Goal: Task Accomplishment & Management: Manage account settings

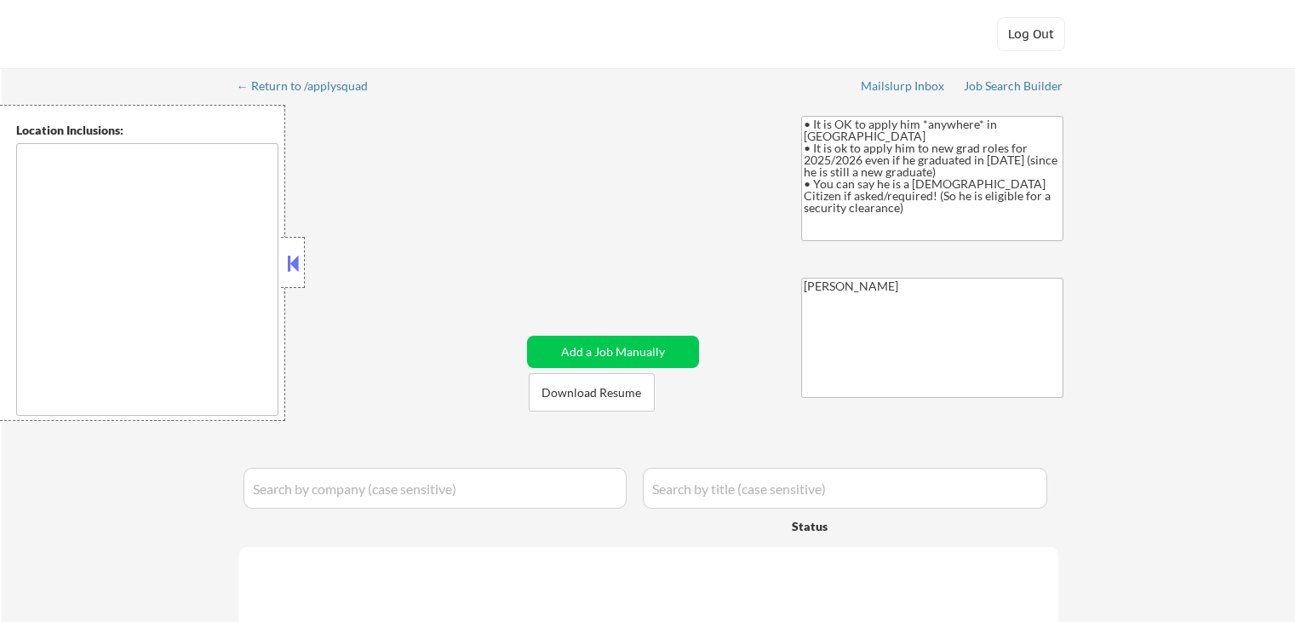
type textarea "country:[GEOGRAPHIC_DATA]"
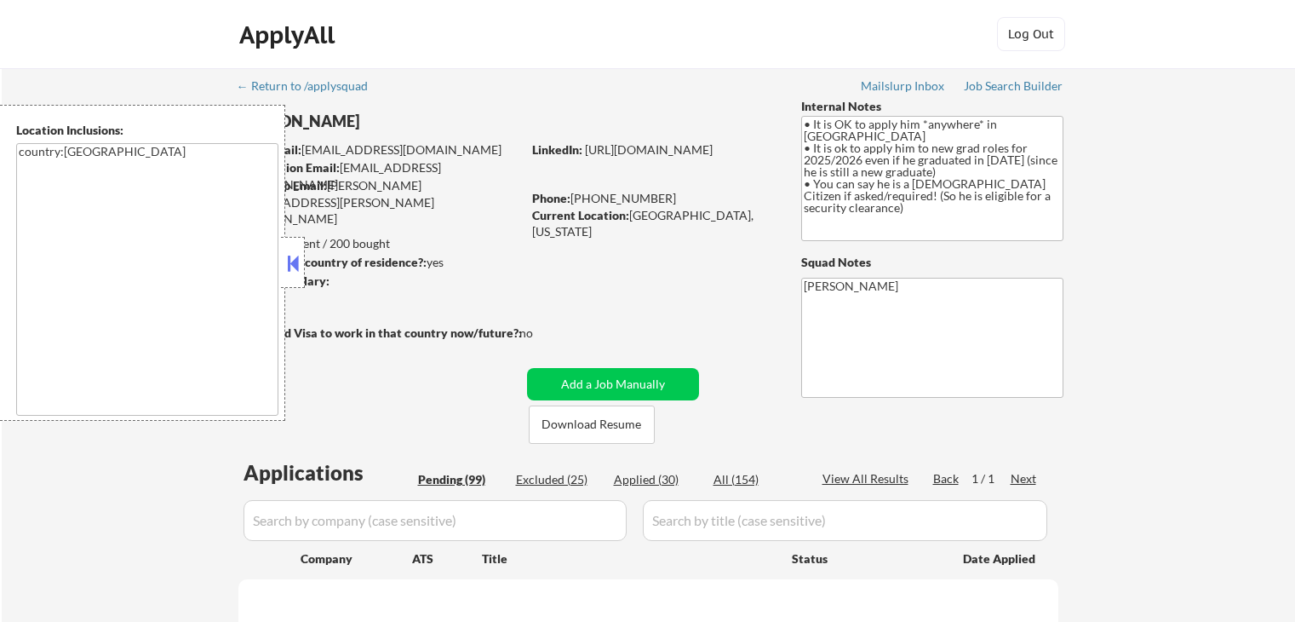
select select ""pending""
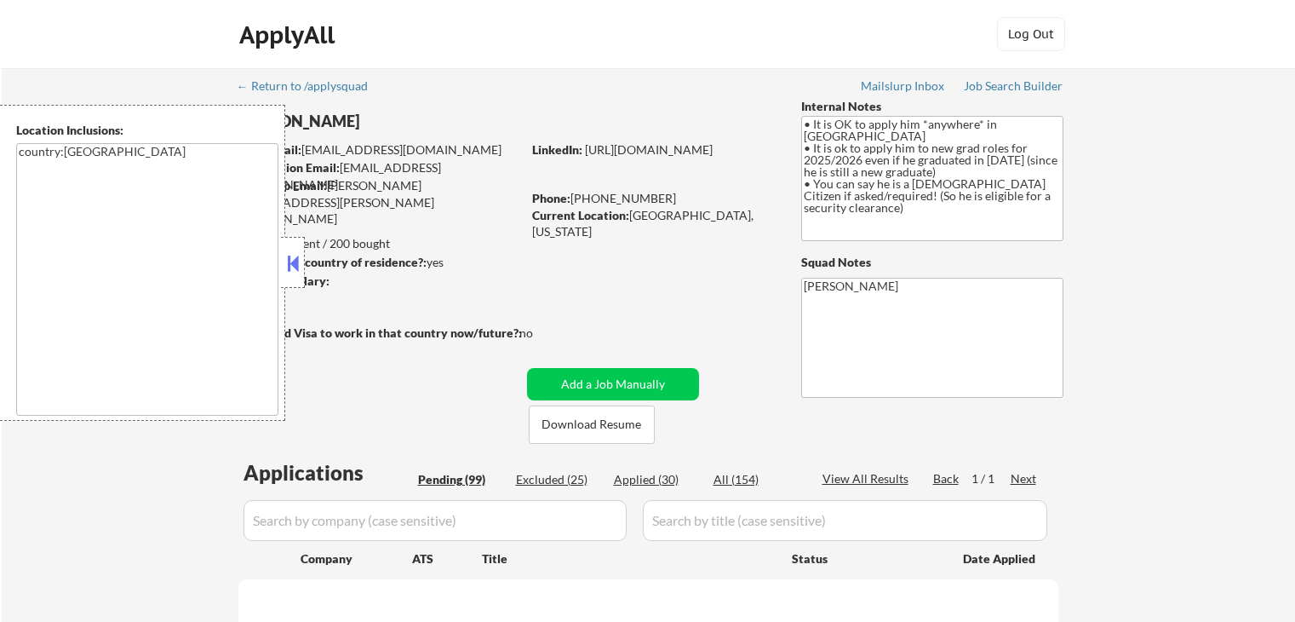
select select ""pending""
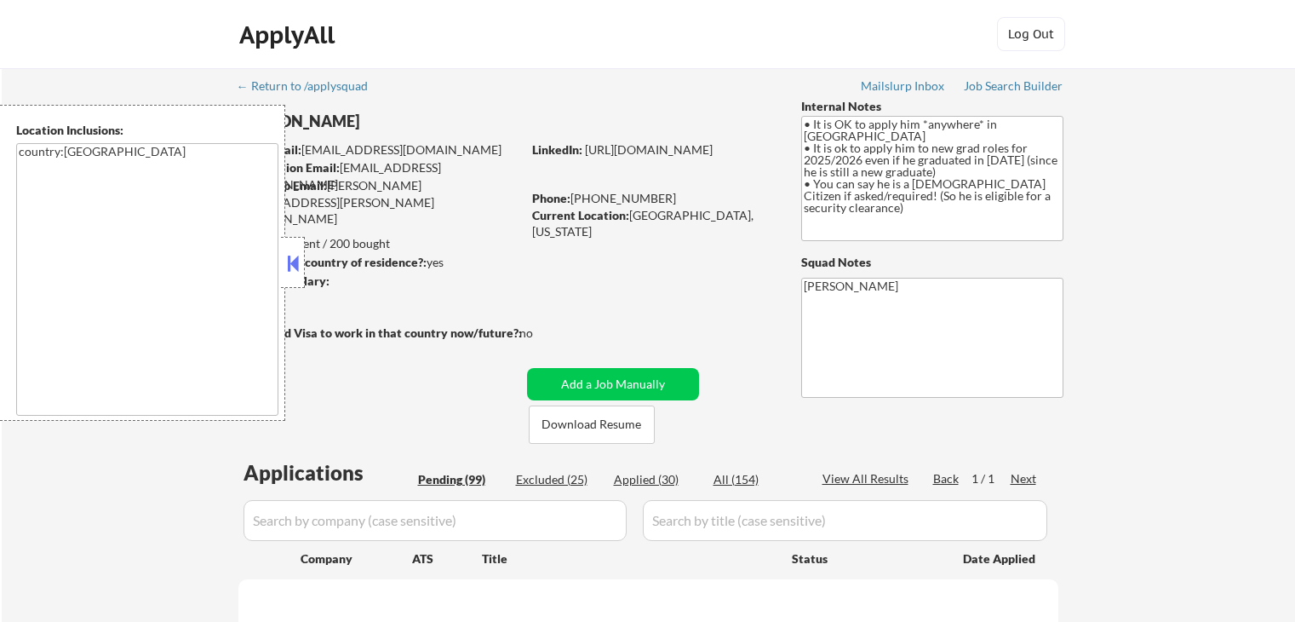
select select ""pending""
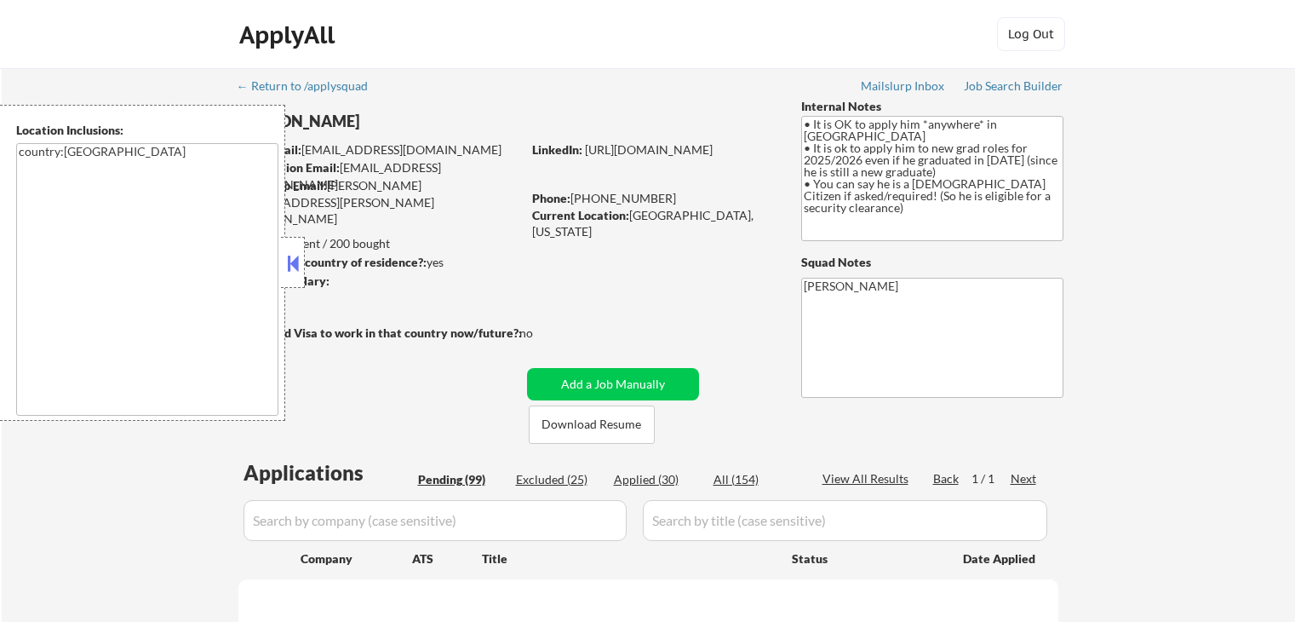
select select ""pending""
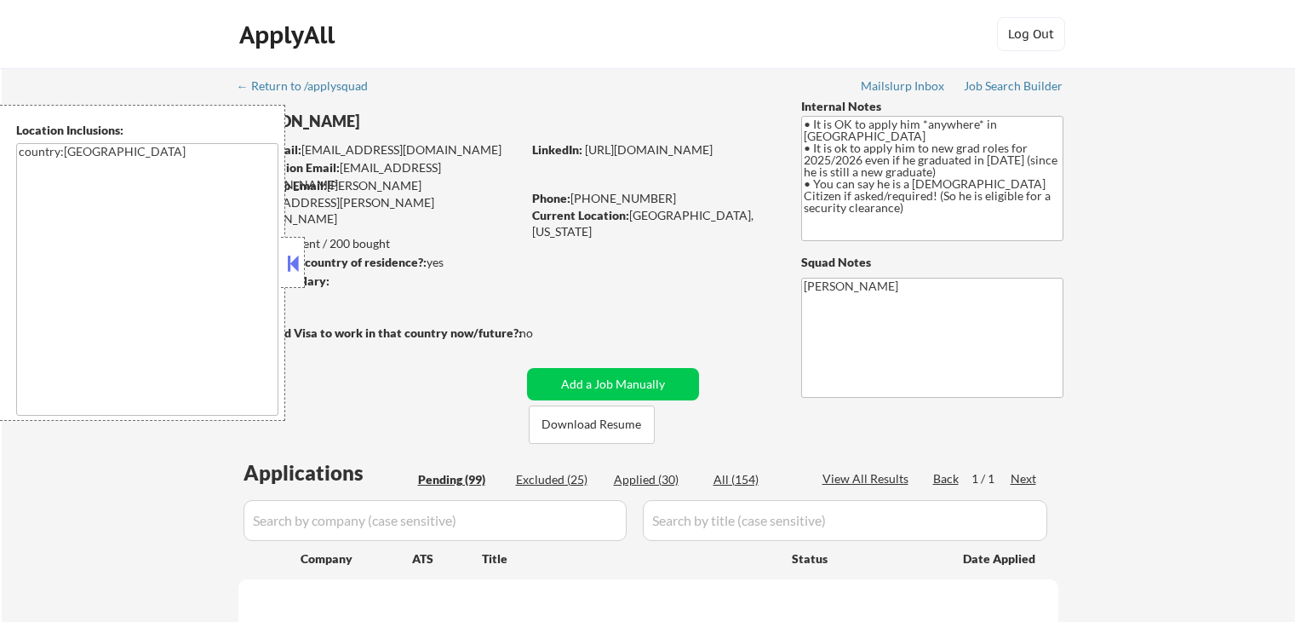
select select ""pending""
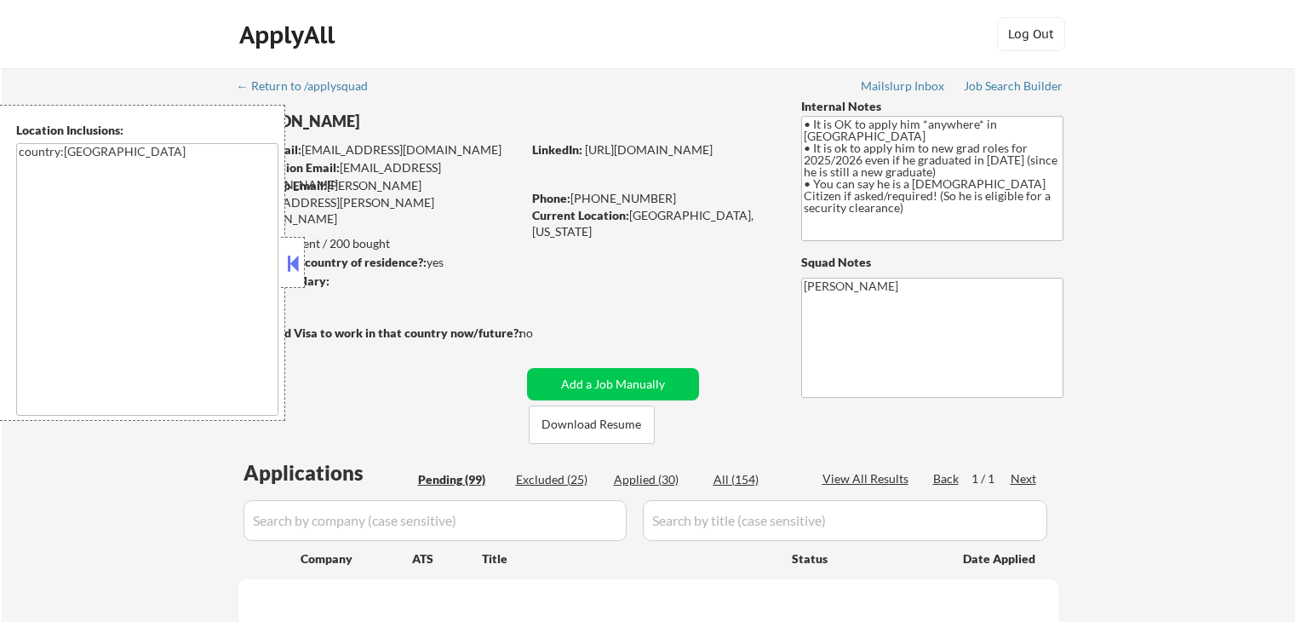
select select ""pending""
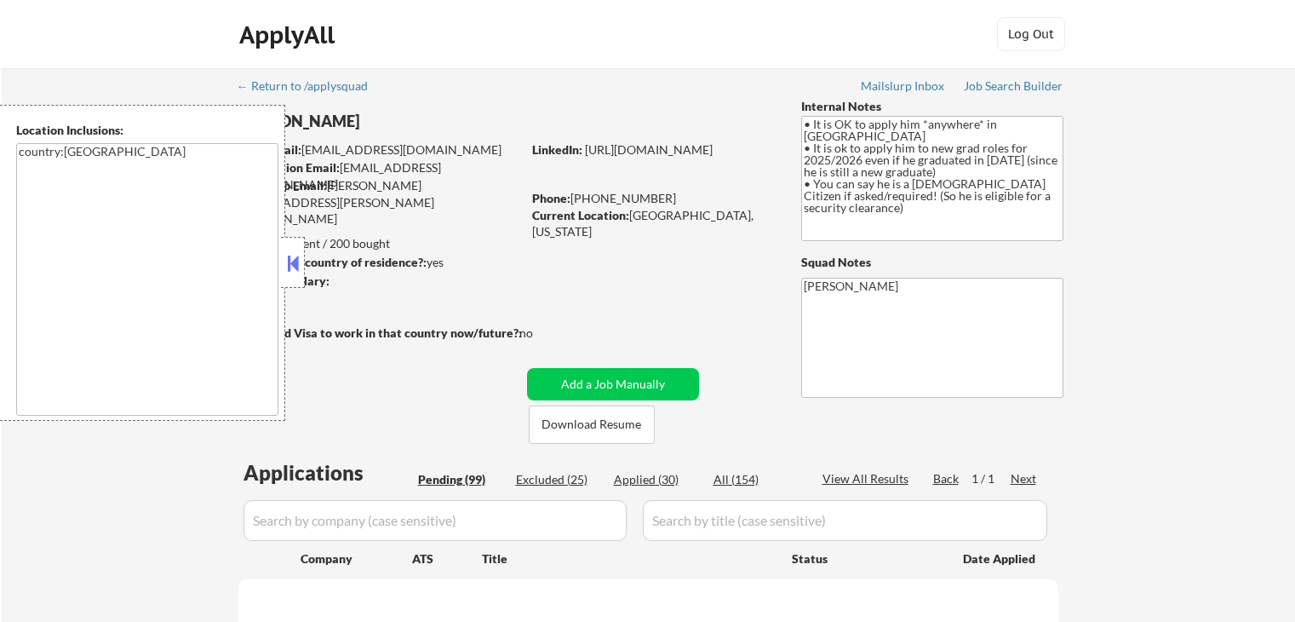
select select ""pending""
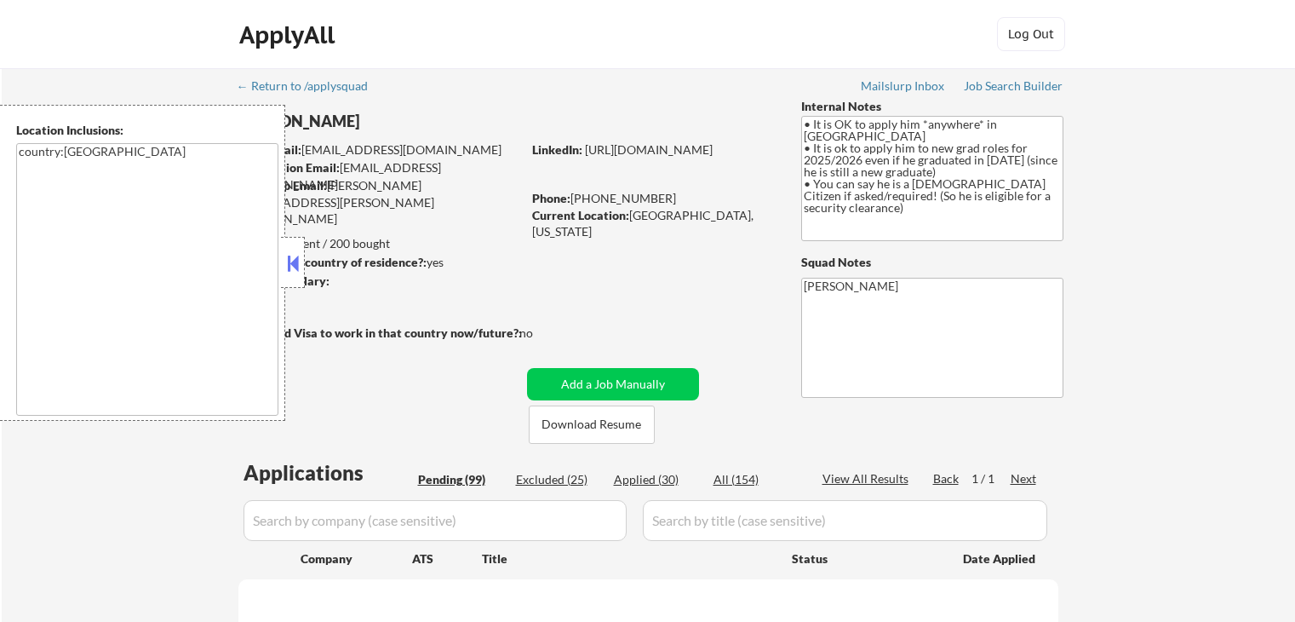
select select ""pending""
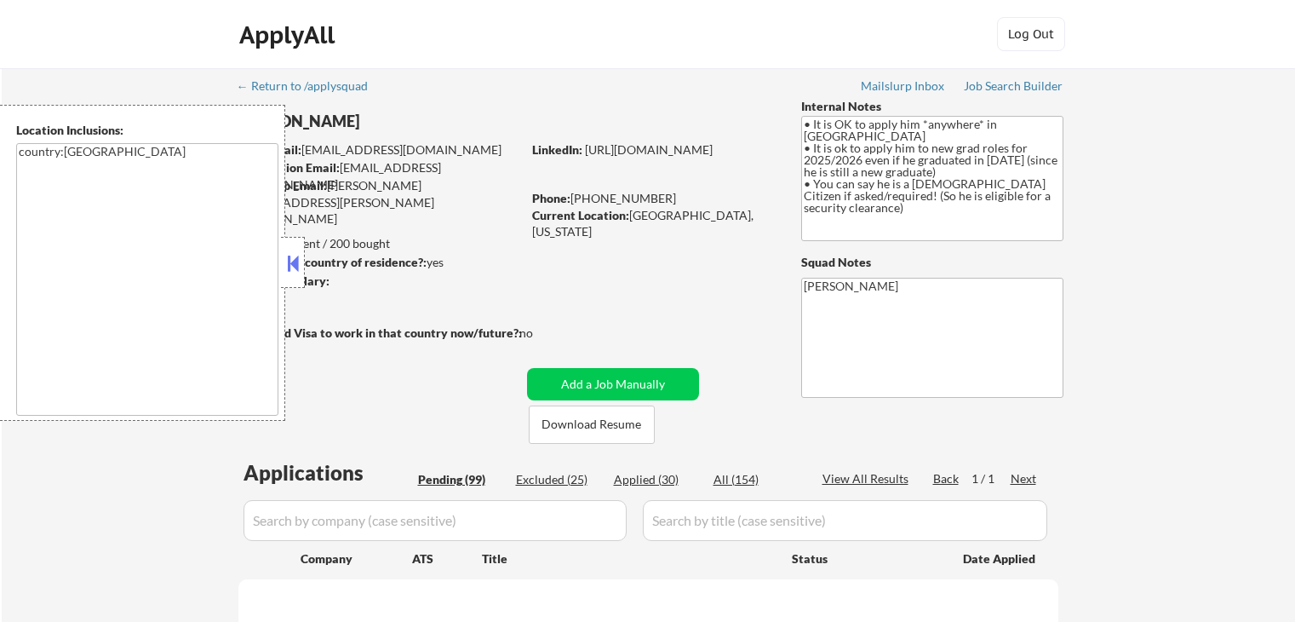
select select ""pending""
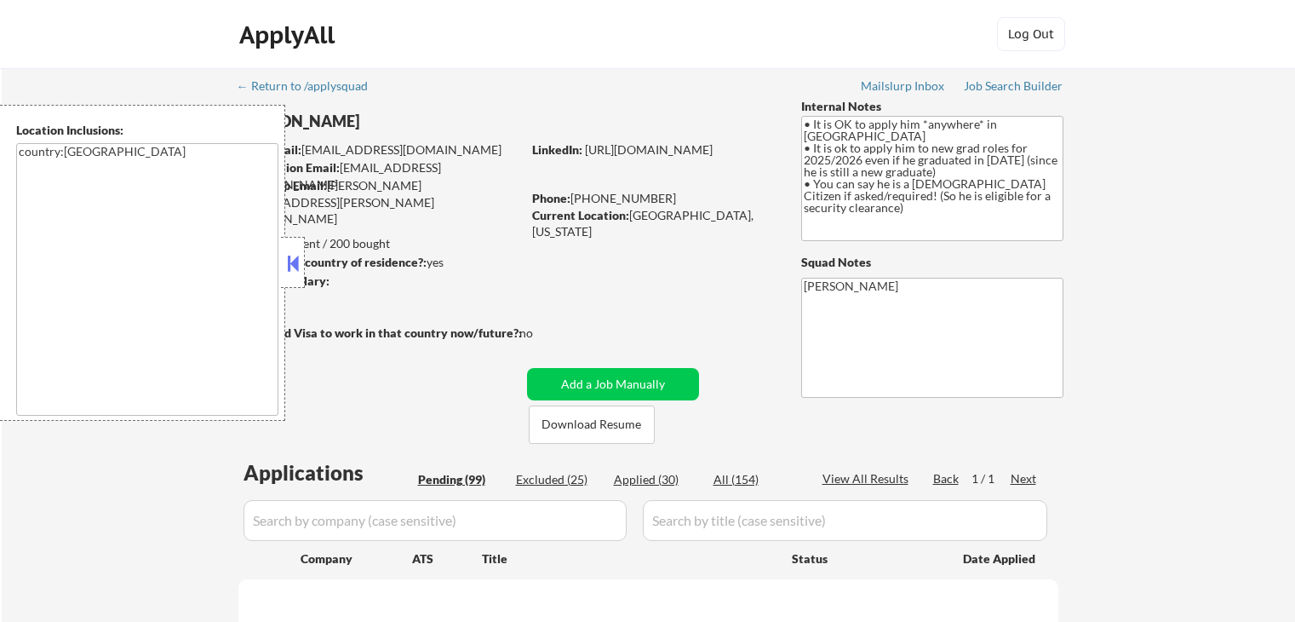
select select ""pending""
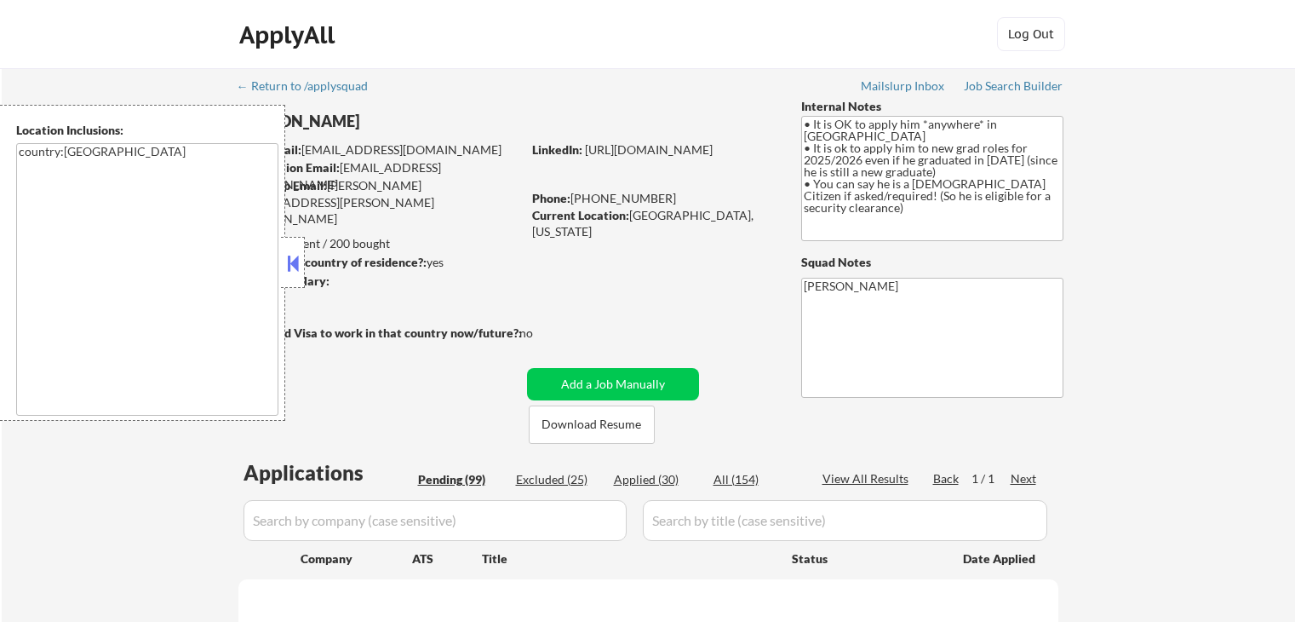
select select ""pending""
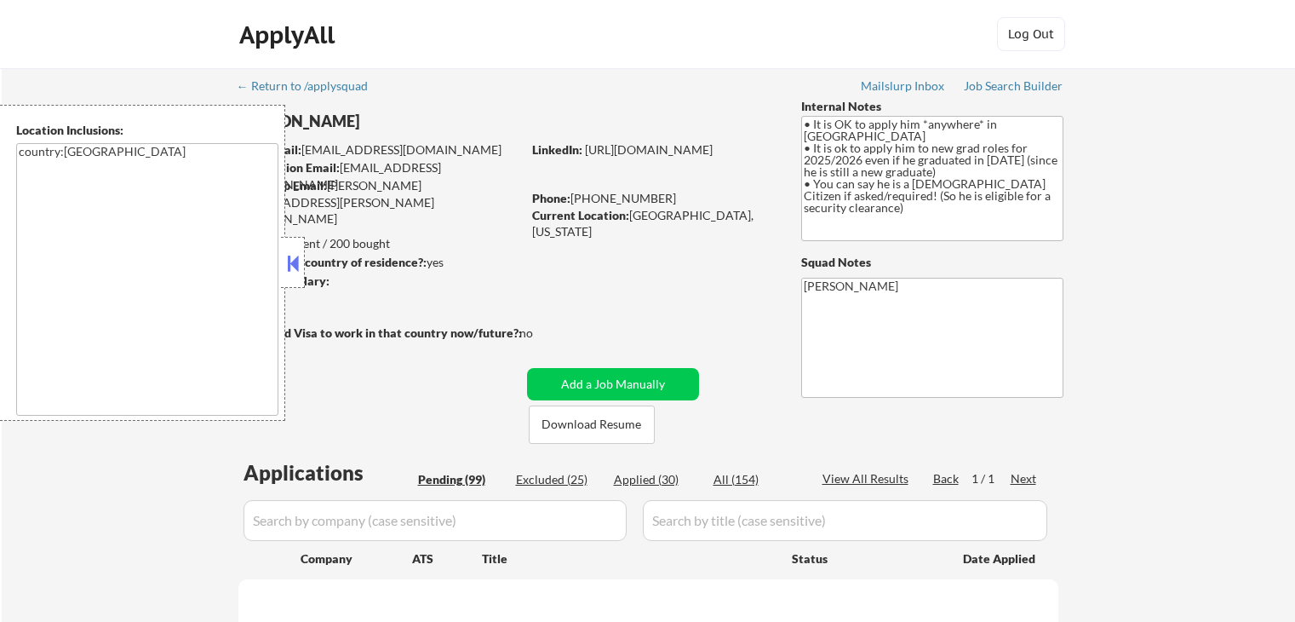
select select ""pending""
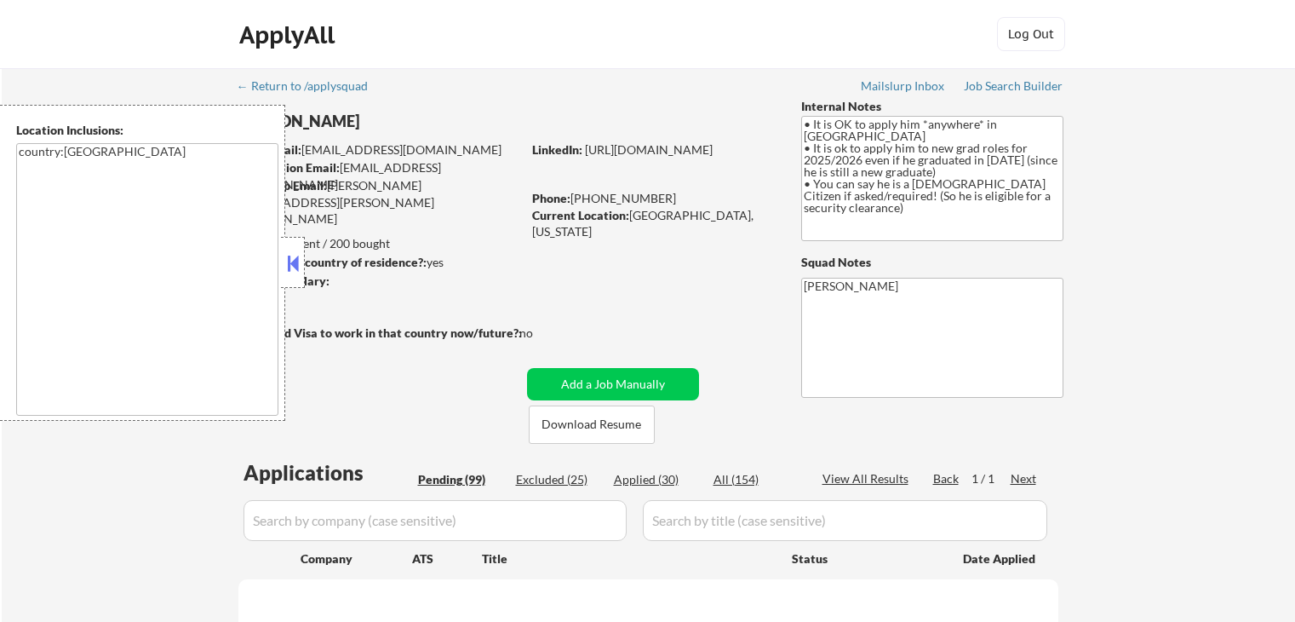
select select ""pending""
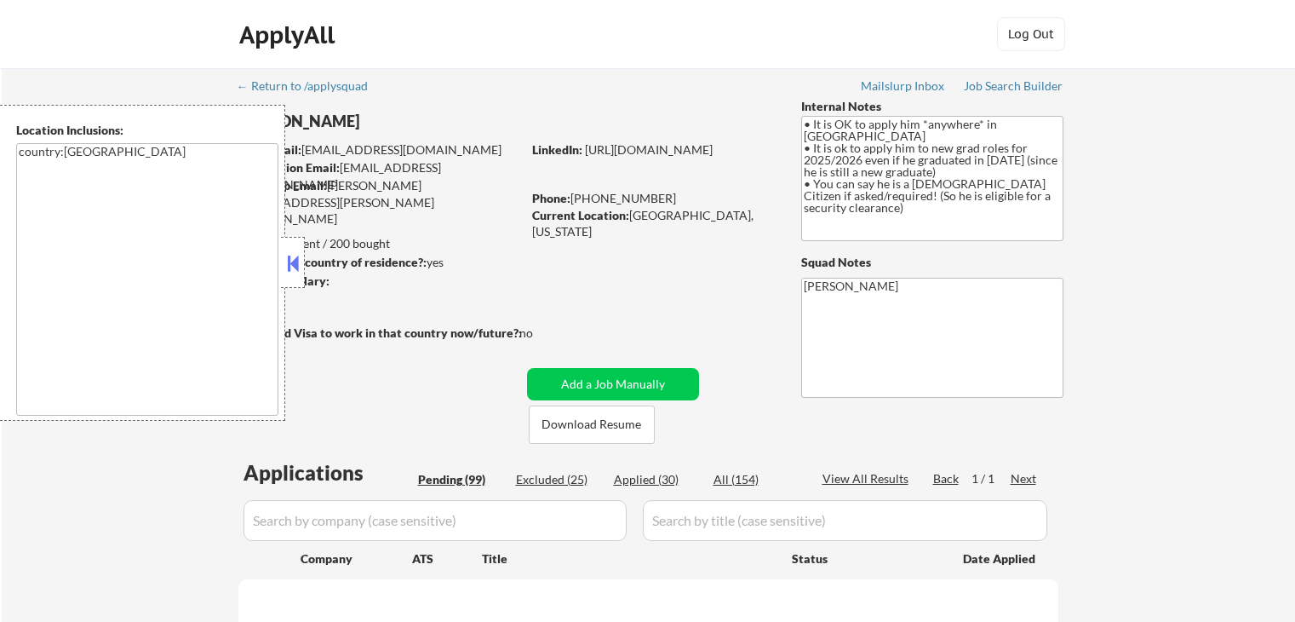
select select ""pending""
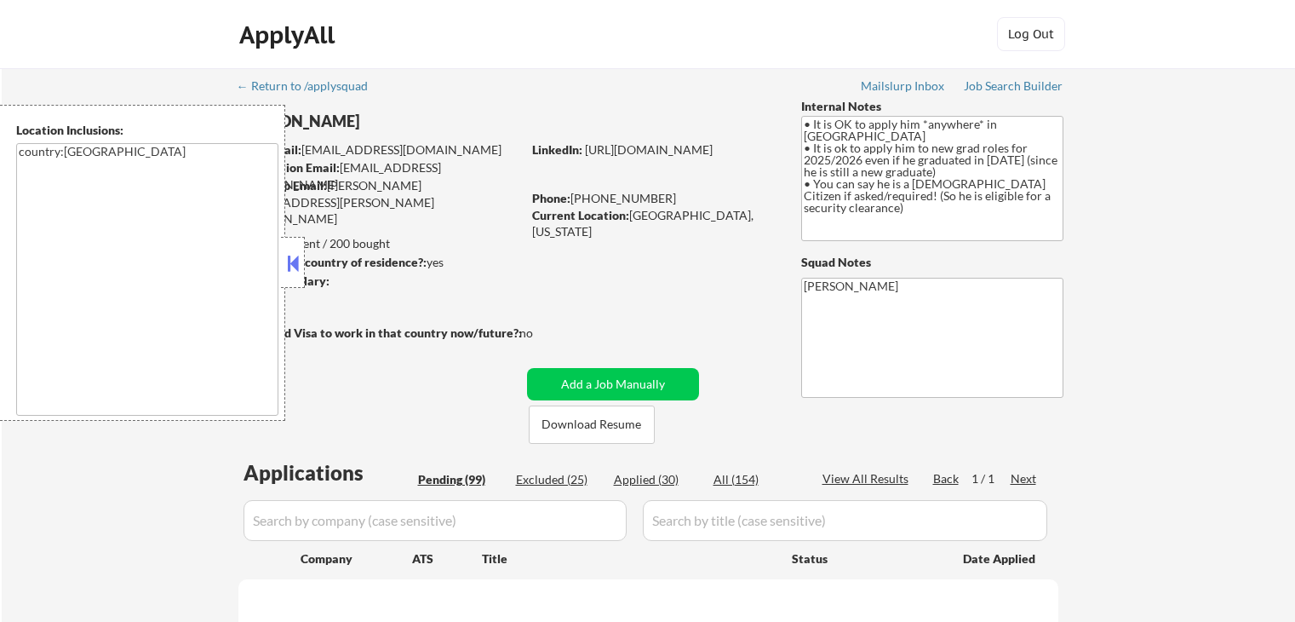
select select ""pending""
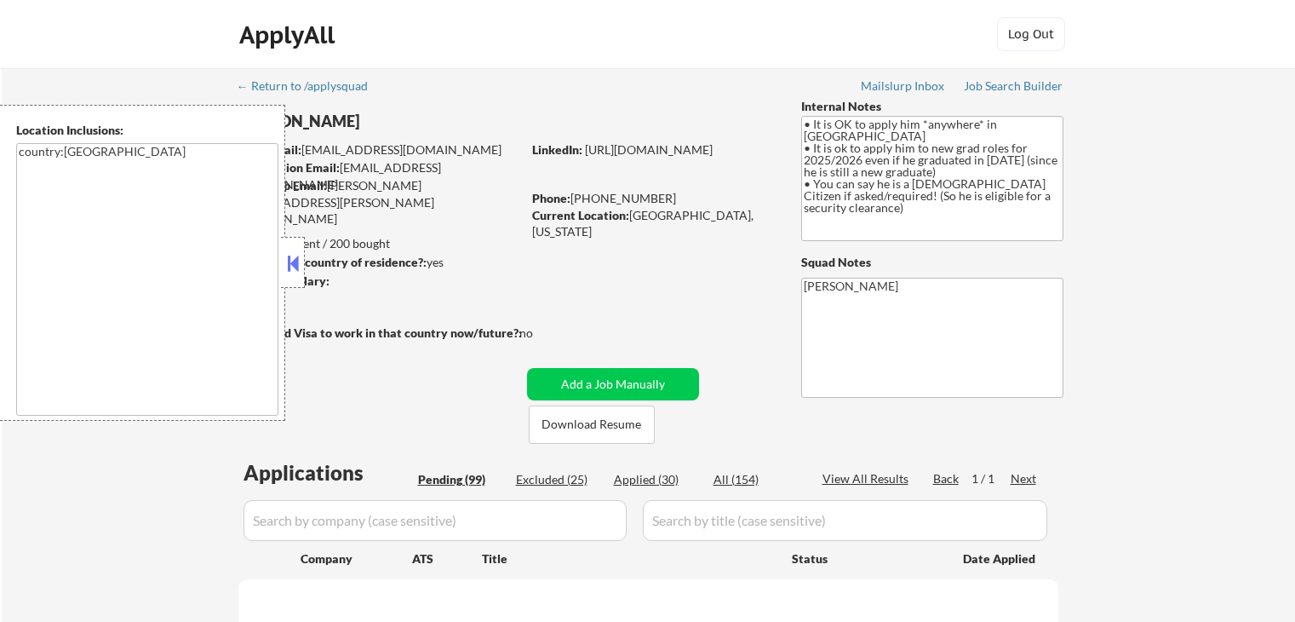
select select ""pending""
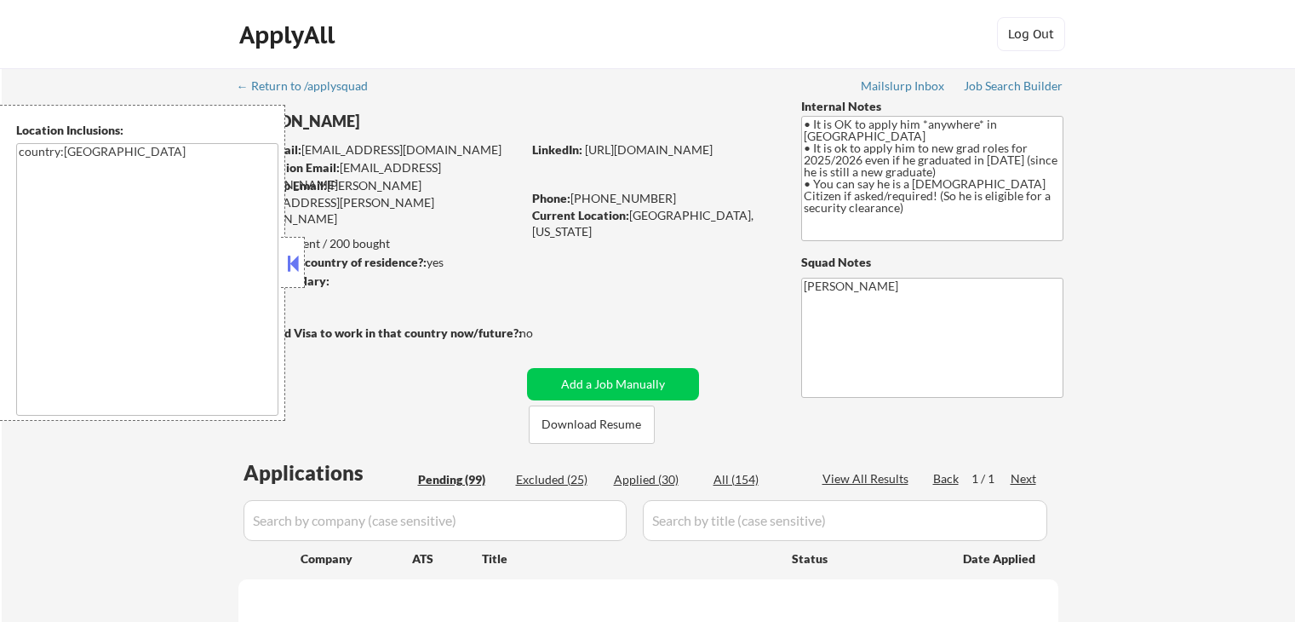
select select ""pending""
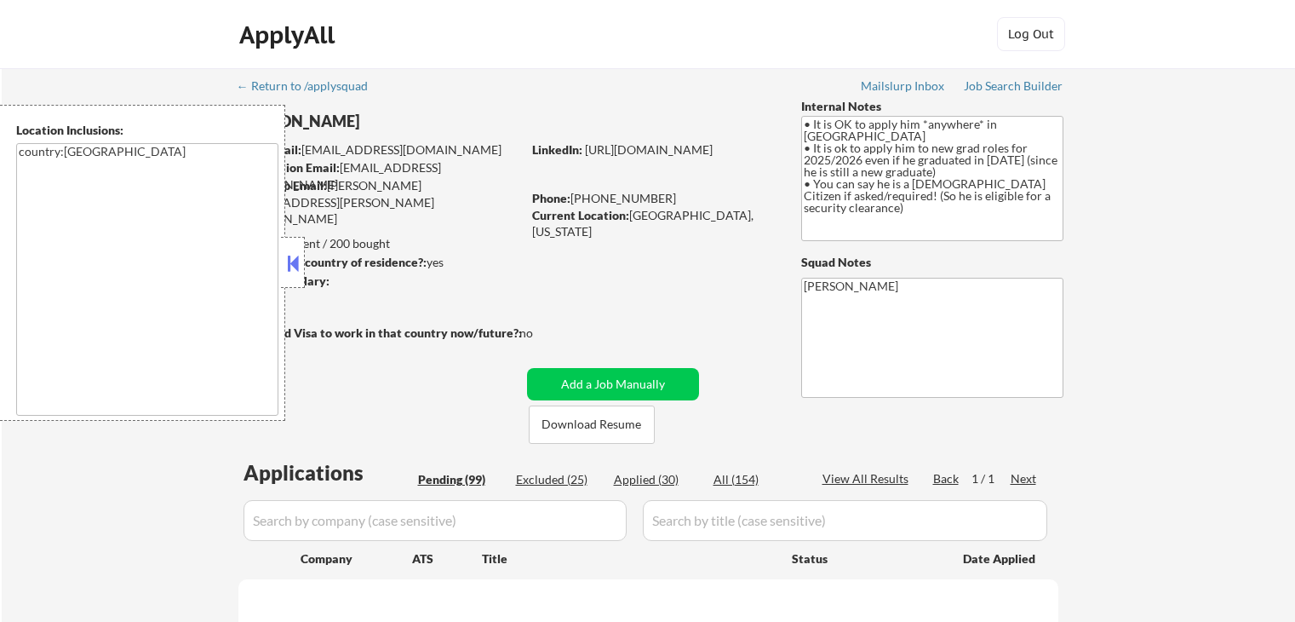
select select ""pending""
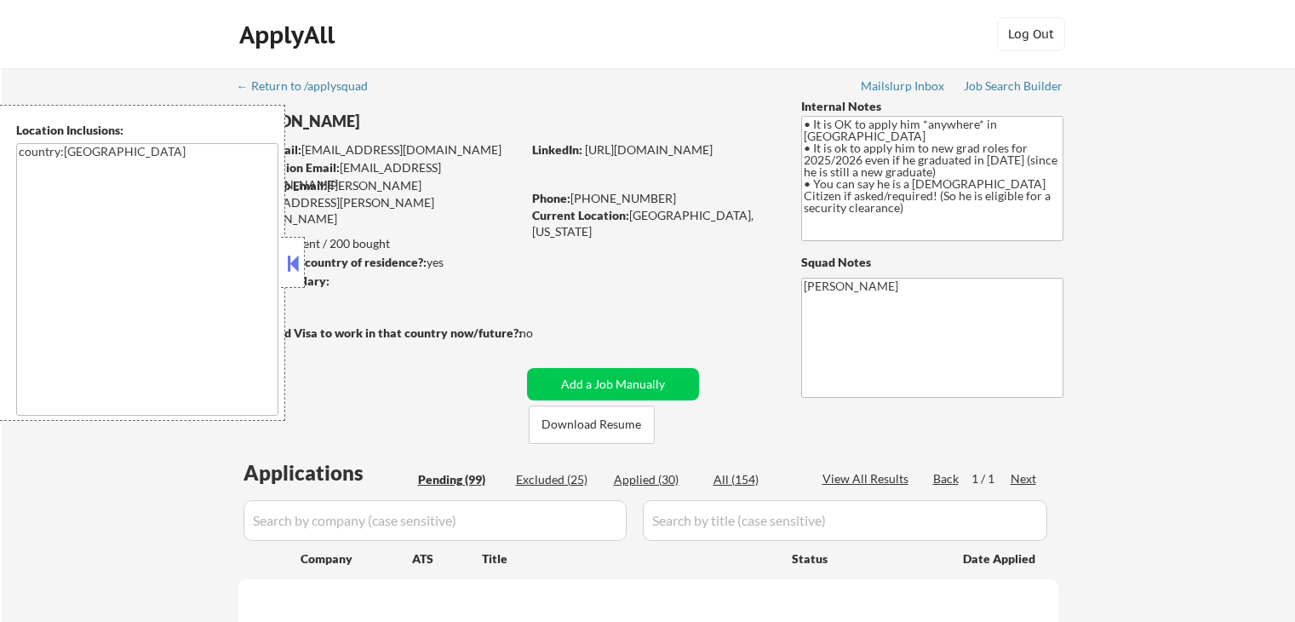
select select ""pending""
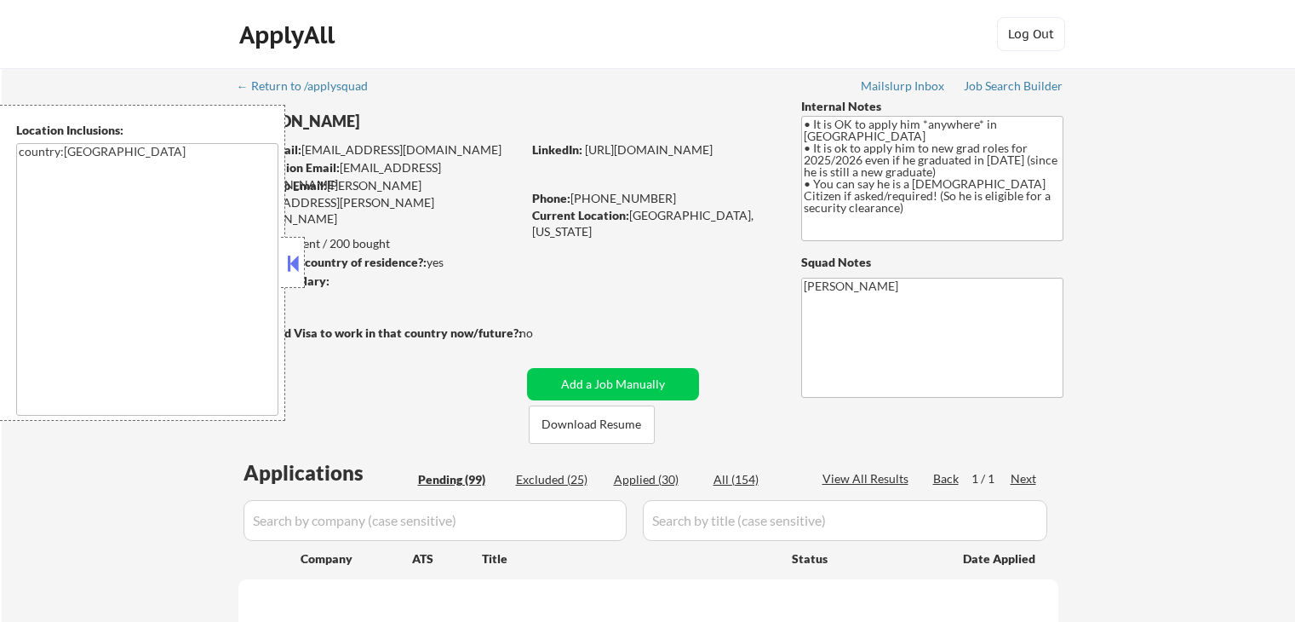
select select ""pending""
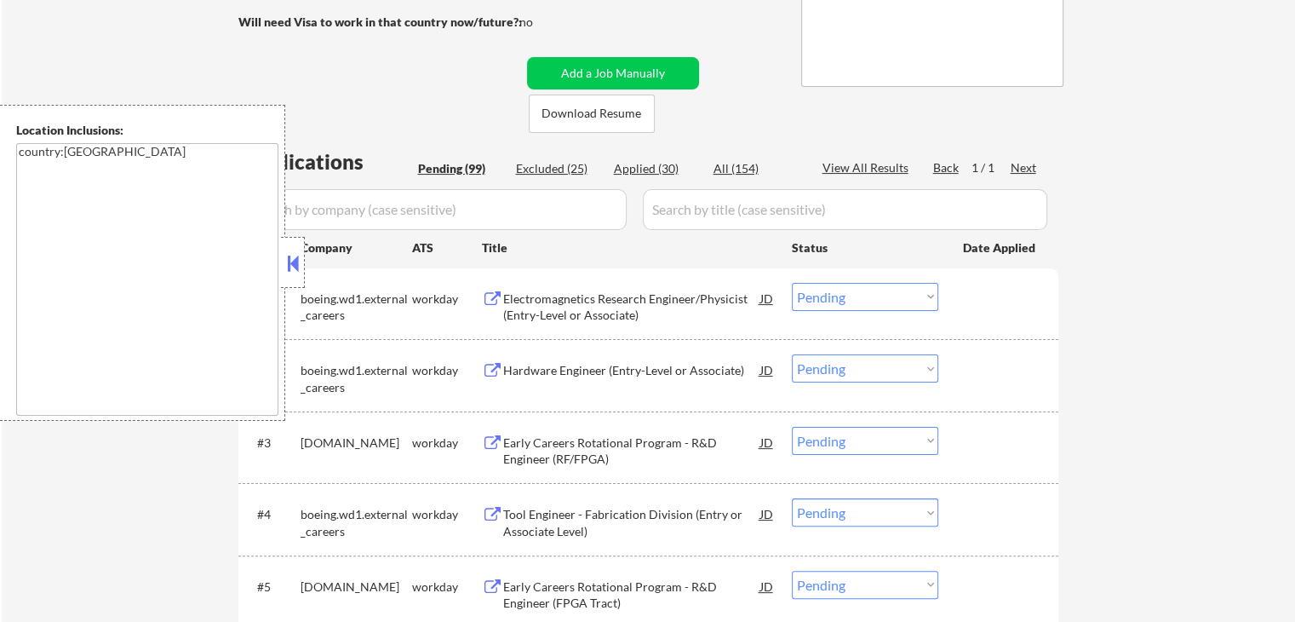
scroll to position [341, 0]
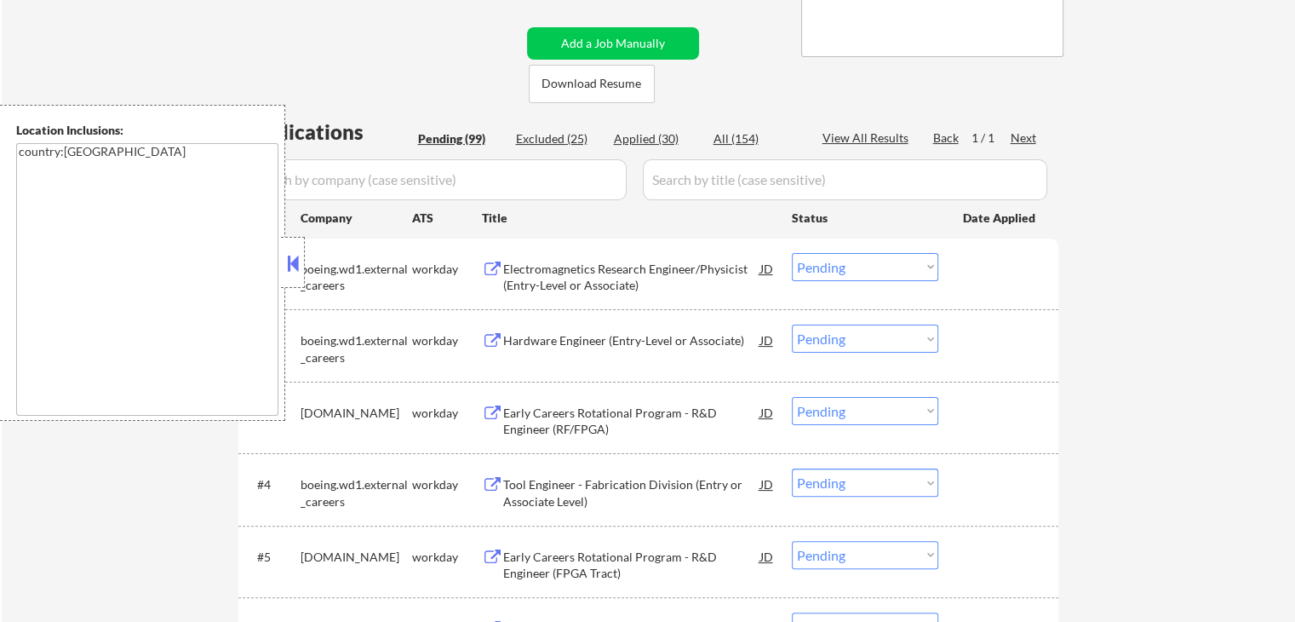
click at [495, 269] on button at bounding box center [492, 269] width 21 height 16
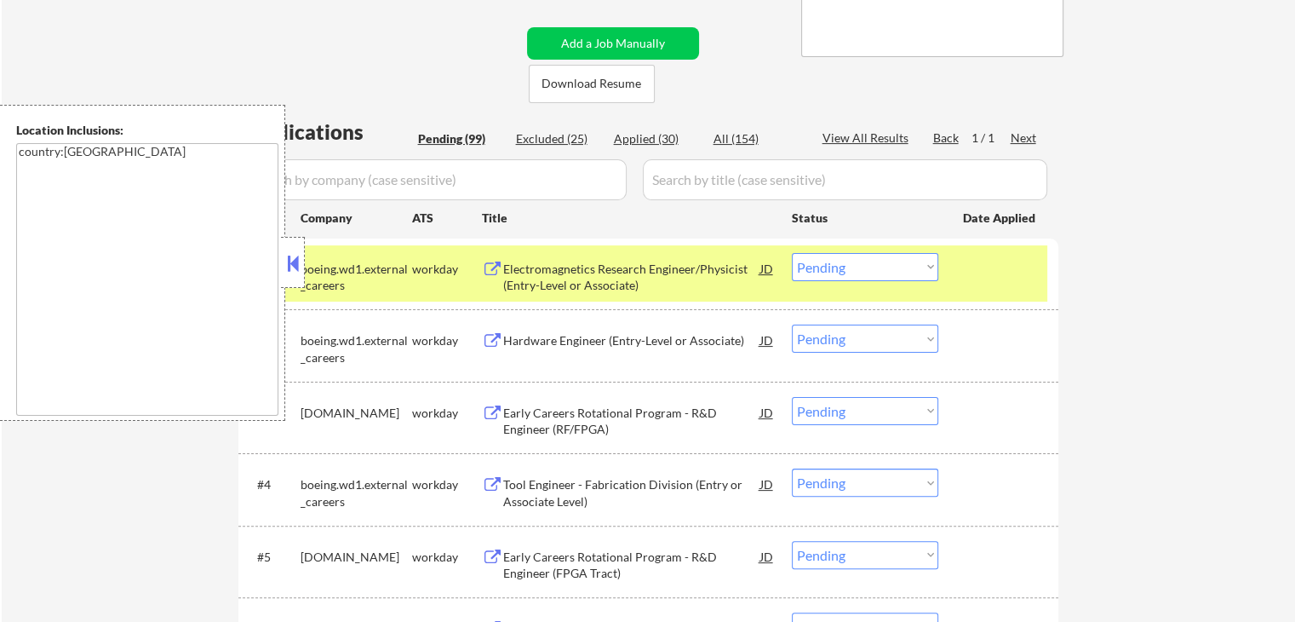
click at [495, 336] on button at bounding box center [492, 341] width 21 height 16
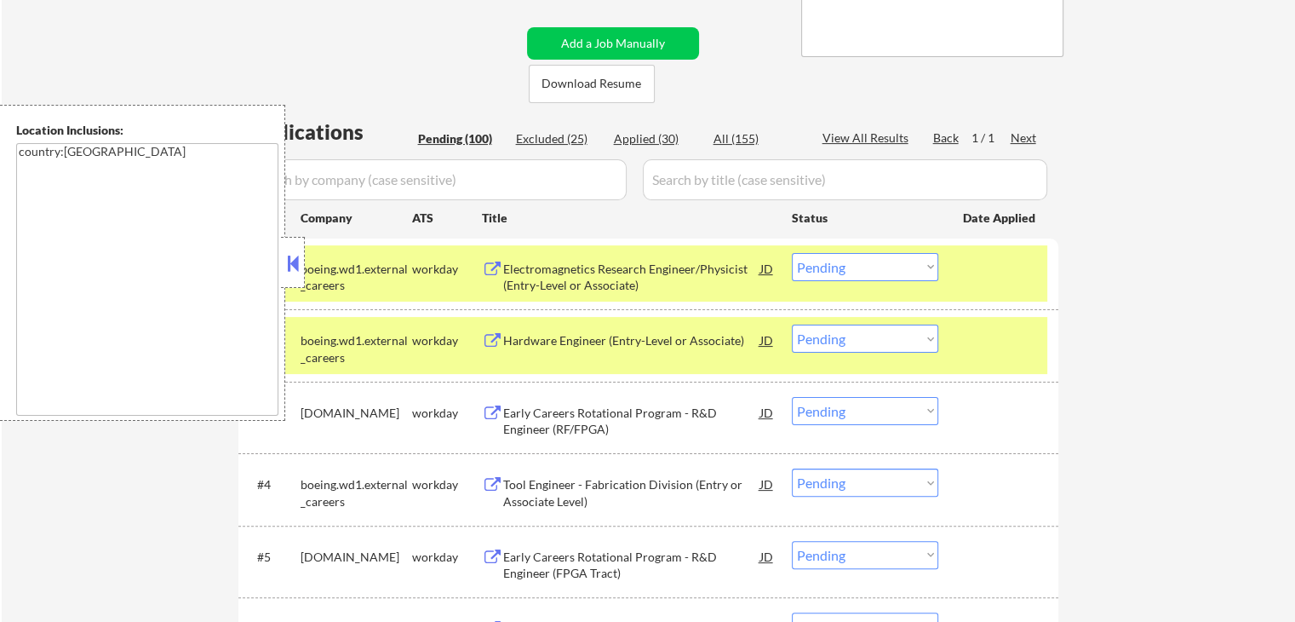
select select ""pending""
click at [848, 335] on select "Choose an option... Pending Applied Excluded (Questions) Excluded (Expired) Exc…" at bounding box center [865, 338] width 146 height 28
click at [792, 324] on select "Choose an option... Pending Applied Excluded (Questions) Excluded (Expired) Exc…" at bounding box center [865, 338] width 146 height 28
select select ""pending""
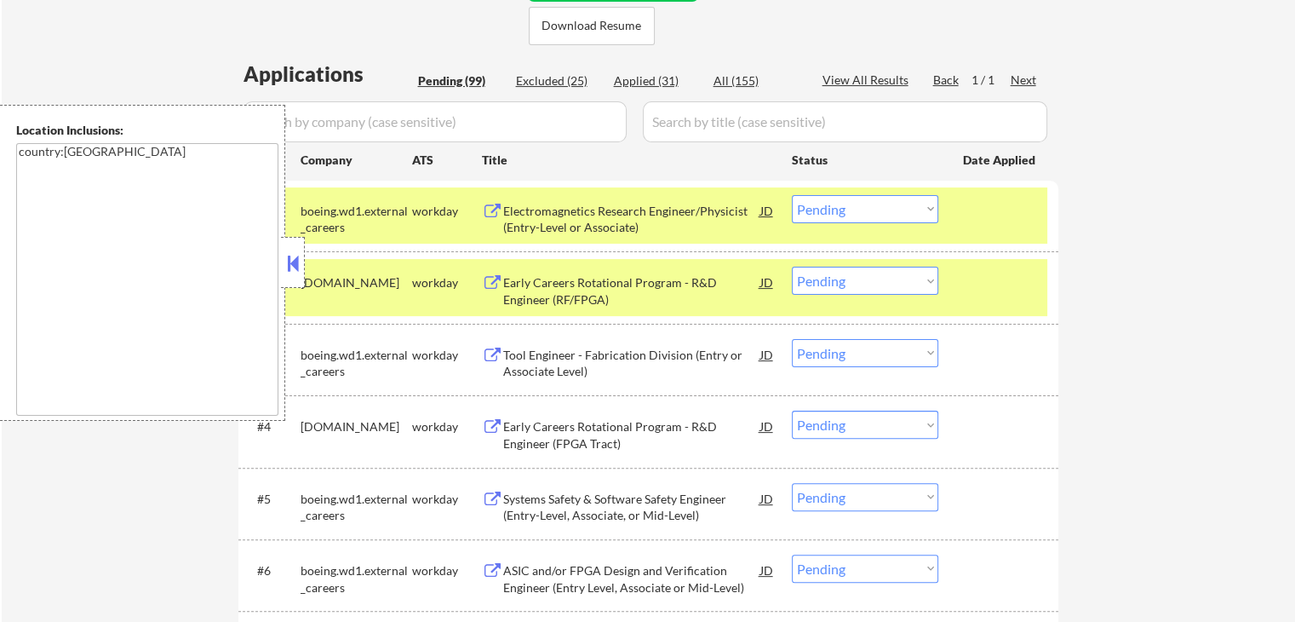
scroll to position [426, 0]
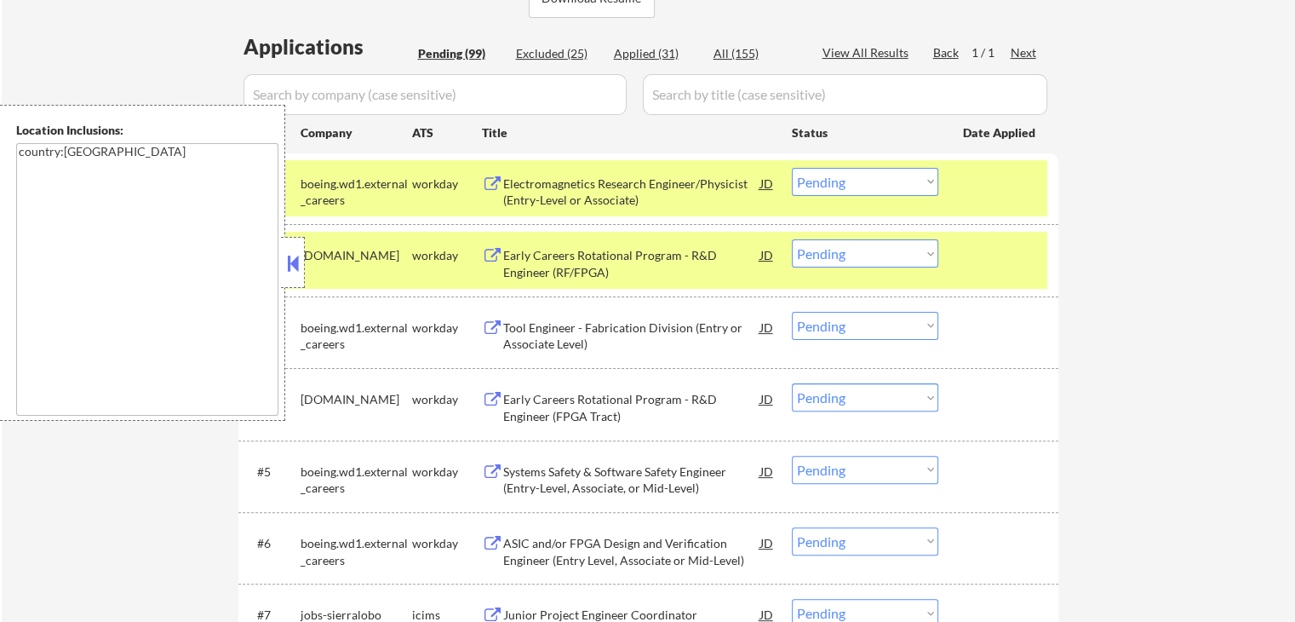
click at [491, 256] on button at bounding box center [492, 256] width 21 height 16
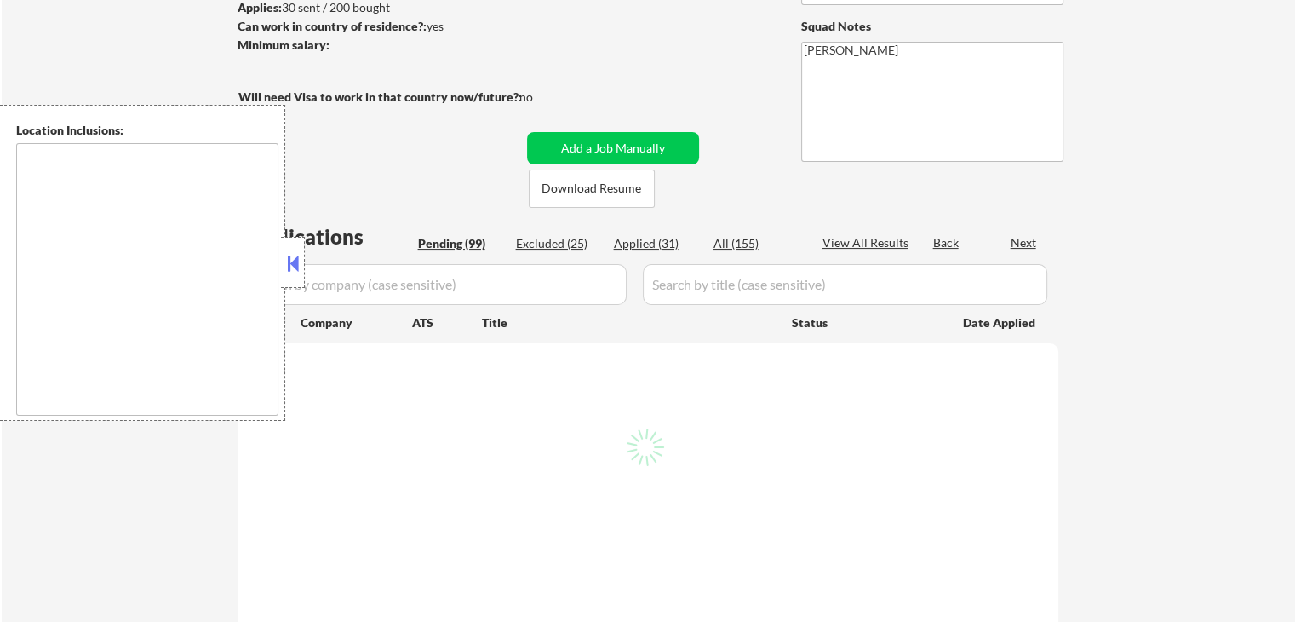
scroll to position [256, 0]
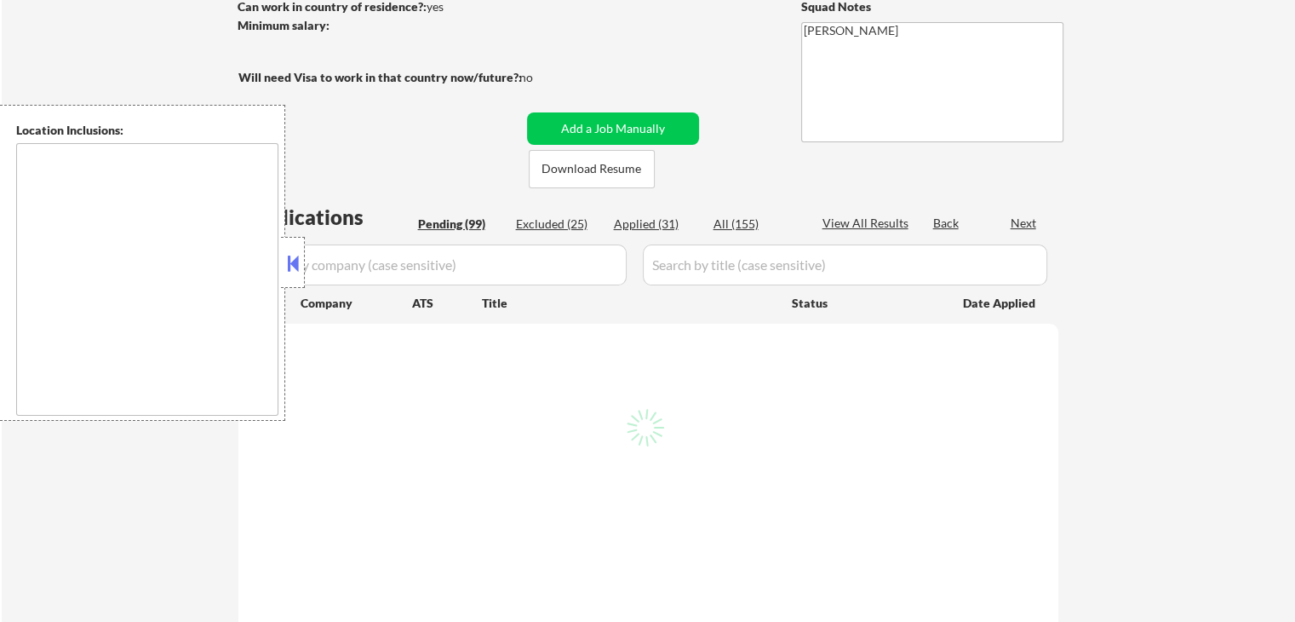
type textarea "country:[GEOGRAPHIC_DATA]"
select select ""pending""
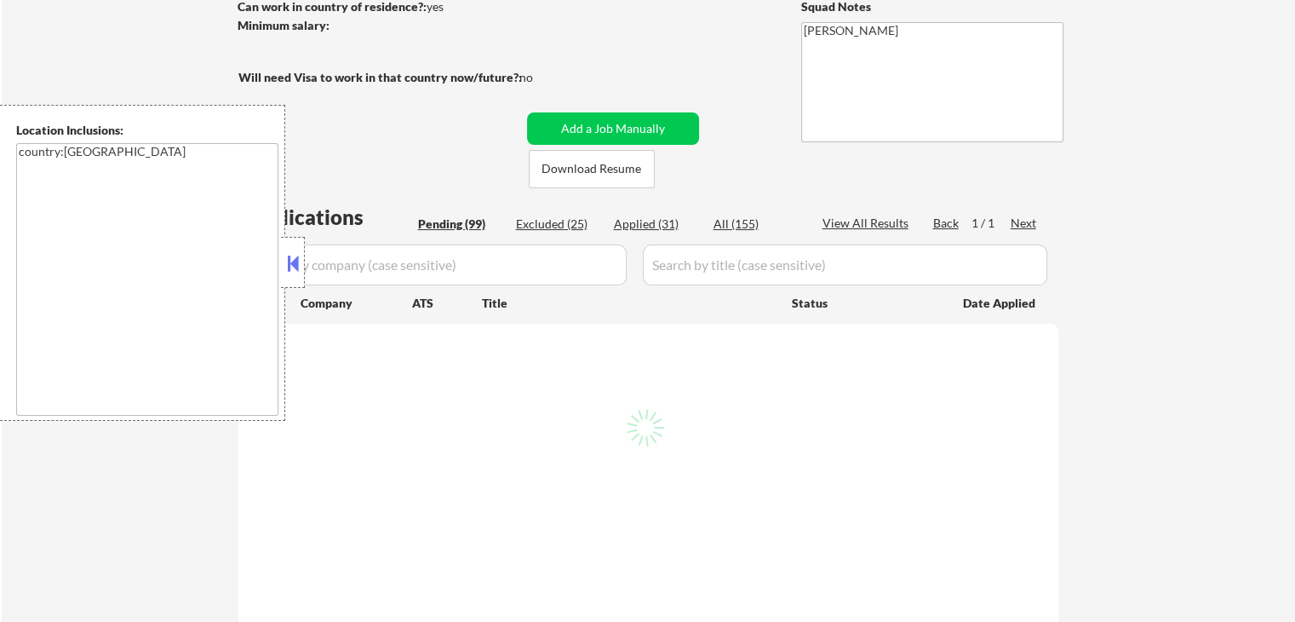
select select ""pending""
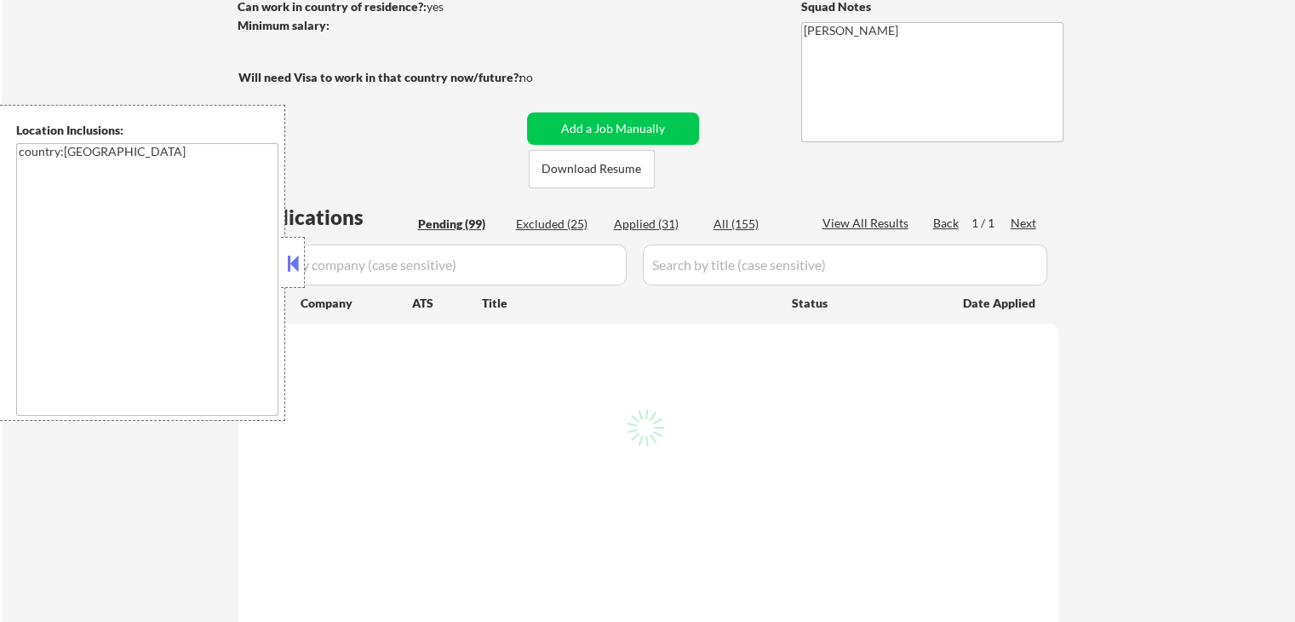
select select ""pending""
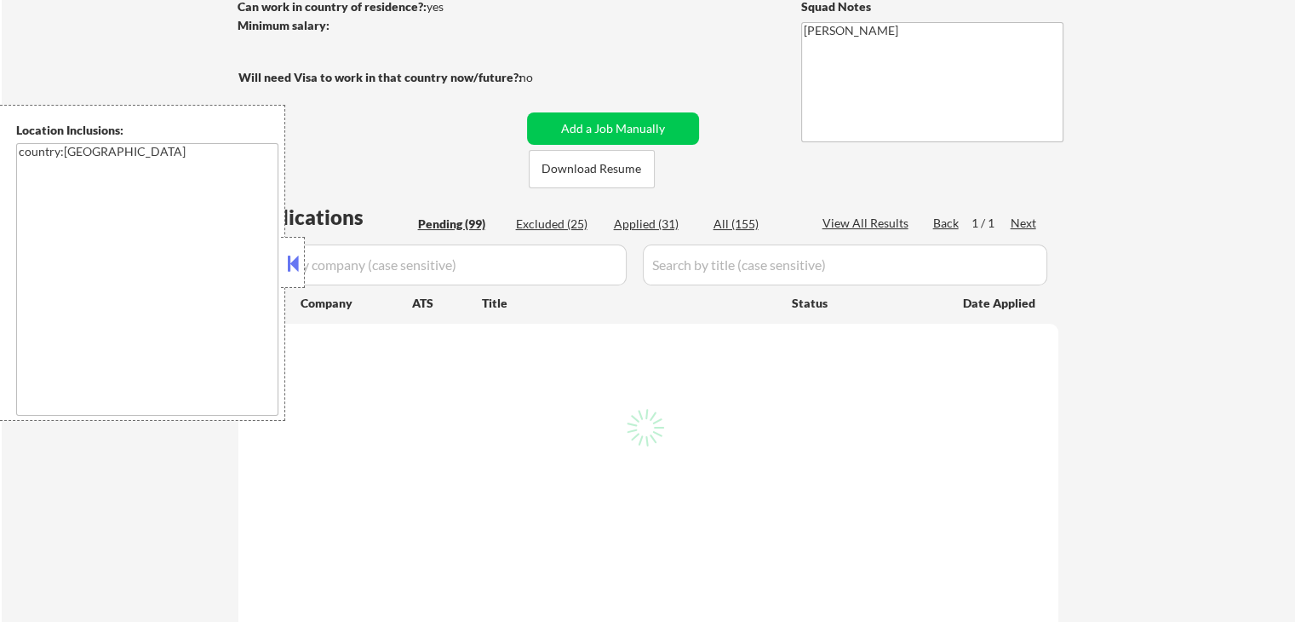
select select ""pending""
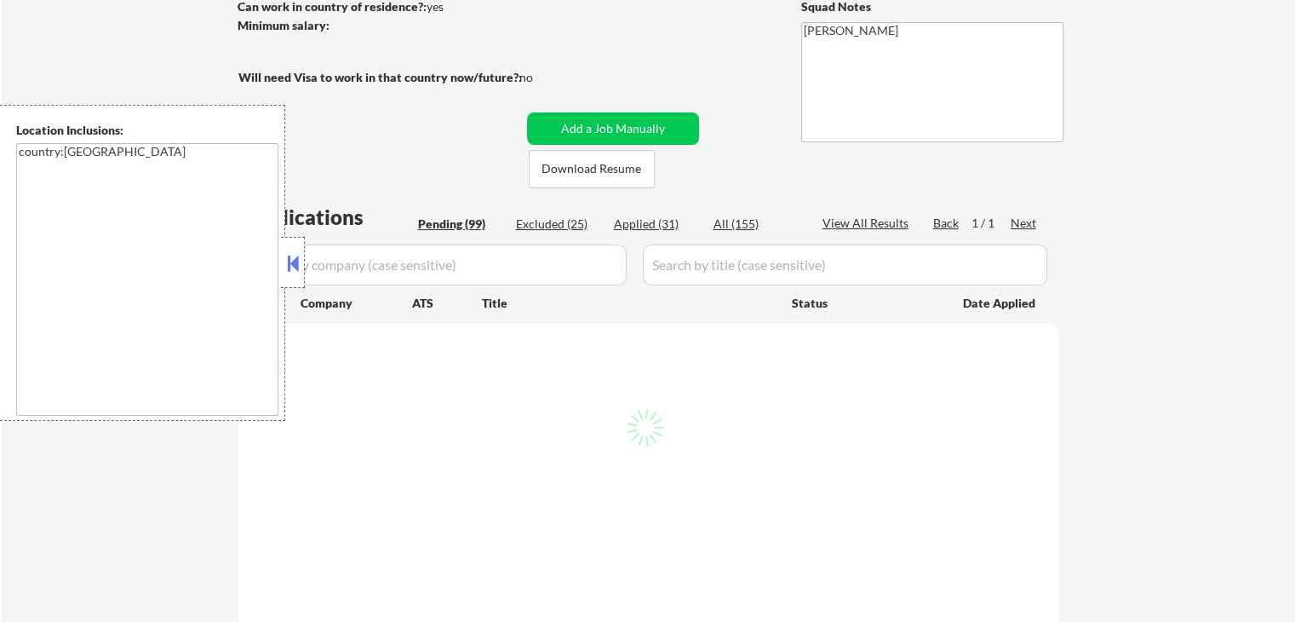
select select ""pending""
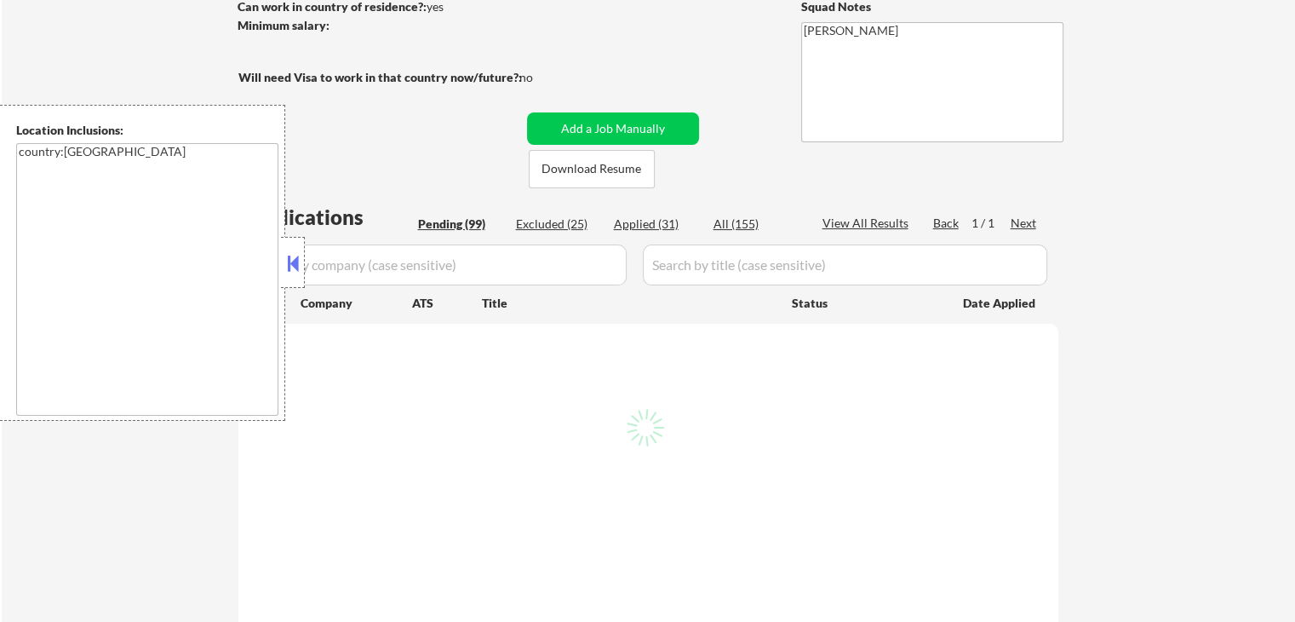
select select ""pending""
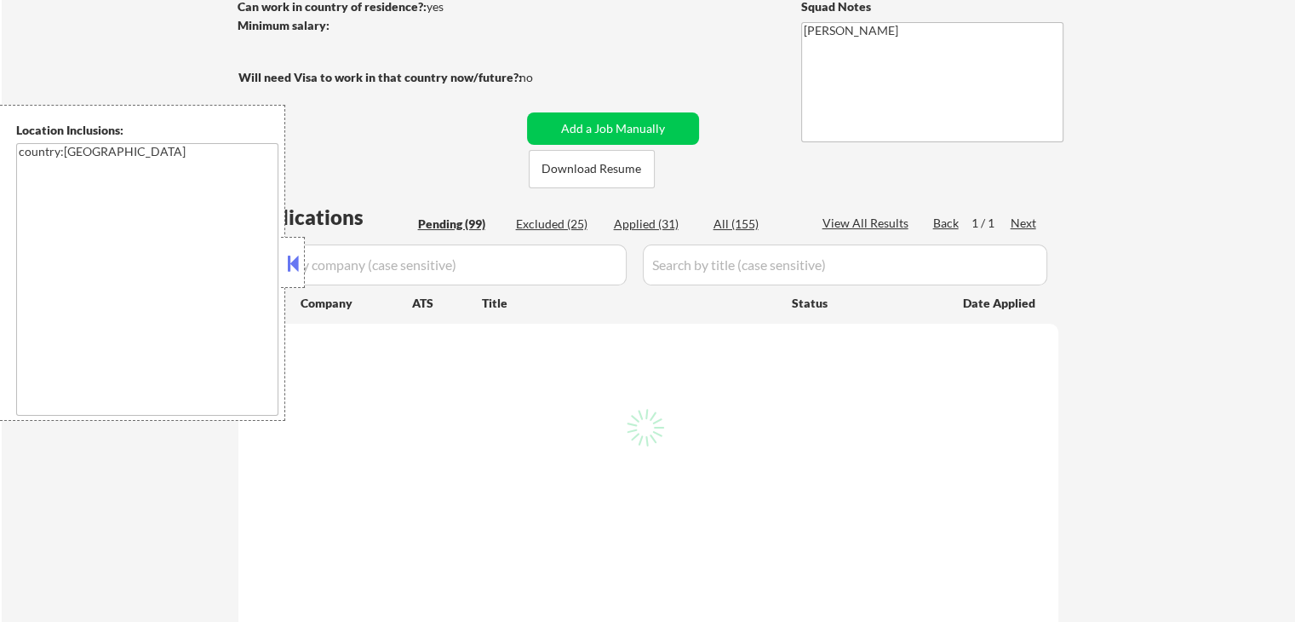
select select ""pending""
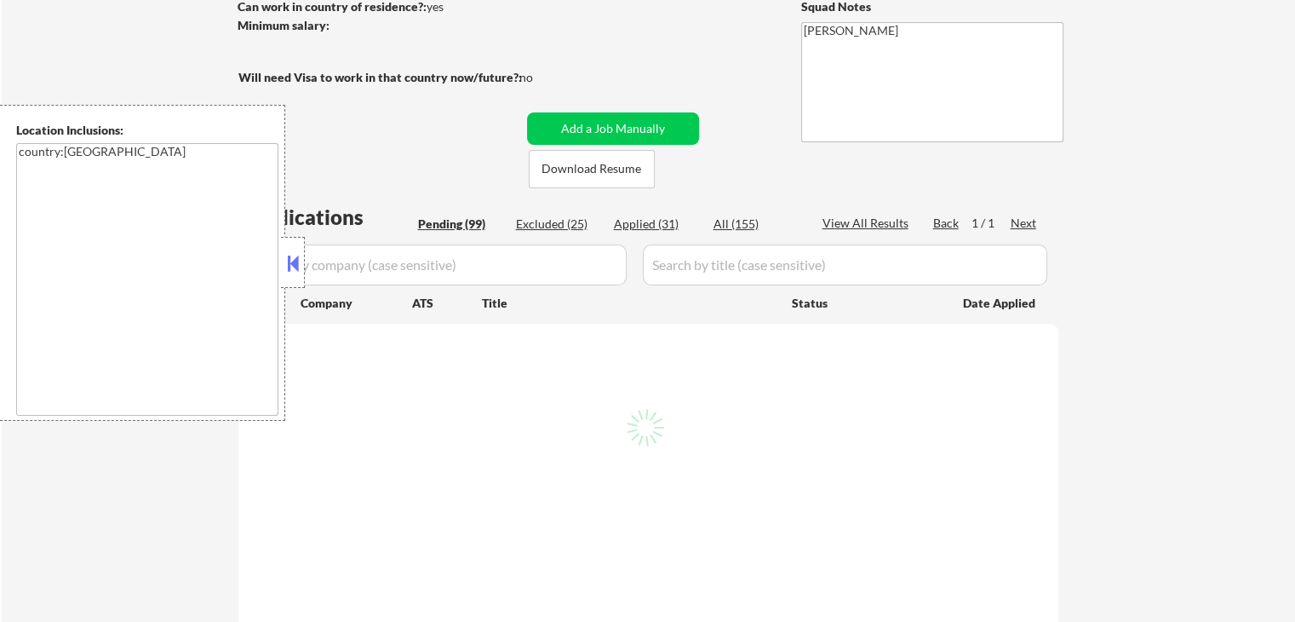
select select ""pending""
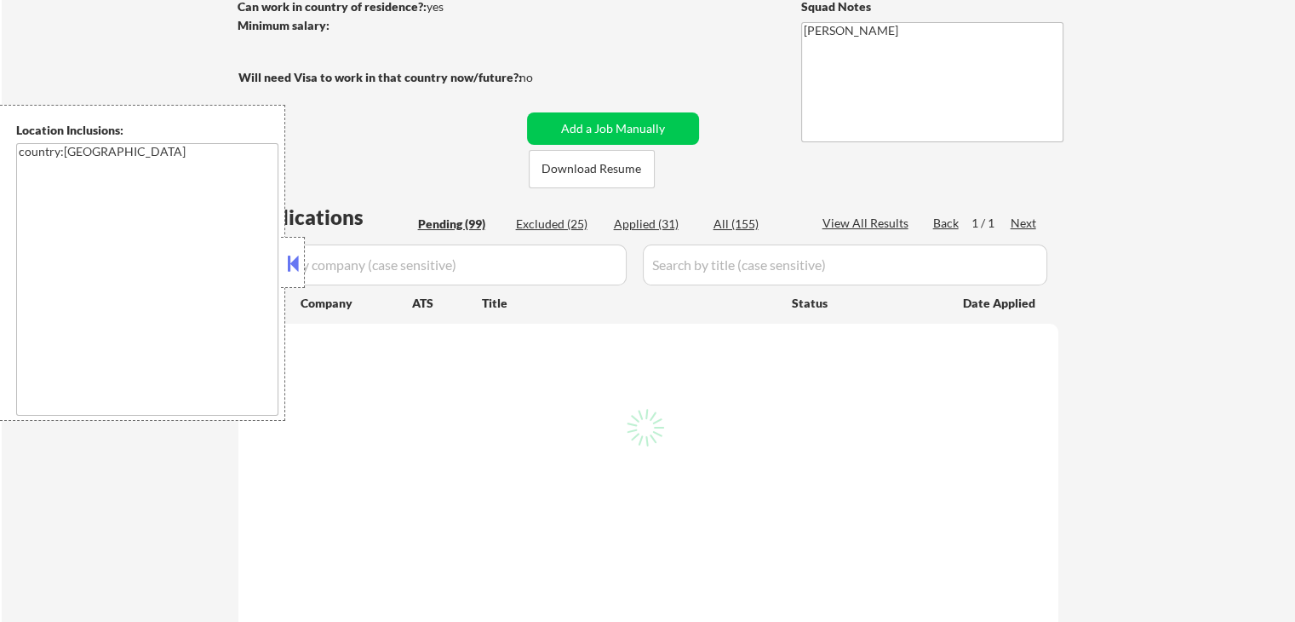
select select ""pending""
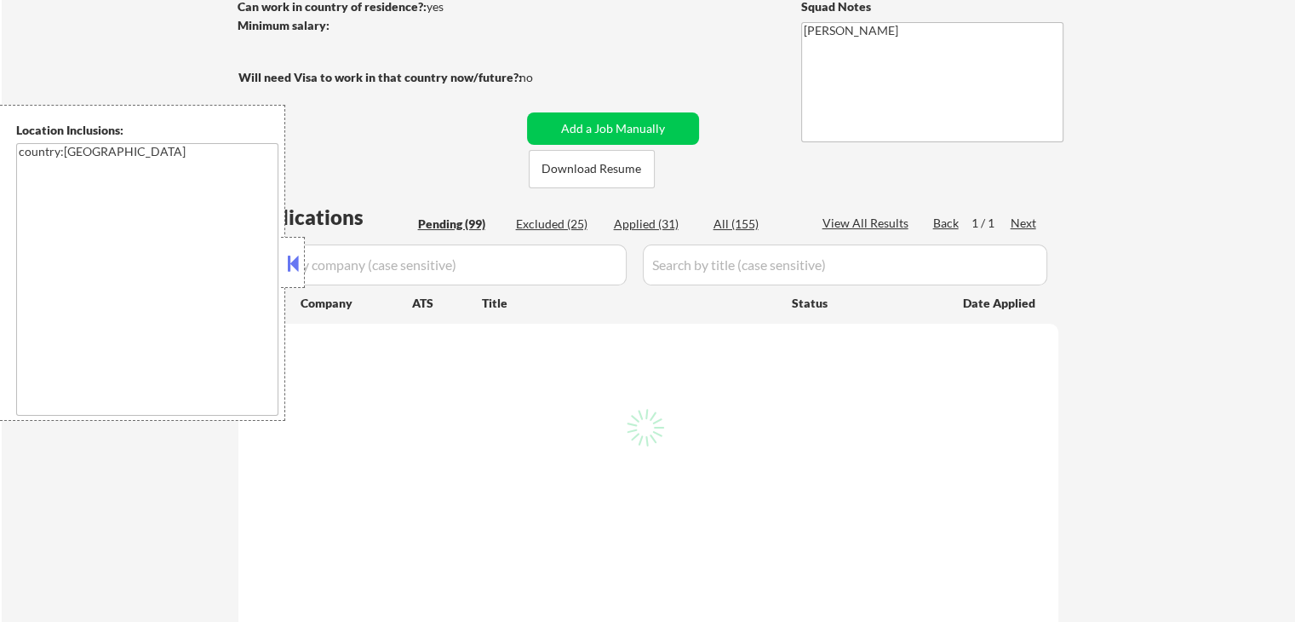
select select ""pending""
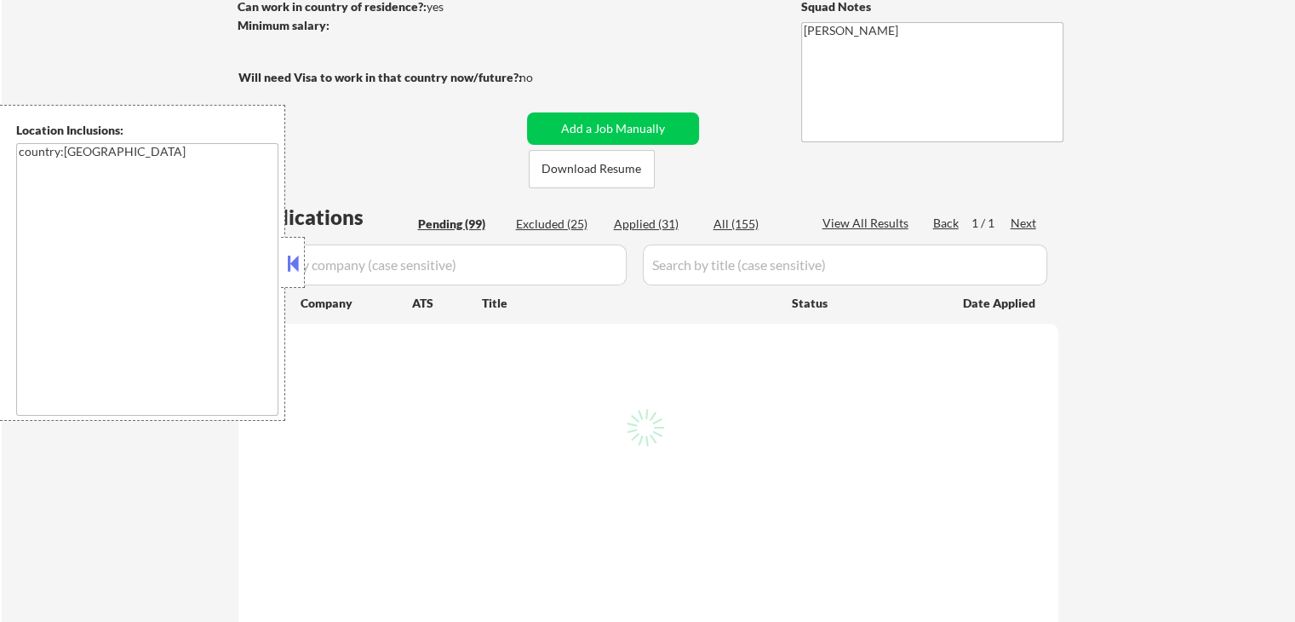
select select ""pending""
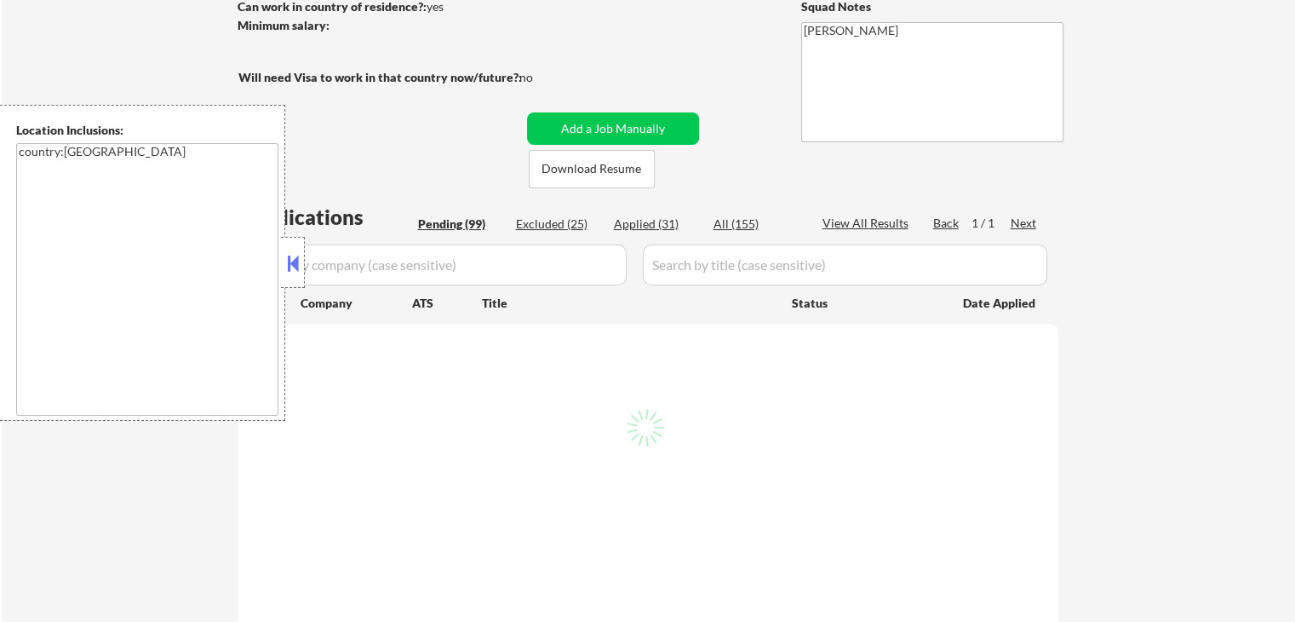
select select ""pending""
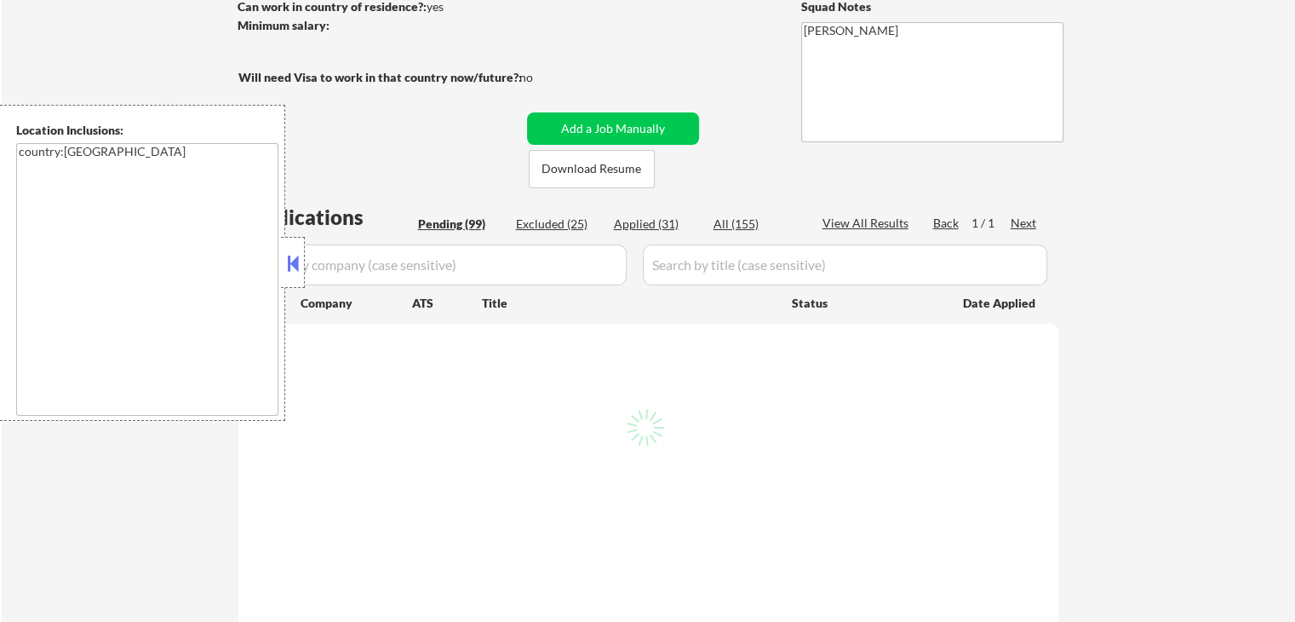
select select ""pending""
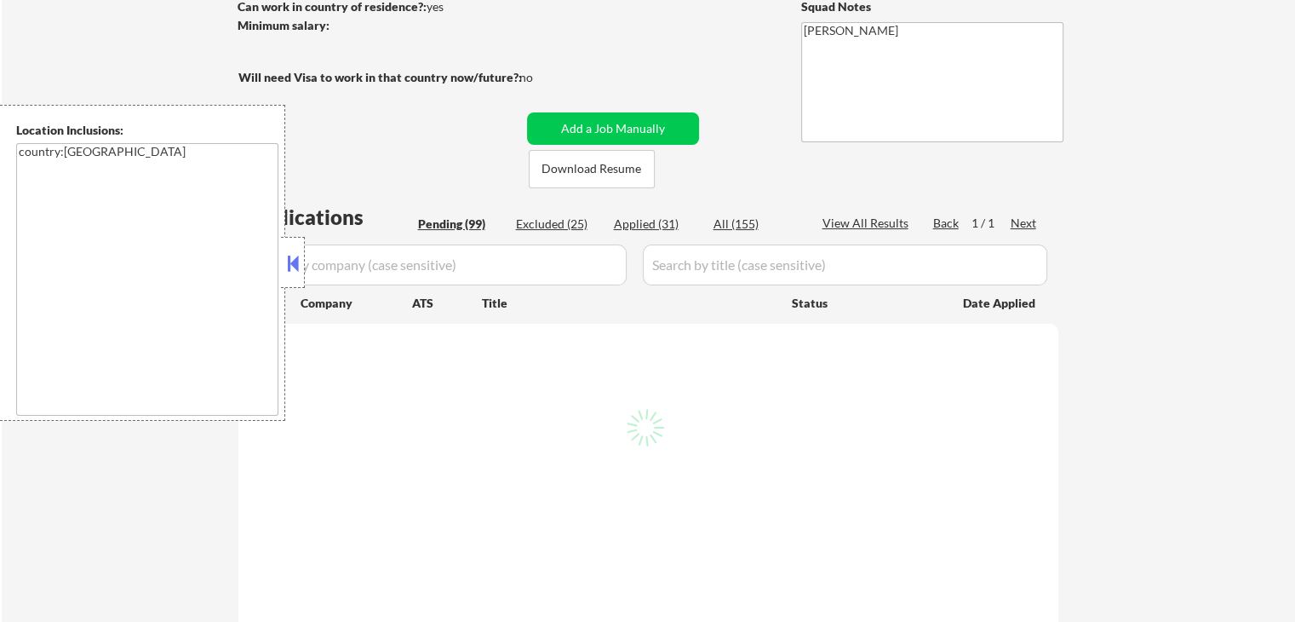
select select ""pending""
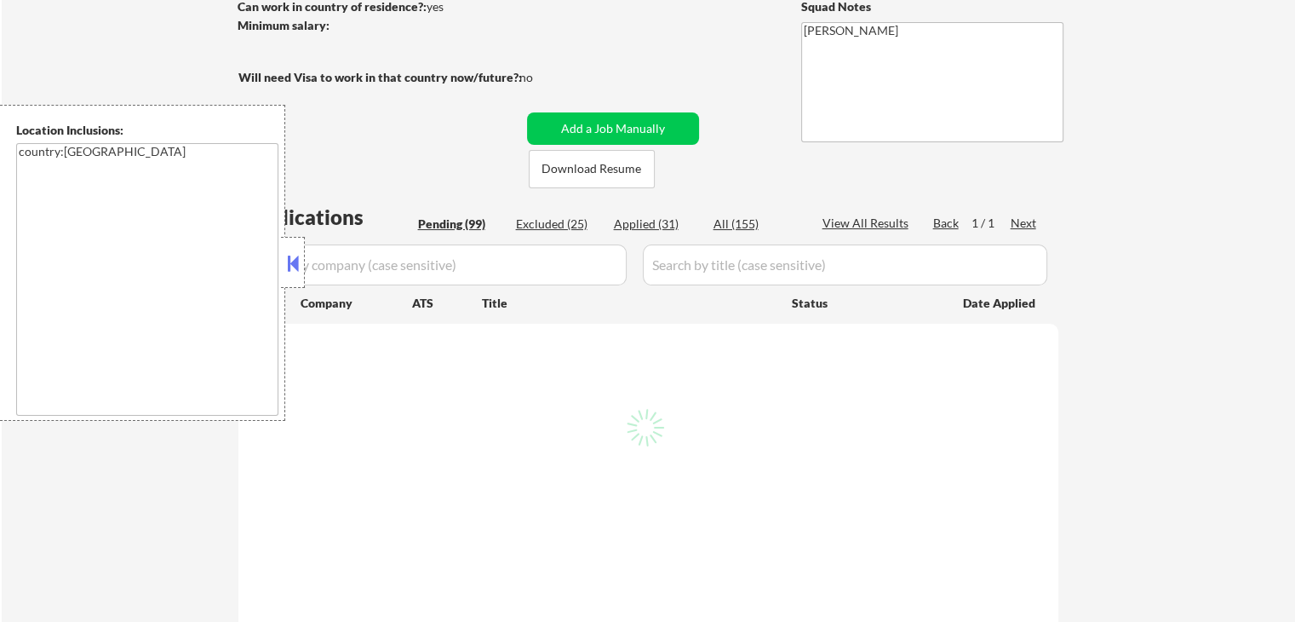
select select ""pending""
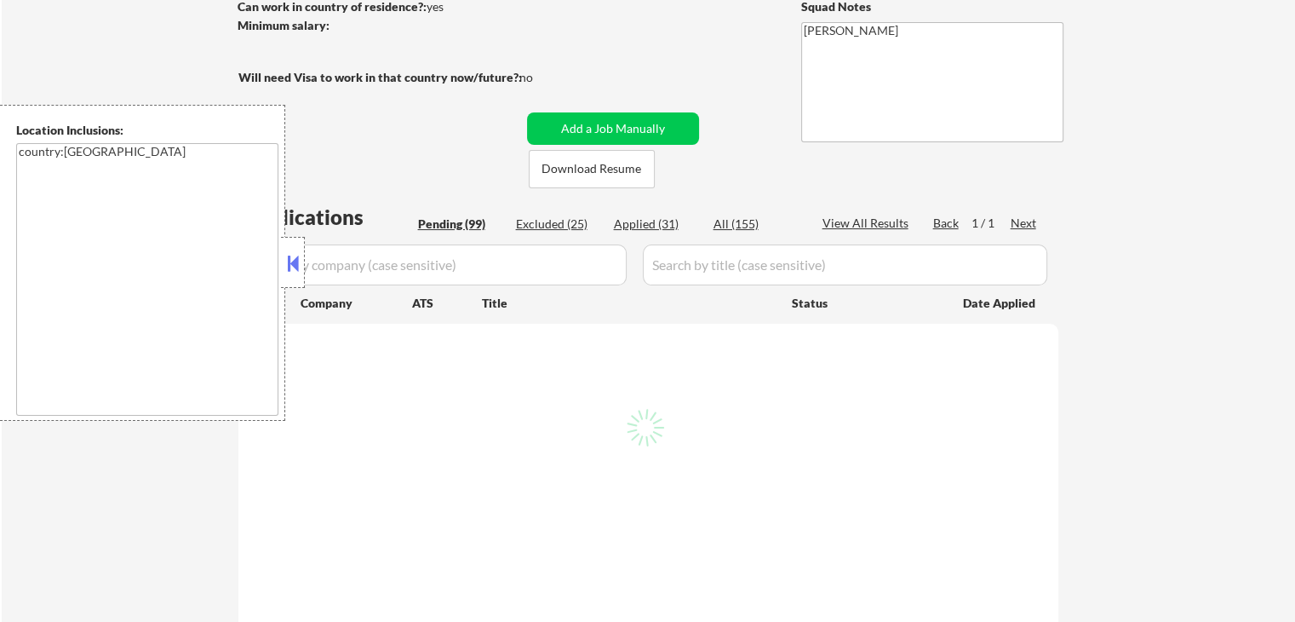
select select ""pending""
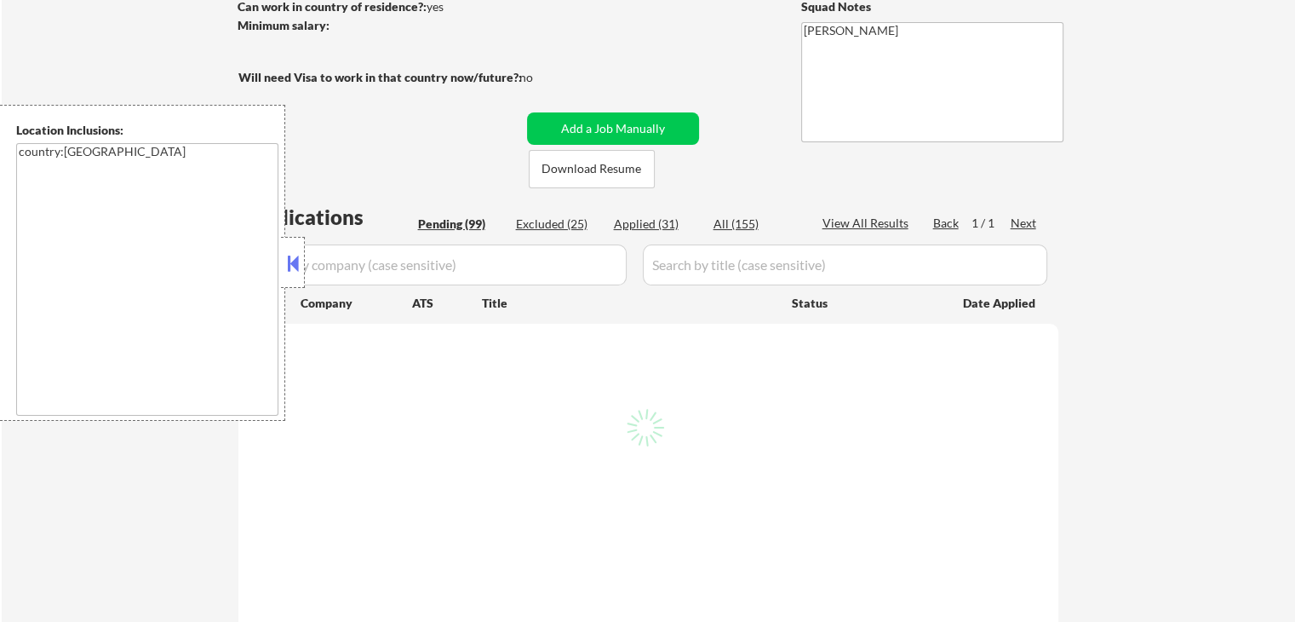
select select ""pending""
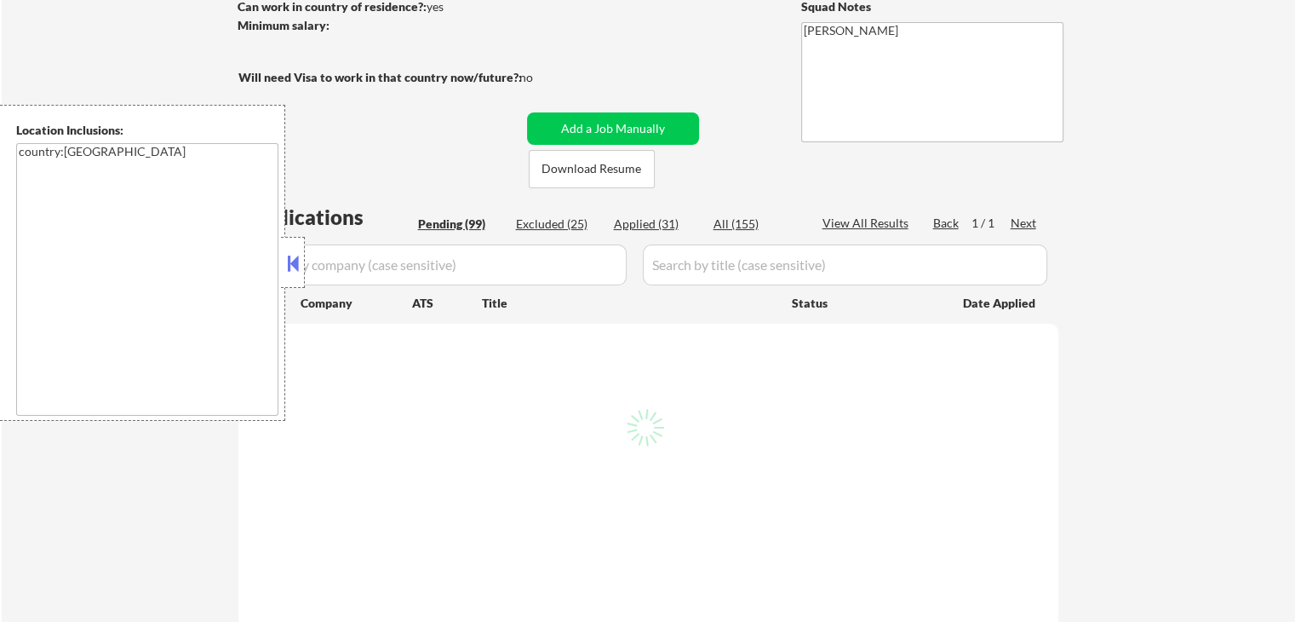
select select ""pending""
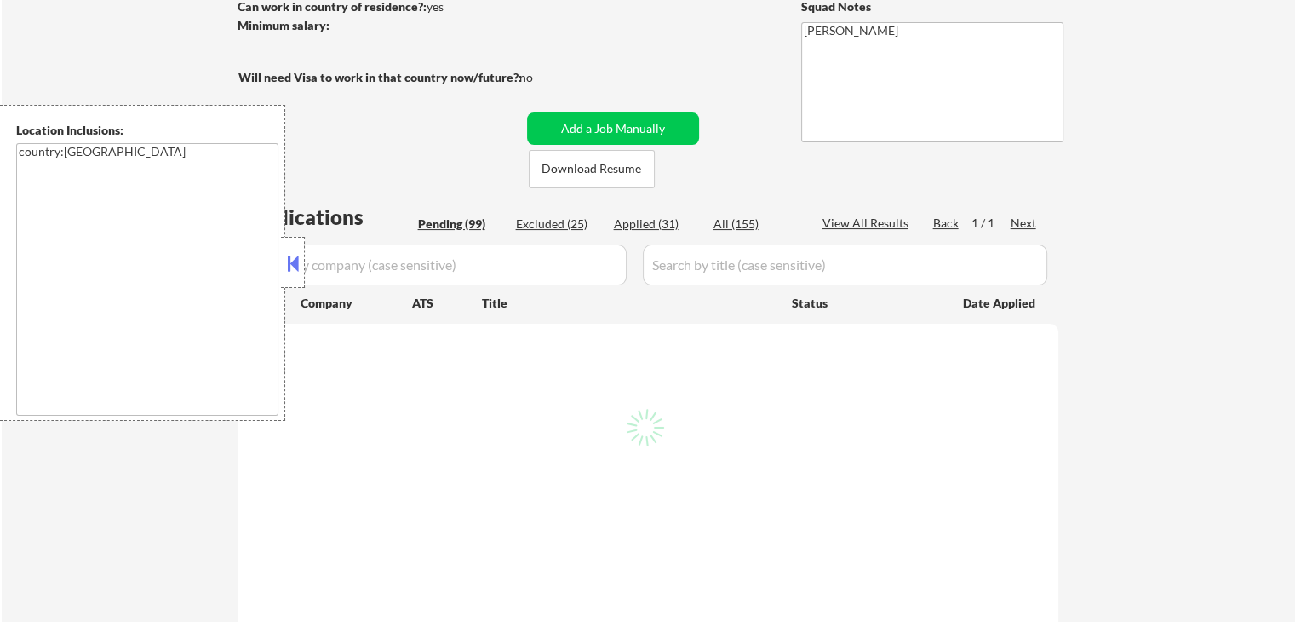
select select ""pending""
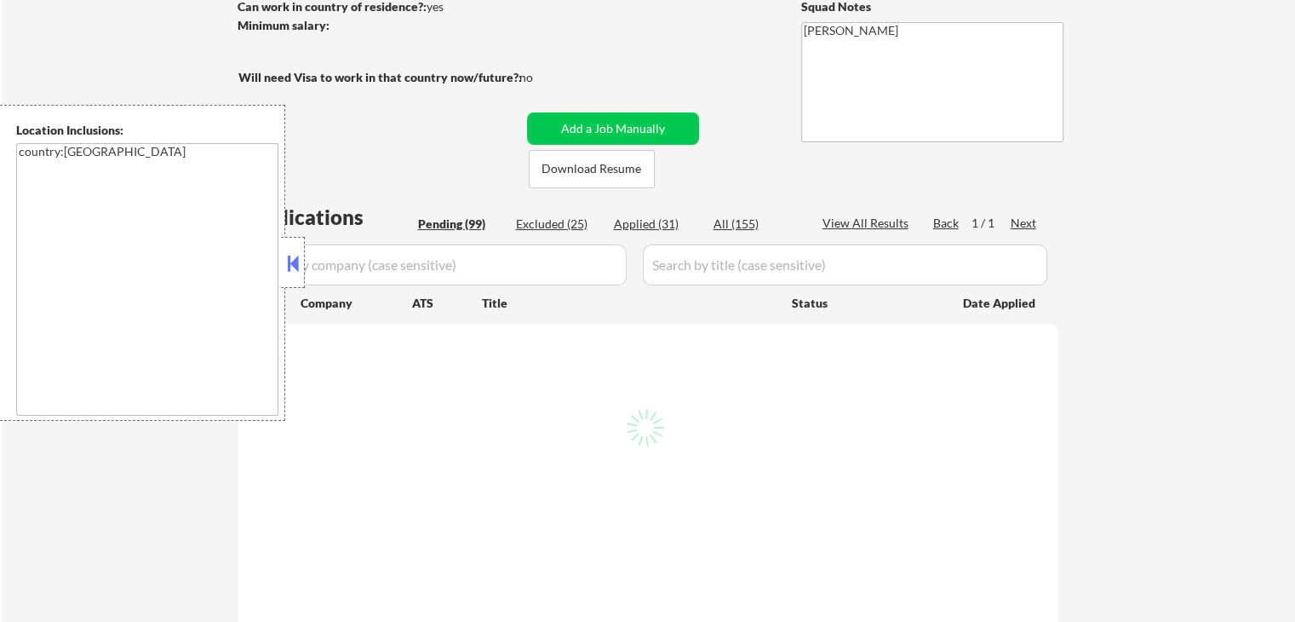
select select ""pending""
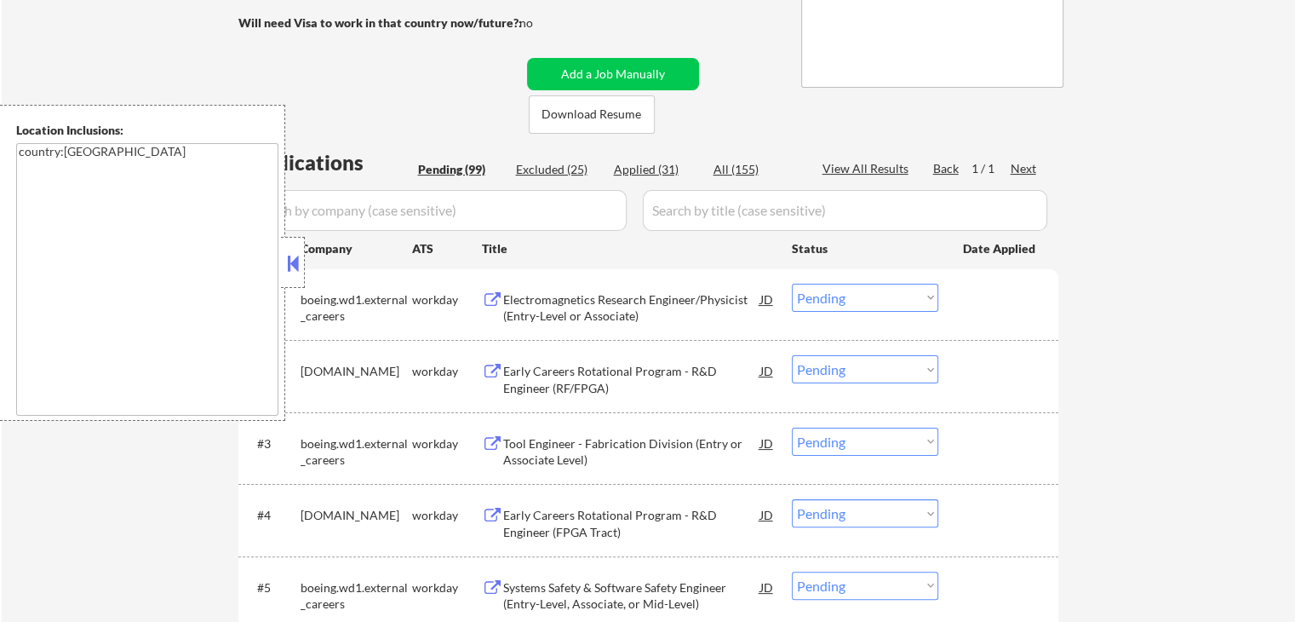
scroll to position [341, 0]
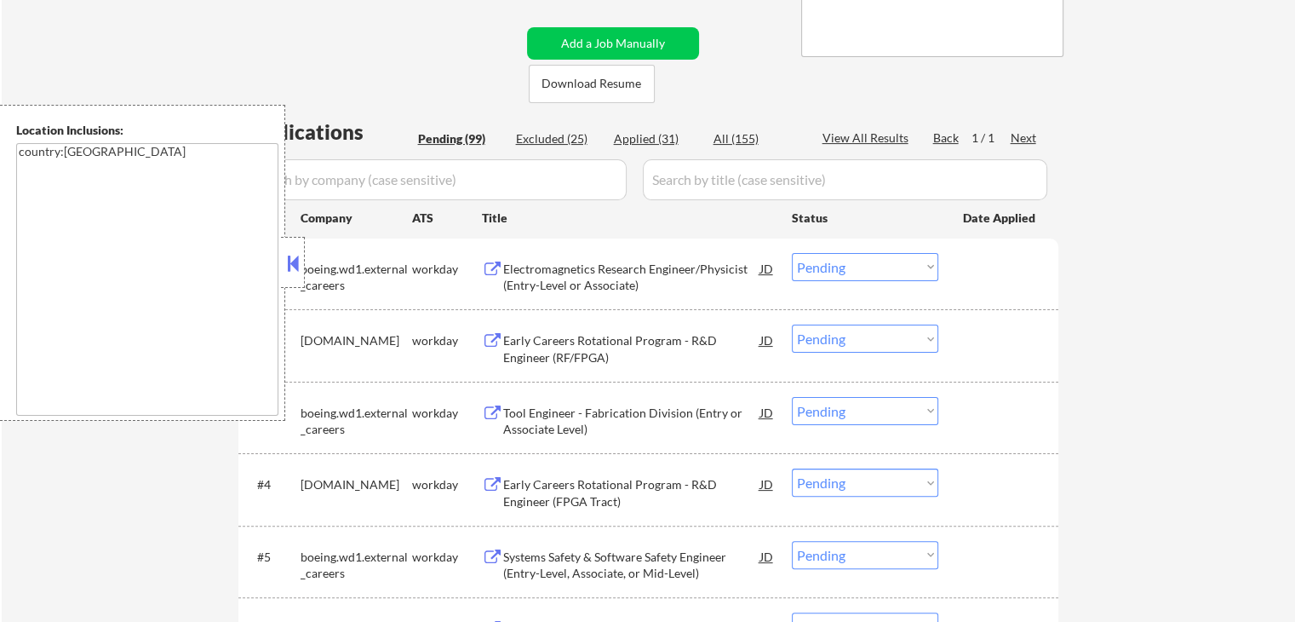
click at [869, 336] on select "Choose an option... Pending Applied Excluded (Questions) Excluded (Expired) Exc…" at bounding box center [865, 338] width 146 height 28
click at [792, 324] on select "Choose an option... Pending Applied Excluded (Questions) Excluded (Expired) Exc…" at bounding box center [865, 338] width 146 height 28
select select ""pending""
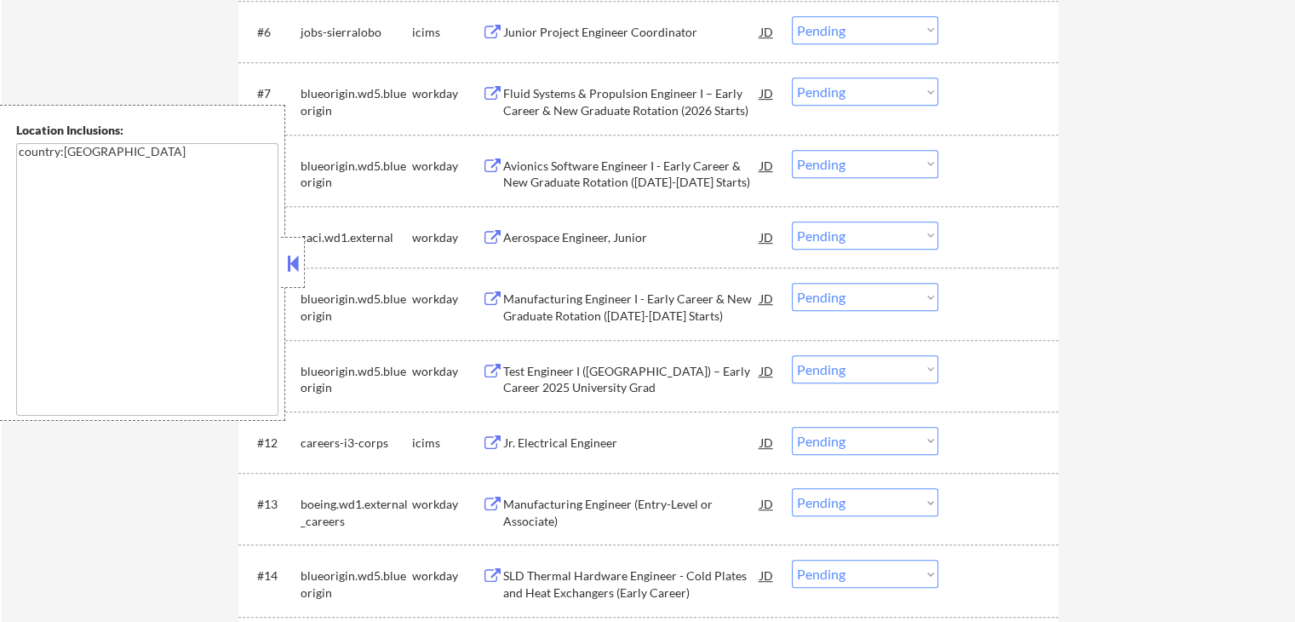
scroll to position [1022, 0]
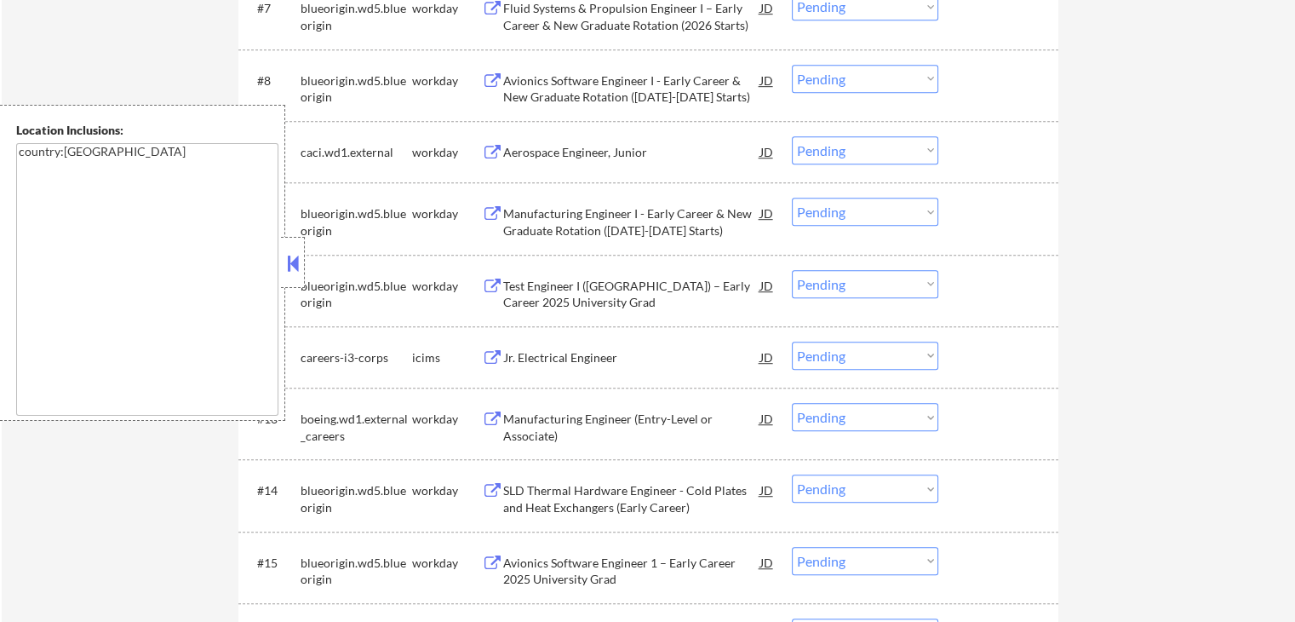
click at [498, 73] on button at bounding box center [492, 81] width 21 height 16
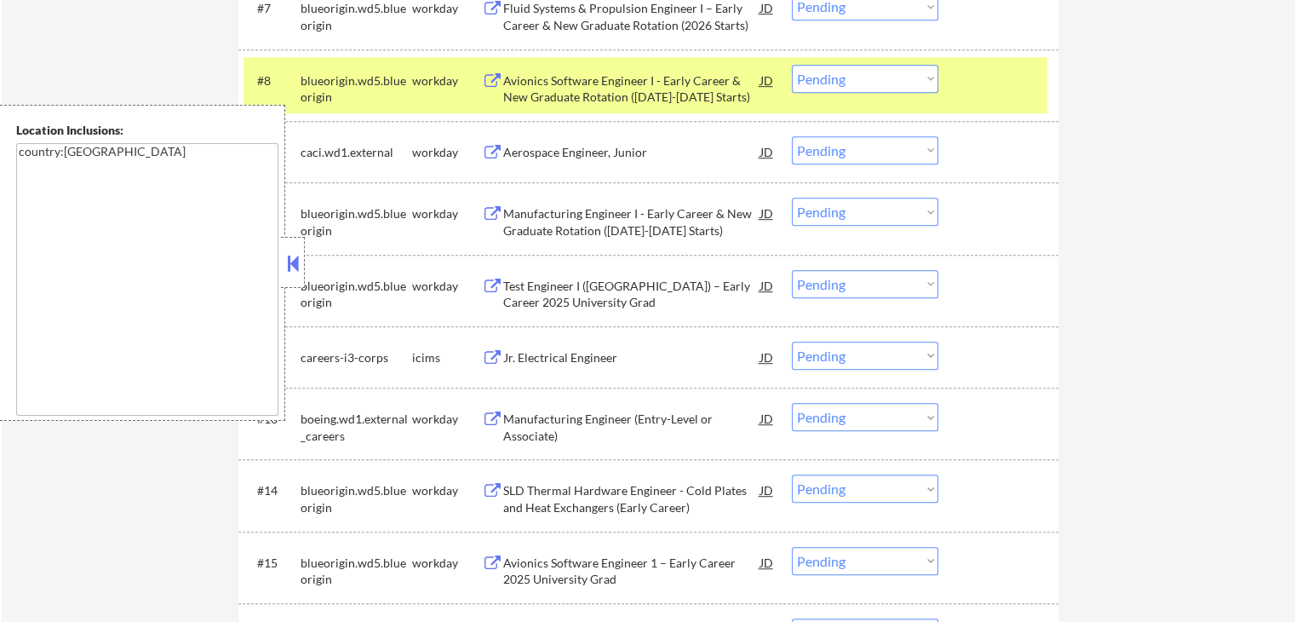
click at [490, 75] on button at bounding box center [492, 81] width 21 height 16
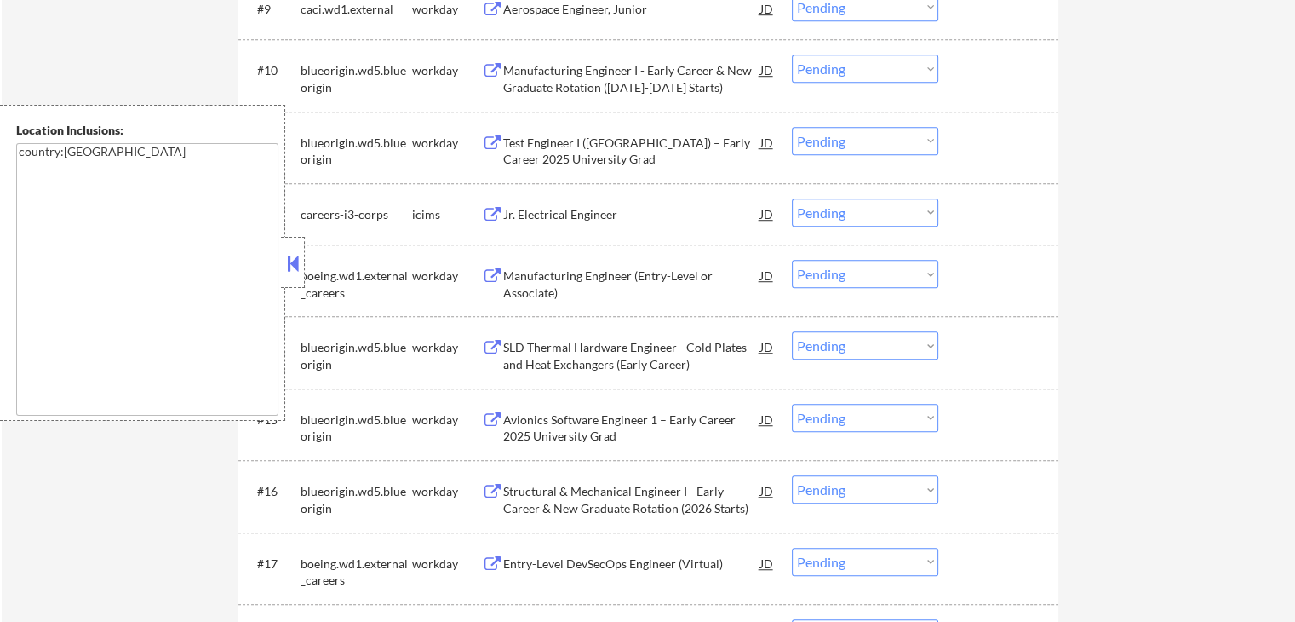
scroll to position [1192, 0]
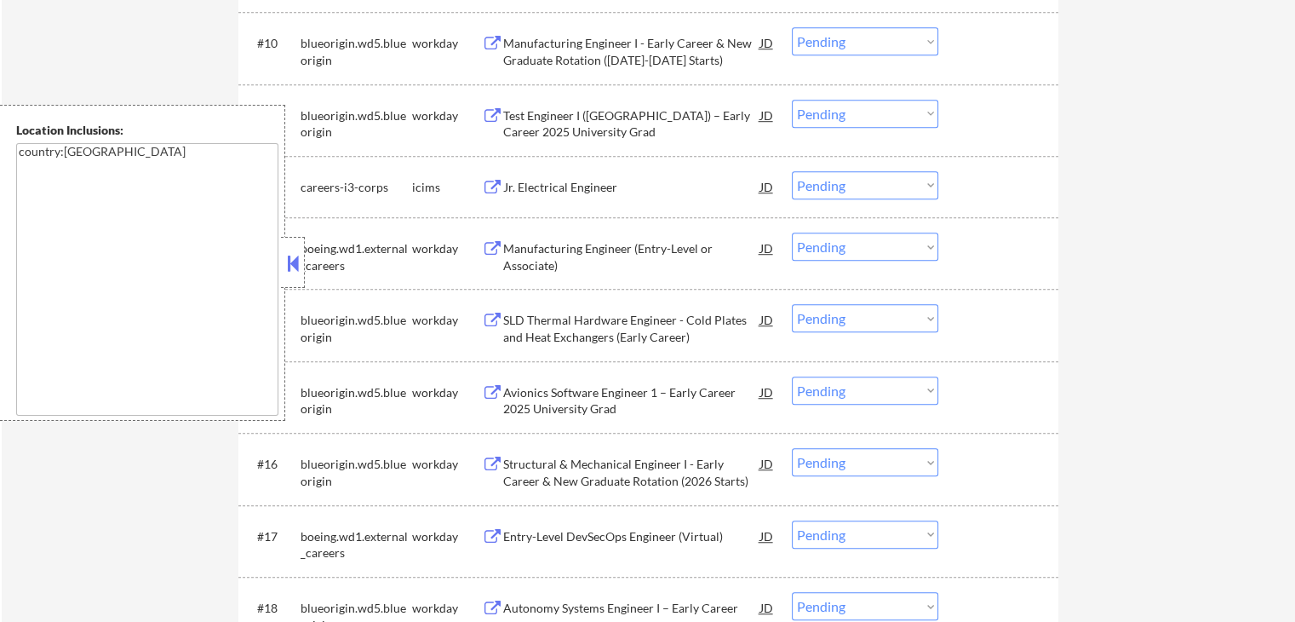
click at [491, 186] on button at bounding box center [492, 188] width 21 height 16
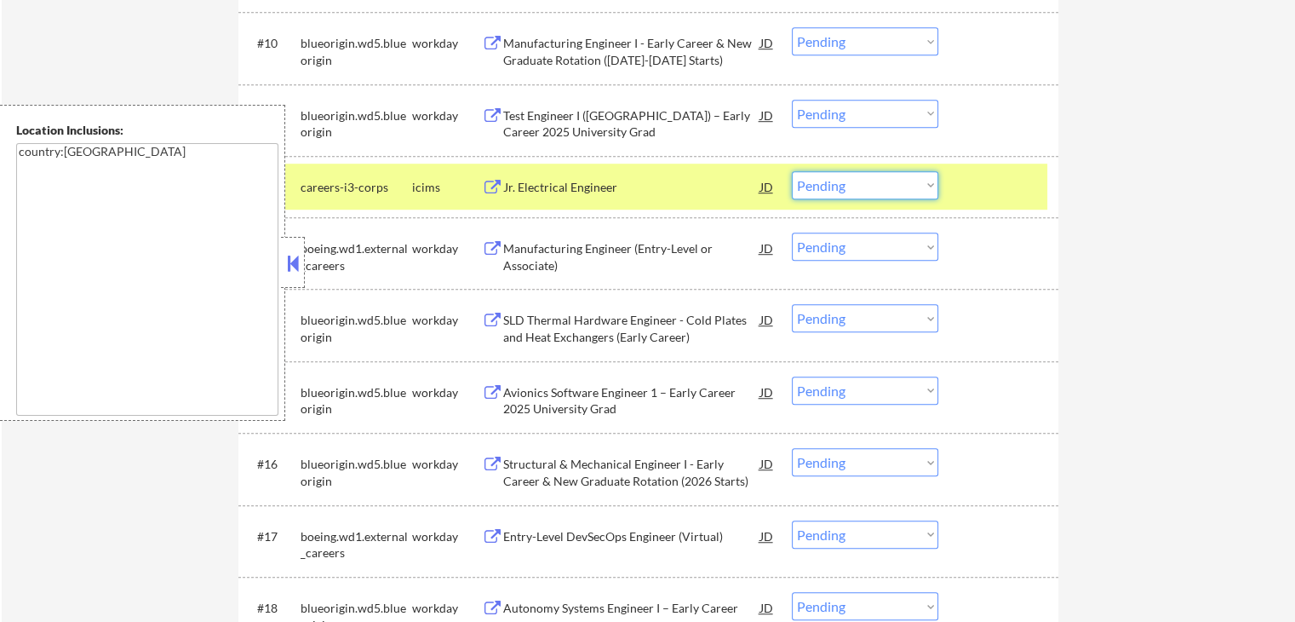
click at [862, 180] on select "Choose an option... Pending Applied Excluded (Questions) Excluded (Expired) Exc…" at bounding box center [865, 185] width 146 height 28
click at [792, 171] on select "Choose an option... Pending Applied Excluded (Questions) Excluded (Expired) Exc…" at bounding box center [865, 185] width 146 height 28
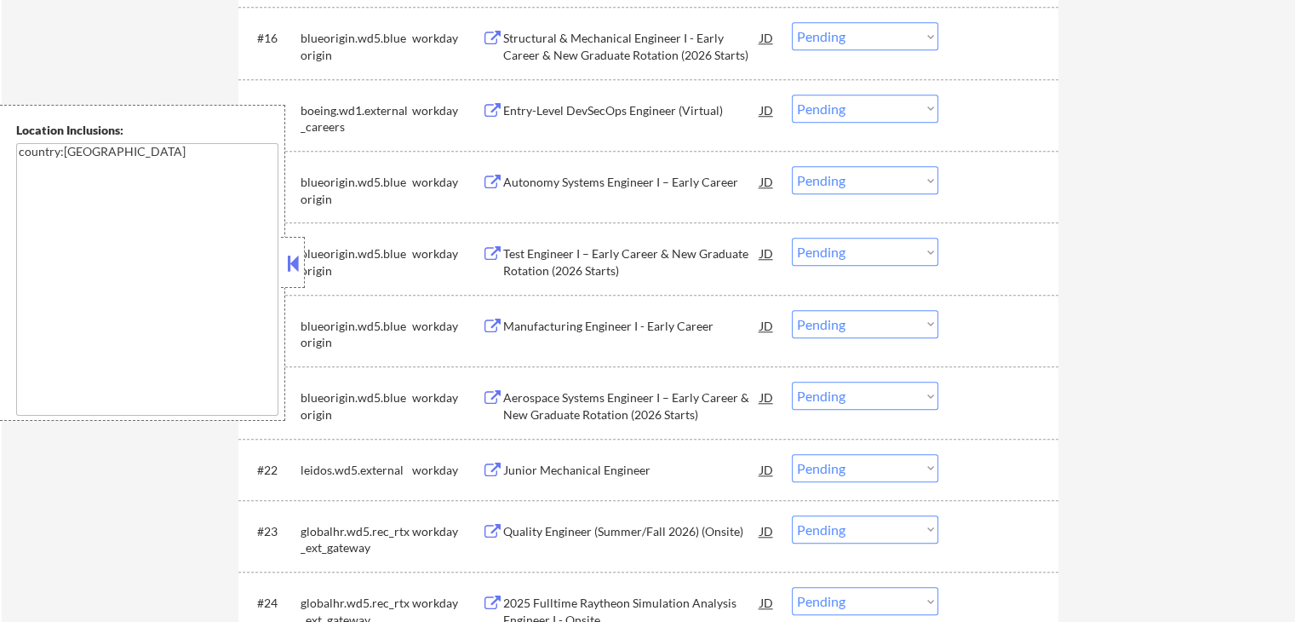
scroll to position [1703, 0]
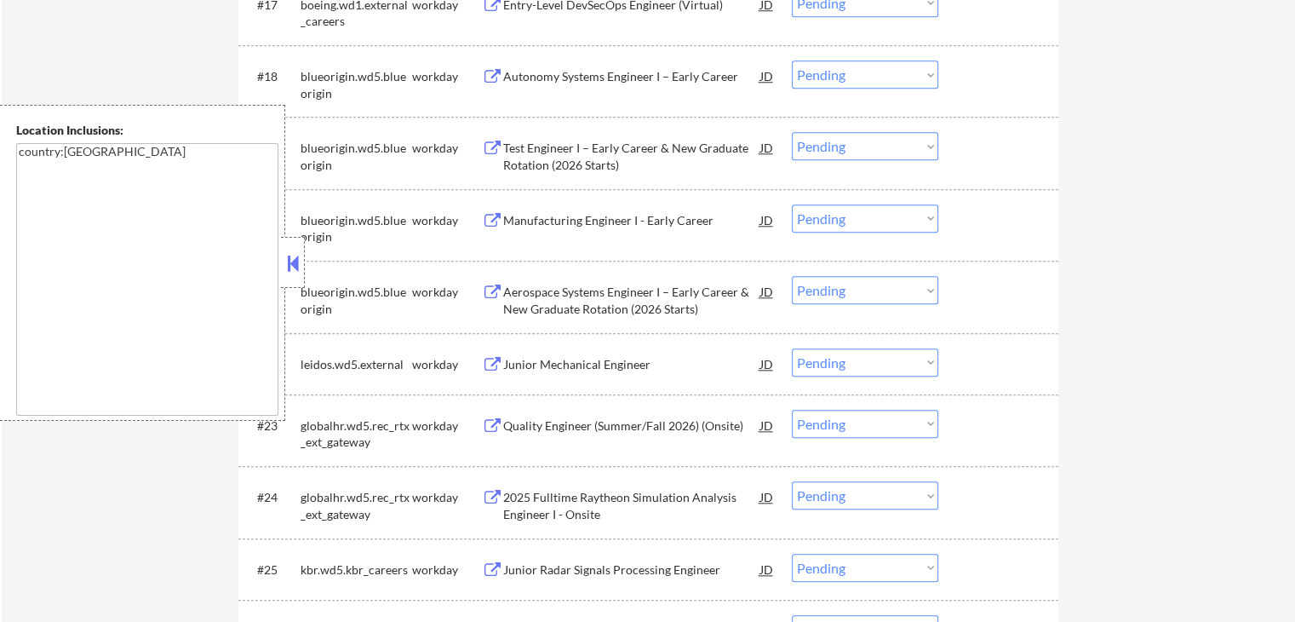
select select ""pending""
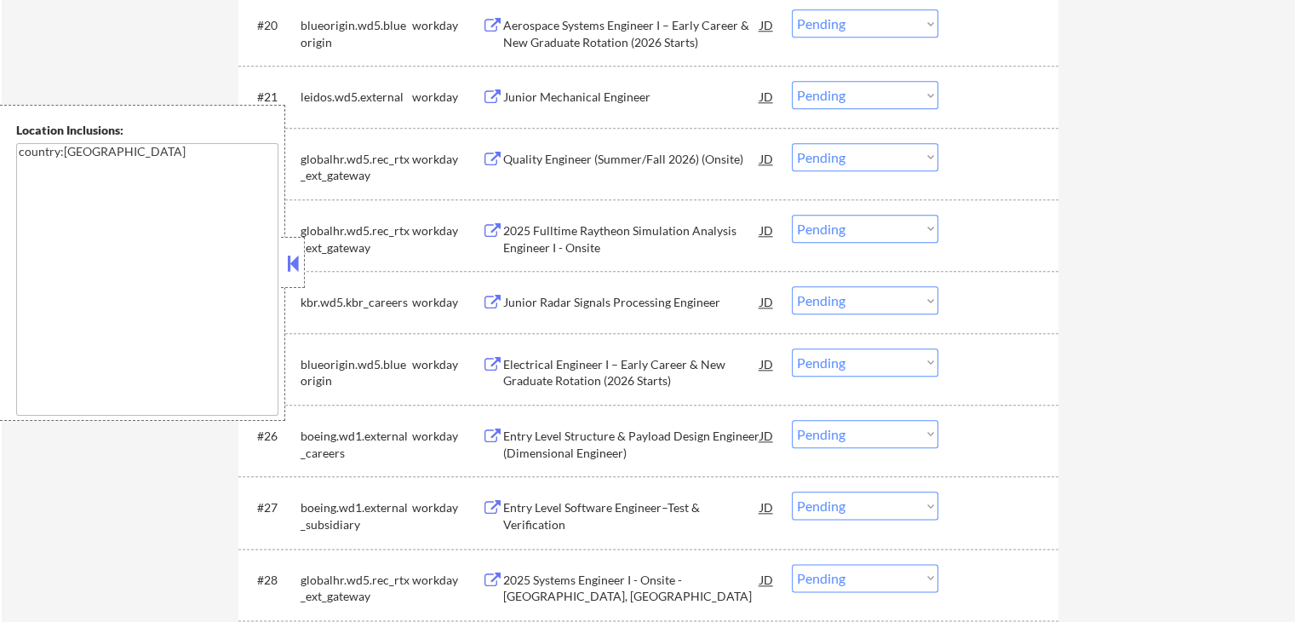
scroll to position [1959, 0]
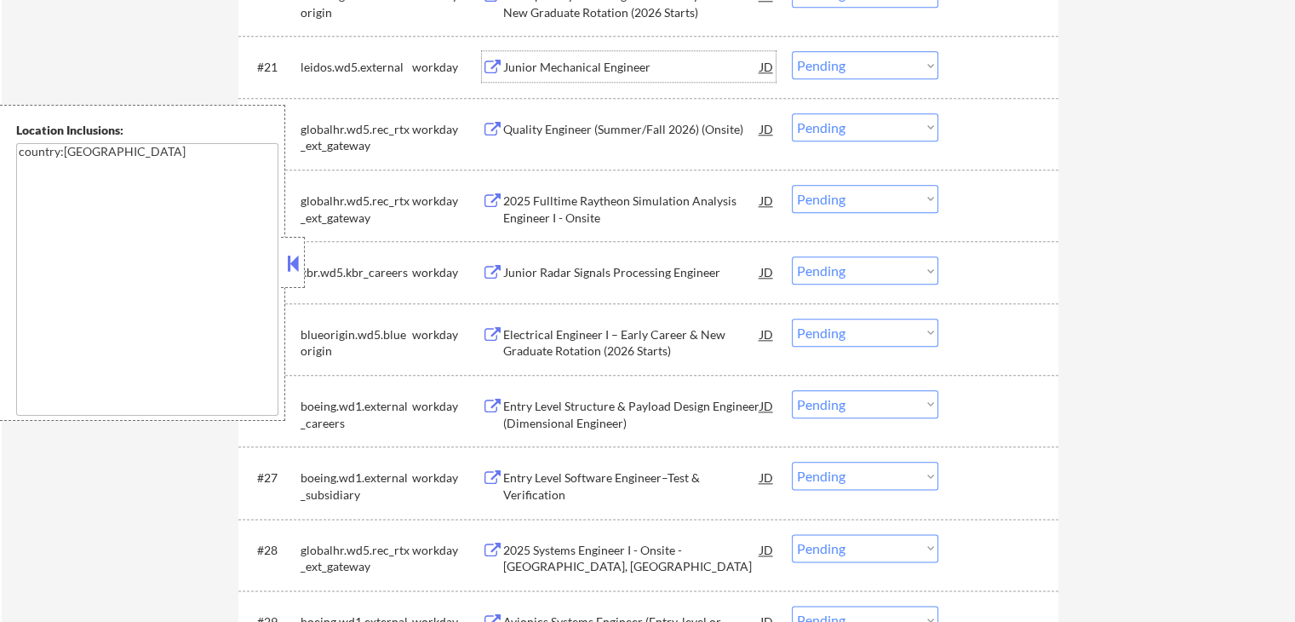
click at [503, 59] on div "Junior Mechanical Engineer" at bounding box center [631, 67] width 257 height 17
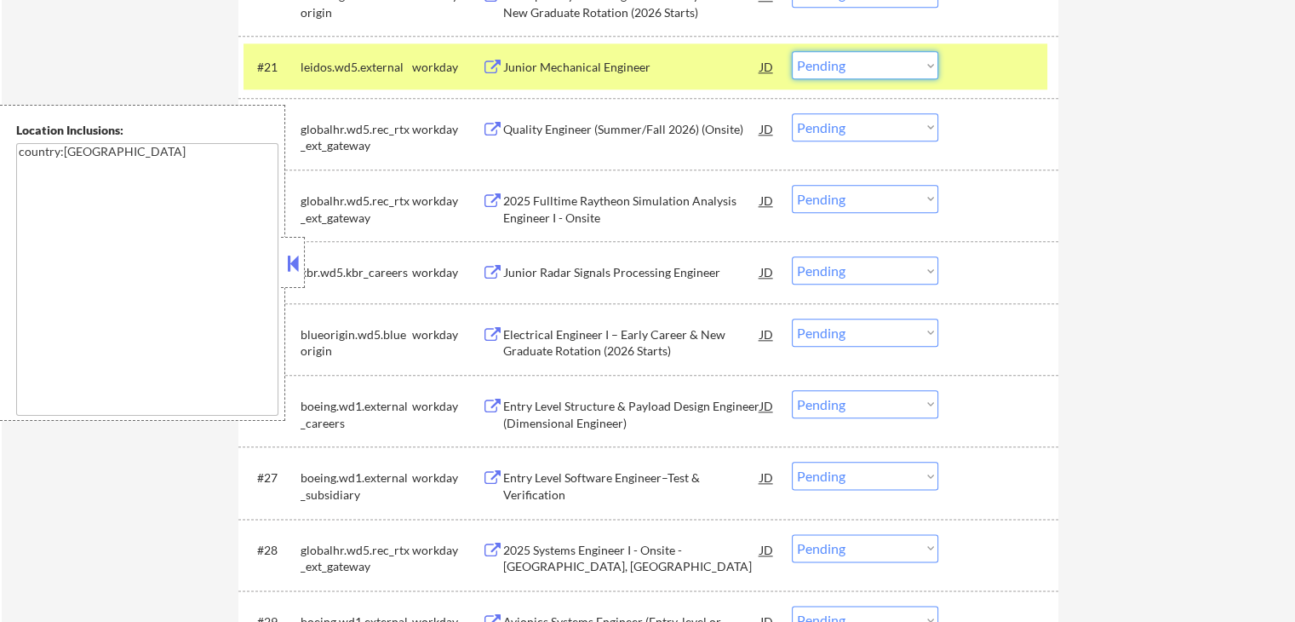
drag, startPoint x: 845, startPoint y: 67, endPoint x: 845, endPoint y: 77, distance: 9.4
click at [845, 67] on select "Choose an option... Pending Applied Excluded (Questions) Excluded (Expired) Exc…" at bounding box center [865, 65] width 146 height 28
click at [792, 51] on select "Choose an option... Pending Applied Excluded (Questions) Excluded (Expired) Exc…" at bounding box center [865, 65] width 146 height 28
click at [491, 127] on button at bounding box center [492, 130] width 21 height 16
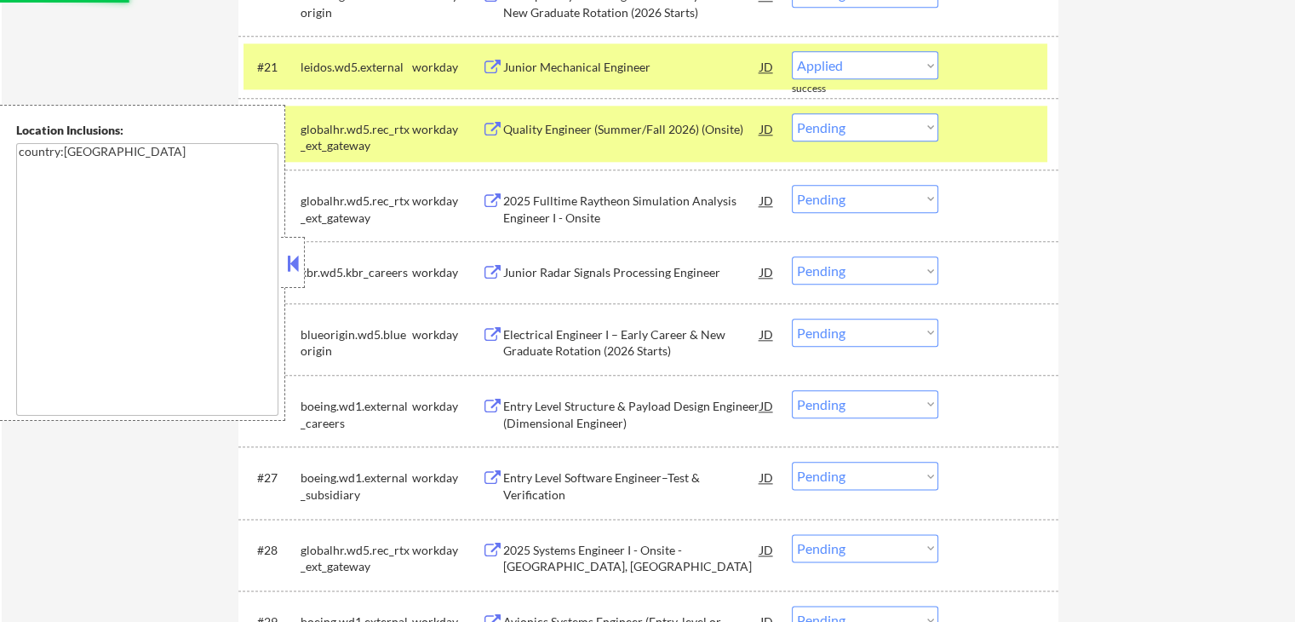
select select ""pending""
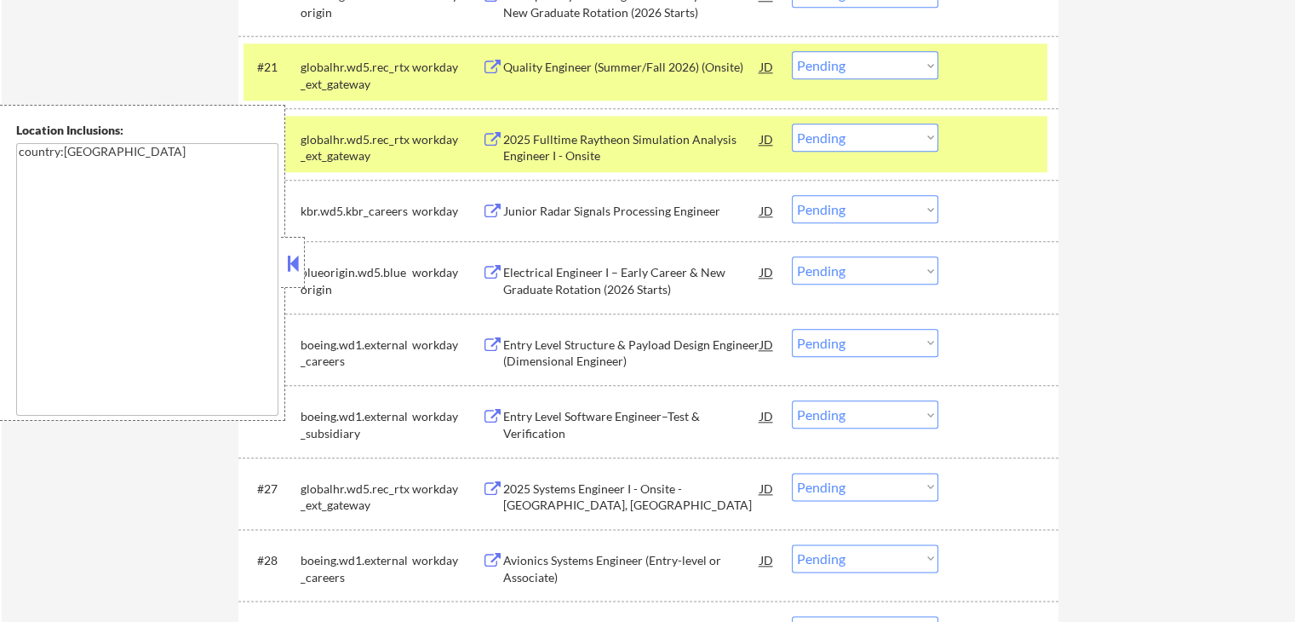
click at [484, 63] on button at bounding box center [492, 68] width 21 height 16
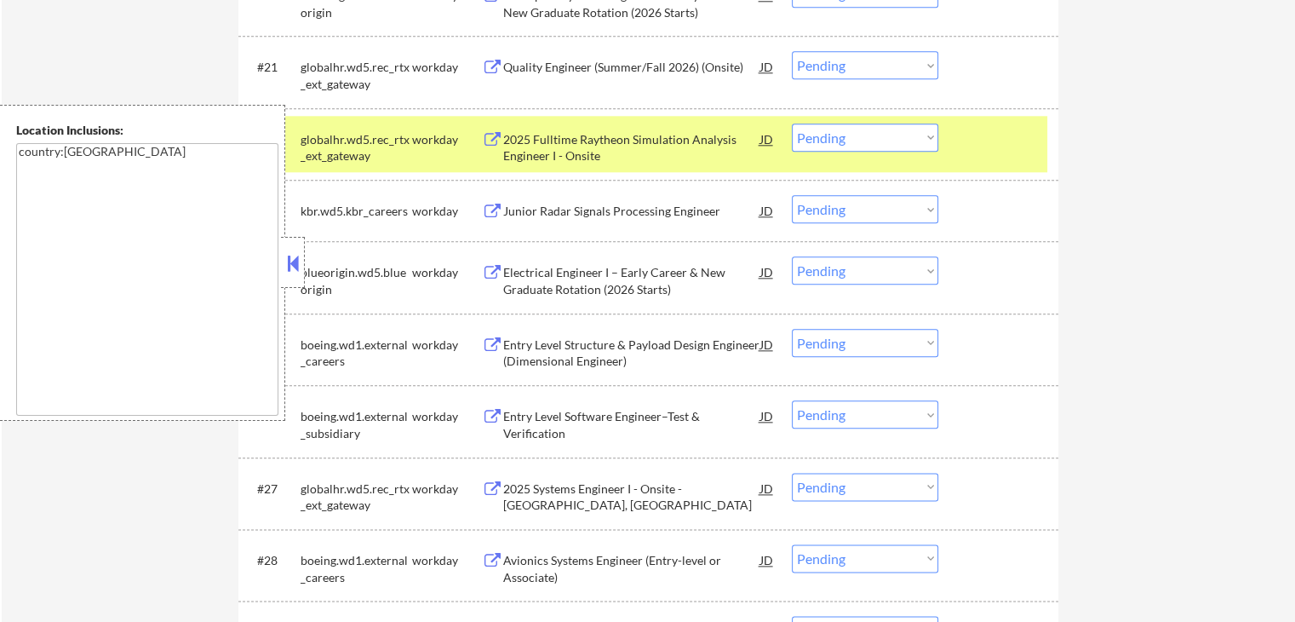
click at [484, 200] on div "Junior Radar Signals Processing Engineer JD" at bounding box center [629, 210] width 294 height 31
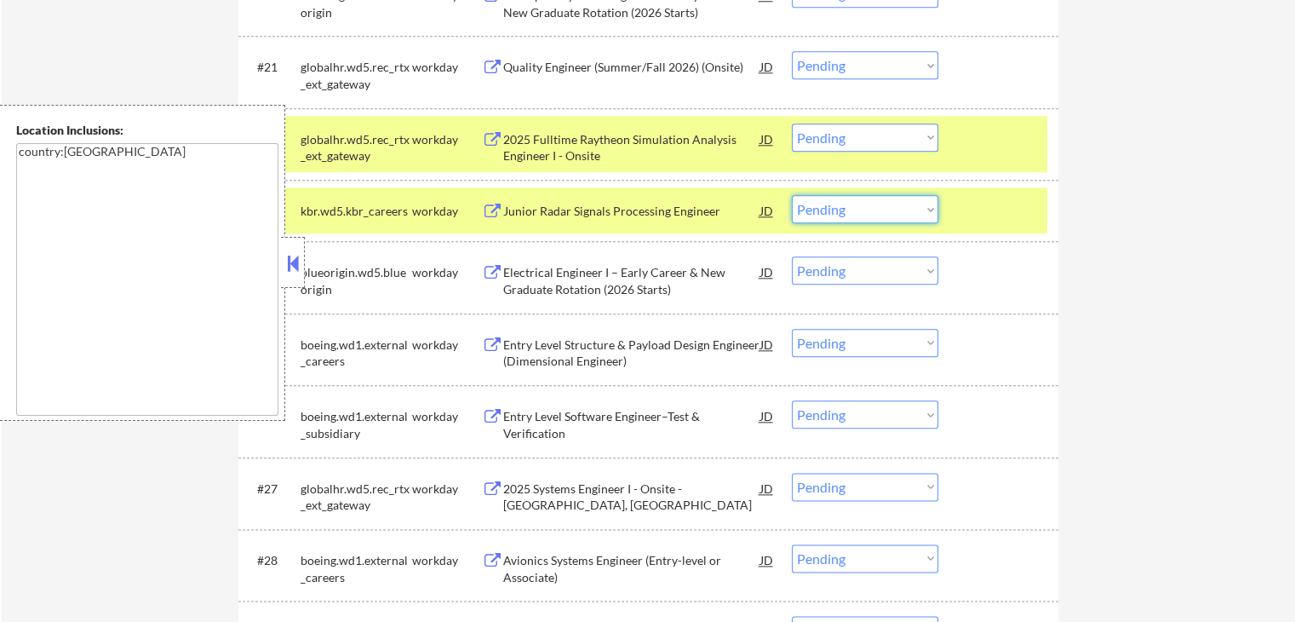
drag, startPoint x: 833, startPoint y: 209, endPoint x: 841, endPoint y: 221, distance: 14.2
click at [834, 209] on select "Choose an option... Pending Applied Excluded (Questions) Excluded (Expired) Exc…" at bounding box center [865, 209] width 146 height 28
click at [792, 195] on select "Choose an option... Pending Applied Excluded (Questions) Excluded (Expired) Exc…" at bounding box center [865, 209] width 146 height 28
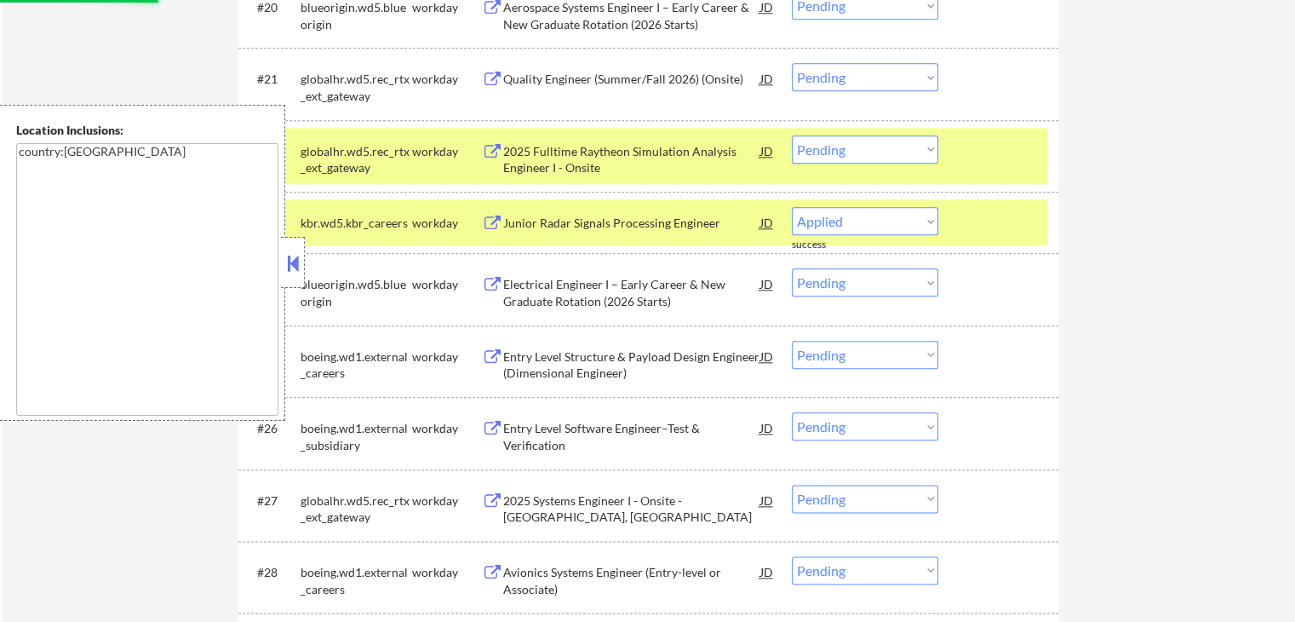
scroll to position [1789, 0]
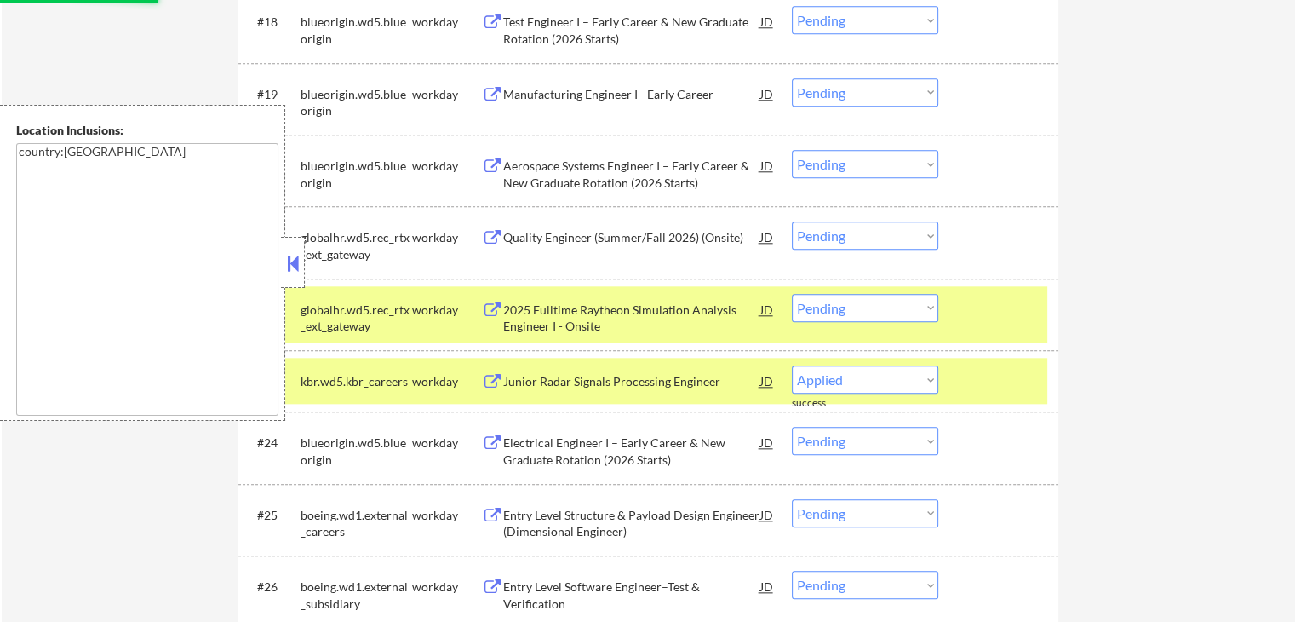
select select ""pending""
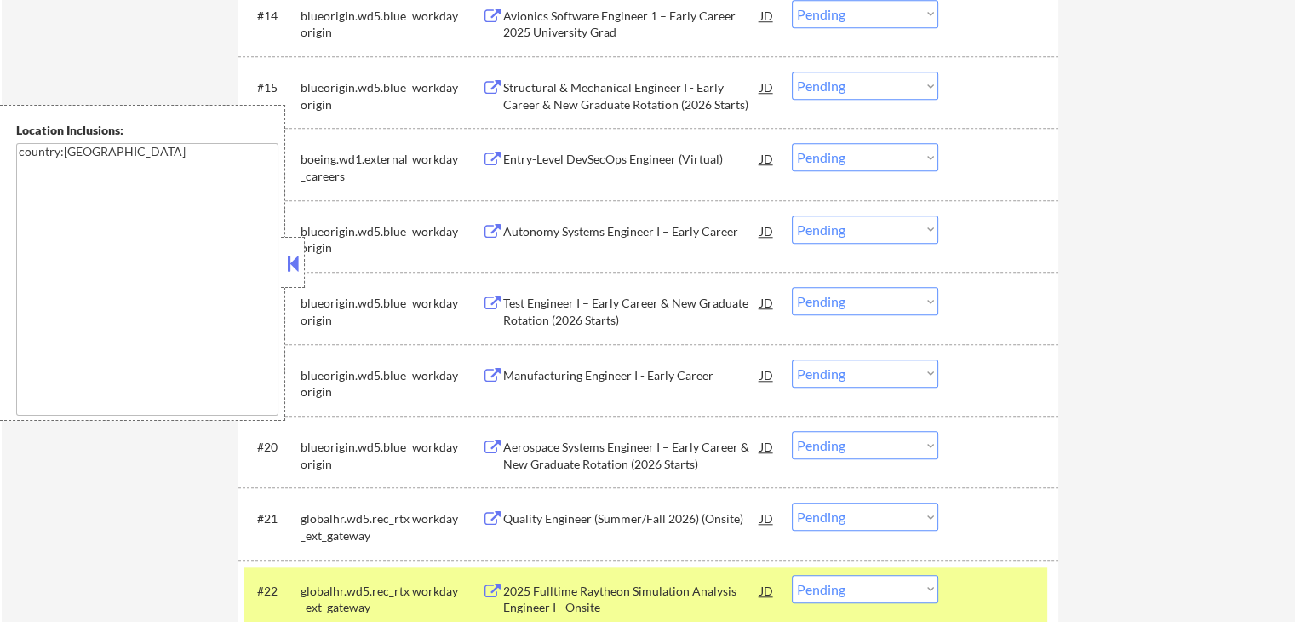
scroll to position [1533, 0]
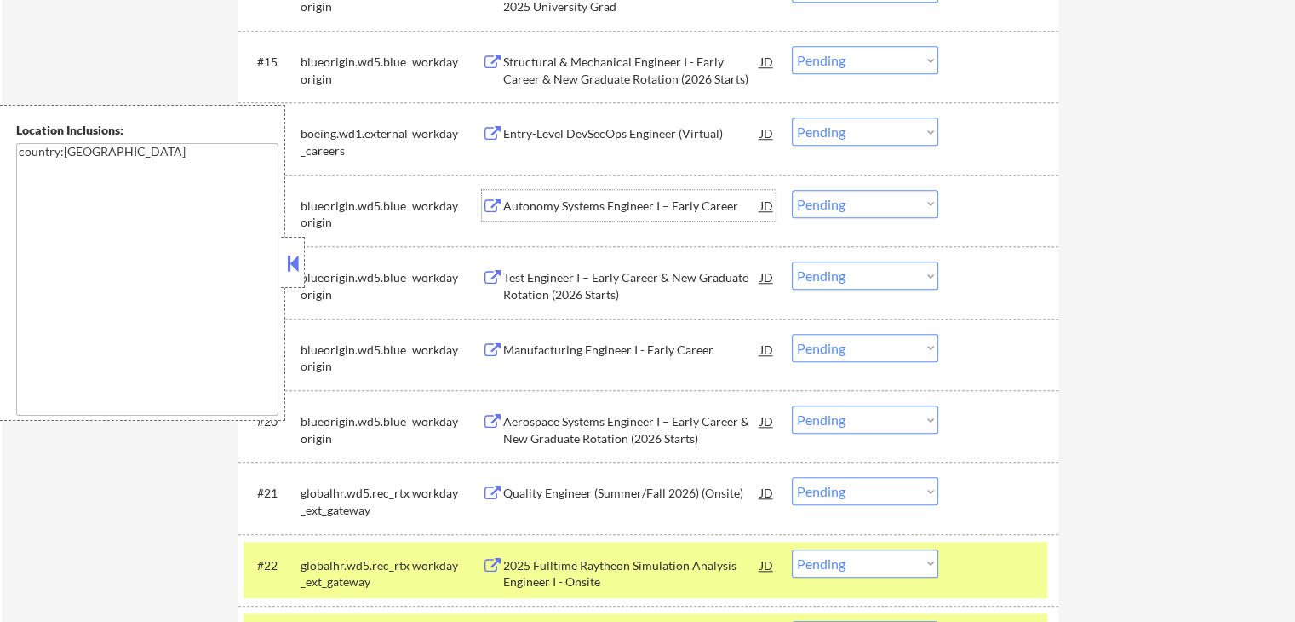
click at [572, 205] on div "Autonomy Systems Engineer I – Early Career" at bounding box center [631, 206] width 257 height 17
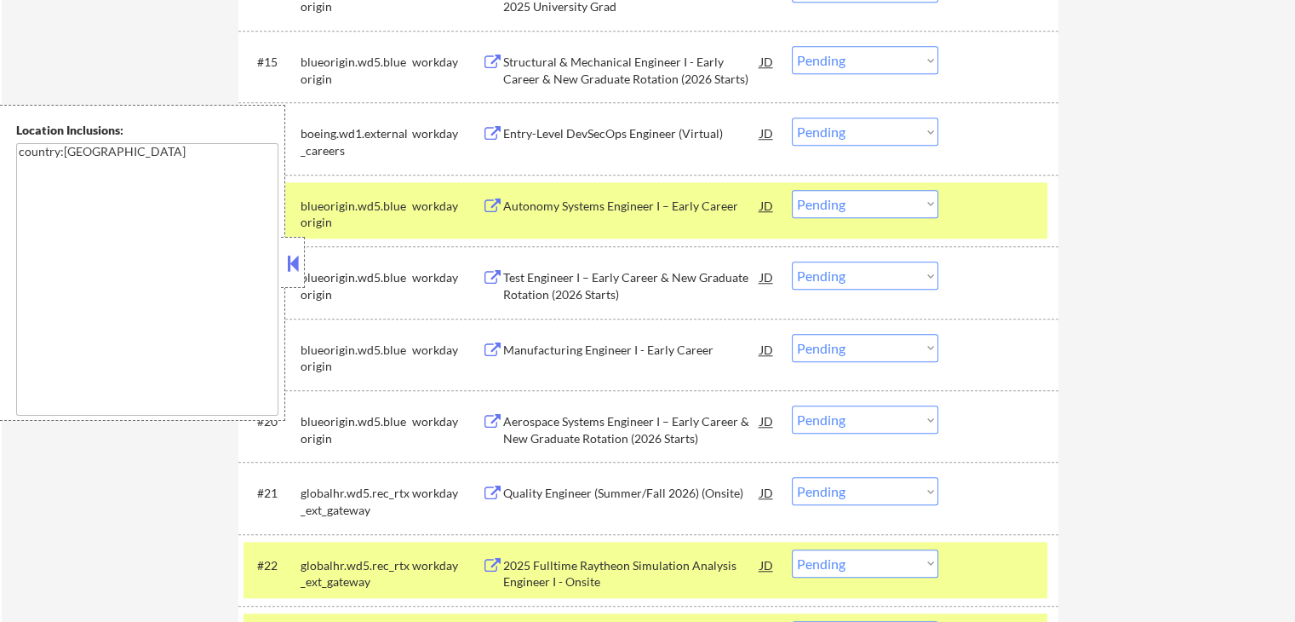
click at [525, 282] on div "Test Engineer I – Early Career & New Graduate Rotation (2026 Starts)" at bounding box center [631, 285] width 257 height 33
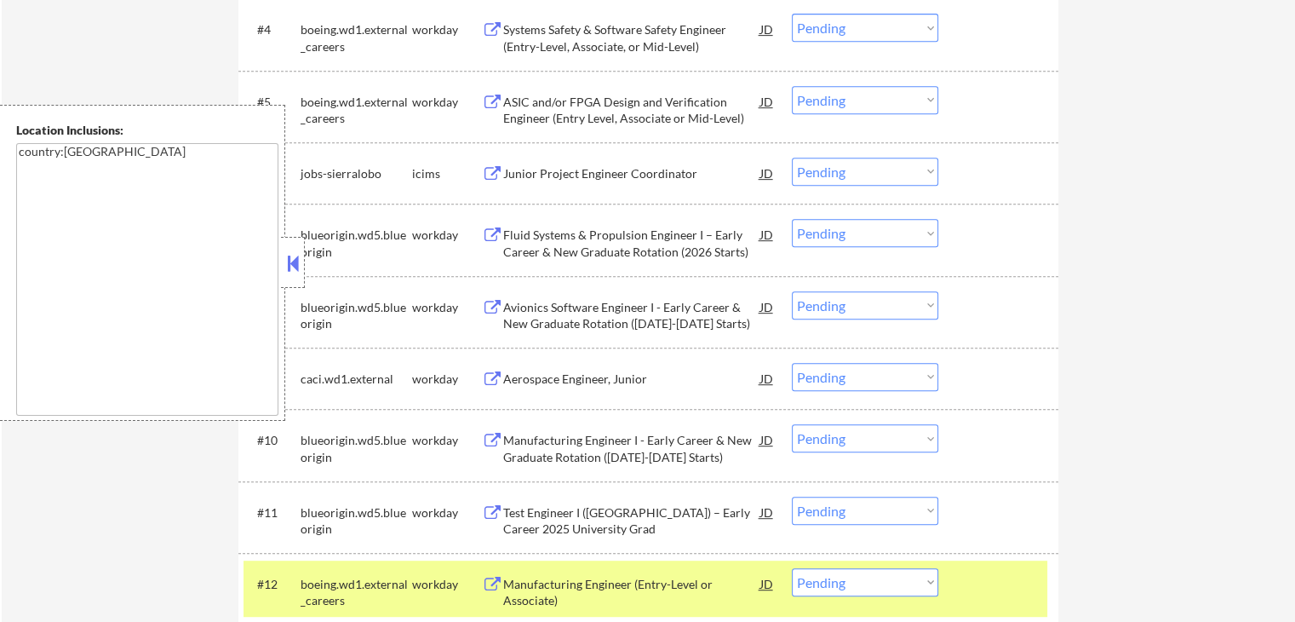
scroll to position [767, 0]
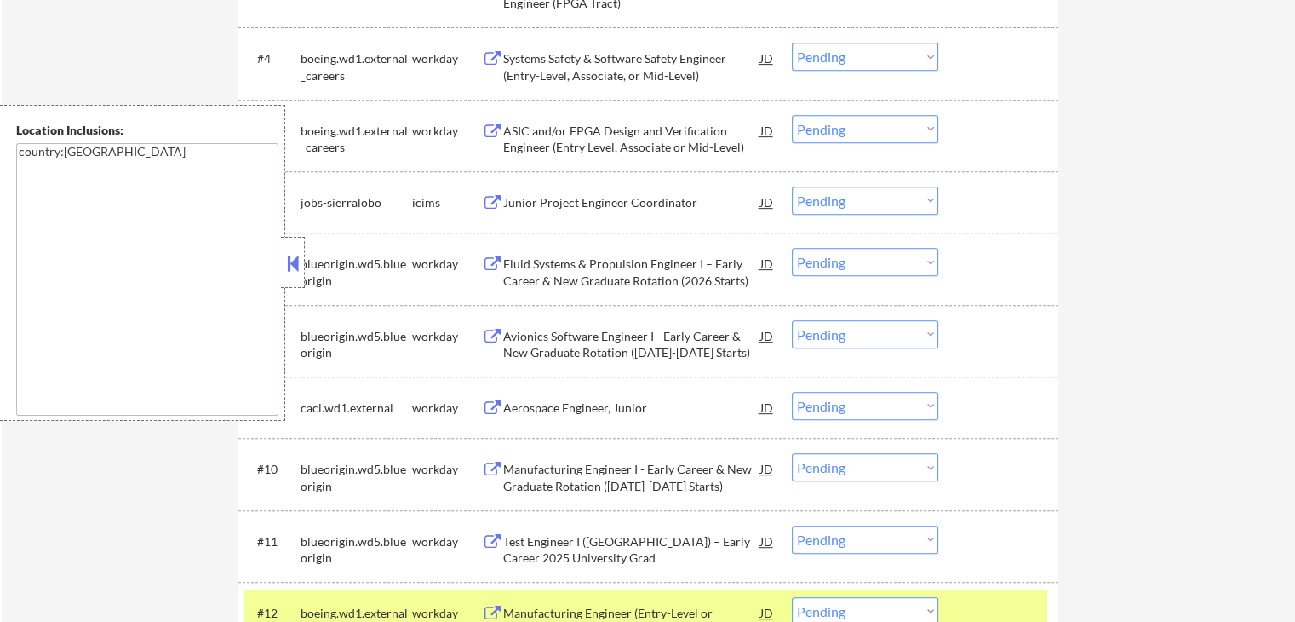
click at [295, 263] on button at bounding box center [293, 263] width 19 height 26
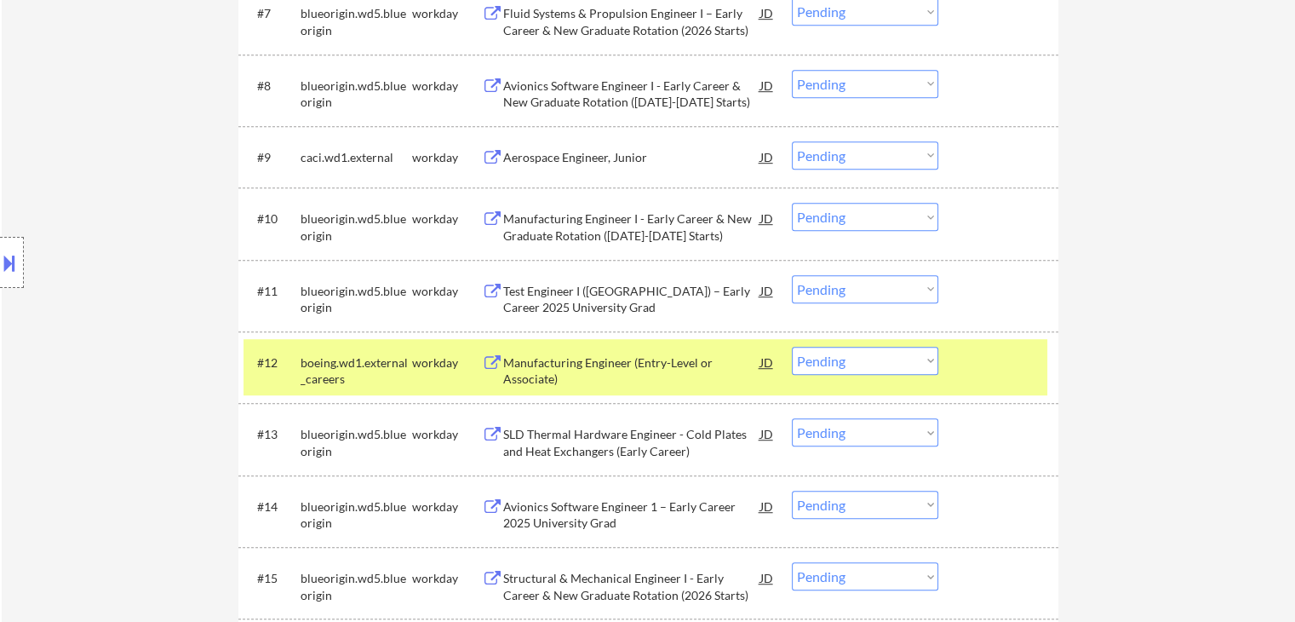
scroll to position [937, 0]
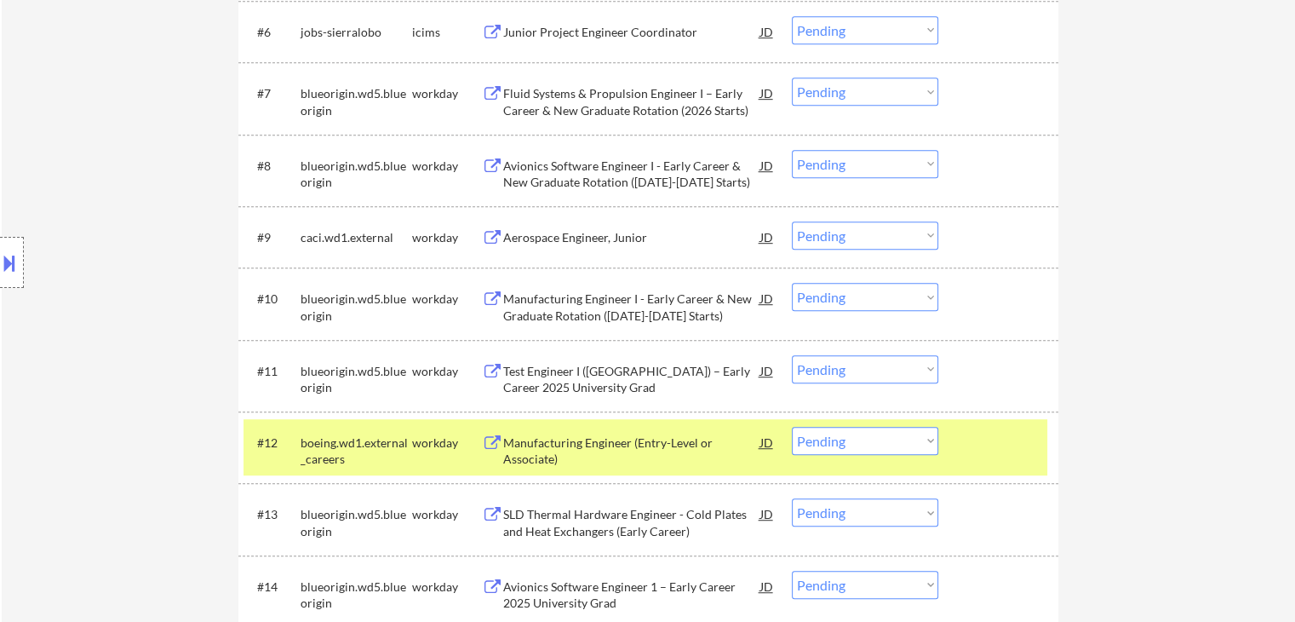
click at [857, 95] on select "Choose an option... Pending Applied Excluded (Questions) Excluded (Expired) Exc…" at bounding box center [865, 92] width 146 height 28
select select ""excluded""
click at [792, 78] on select "Choose an option... Pending Applied Excluded (Questions) Excluded (Expired) Exc…" at bounding box center [865, 92] width 146 height 28
drag, startPoint x: 876, startPoint y: 162, endPoint x: 876, endPoint y: 173, distance: 11.1
click at [876, 162] on select "Choose an option... Pending Applied Excluded (Questions) Excluded (Expired) Exc…" at bounding box center [865, 164] width 146 height 28
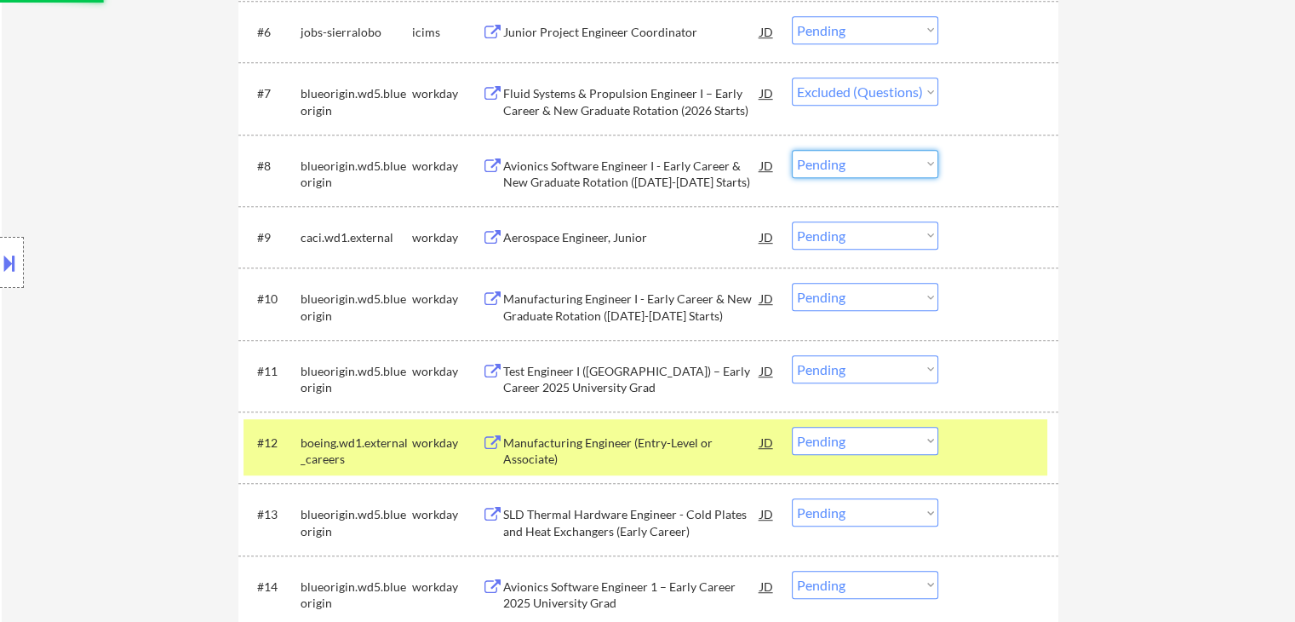
select select ""excluded""
click at [792, 150] on select "Choose an option... Pending Applied Excluded (Questions) Excluded (Expired) Exc…" at bounding box center [865, 164] width 146 height 28
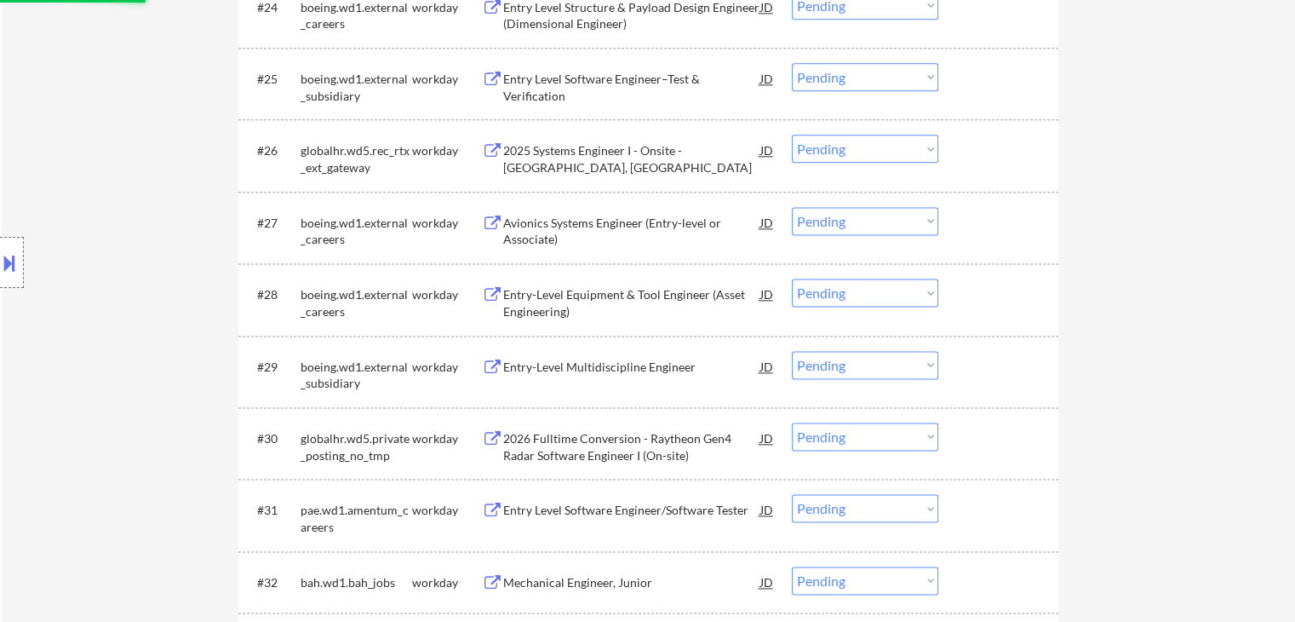
scroll to position [1959, 0]
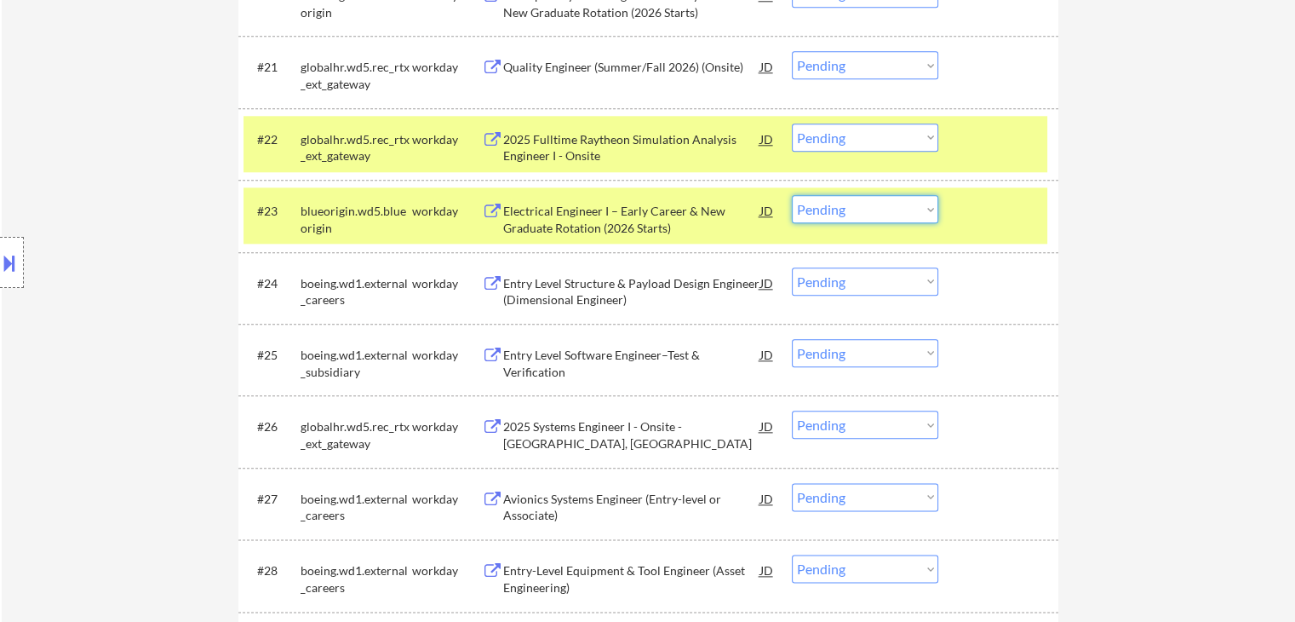
click at [861, 210] on select "Choose an option... Pending Applied Excluded (Questions) Excluded (Expired) Exc…" at bounding box center [865, 209] width 146 height 28
select select ""excluded""
click at [792, 195] on select "Choose an option... Pending Applied Excluded (Questions) Excluded (Expired) Exc…" at bounding box center [865, 209] width 146 height 28
click at [867, 141] on select "Choose an option... Pending Applied Excluded (Questions) Excluded (Expired) Exc…" at bounding box center [865, 137] width 146 height 28
select select ""excluded""
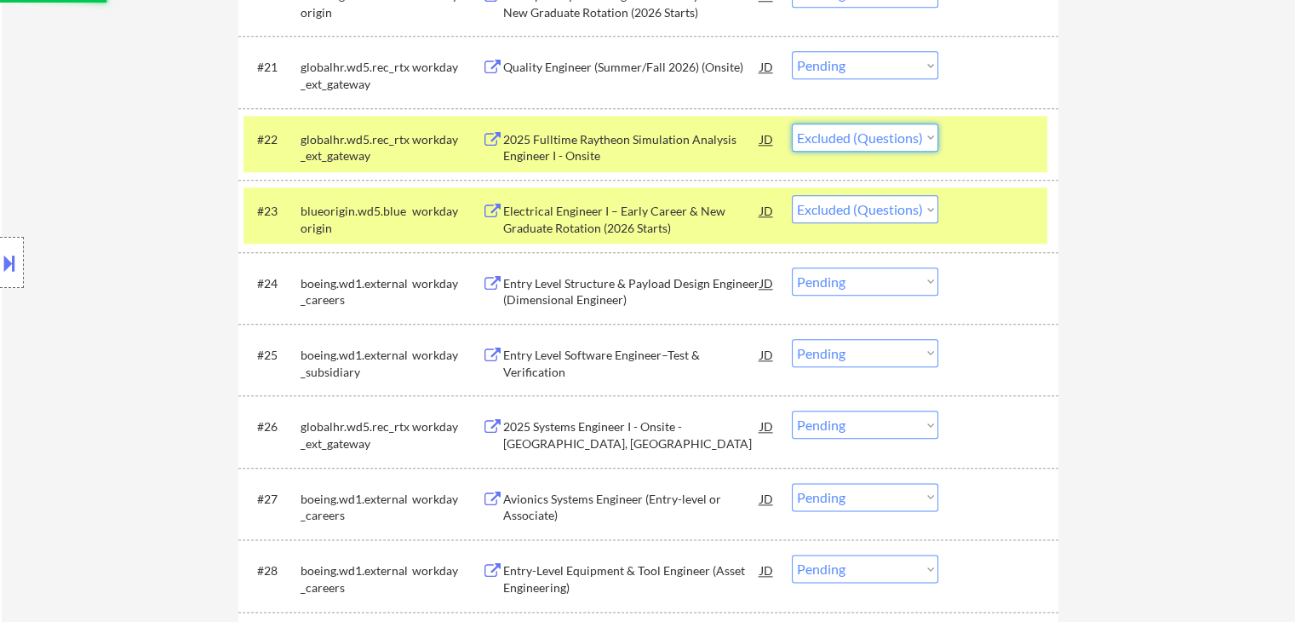
click at [792, 123] on select "Choose an option... Pending Applied Excluded (Questions) Excluded (Expired) Exc…" at bounding box center [865, 137] width 146 height 28
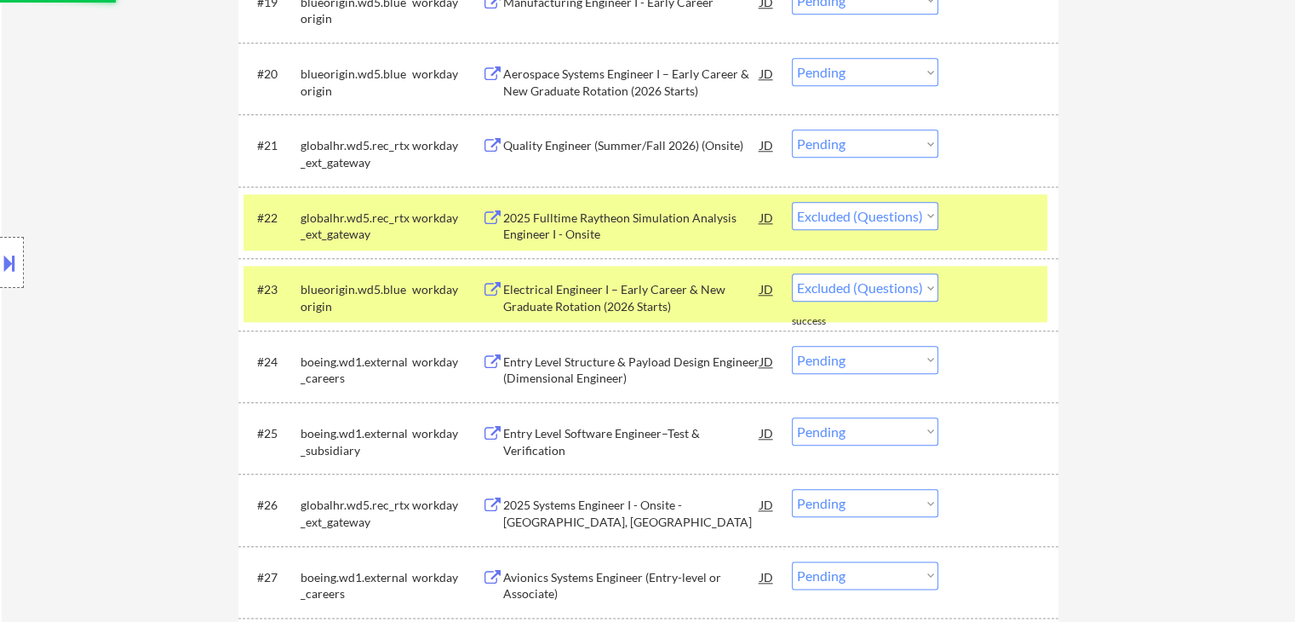
select select ""pending""
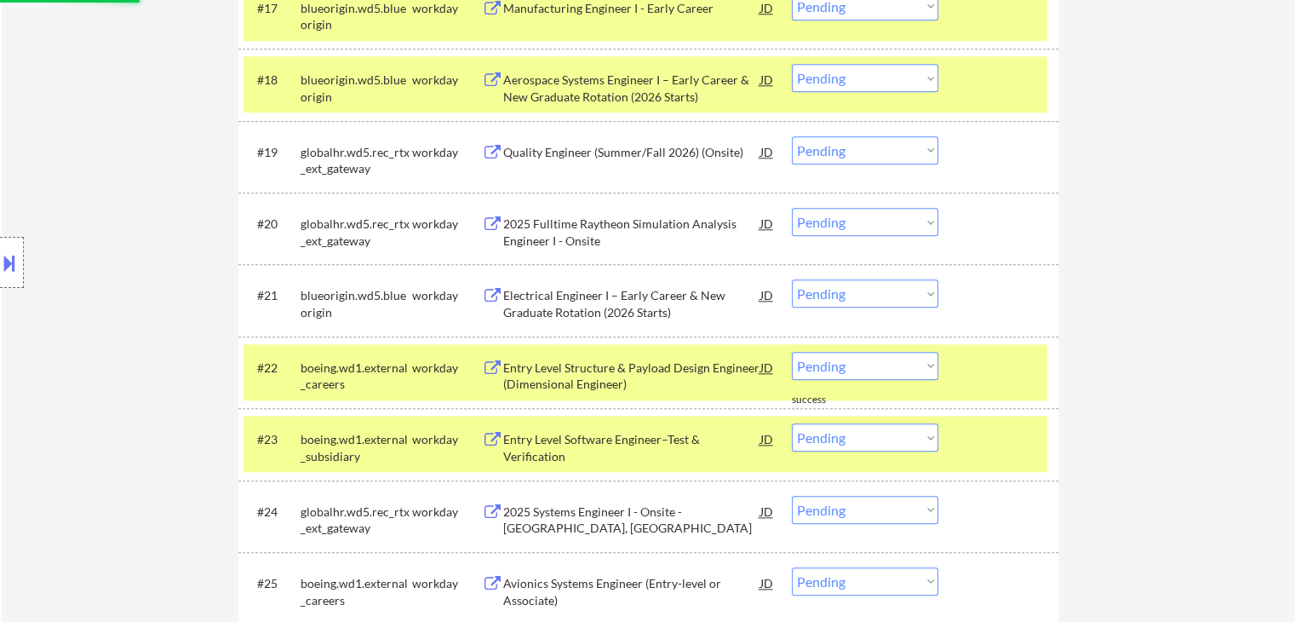
scroll to position [1703, 0]
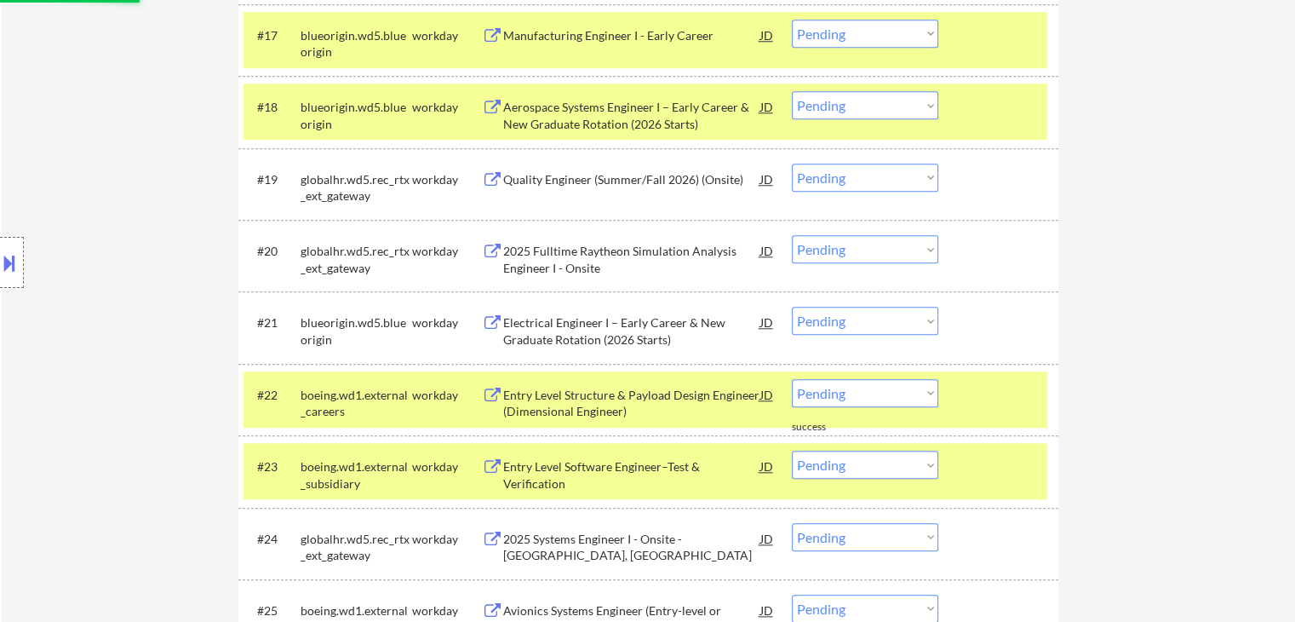
select select ""excluded""
select select ""pending""
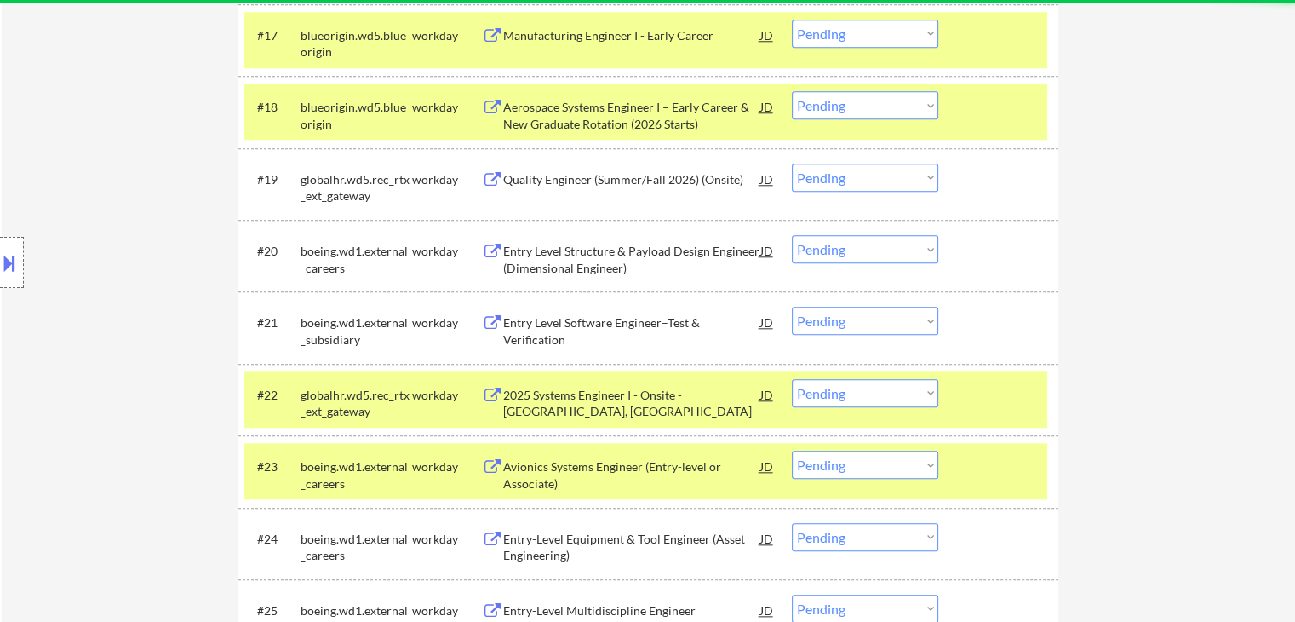
click at [876, 110] on select "Choose an option... Pending Applied Excluded (Questions) Excluded (Expired) Exc…" at bounding box center [865, 105] width 146 height 28
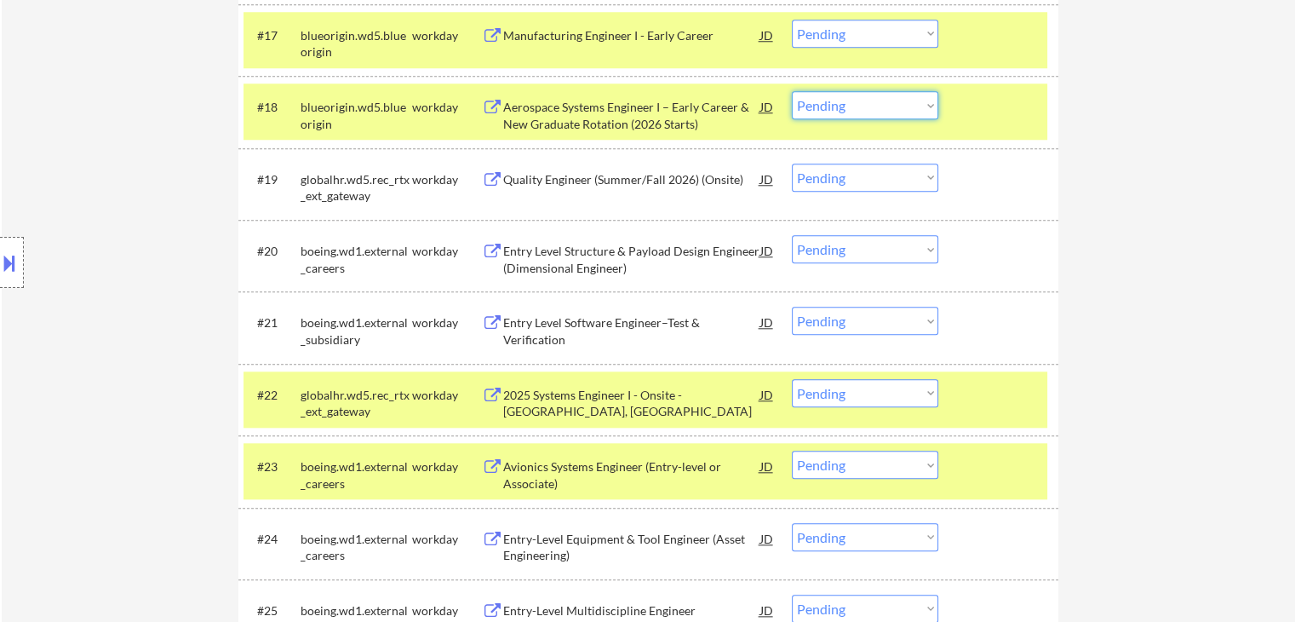
select select ""excluded""
click at [792, 91] on select "Choose an option... Pending Applied Excluded (Questions) Excluded (Expired) Exc…" at bounding box center [865, 105] width 146 height 28
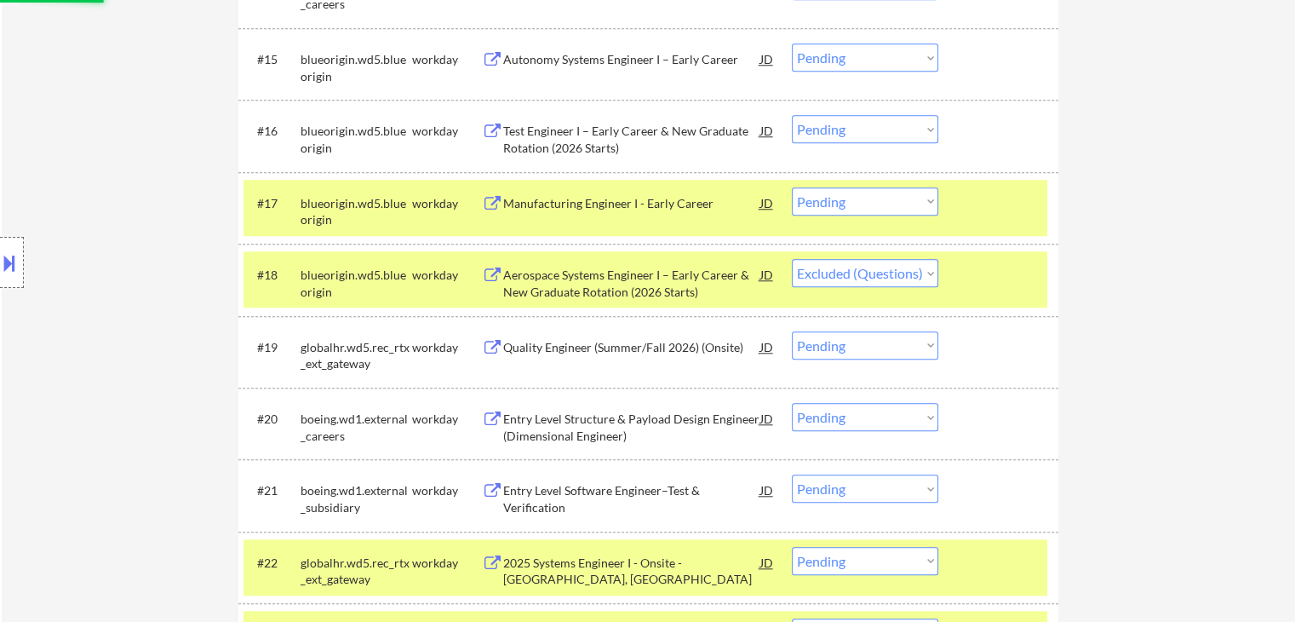
scroll to position [1533, 0]
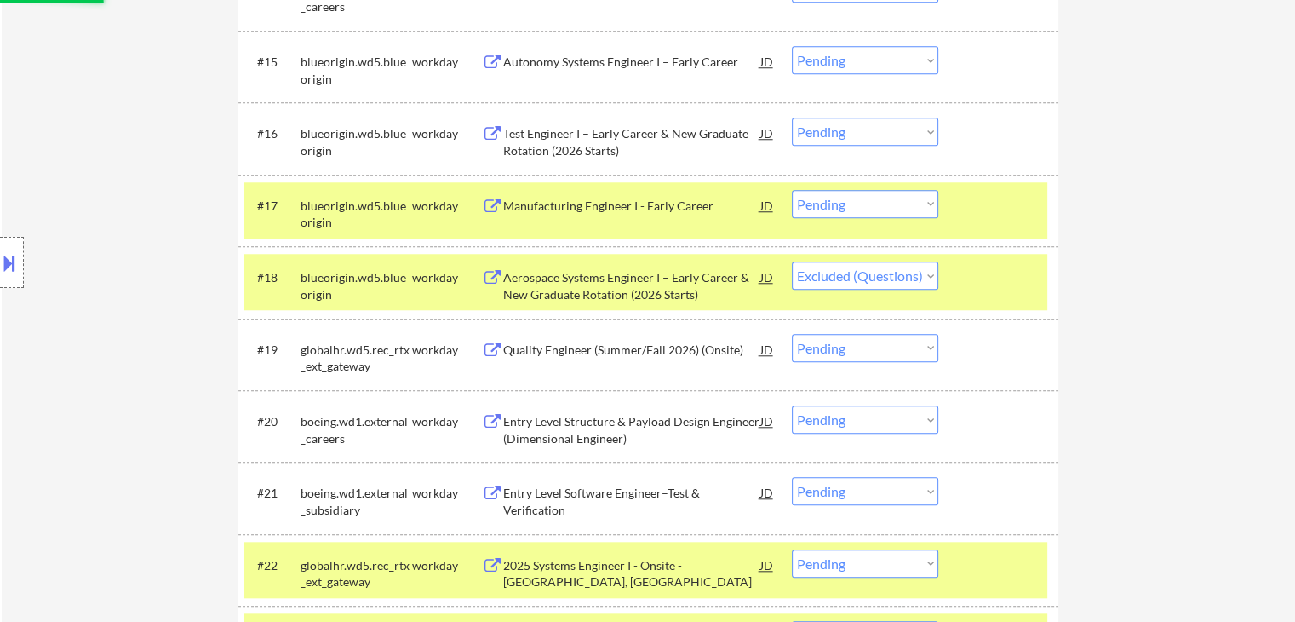
click at [869, 202] on select "Choose an option... Pending Applied Excluded (Questions) Excluded (Expired) Exc…" at bounding box center [865, 204] width 146 height 28
select select ""excluded""
click at [792, 190] on select "Choose an option... Pending Applied Excluded (Questions) Excluded (Expired) Exc…" at bounding box center [865, 204] width 146 height 28
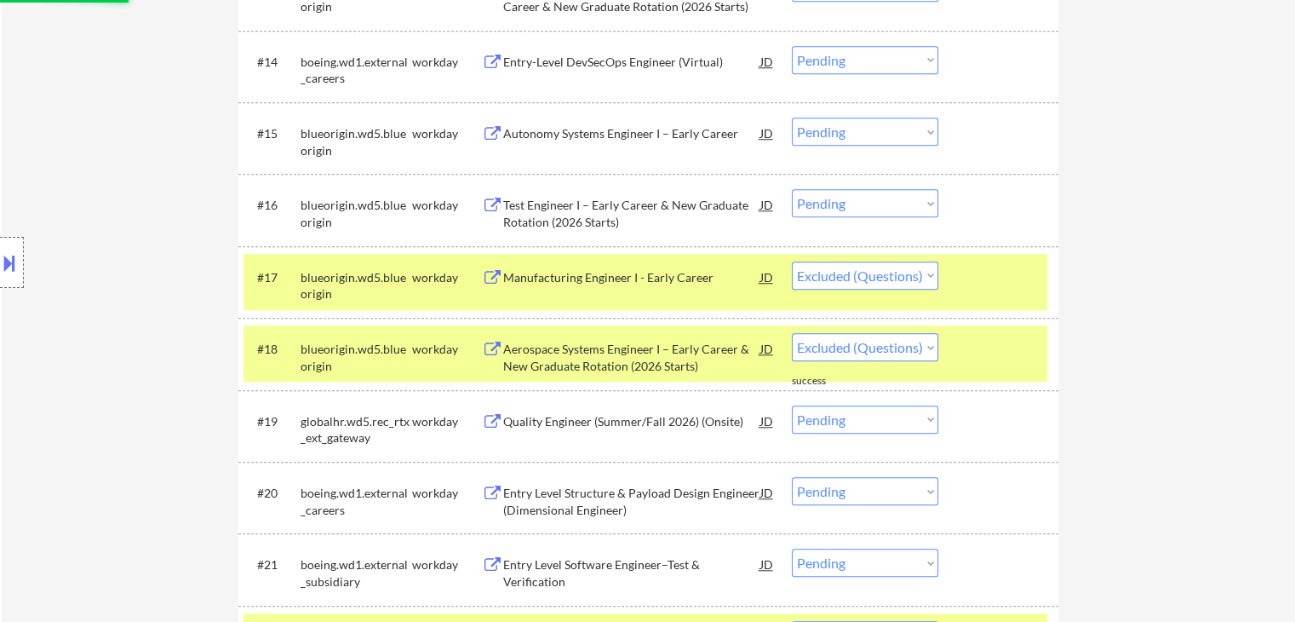
scroll to position [1363, 0]
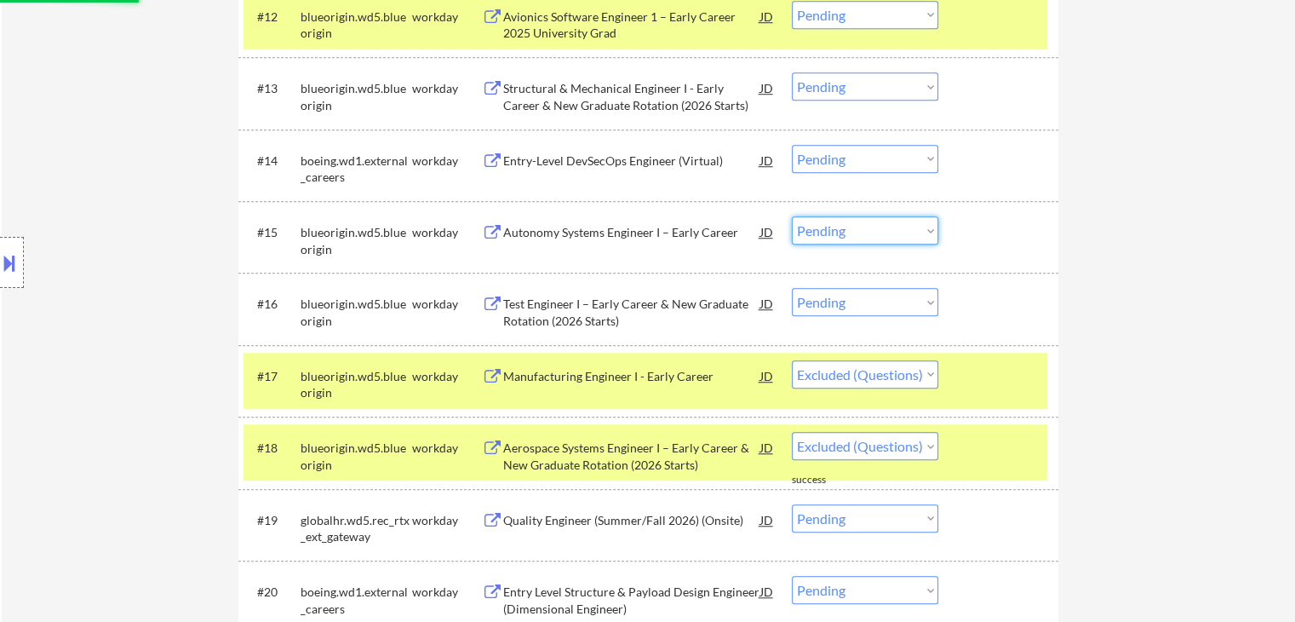
click at [867, 236] on select "Choose an option... Pending Applied Excluded (Questions) Excluded (Expired) Exc…" at bounding box center [865, 230] width 146 height 28
select select ""pending""
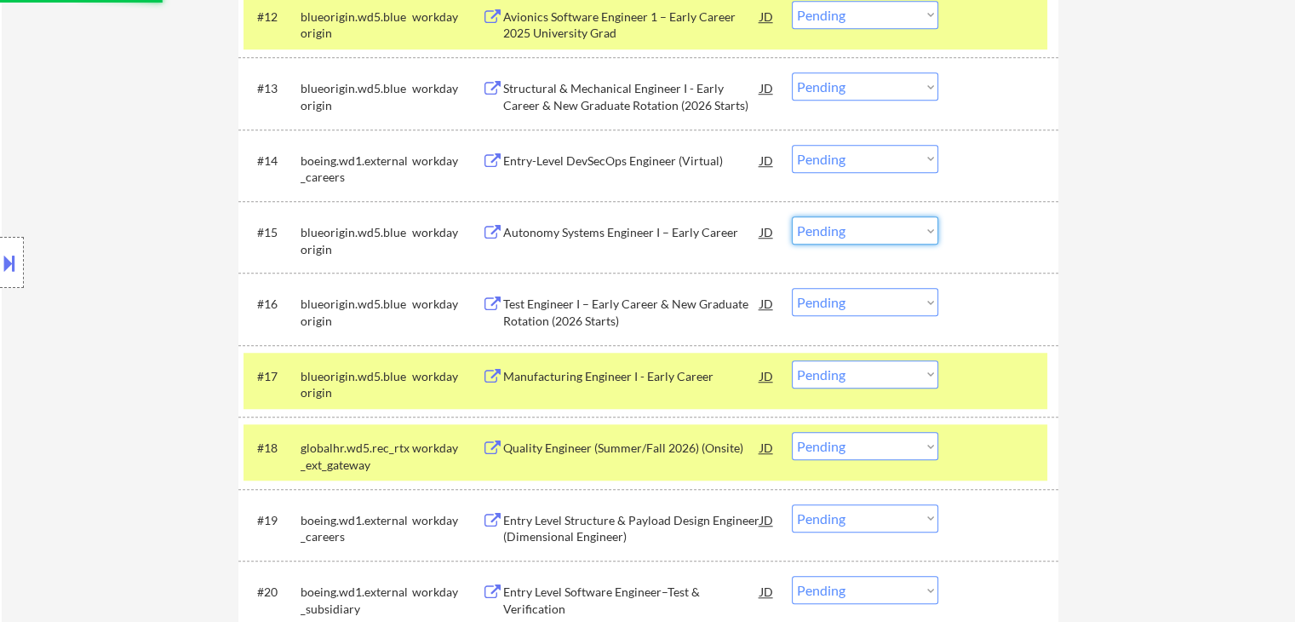
select select ""excluded""
click at [792, 216] on select "Choose an option... Pending Applied Excluded (Questions) Excluded (Expired) Exc…" at bounding box center [865, 230] width 146 height 28
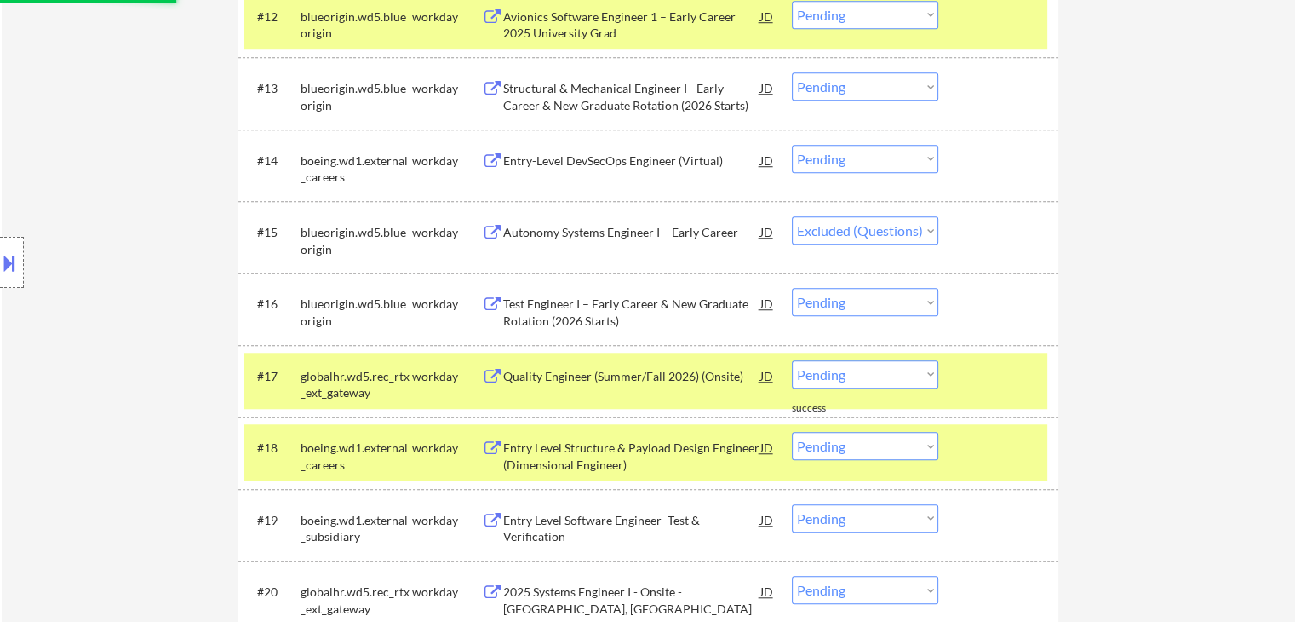
click at [828, 107] on div "#13 blueorigin.wd5.blueorigin workday Structural & Mechanical Engineer I - Earl…" at bounding box center [646, 93] width 804 height 56
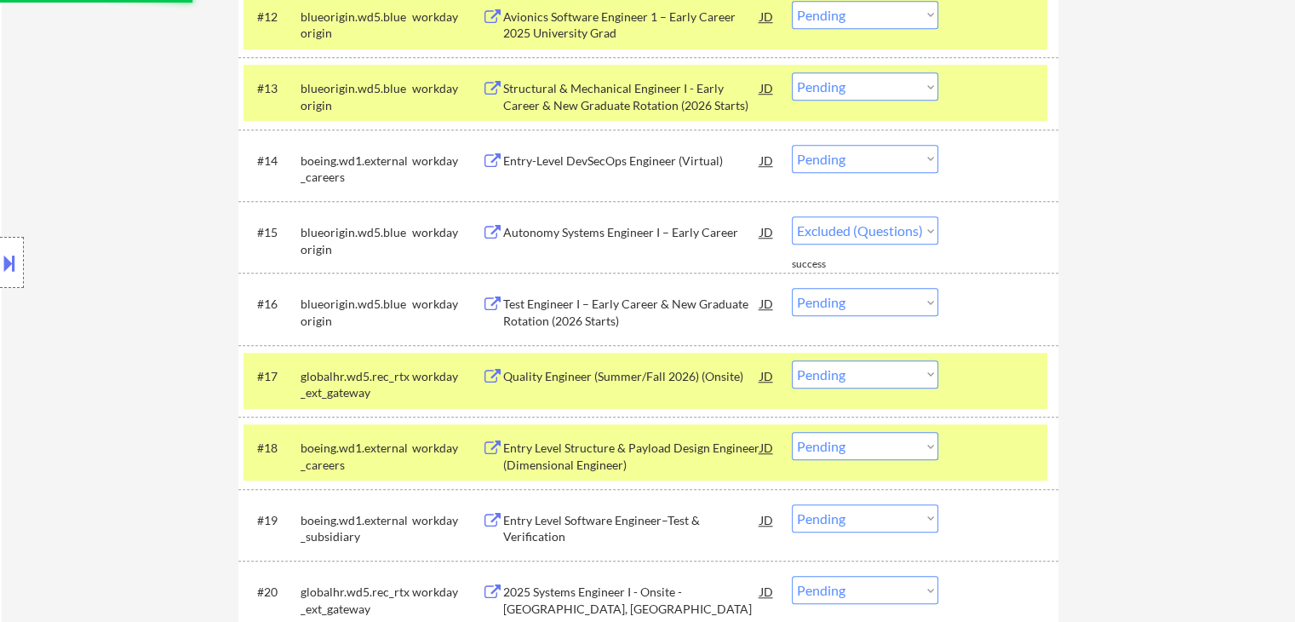
click at [866, 87] on select "Choose an option... Pending Applied Excluded (Questions) Excluded (Expired) Exc…" at bounding box center [865, 86] width 146 height 28
select select ""excluded""
click at [792, 72] on select "Choose an option... Pending Applied Excluded (Questions) Excluded (Expired) Exc…" at bounding box center [865, 86] width 146 height 28
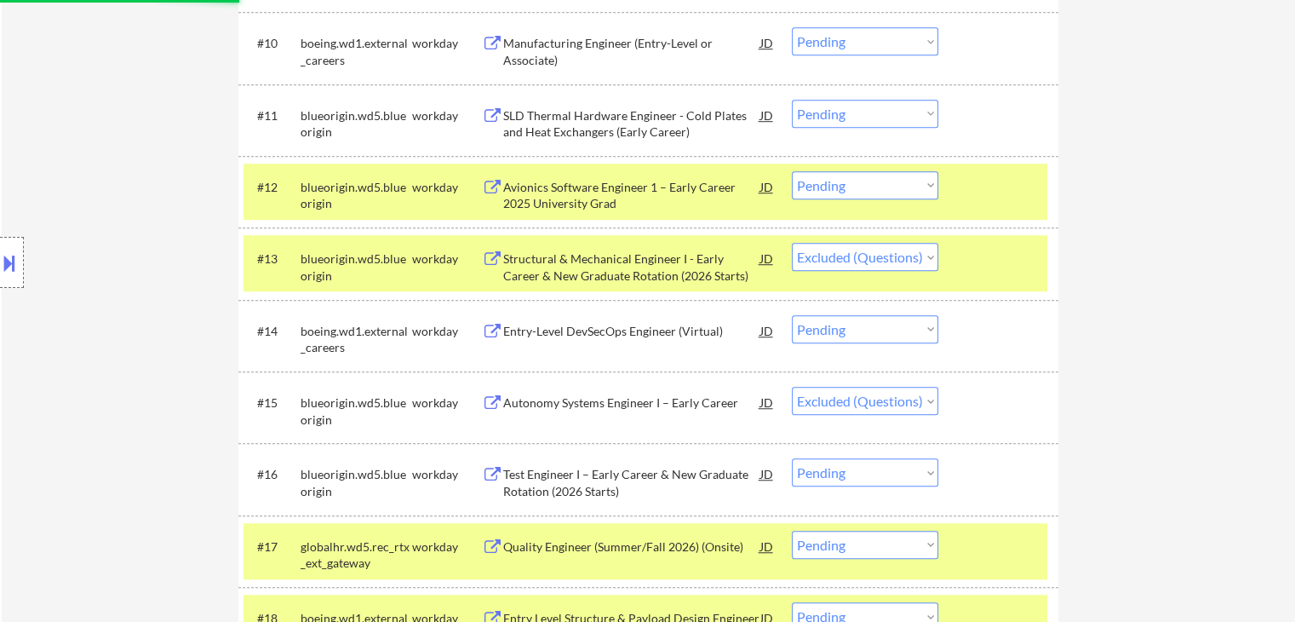
scroll to position [1107, 0]
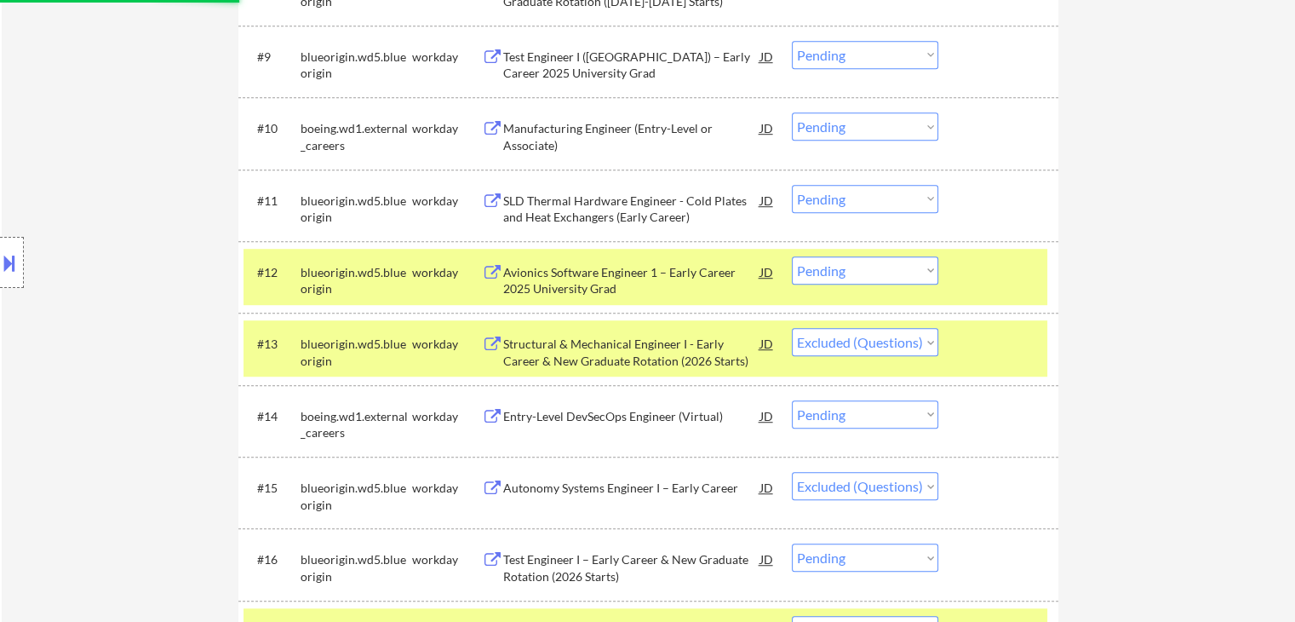
click at [848, 196] on select "Choose an option... Pending Applied Excluded (Questions) Excluded (Expired) Exc…" at bounding box center [865, 199] width 146 height 28
select select ""pending""
select select ""excluded""
click at [792, 185] on select "Choose an option... Pending Applied Excluded (Questions) Excluded (Expired) Exc…" at bounding box center [865, 199] width 146 height 28
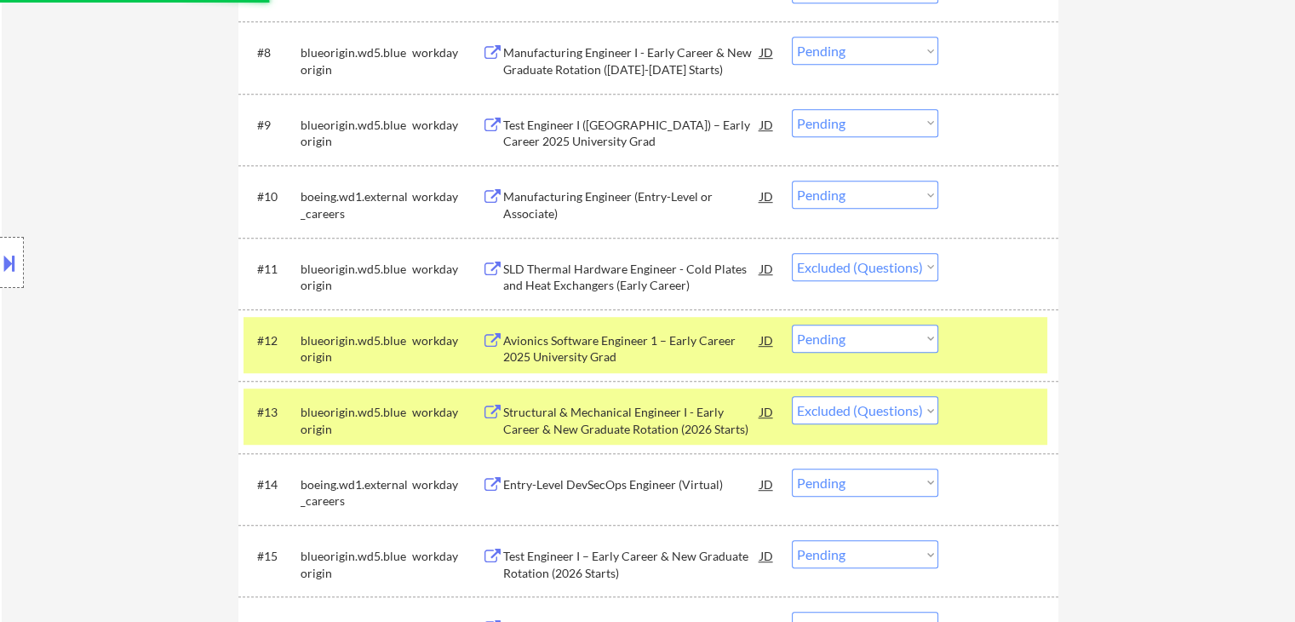
scroll to position [937, 0]
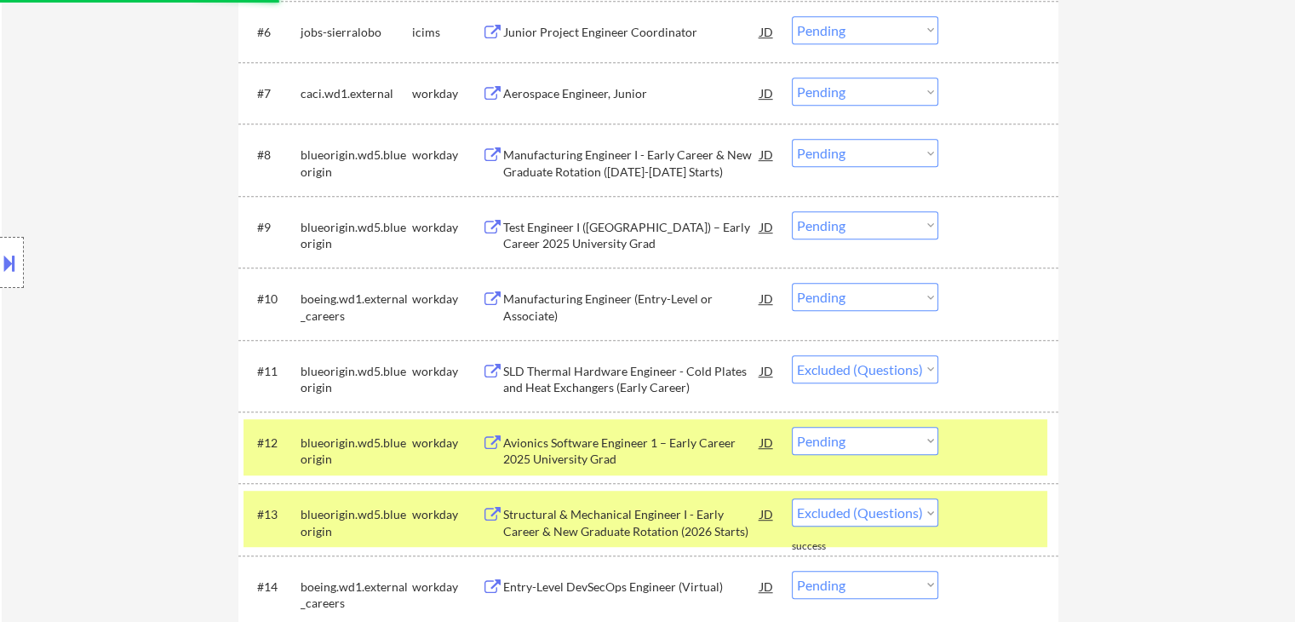
click at [853, 162] on select "Choose an option... Pending Applied Excluded (Questions) Excluded (Expired) Exc…" at bounding box center [865, 153] width 146 height 28
select select ""excluded""
click at [792, 139] on select "Choose an option... Pending Applied Excluded (Questions) Excluded (Expired) Exc…" at bounding box center [865, 153] width 146 height 28
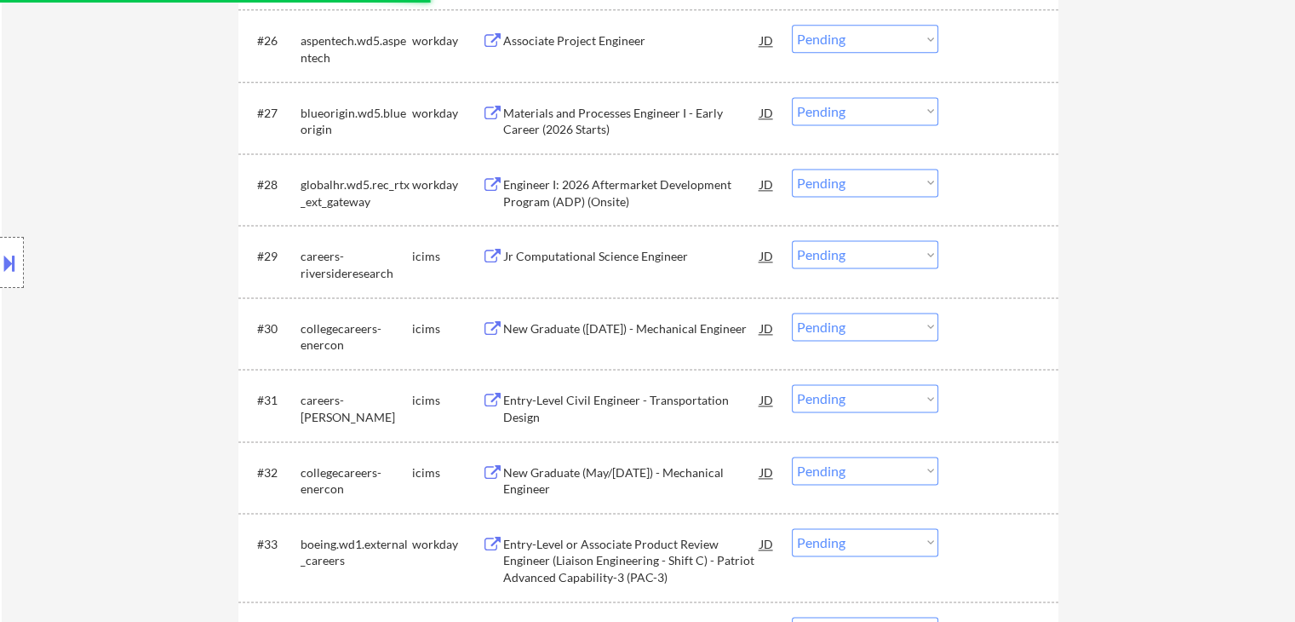
scroll to position [2305, 0]
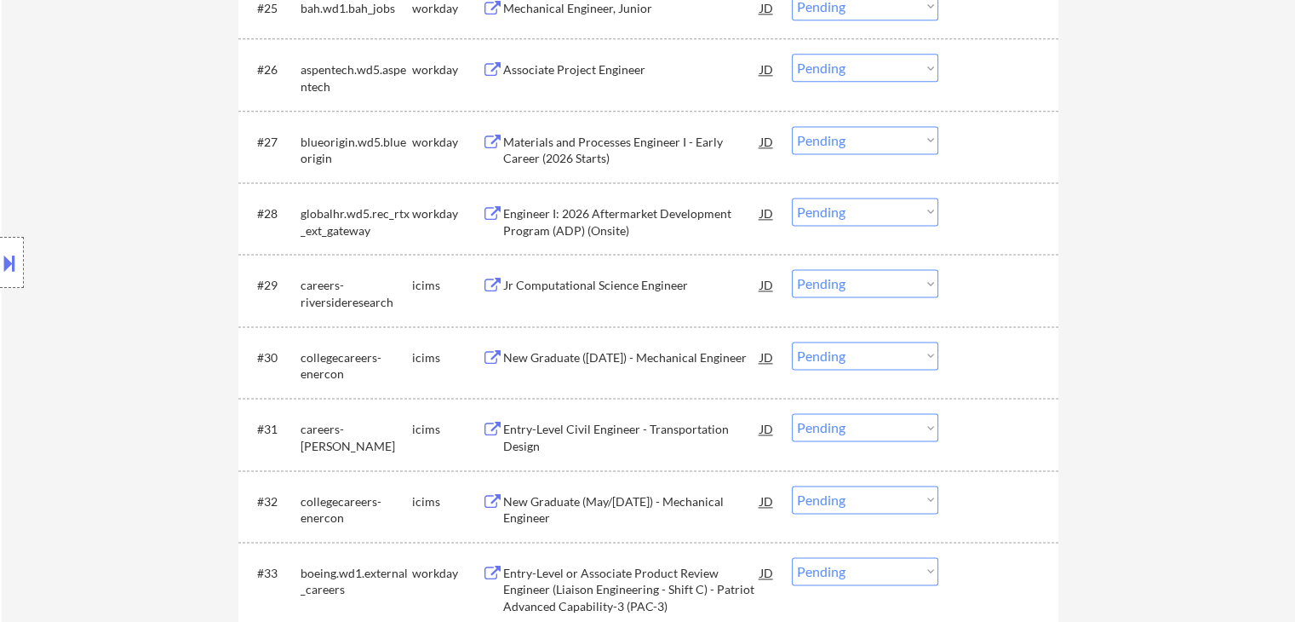
select select ""pending""
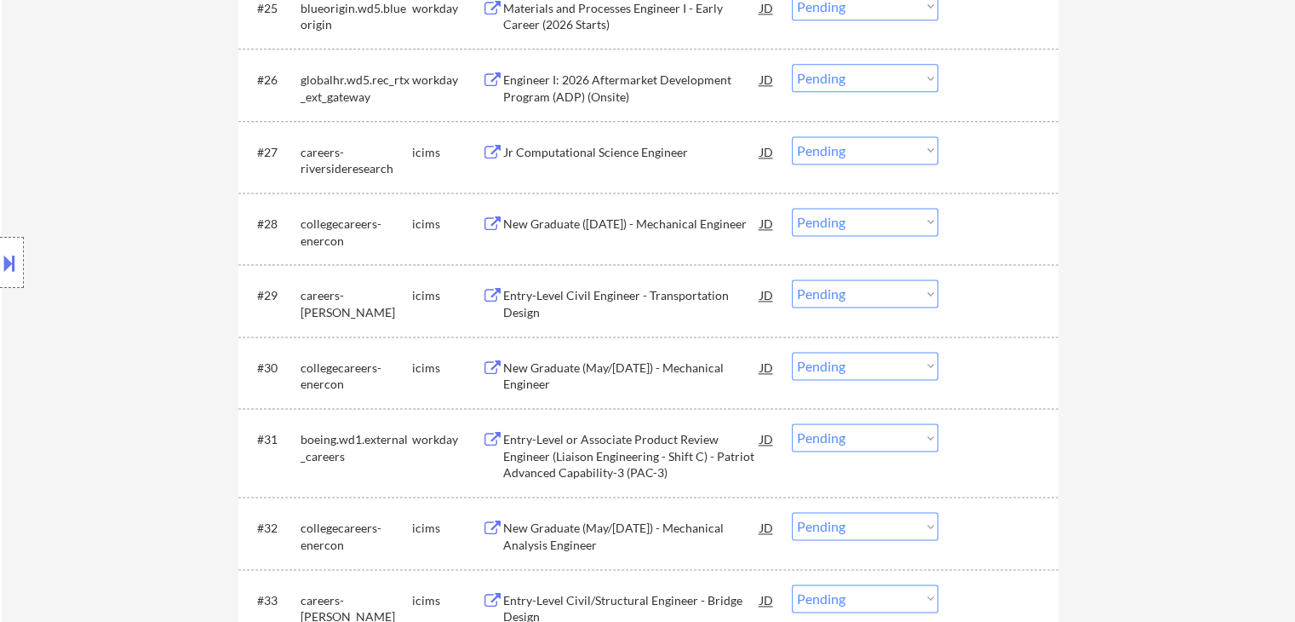
scroll to position [2125, 0]
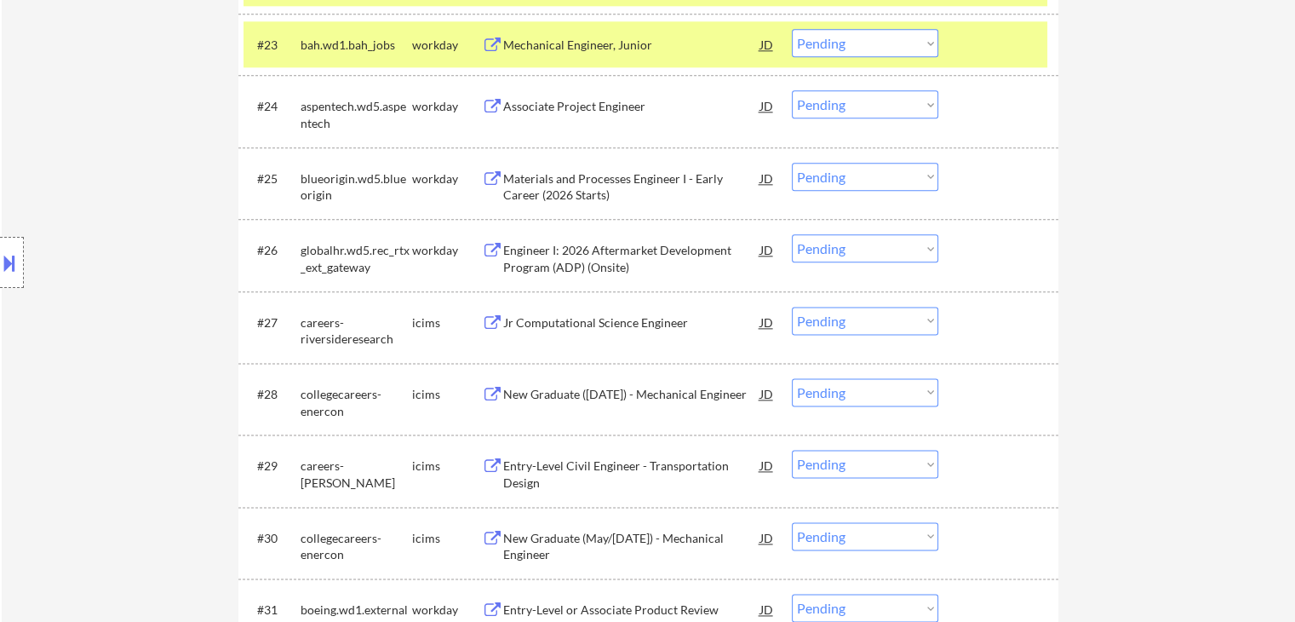
drag, startPoint x: 858, startPoint y: 177, endPoint x: 860, endPoint y: 187, distance: 10.4
click at [858, 177] on select "Choose an option... Pending Applied Excluded (Questions) Excluded (Expired) Exc…" at bounding box center [865, 177] width 146 height 28
select select ""excluded""
click at [792, 163] on select "Choose an option... Pending Applied Excluded (Questions) Excluded (Expired) Exc…" at bounding box center [865, 177] width 146 height 28
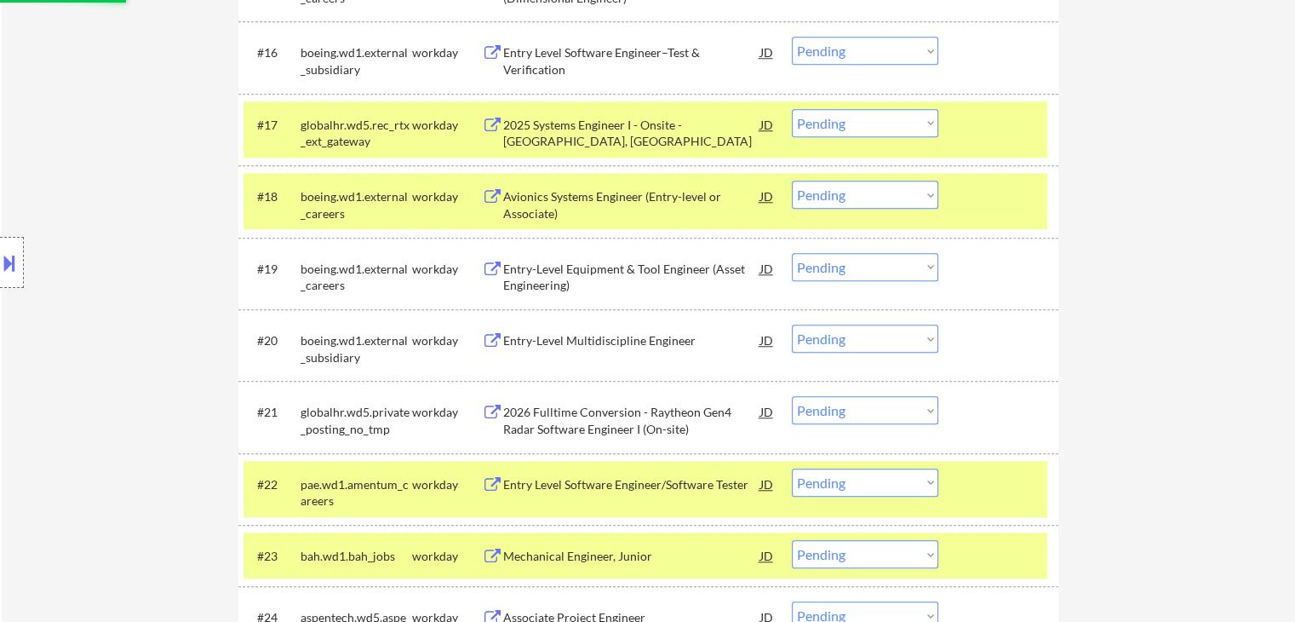
scroll to position [1992, 0]
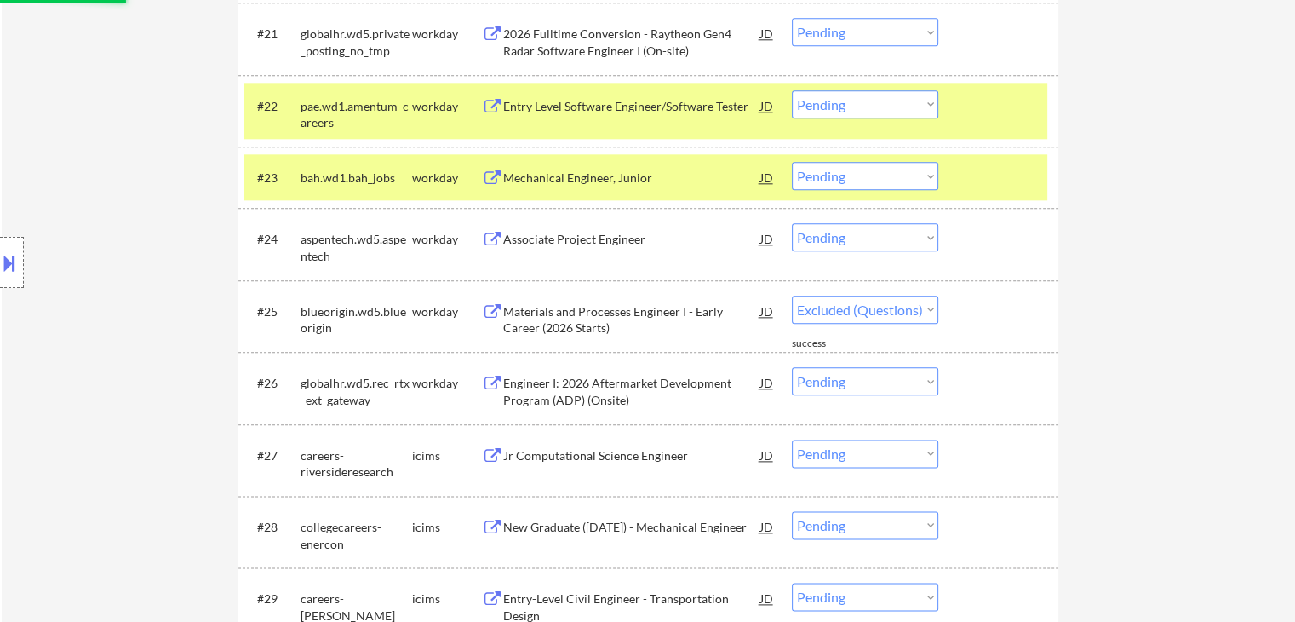
select select ""pending""
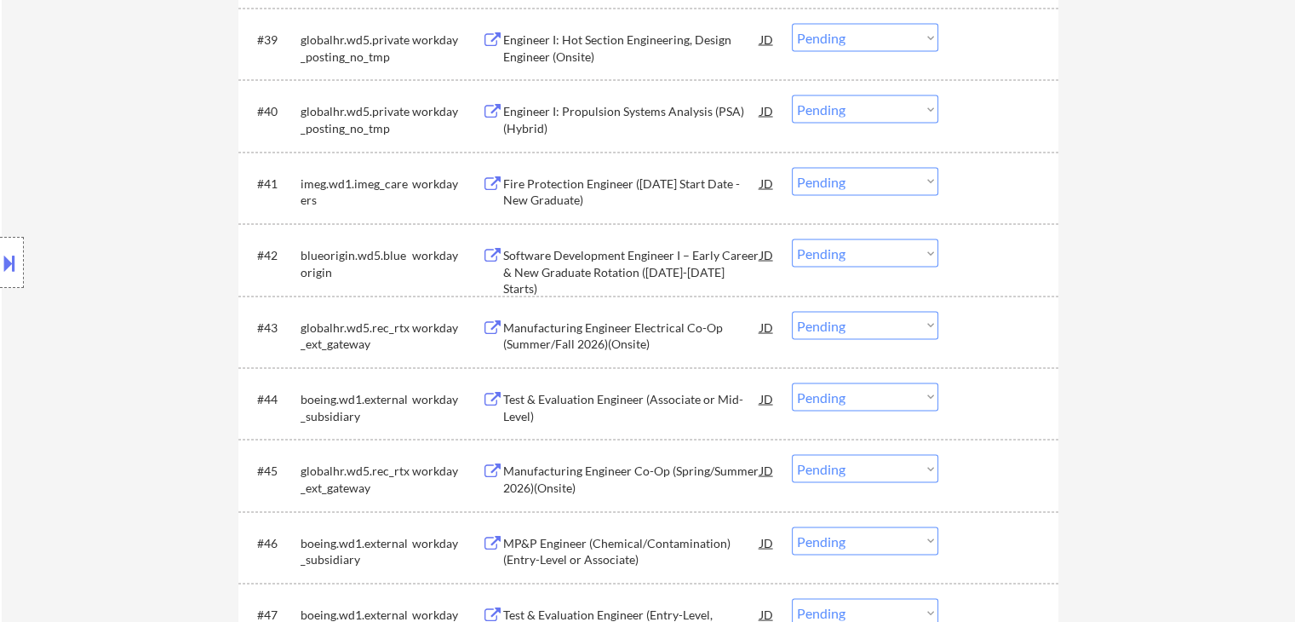
scroll to position [3274, 0]
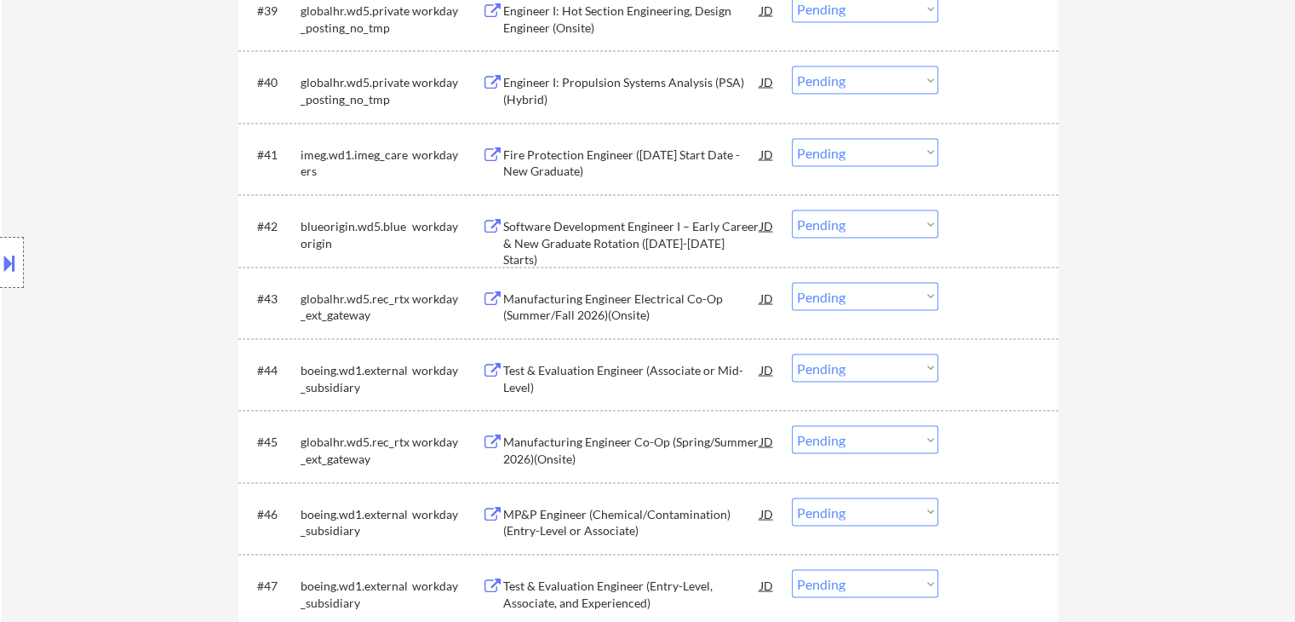
drag, startPoint x: 862, startPoint y: 225, endPoint x: 866, endPoint y: 235, distance: 11.1
click at [862, 225] on select "Choose an option... Pending Applied Excluded (Questions) Excluded (Expired) Exc…" at bounding box center [865, 224] width 146 height 28
select select ""excluded""
click at [792, 210] on select "Choose an option... Pending Applied Excluded (Questions) Excluded (Expired) Exc…" at bounding box center [865, 224] width 146 height 28
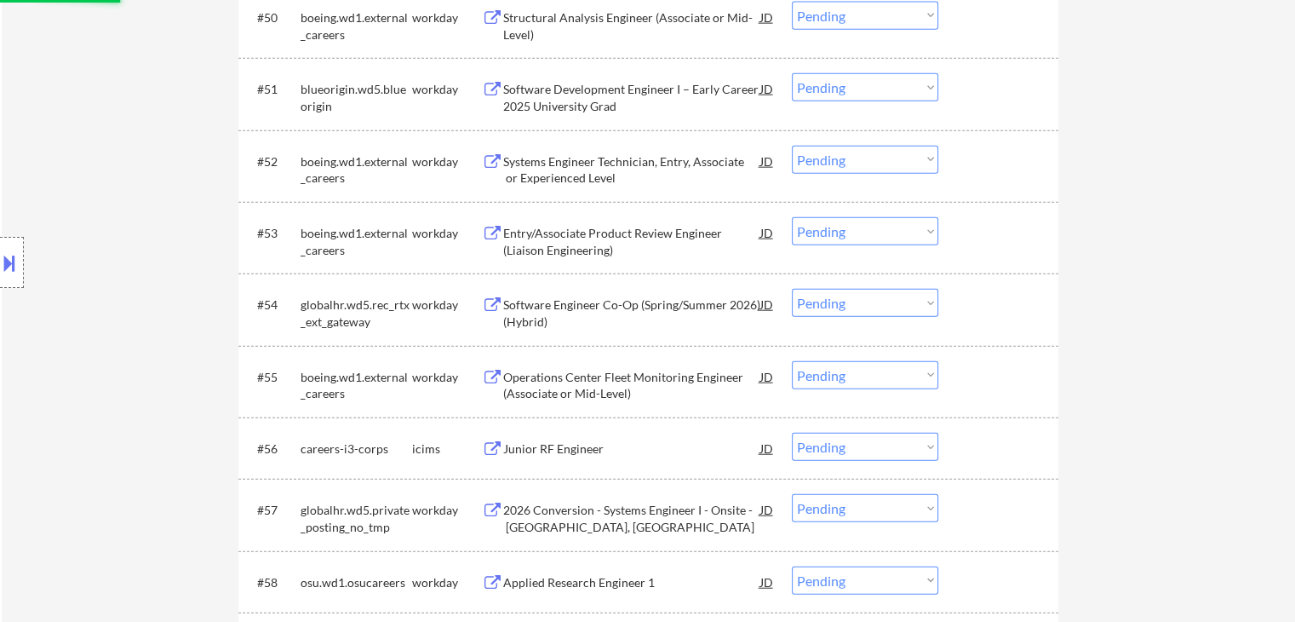
scroll to position [3955, 0]
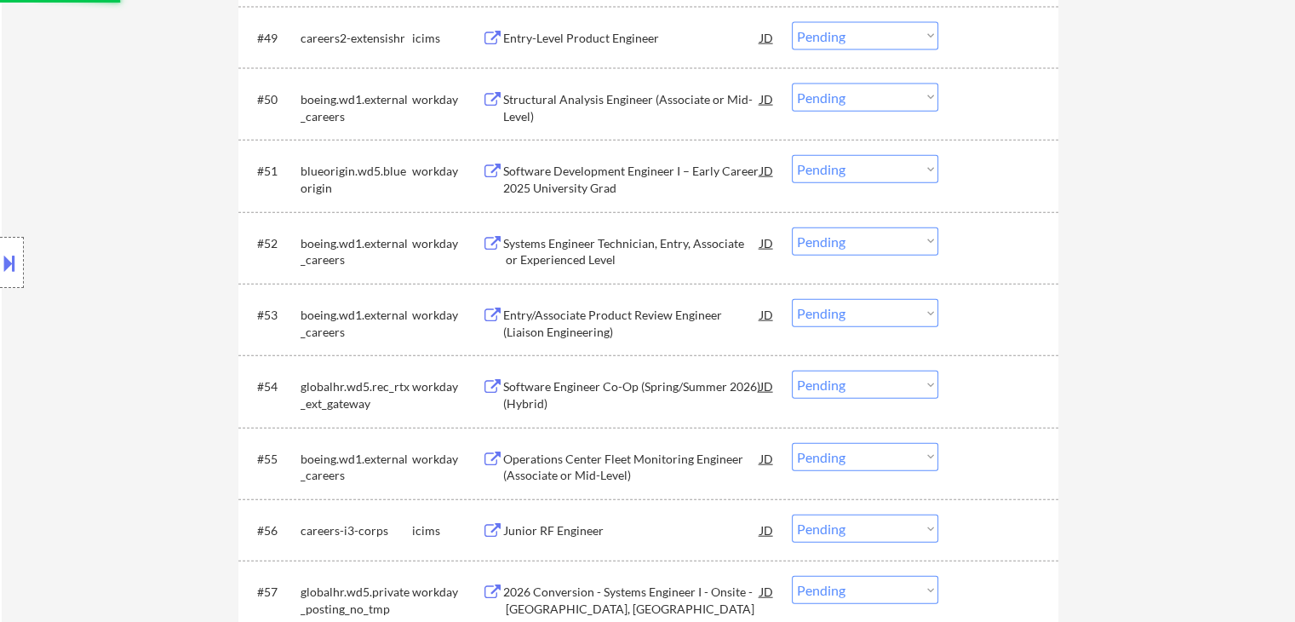
click at [890, 174] on select "Choose an option... Pending Applied Excluded (Questions) Excluded (Expired) Exc…" at bounding box center [865, 169] width 146 height 28
select select ""excluded""
click at [792, 155] on select "Choose an option... Pending Applied Excluded (Questions) Excluded (Expired) Exc…" at bounding box center [865, 169] width 146 height 28
select select ""pending""
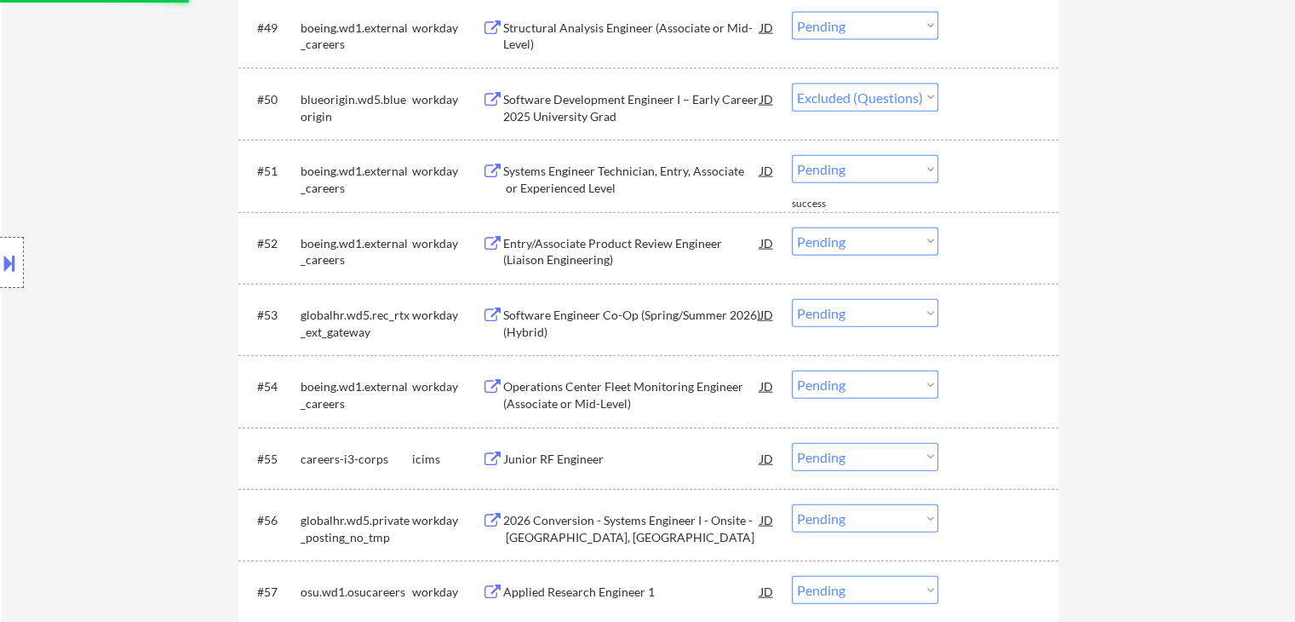
select select ""pending""
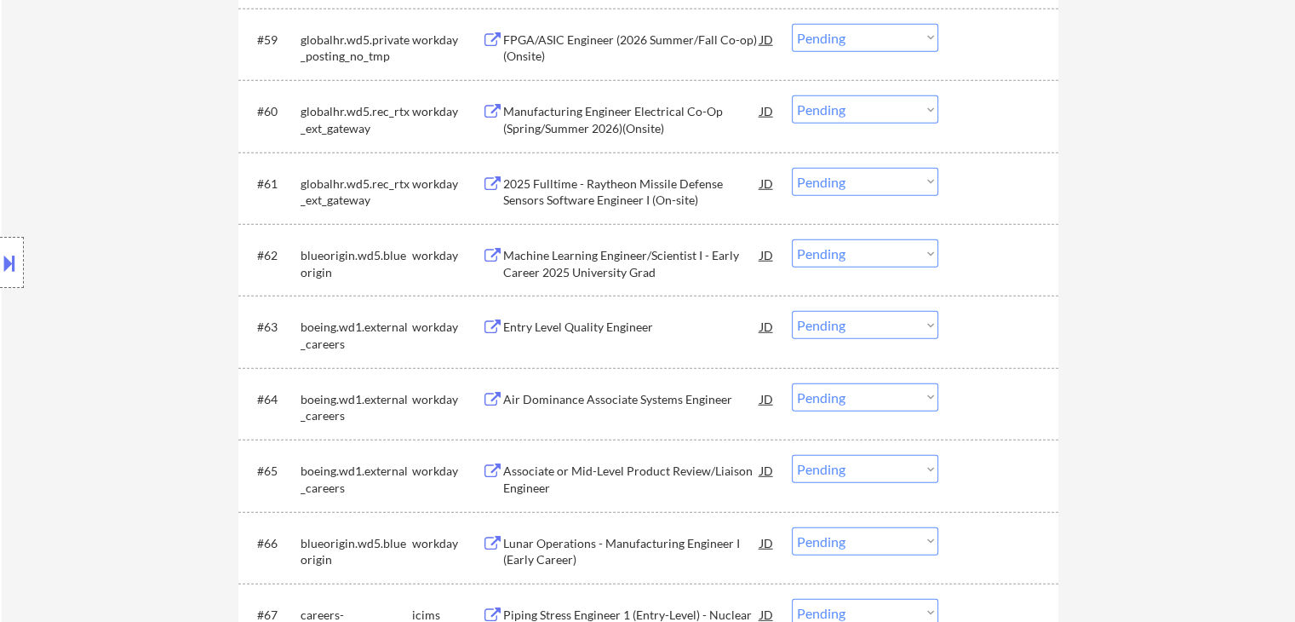
scroll to position [4660, 0]
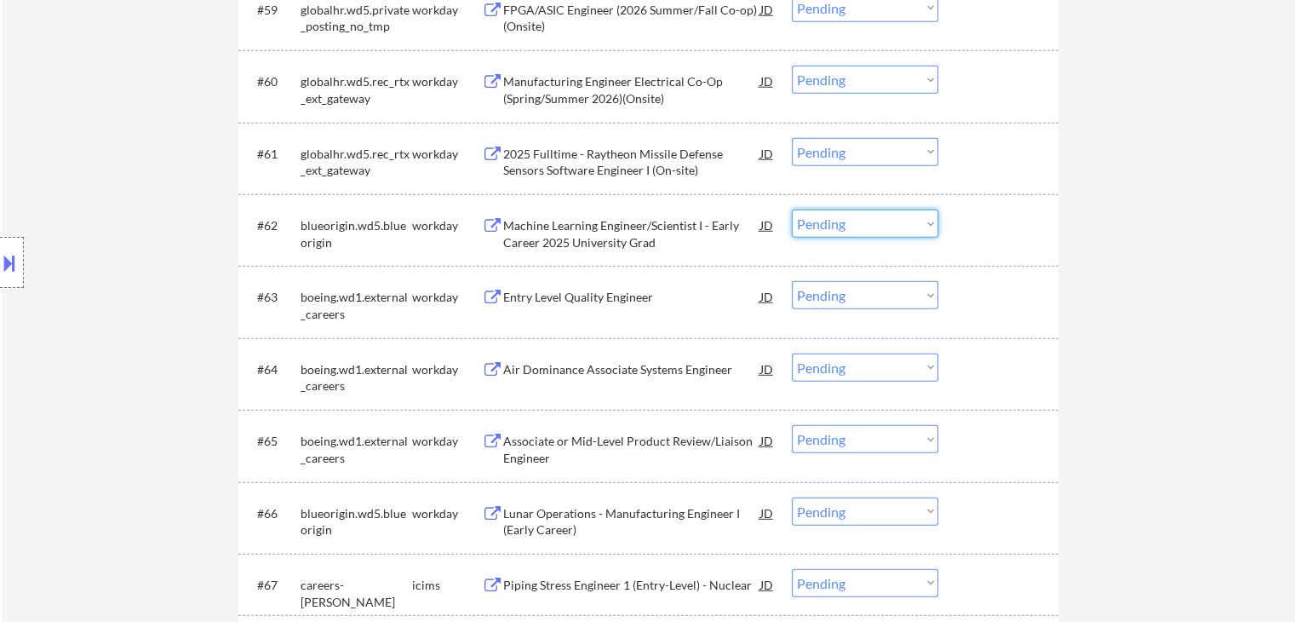
click at [831, 219] on select "Choose an option... Pending Applied Excluded (Questions) Excluded (Expired) Exc…" at bounding box center [865, 224] width 146 height 28
select select ""excluded""
click at [792, 210] on select "Choose an option... Pending Applied Excluded (Questions) Excluded (Expired) Exc…" at bounding box center [865, 224] width 146 height 28
click at [846, 522] on select "Choose an option... Pending Applied Excluded (Questions) Excluded (Expired) Exc…" at bounding box center [865, 511] width 146 height 28
select select ""excluded""
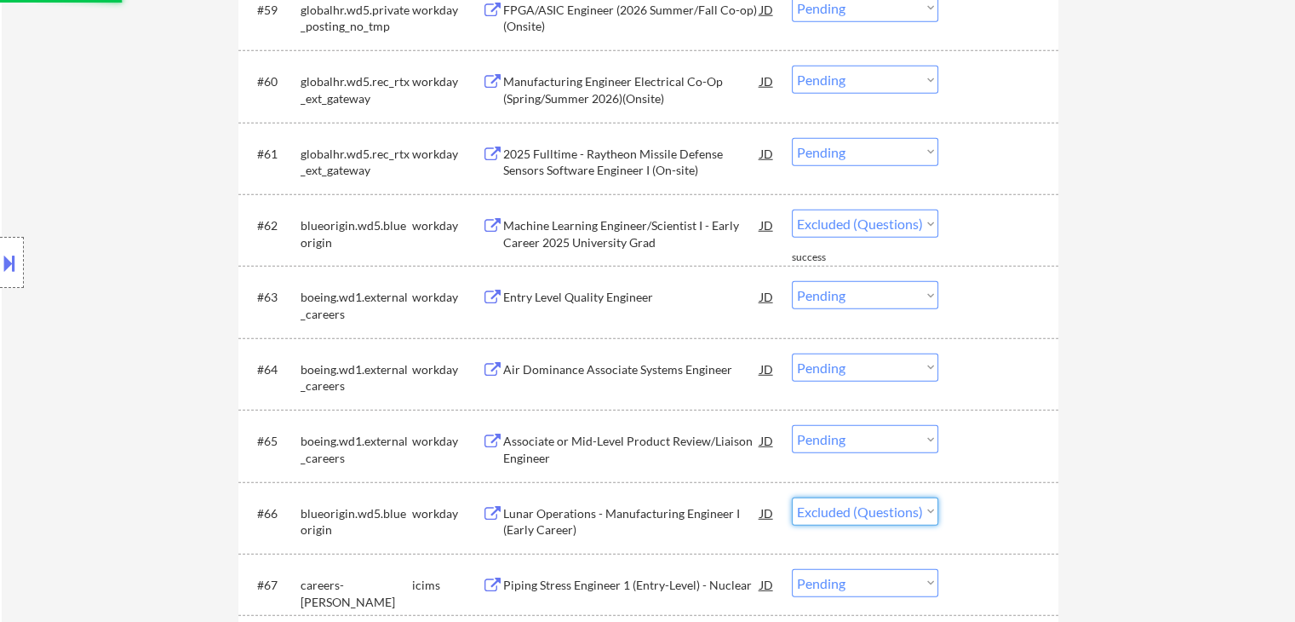
click at [792, 497] on select "Choose an option... Pending Applied Excluded (Questions) Excluded (Expired) Exc…" at bounding box center [865, 511] width 146 height 28
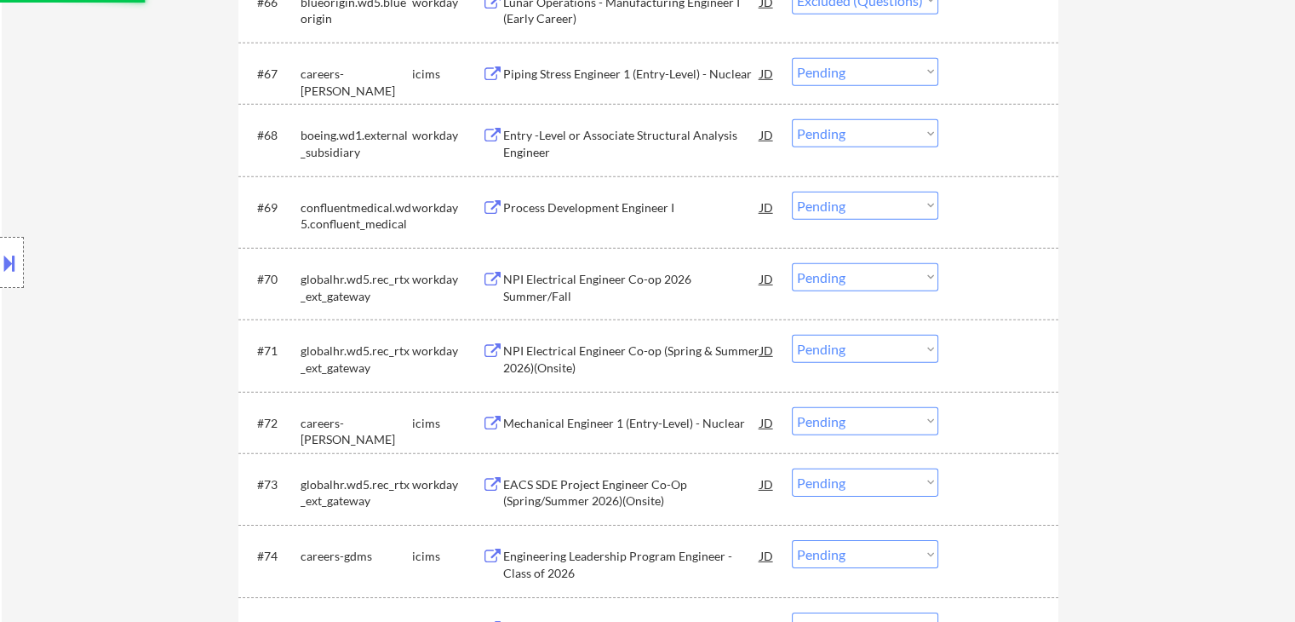
select select ""pending""
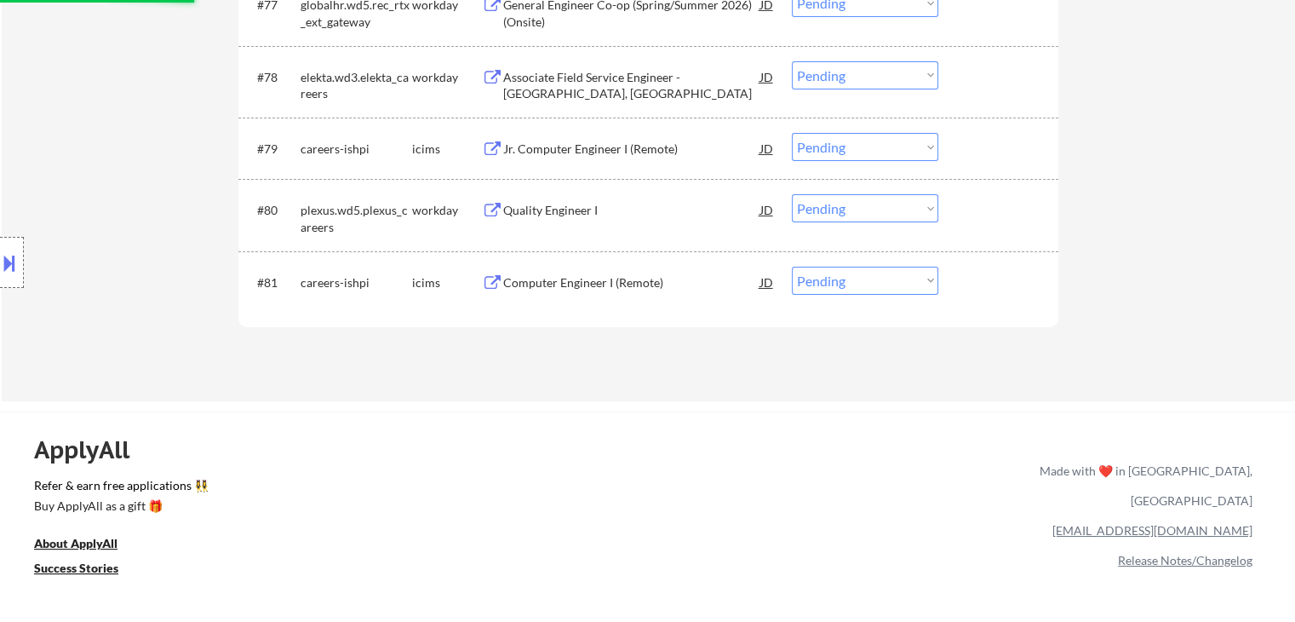
select select ""pending""
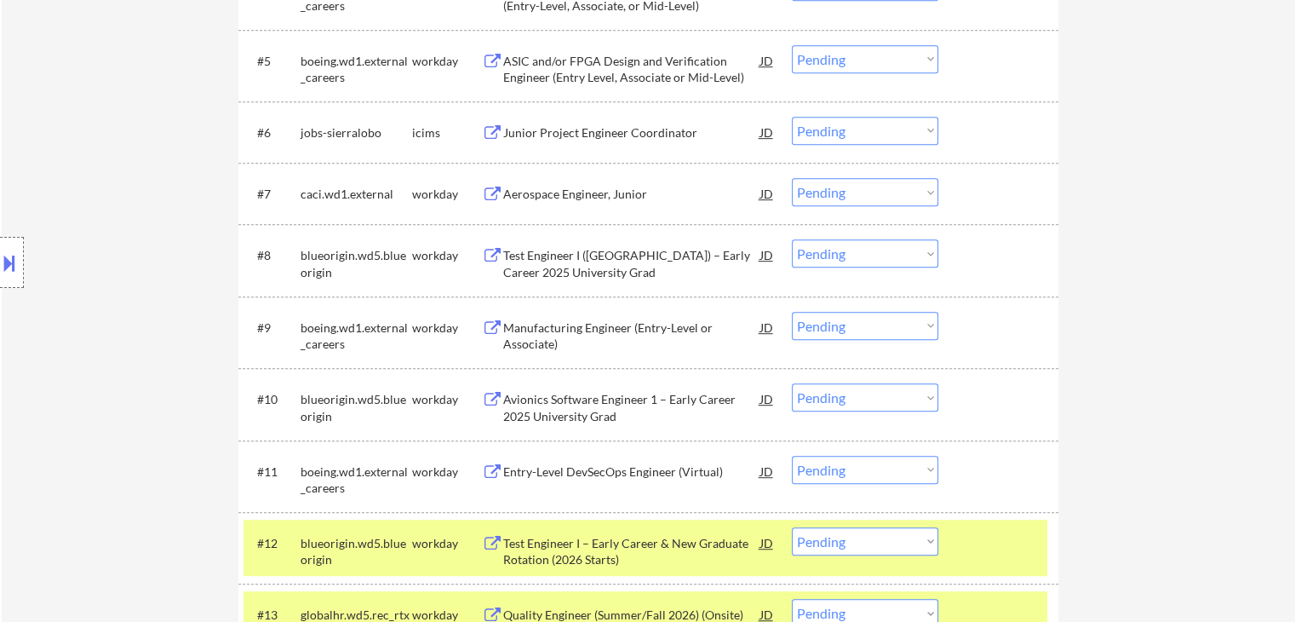
scroll to position [950, 0]
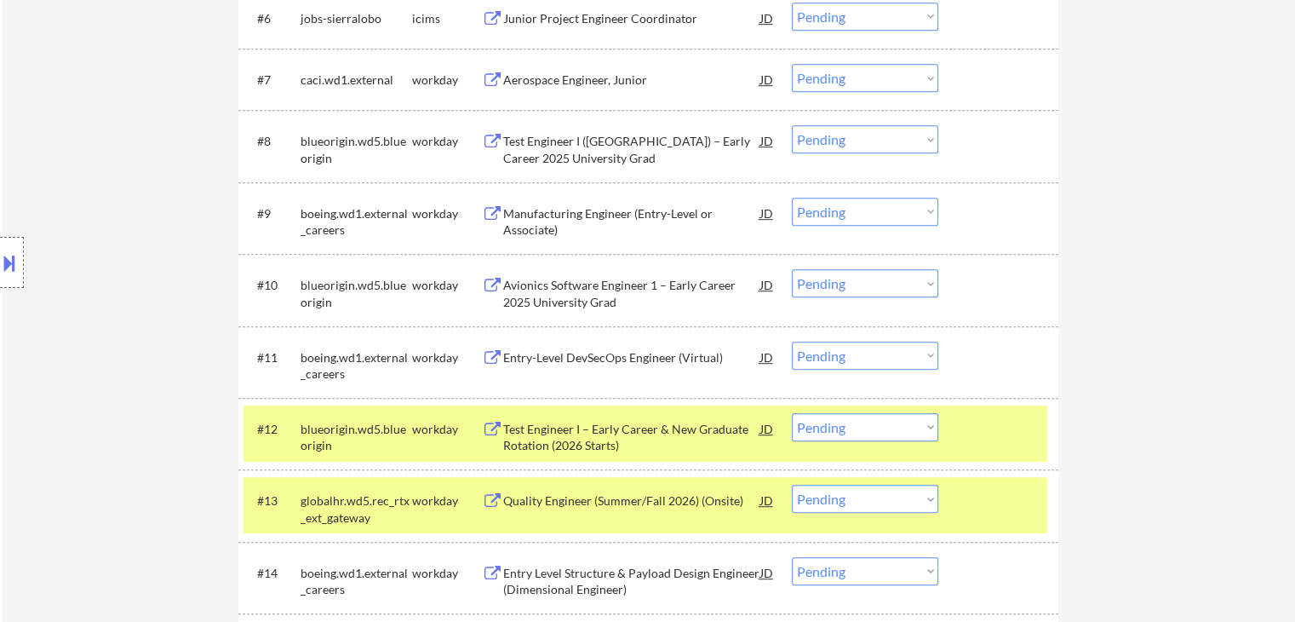
click at [845, 283] on select "Choose an option... Pending Applied Excluded (Questions) Excluded (Expired) Exc…" at bounding box center [865, 283] width 146 height 28
select select ""excluded""
click at [792, 269] on select "Choose an option... Pending Applied Excluded (Questions) Excluded (Expired) Exc…" at bounding box center [865, 283] width 146 height 28
click at [875, 141] on select "Choose an option... Pending Applied Excluded (Questions) Excluded (Expired) Exc…" at bounding box center [865, 139] width 146 height 28
click at [792, 125] on select "Choose an option... Pending Applied Excluded (Questions) Excluded (Expired) Exc…" at bounding box center [865, 139] width 146 height 28
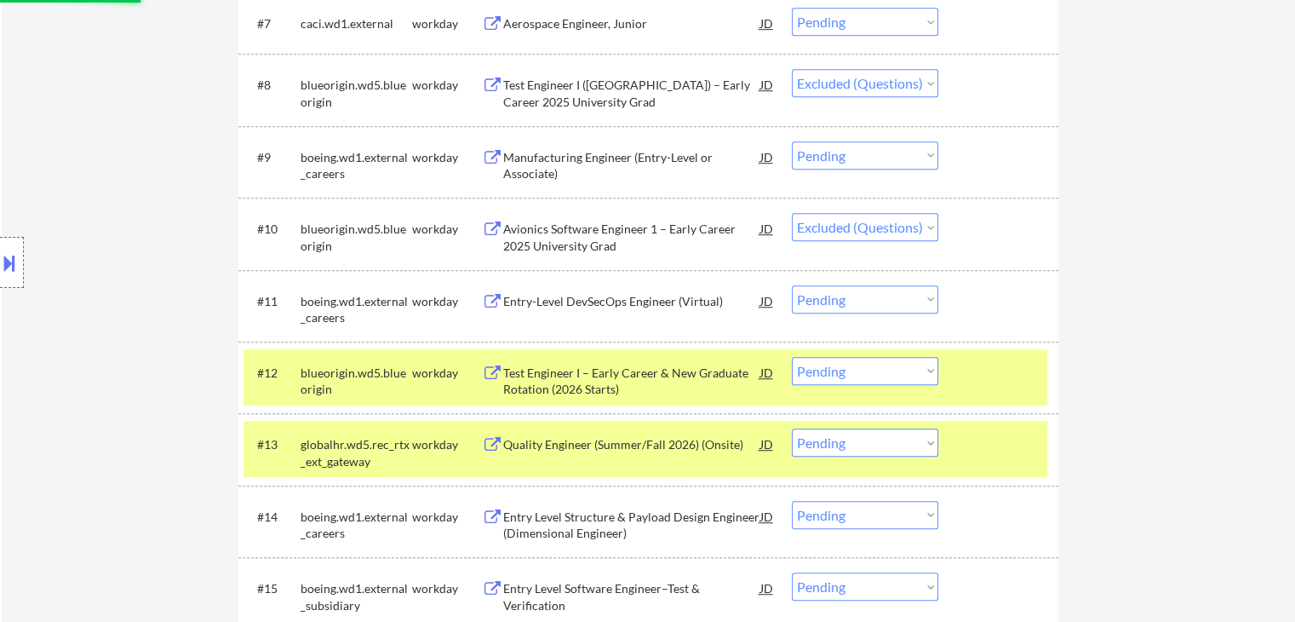
scroll to position [1036, 0]
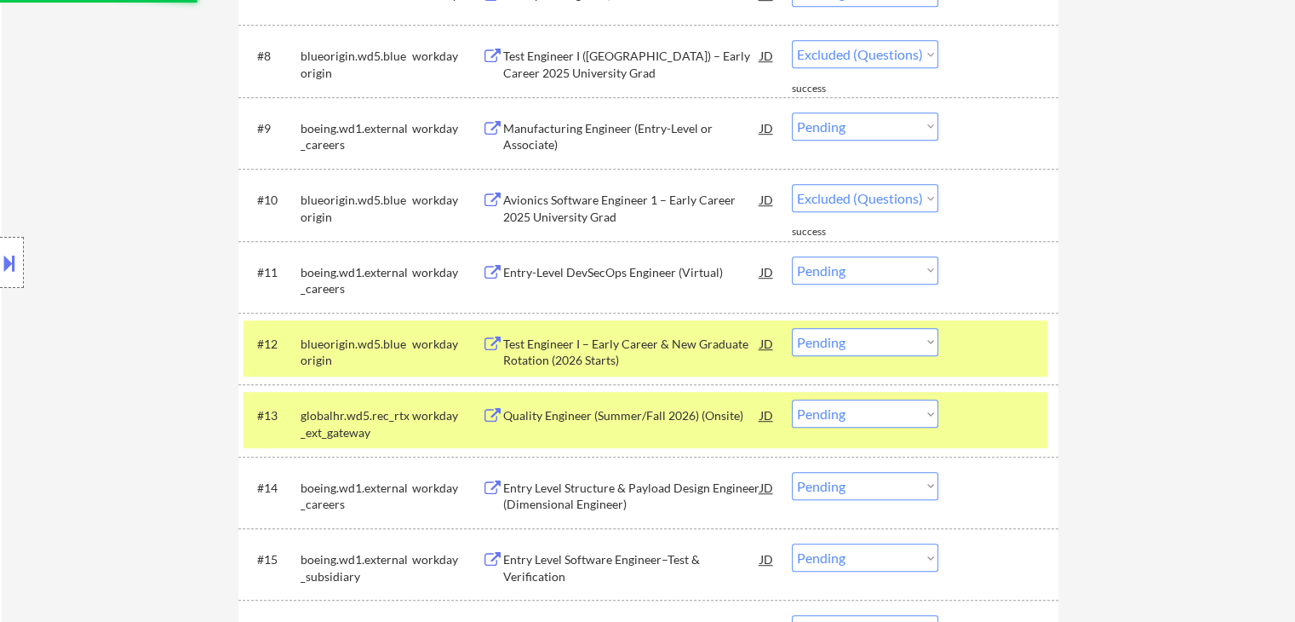
select select ""pending""
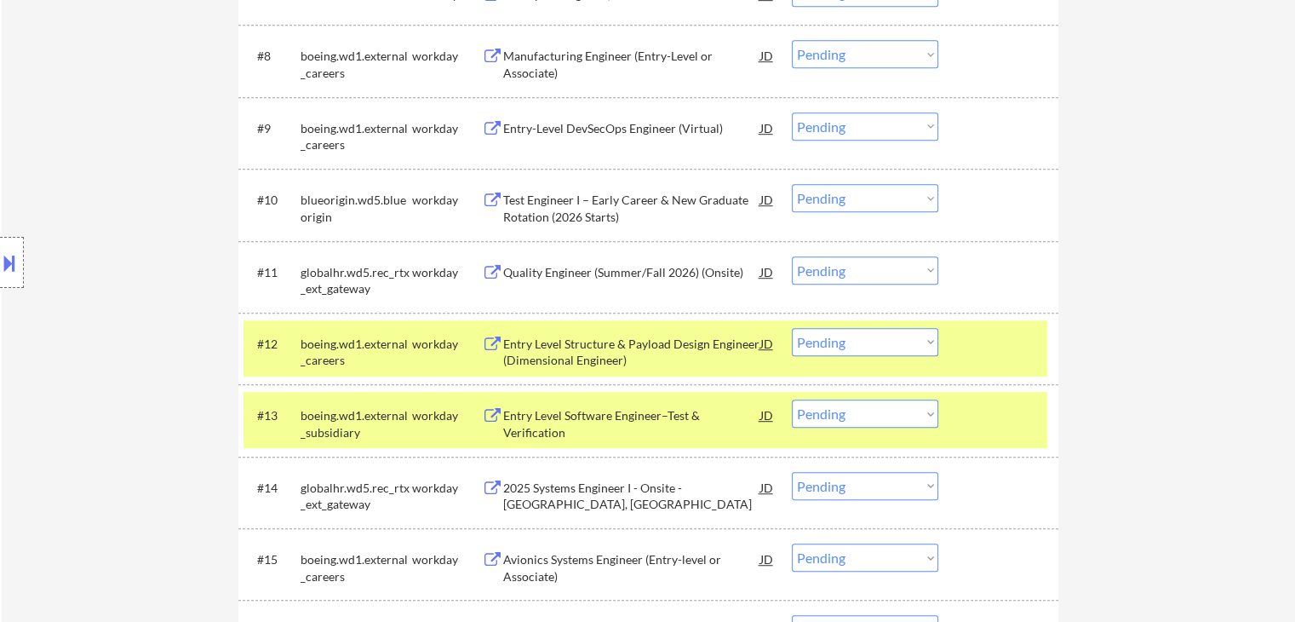
click at [859, 193] on select "Choose an option... Pending Applied Excluded (Questions) Excluded (Expired) Exc…" at bounding box center [865, 198] width 146 height 28
click at [792, 184] on select "Choose an option... Pending Applied Excluded (Questions) Excluded (Expired) Exc…" at bounding box center [865, 198] width 146 height 28
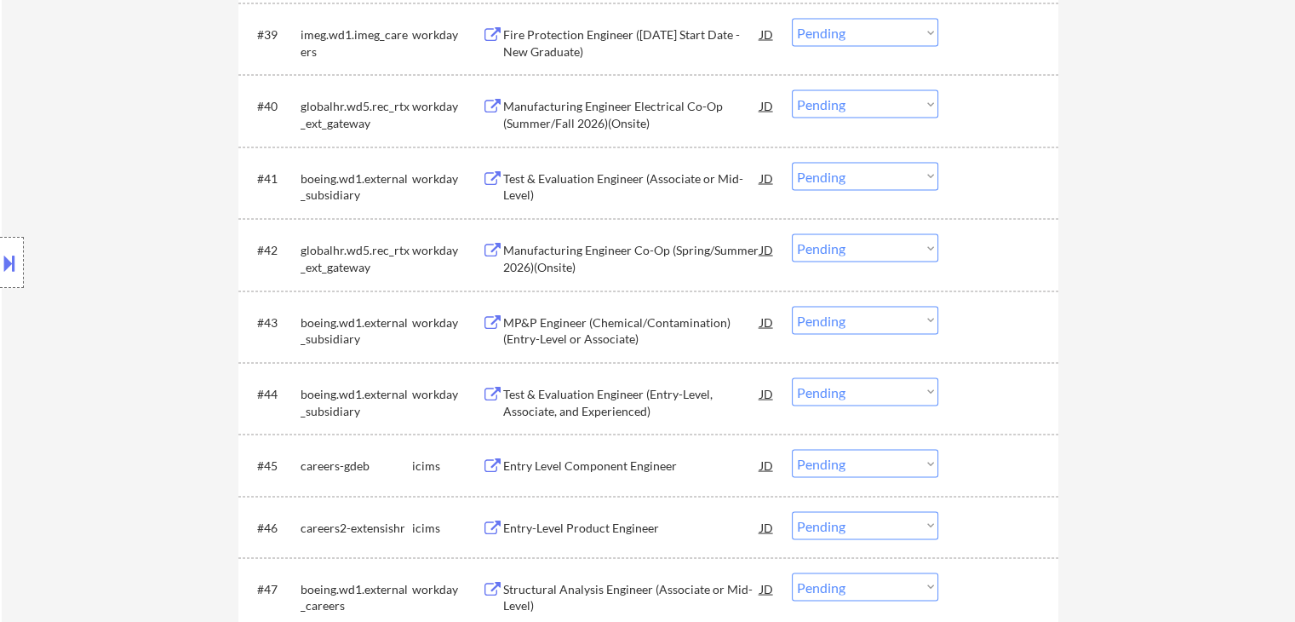
scroll to position [2994, 0]
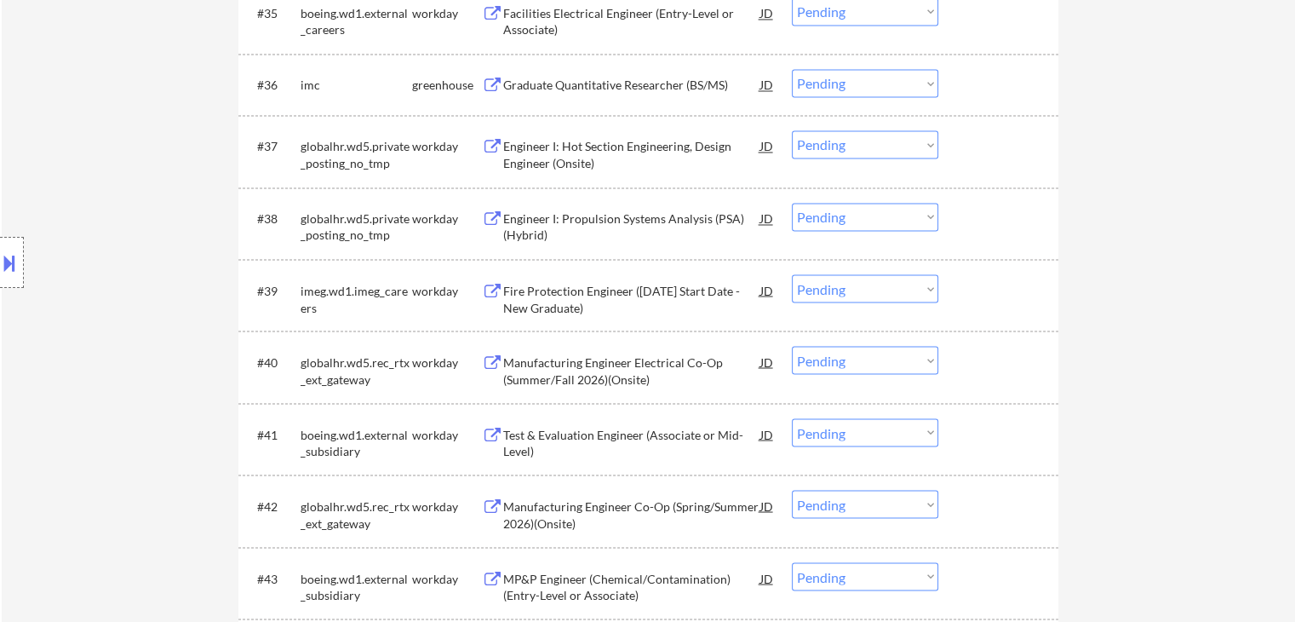
select select ""pending""
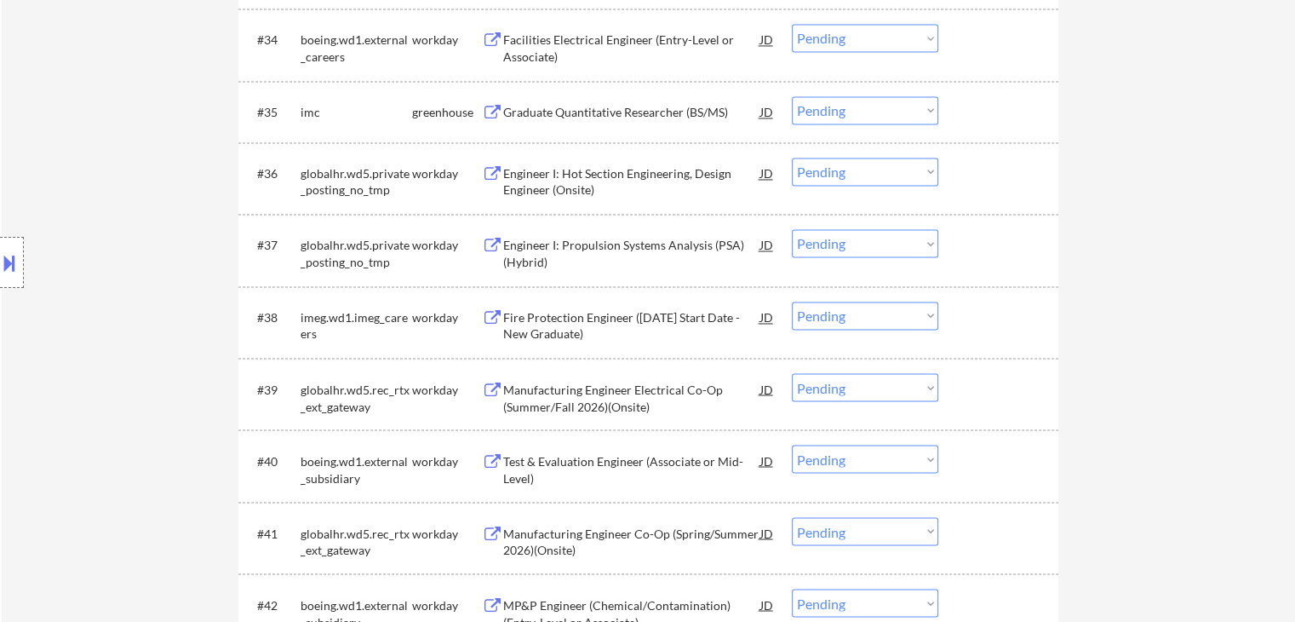
scroll to position [2654, 0]
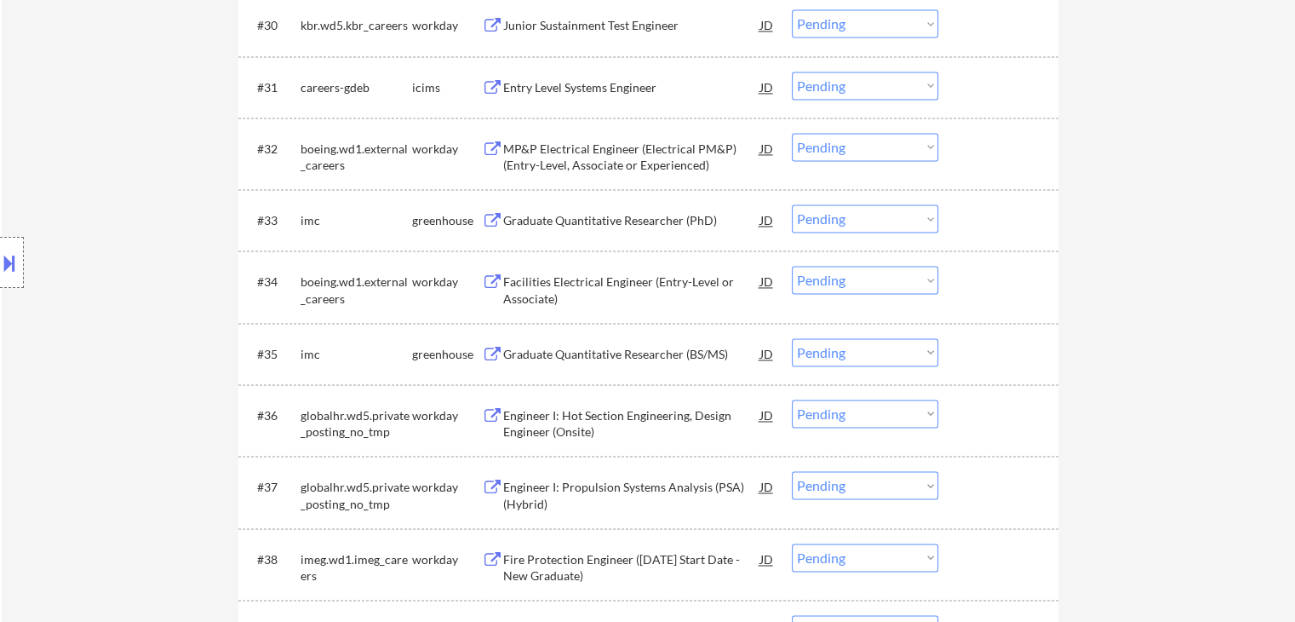
click at [573, 355] on div "Graduate Quantitative Researcher (BS/MS)" at bounding box center [631, 354] width 257 height 17
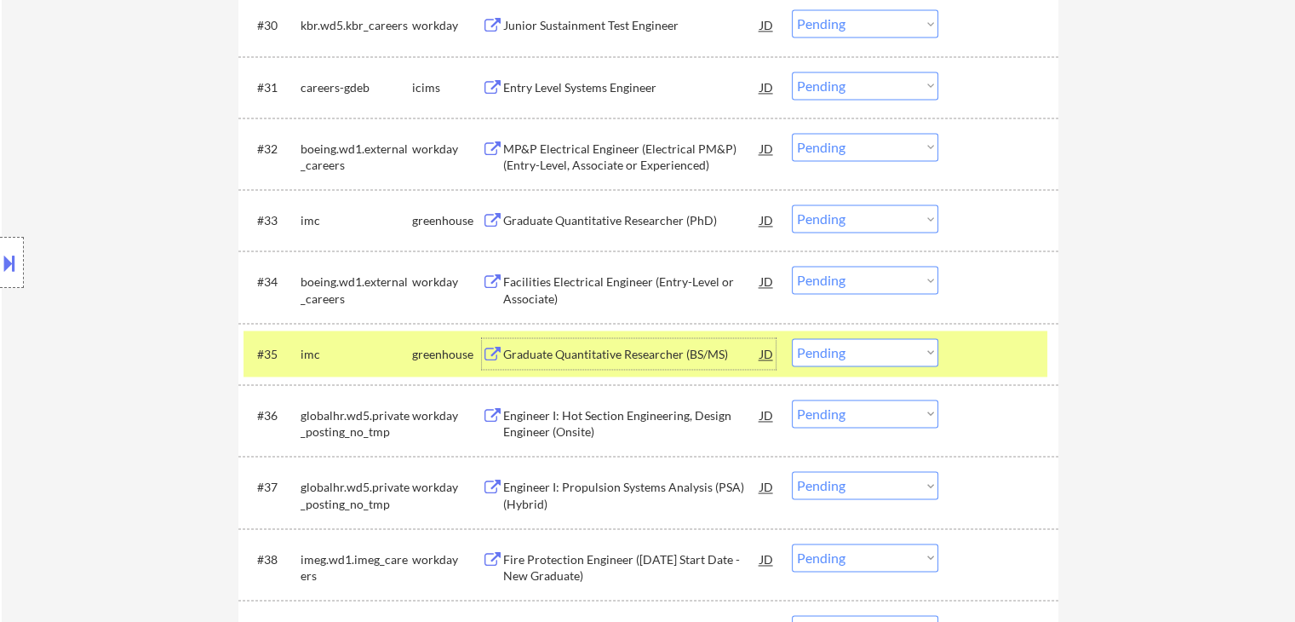
click at [0, 264] on button at bounding box center [9, 263] width 19 height 28
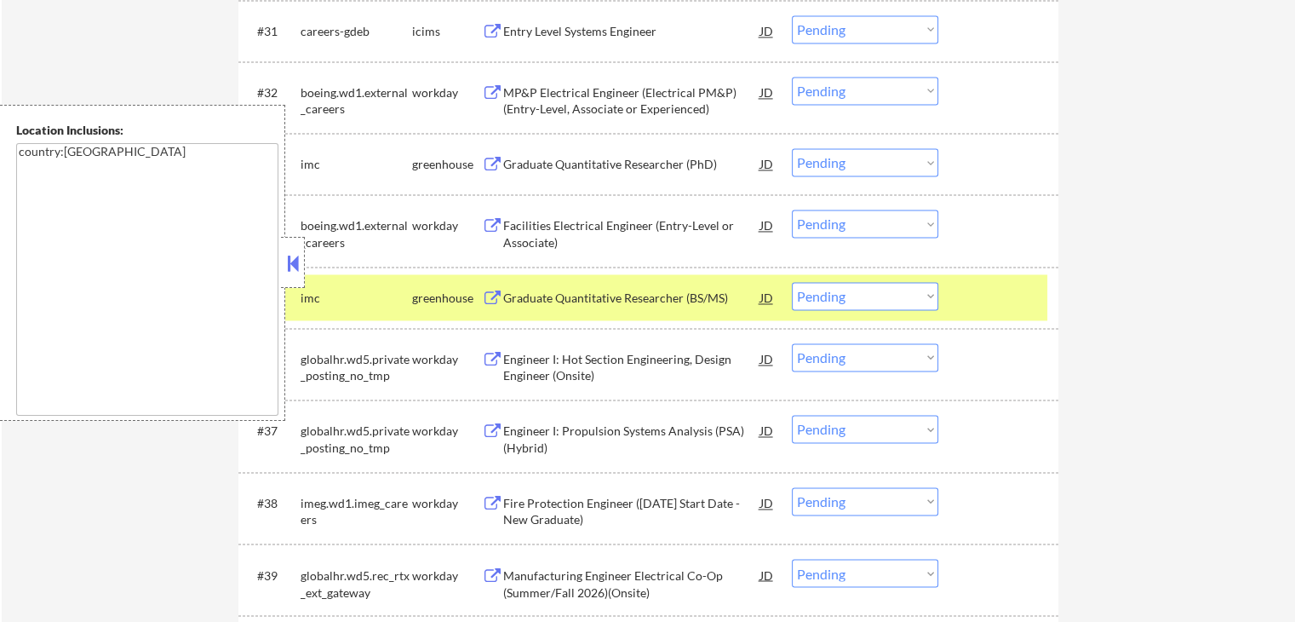
scroll to position [2739, 0]
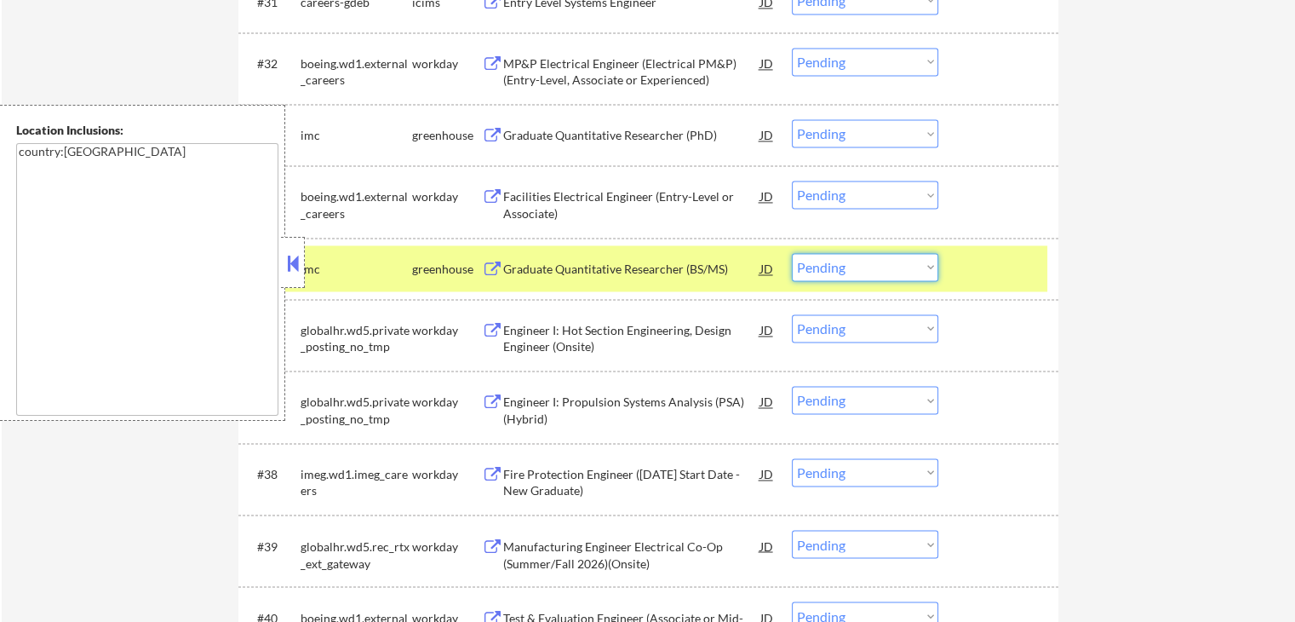
drag, startPoint x: 881, startPoint y: 261, endPoint x: 889, endPoint y: 277, distance: 17.1
click at [885, 266] on select "Choose an option... Pending Applied Excluded (Questions) Excluded (Expired) Exc…" at bounding box center [865, 267] width 146 height 28
select select ""excluded""
click at [792, 253] on select "Choose an option... Pending Applied Excluded (Questions) Excluded (Expired) Exc…" at bounding box center [865, 267] width 146 height 28
click at [858, 138] on select "Choose an option... Pending Applied Excluded (Questions) Excluded (Expired) Exc…" at bounding box center [865, 133] width 146 height 28
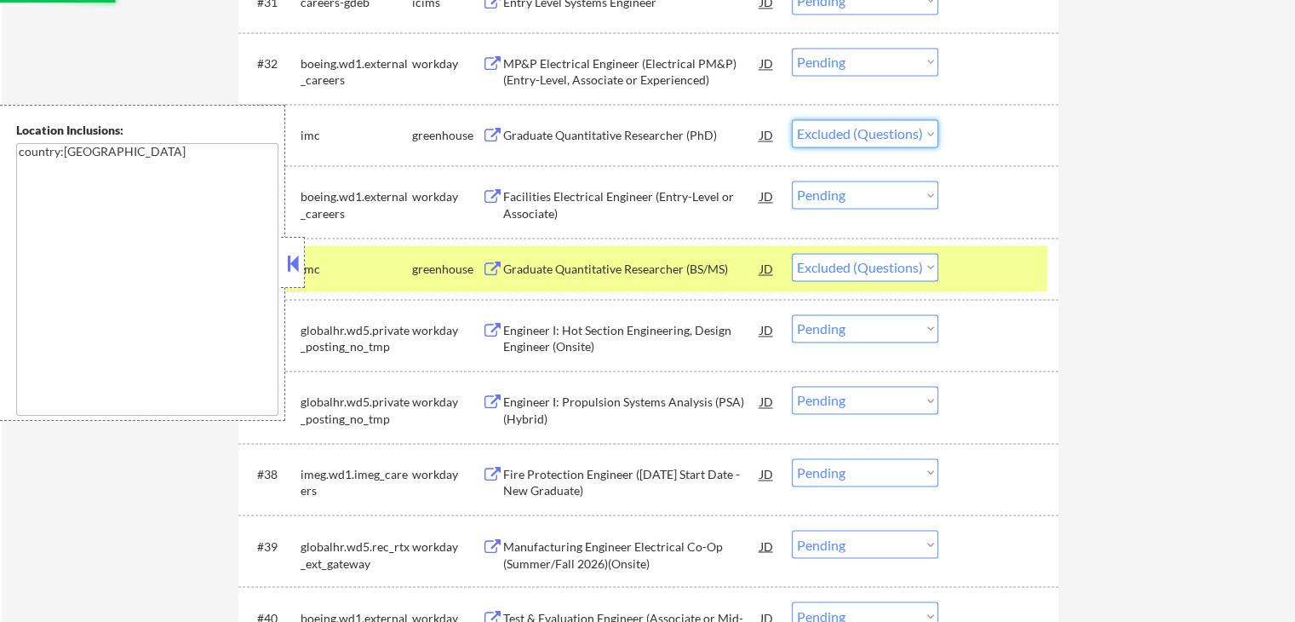
click at [792, 119] on select "Choose an option... Pending Applied Excluded (Questions) Excluded (Expired) Exc…" at bounding box center [865, 133] width 146 height 28
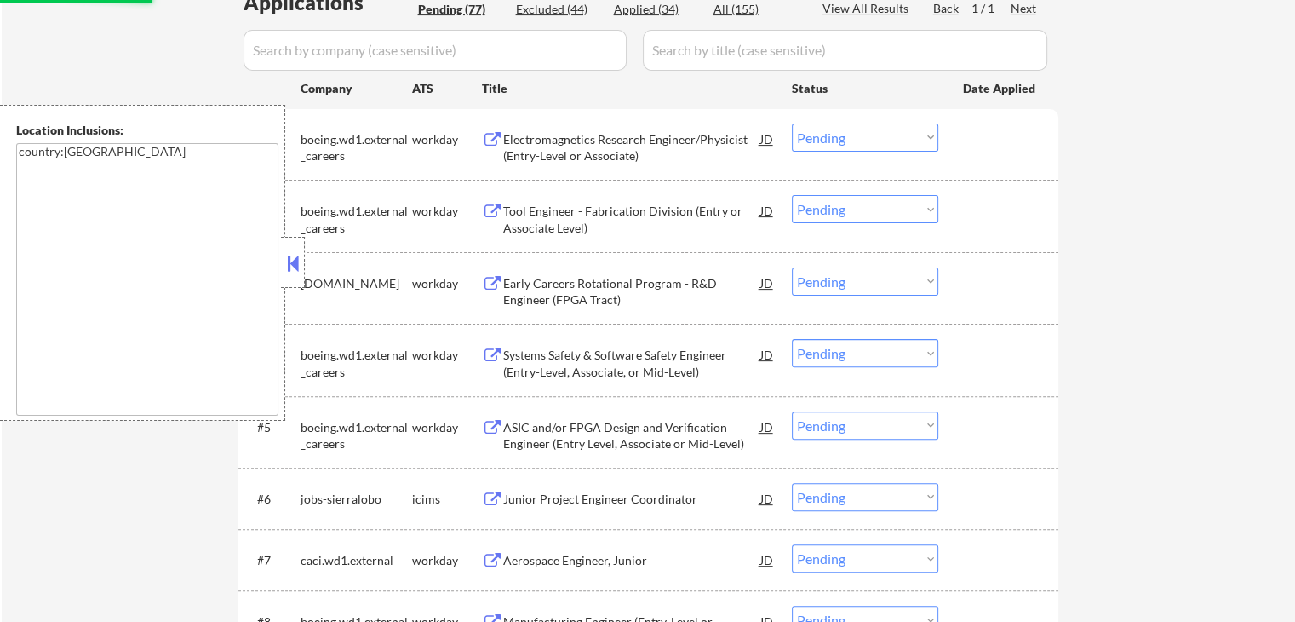
select select ""pending""
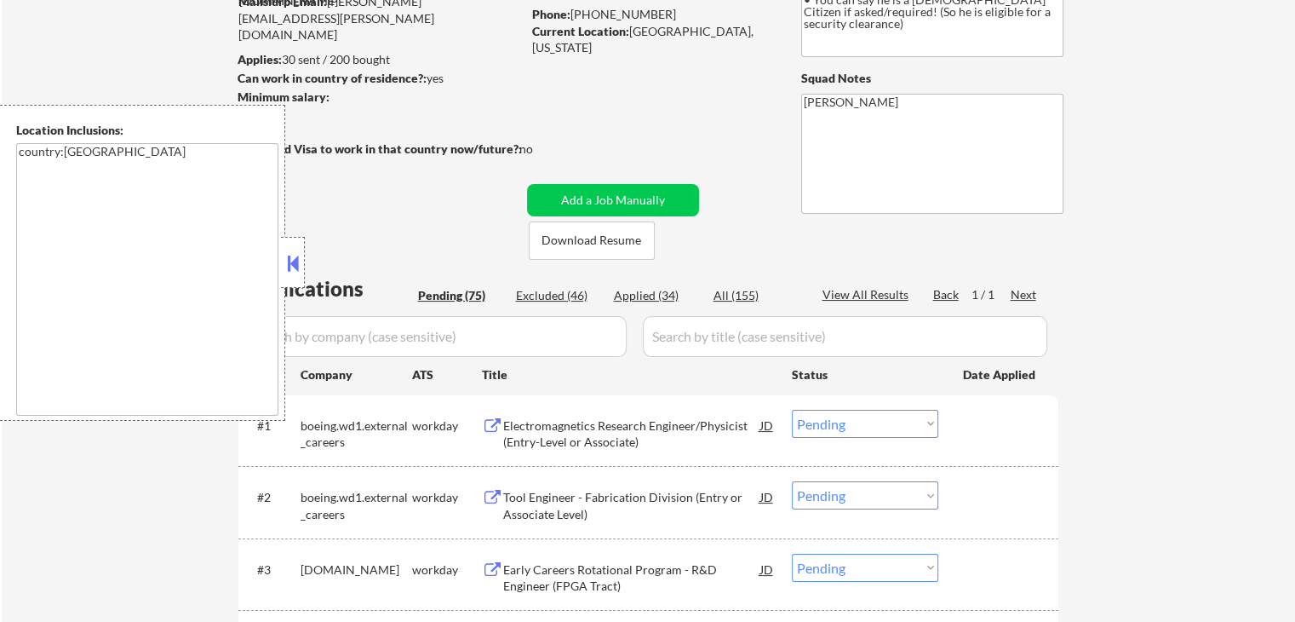
click at [290, 270] on button at bounding box center [293, 263] width 19 height 26
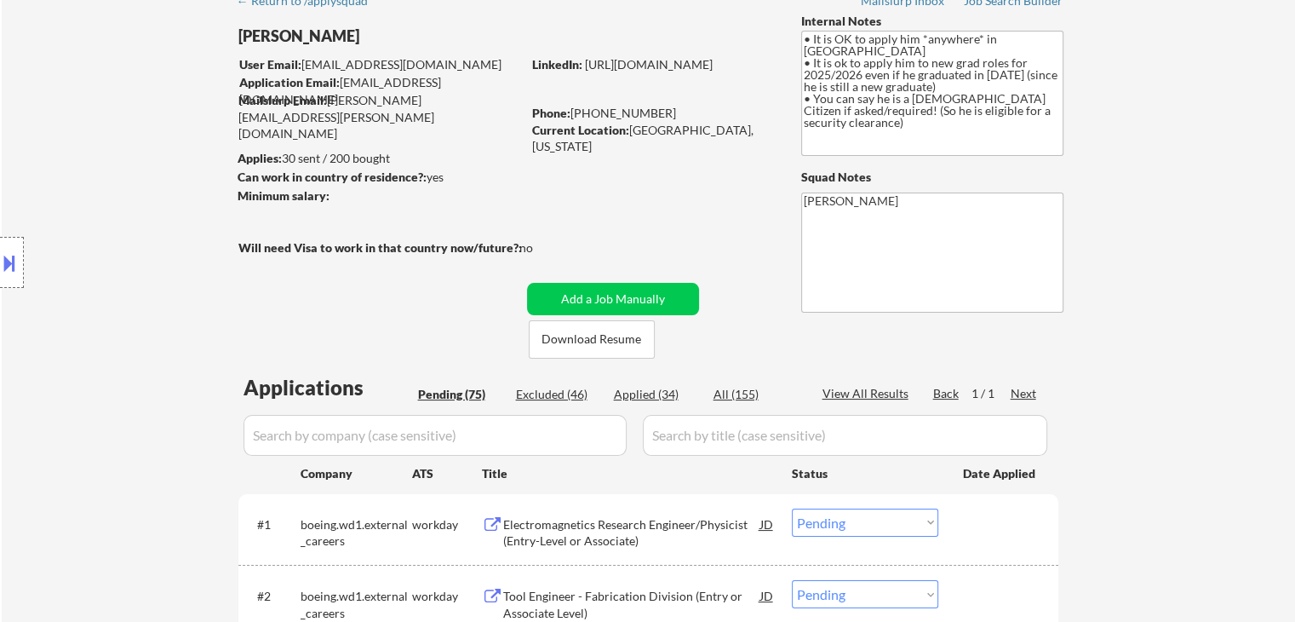
scroll to position [0, 0]
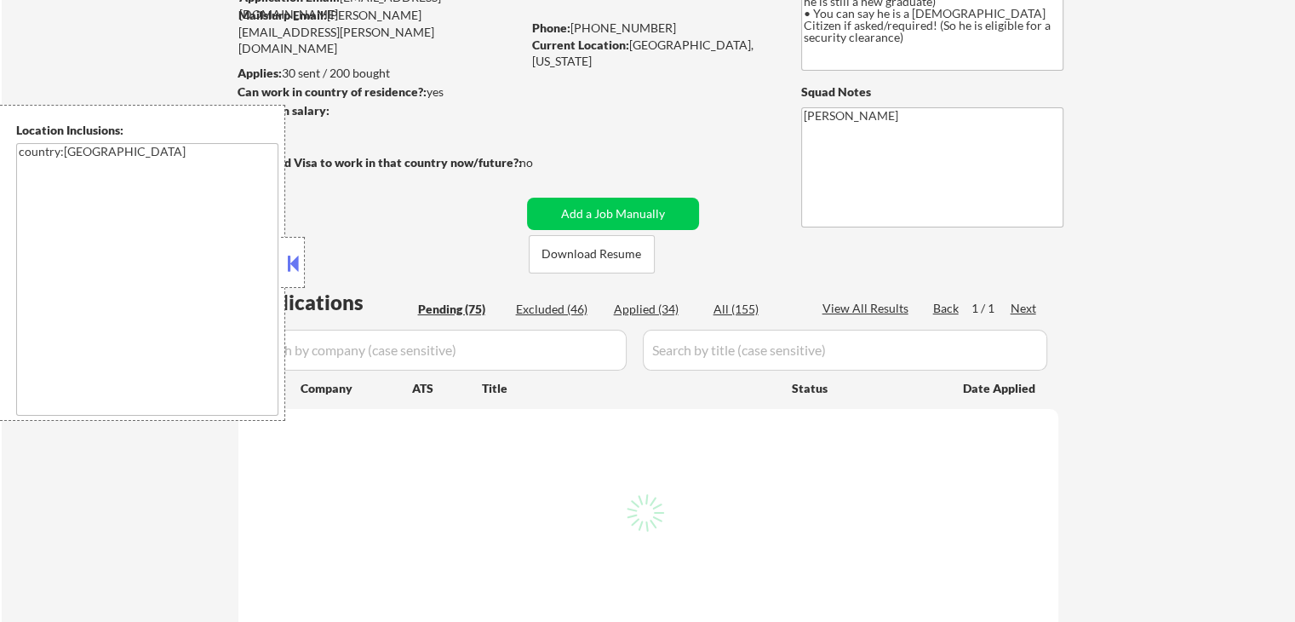
scroll to position [256, 0]
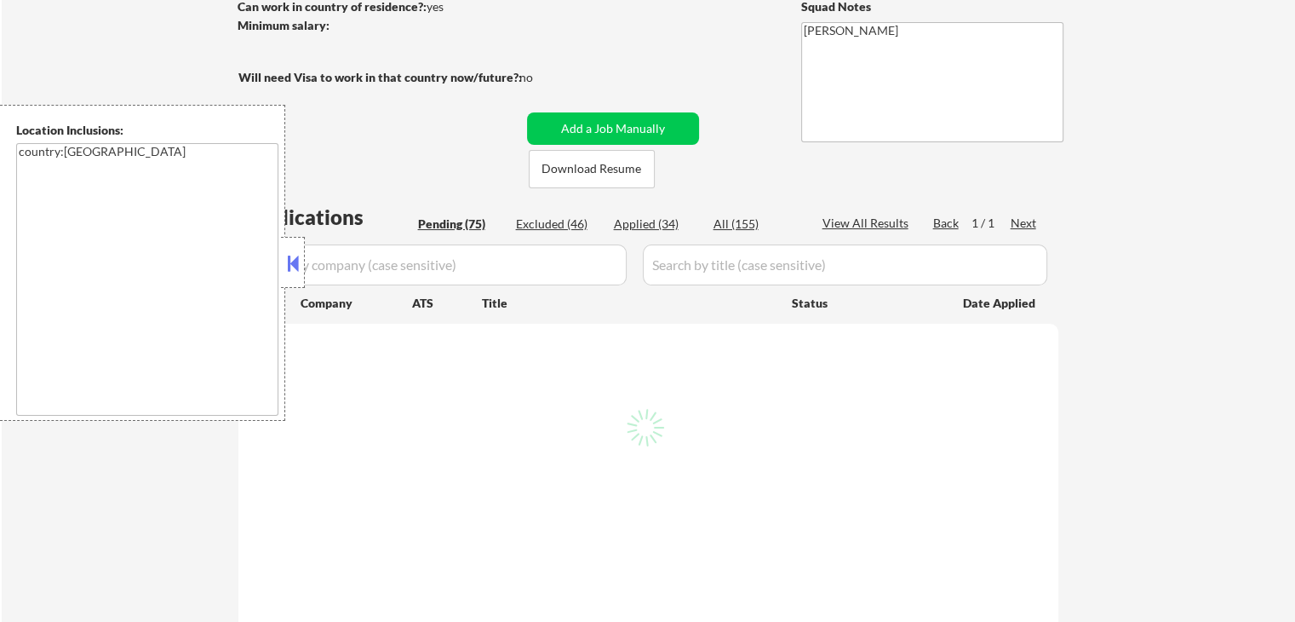
select select ""pending""
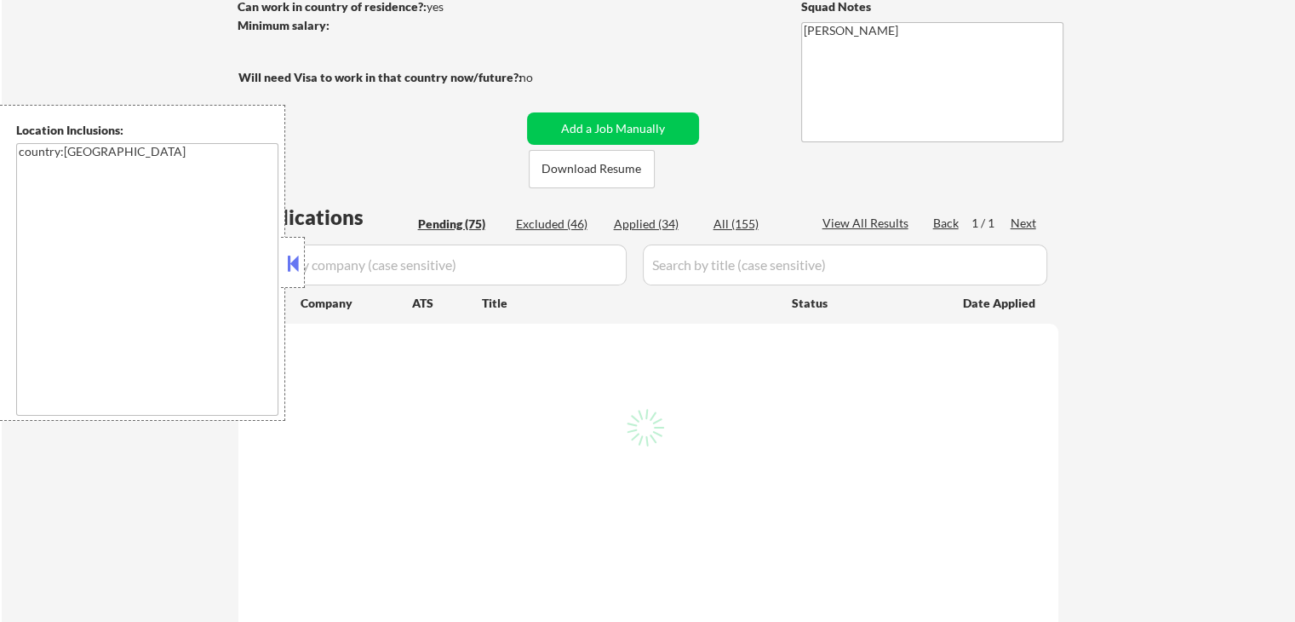
select select ""pending""
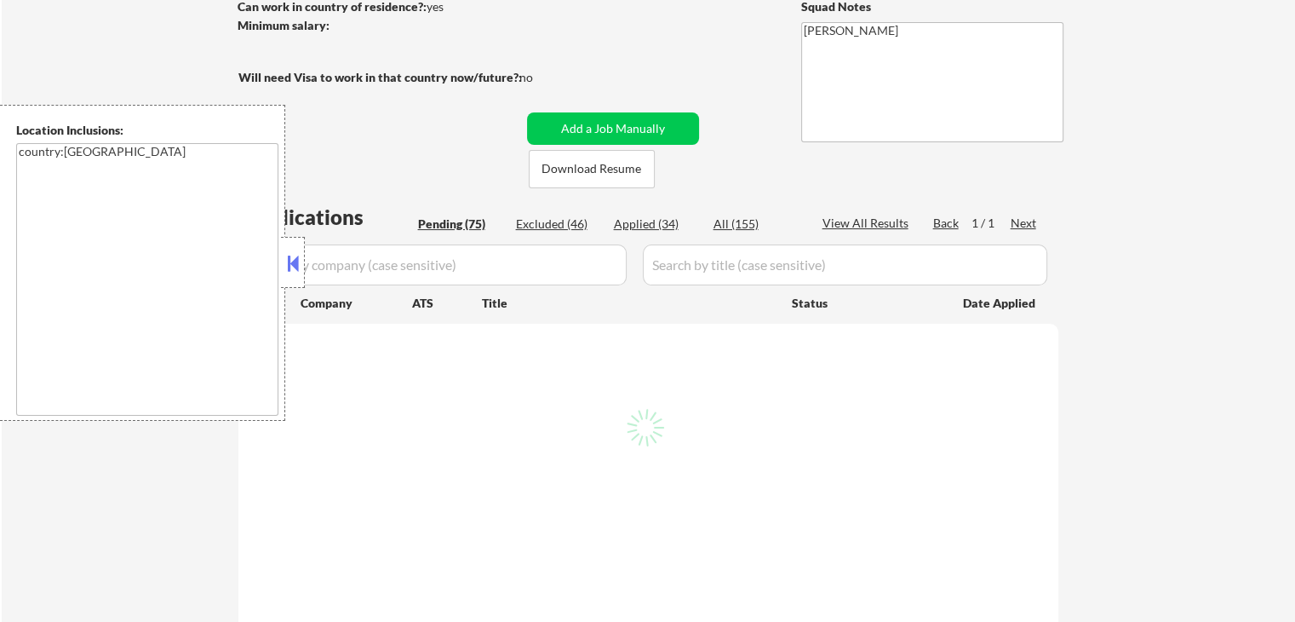
select select ""pending""
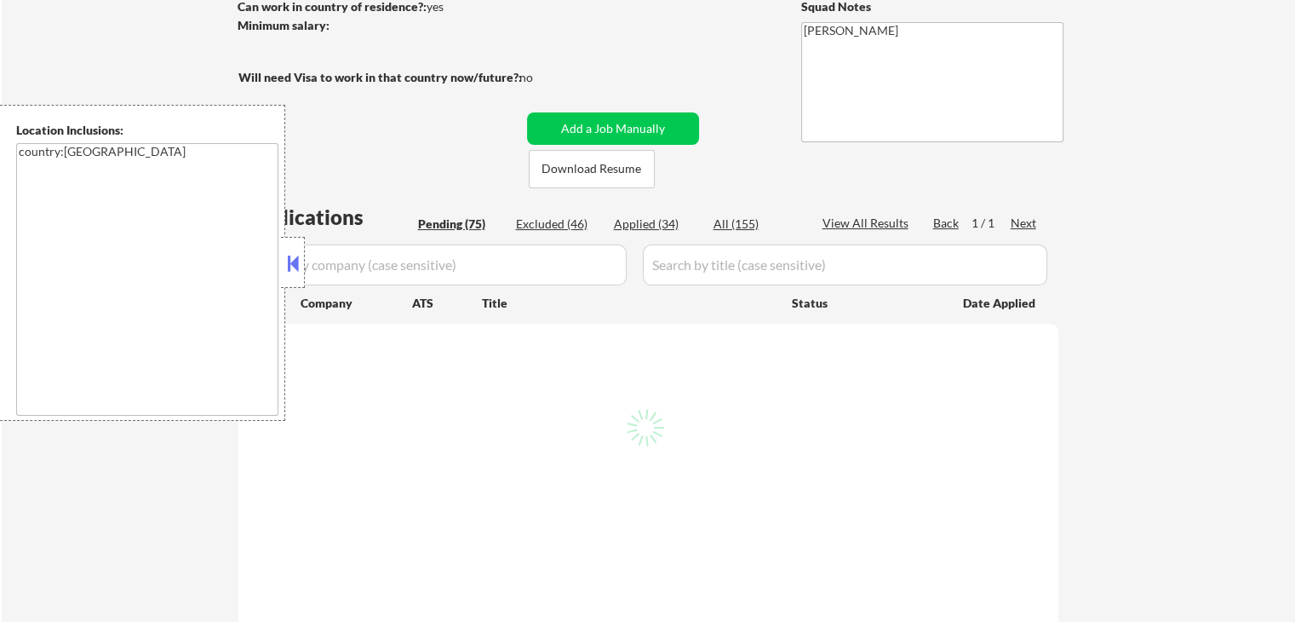
select select ""pending""
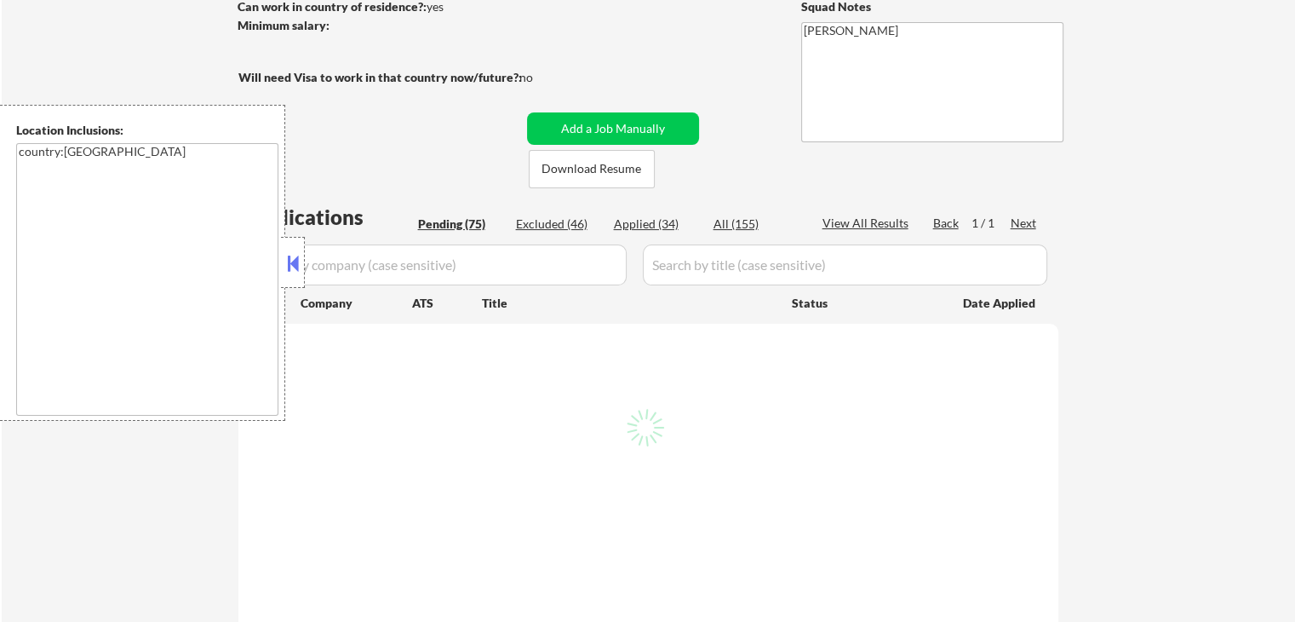
select select ""pending""
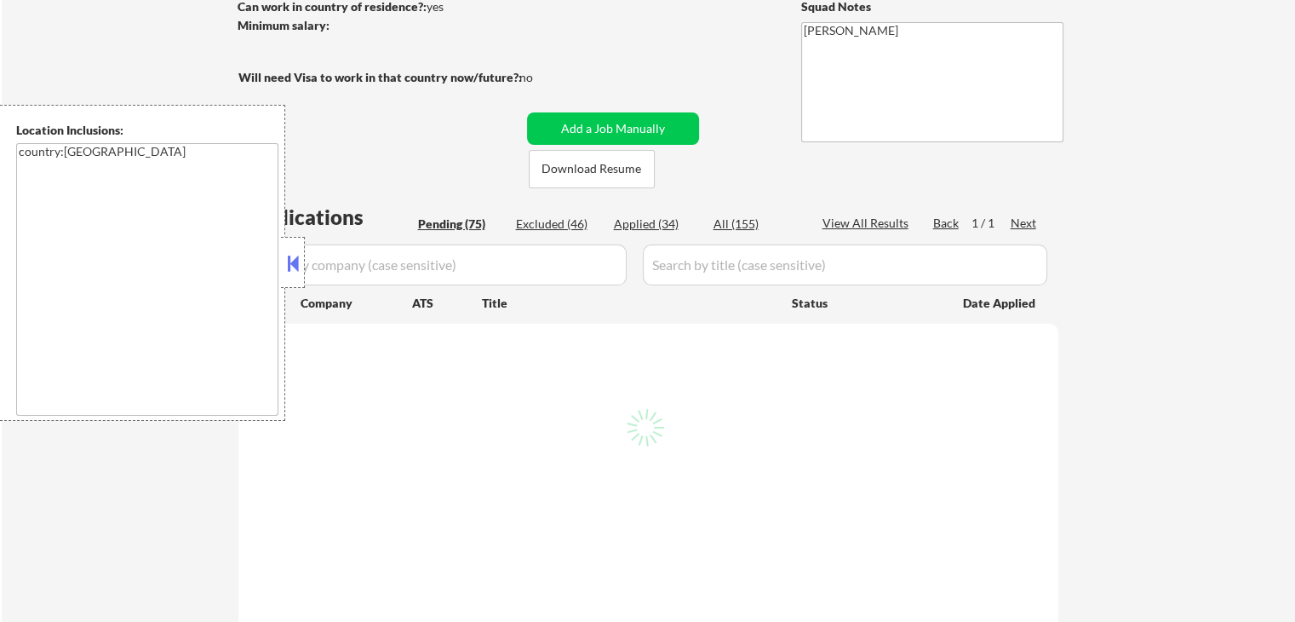
select select ""pending""
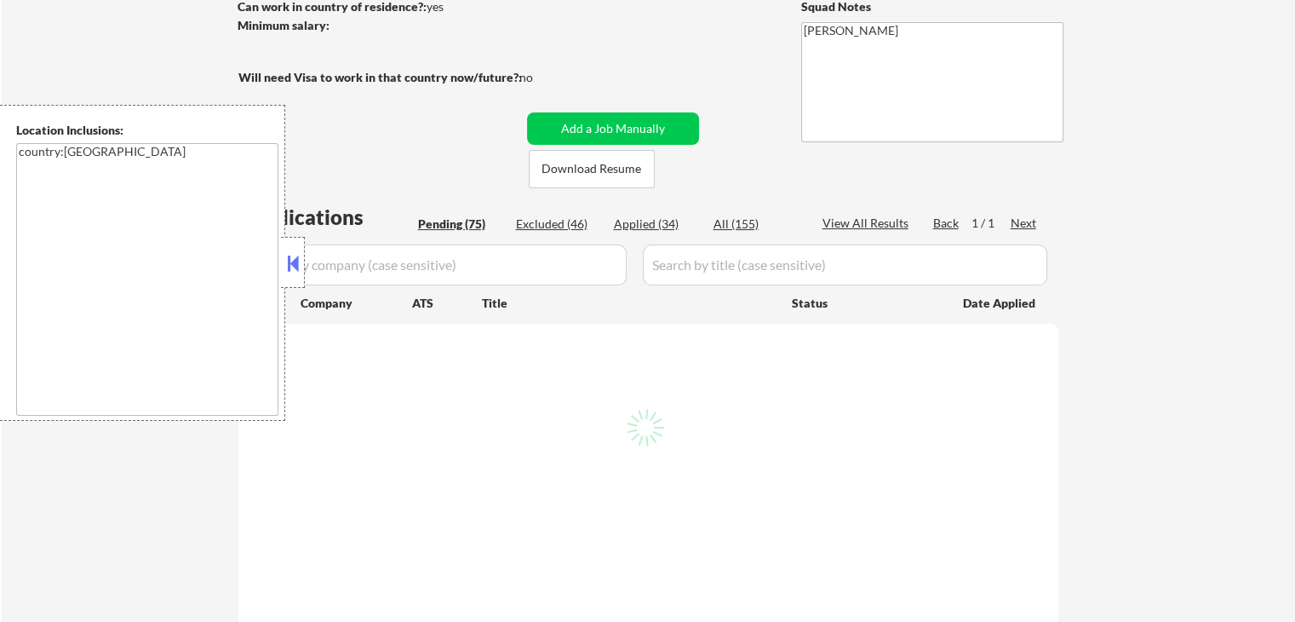
select select ""pending""
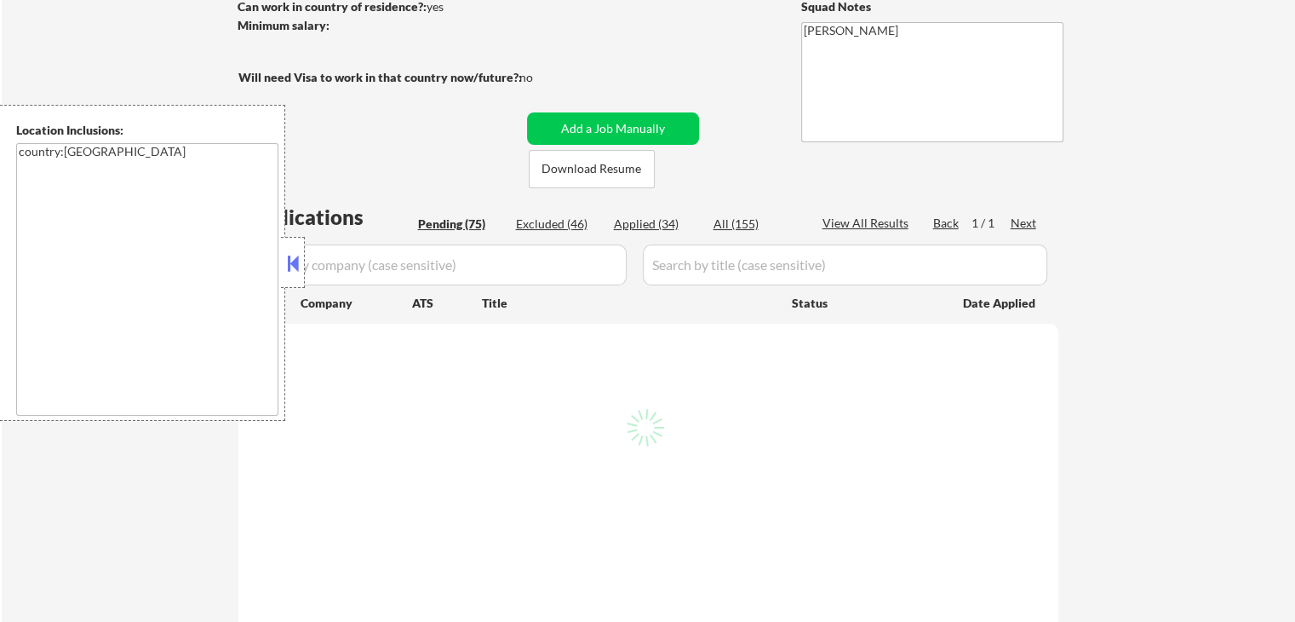
select select ""pending""
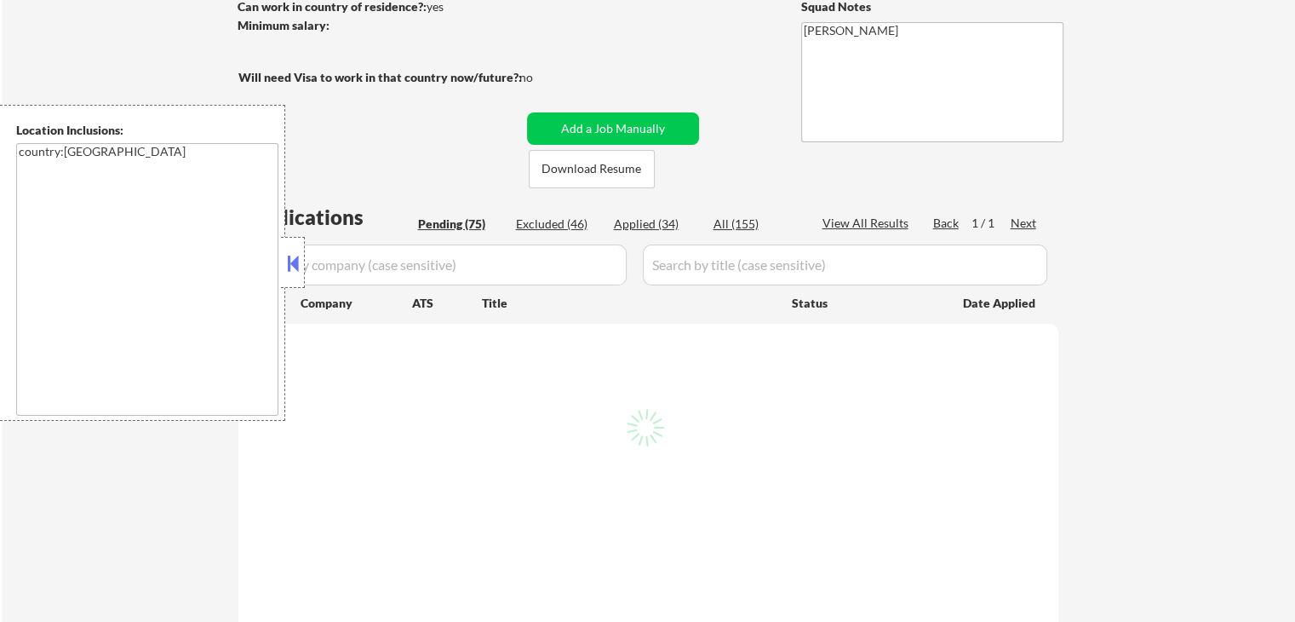
select select ""pending""
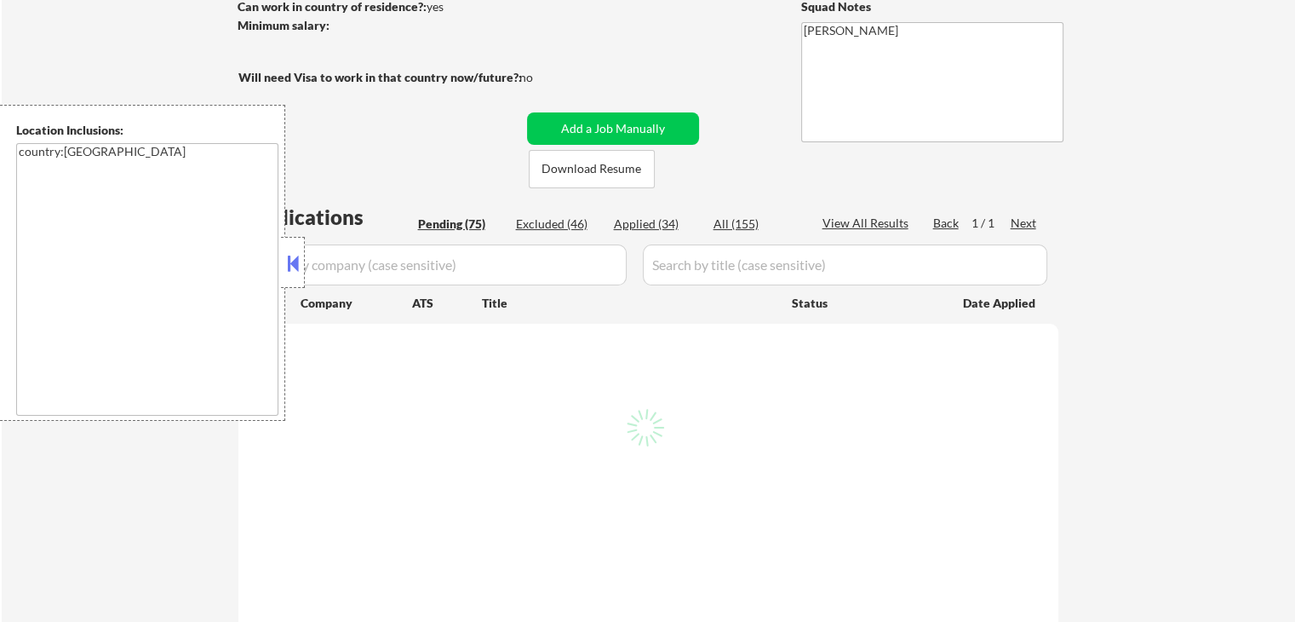
select select ""pending""
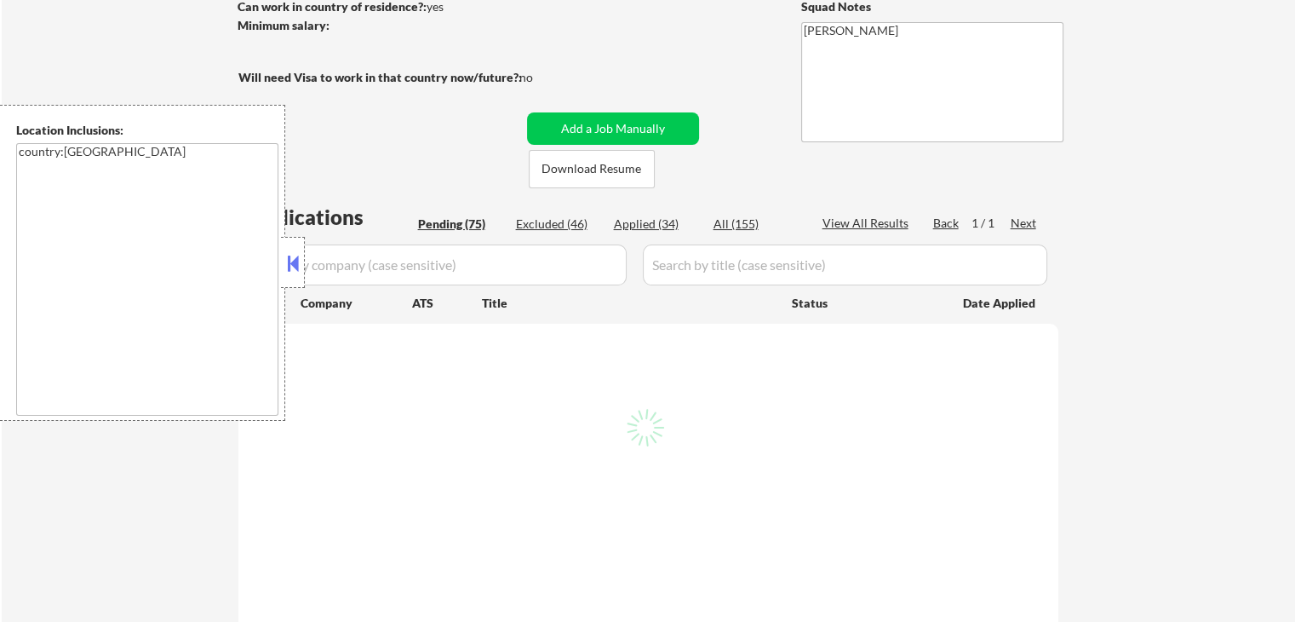
select select ""pending""
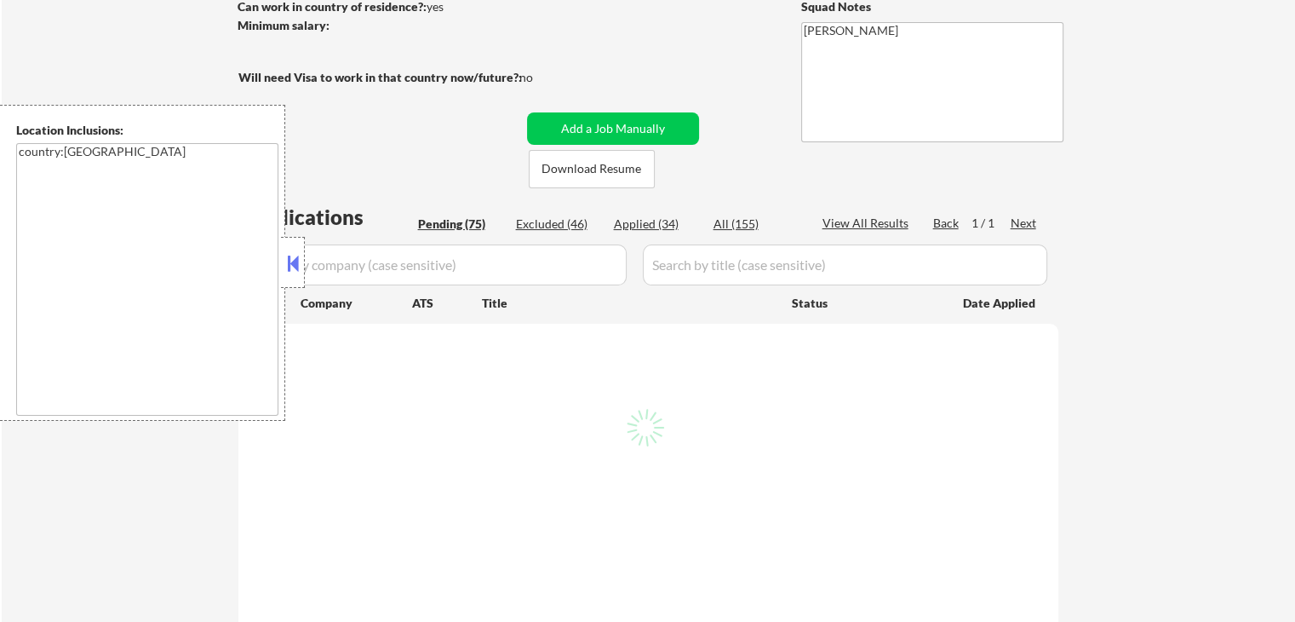
select select ""pending""
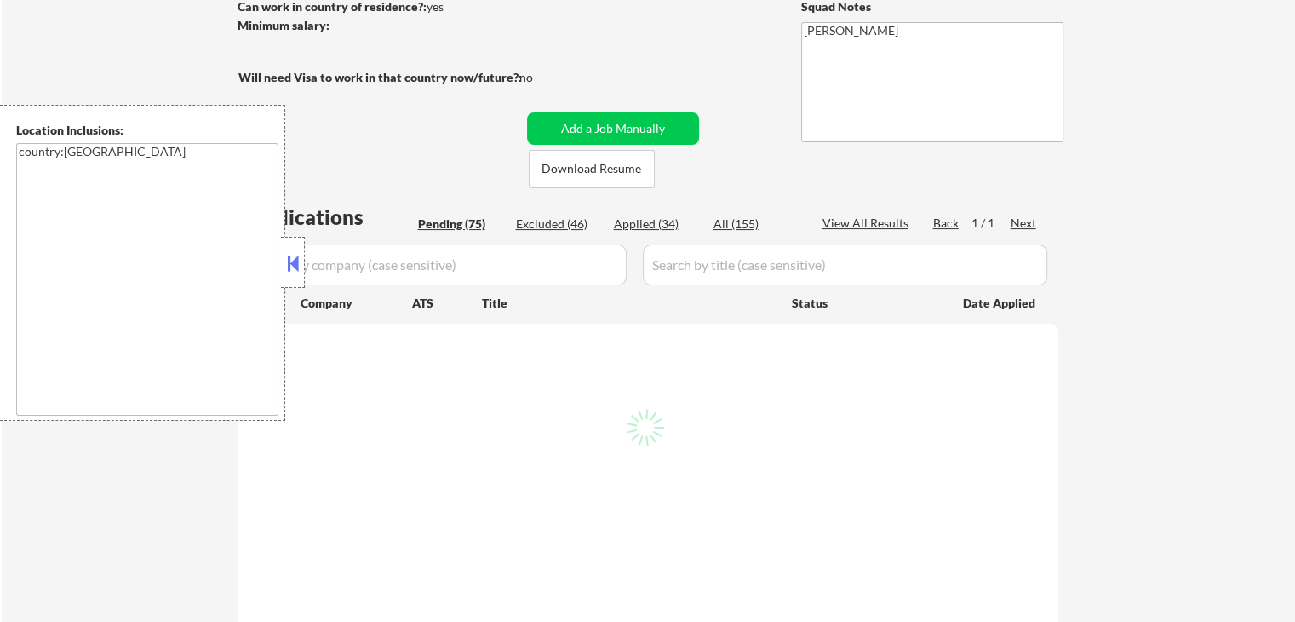
select select ""pending""
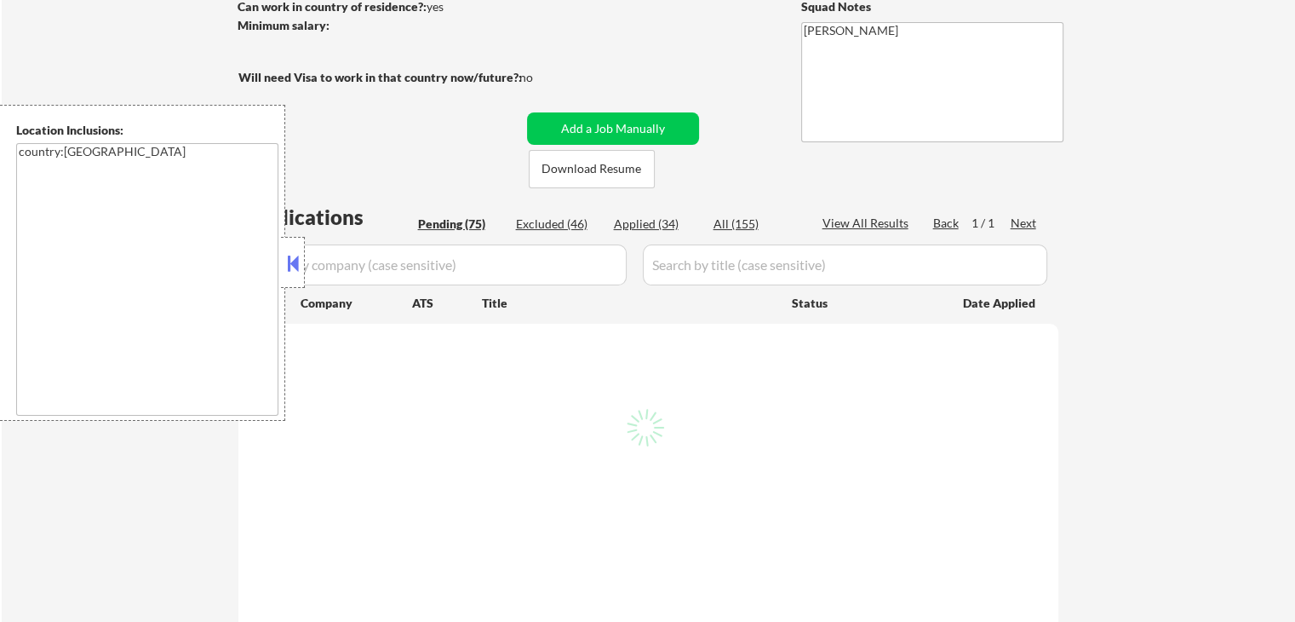
select select ""pending""
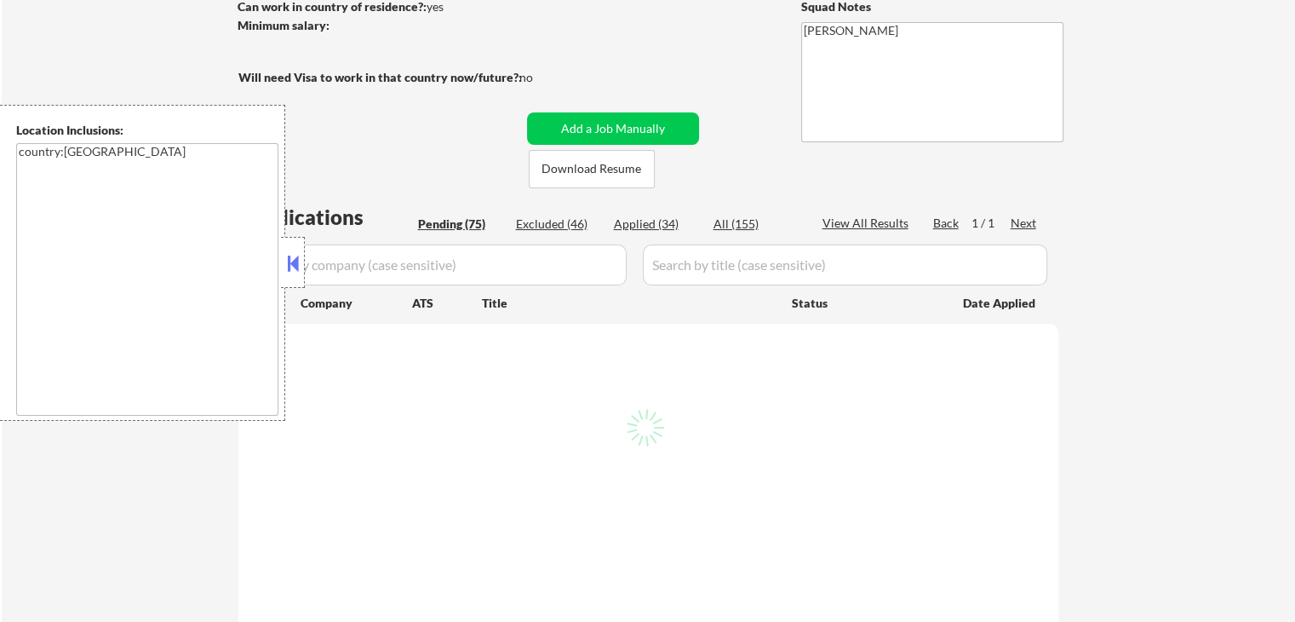
select select ""pending""
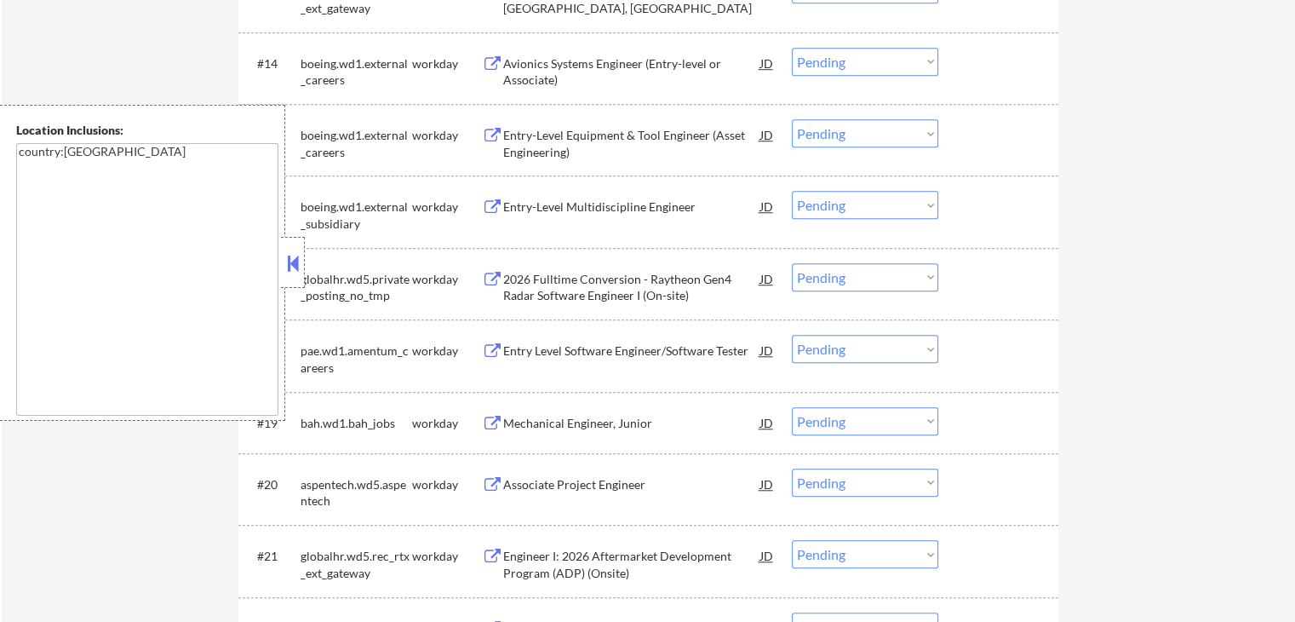
scroll to position [1618, 0]
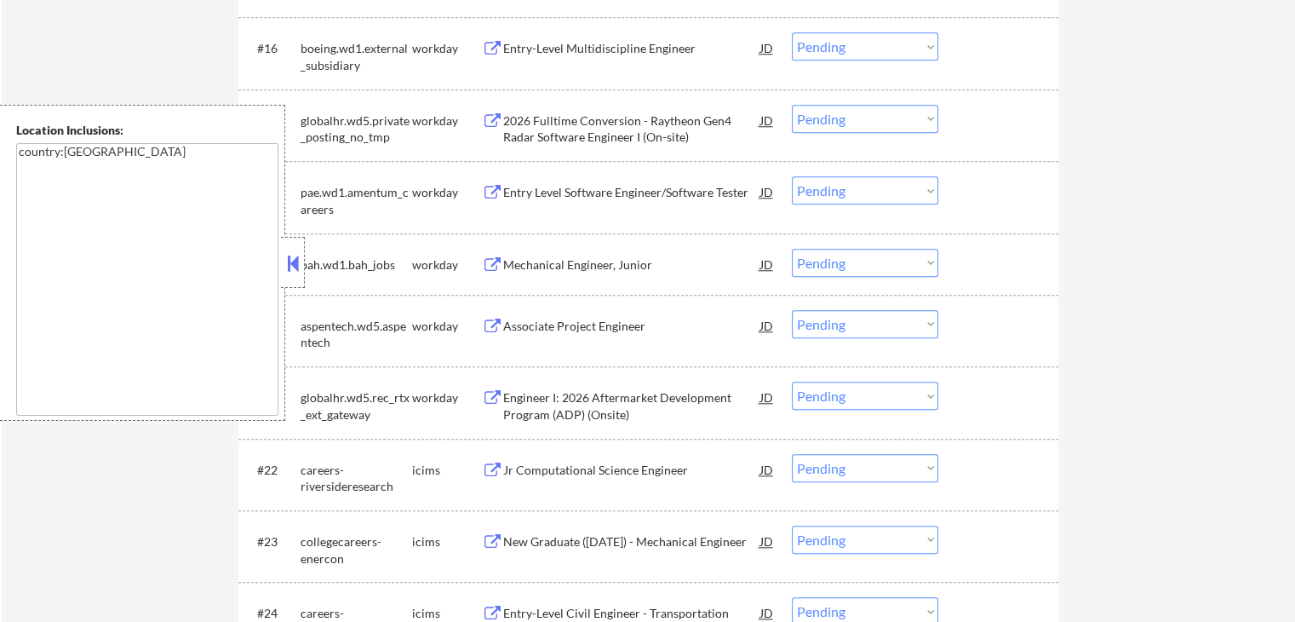
click at [296, 273] on button at bounding box center [293, 263] width 19 height 26
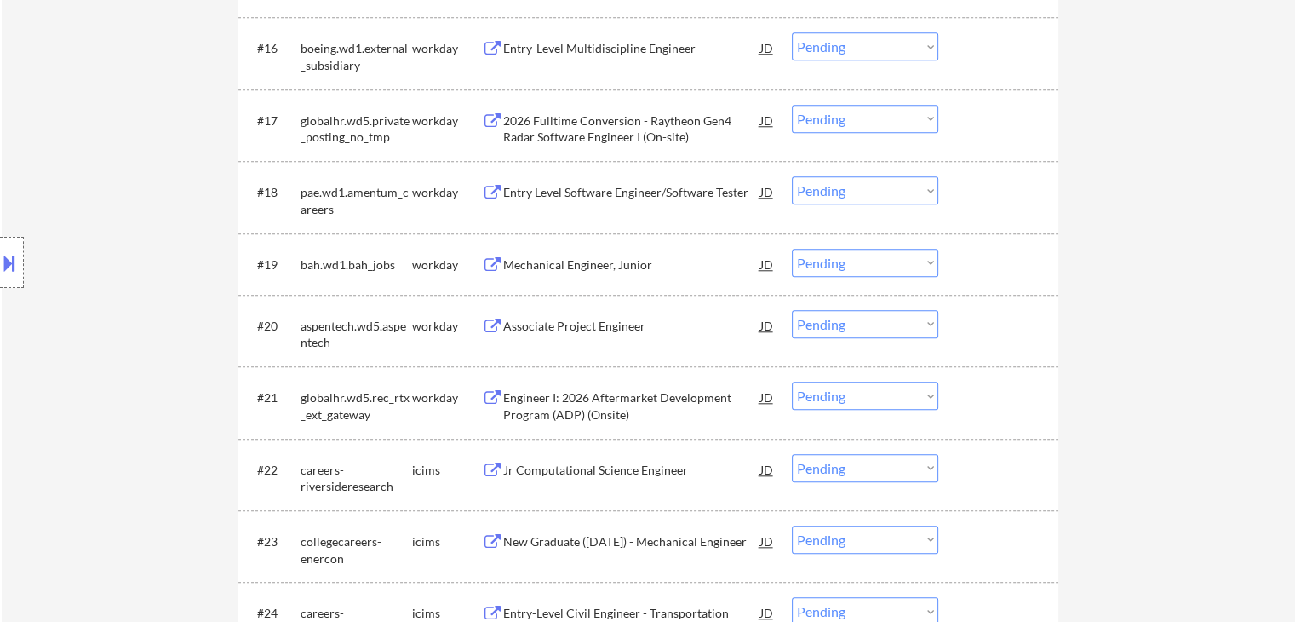
click at [501, 191] on button at bounding box center [492, 193] width 21 height 16
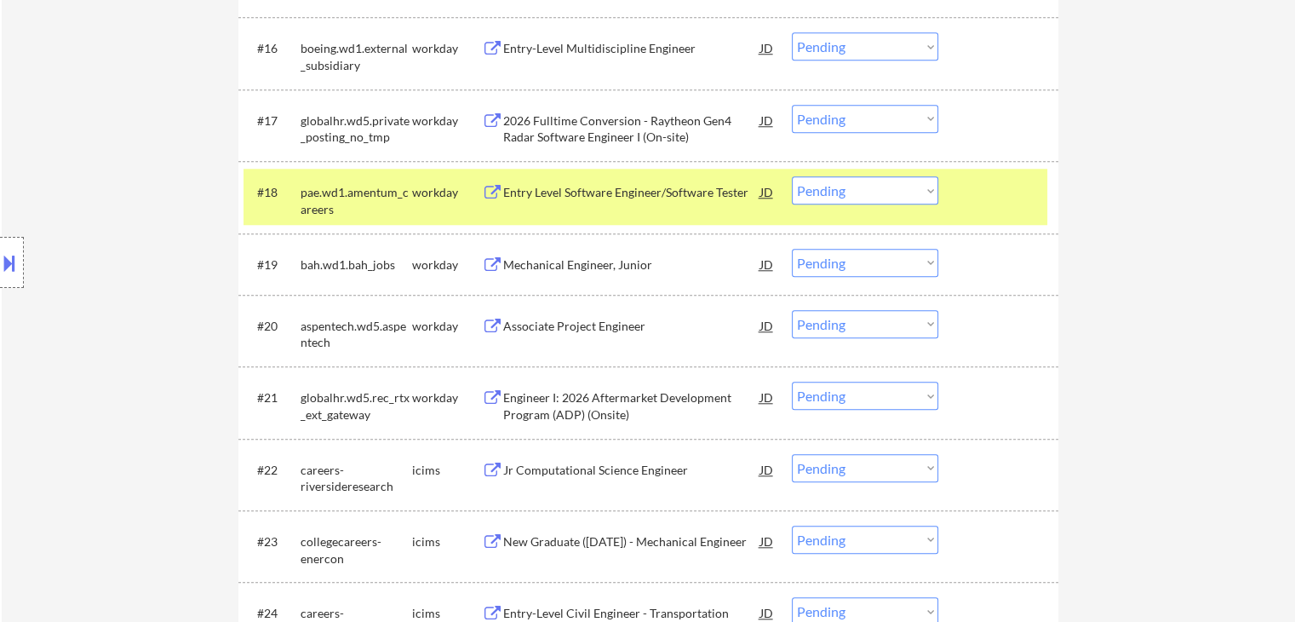
click at [500, 328] on button at bounding box center [492, 327] width 21 height 16
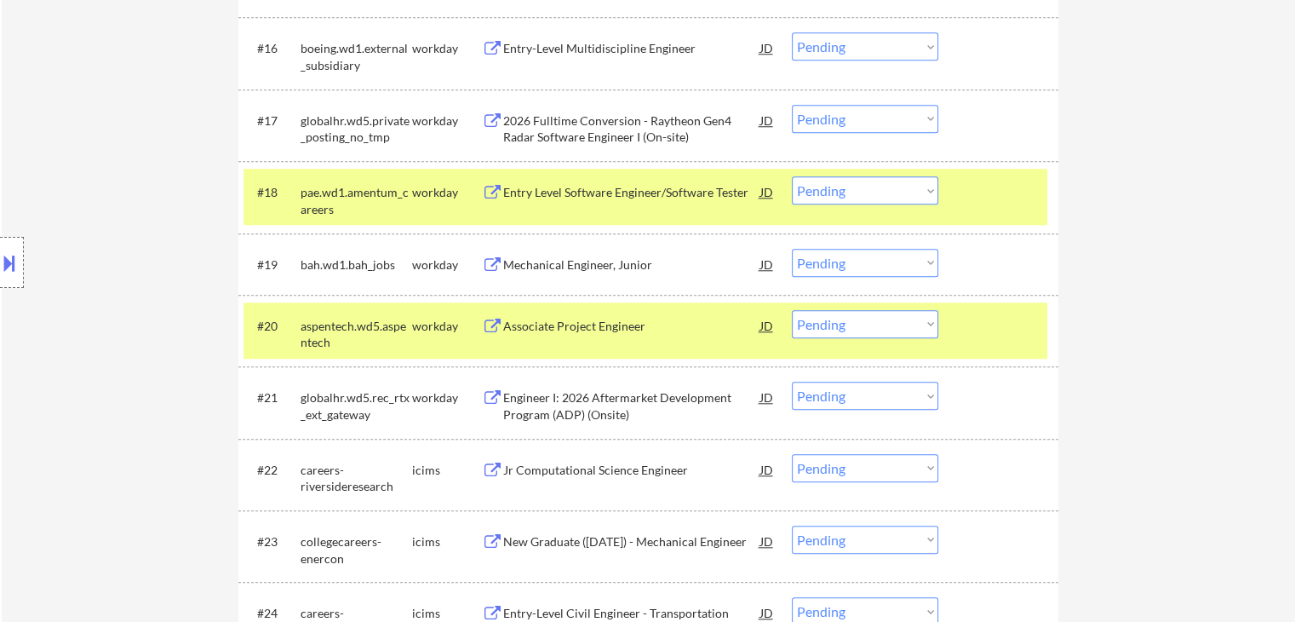
drag, startPoint x: 862, startPoint y: 322, endPoint x: 864, endPoint y: 336, distance: 13.7
click at [864, 324] on select "Choose an option... Pending Applied Excluded (Questions) Excluded (Expired) Exc…" at bounding box center [865, 324] width 146 height 28
click at [792, 310] on select "Choose an option... Pending Applied Excluded (Questions) Excluded (Expired) Exc…" at bounding box center [865, 324] width 146 height 28
select select ""pending""
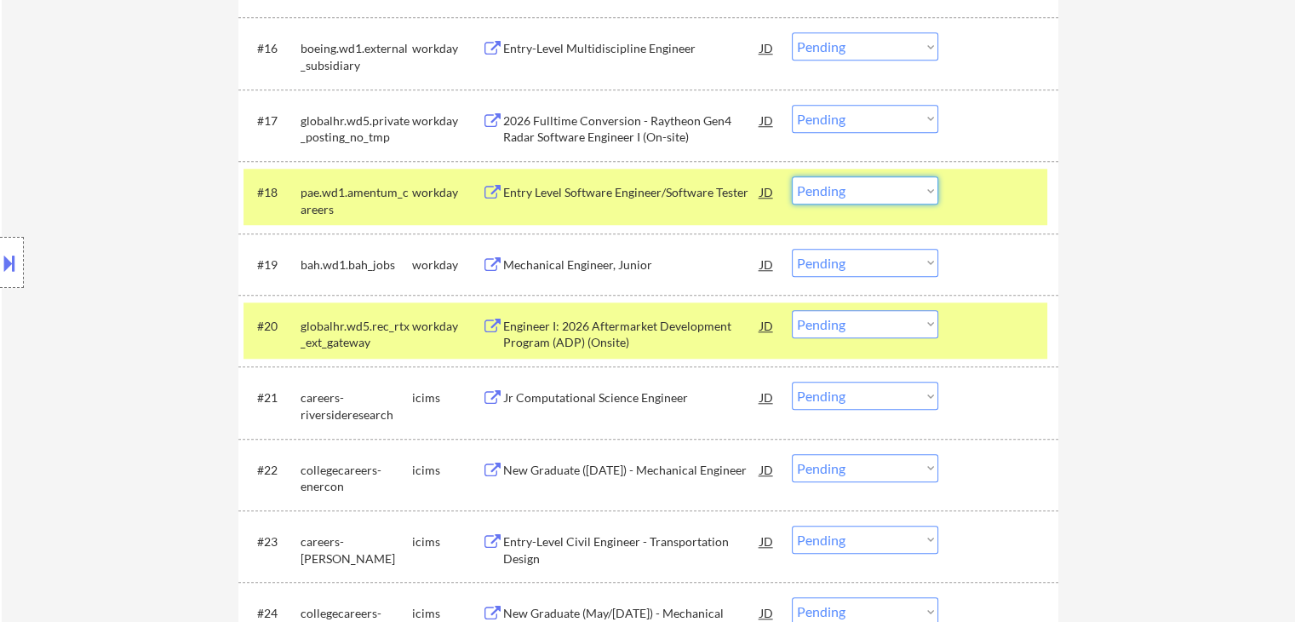
click at [863, 194] on select "Choose an option... Pending Applied Excluded (Questions) Excluded (Expired) Exc…" at bounding box center [865, 190] width 146 height 28
click at [792, 176] on select "Choose an option... Pending Applied Excluded (Questions) Excluded (Expired) Exc…" at bounding box center [865, 190] width 146 height 28
select select ""pending""
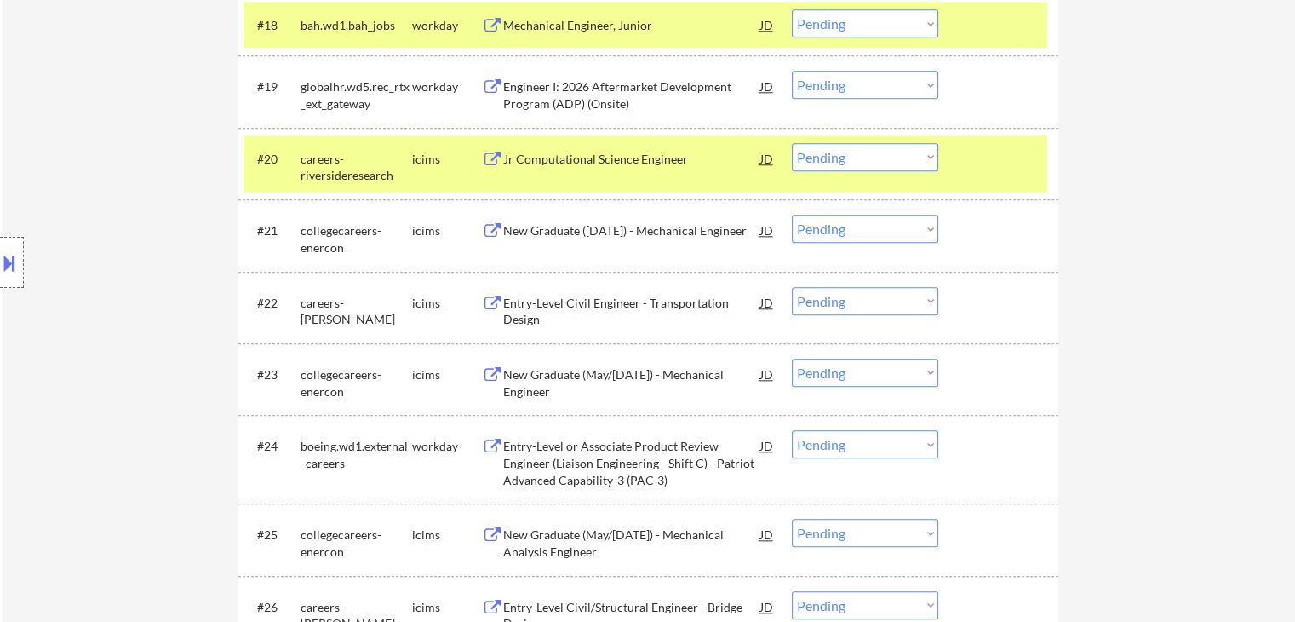
scroll to position [1831, 0]
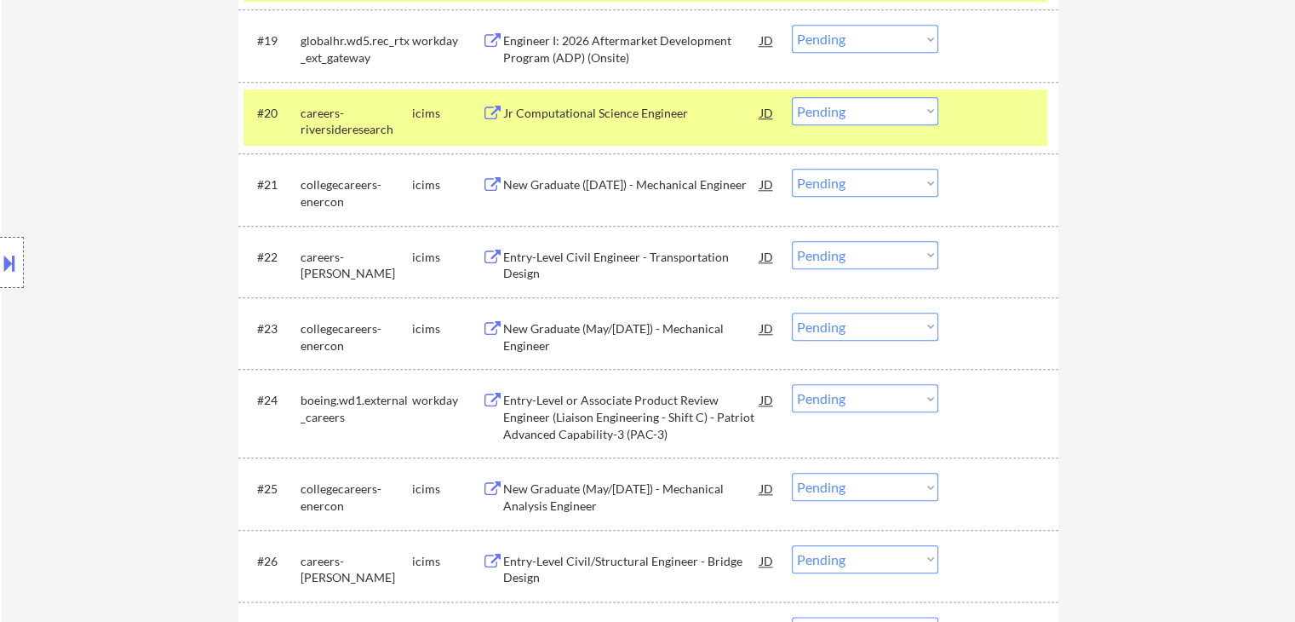
click at [491, 177] on button at bounding box center [492, 185] width 21 height 16
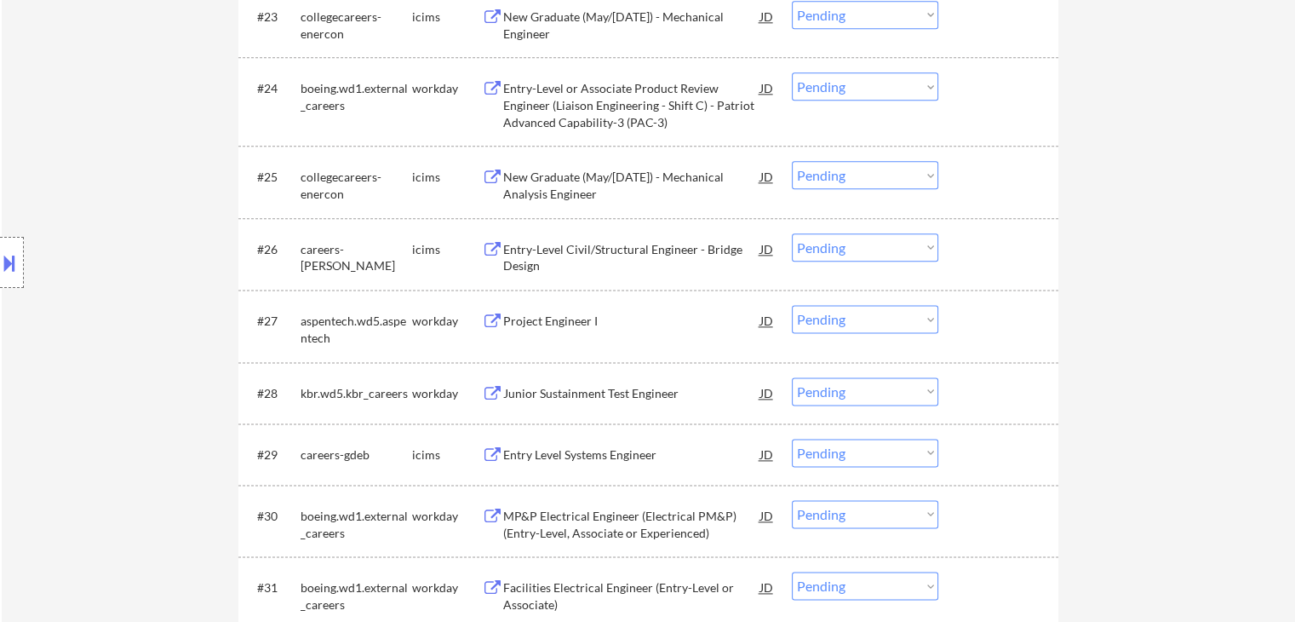
scroll to position [2172, 0]
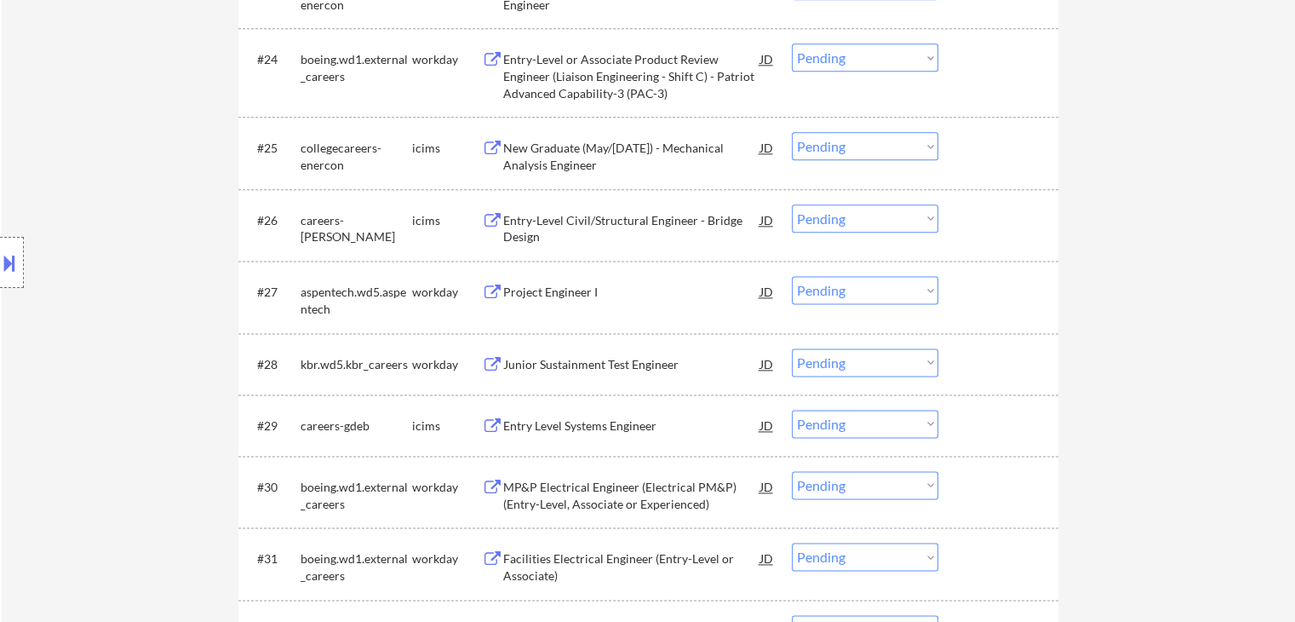
click at [487, 287] on button at bounding box center [492, 292] width 21 height 16
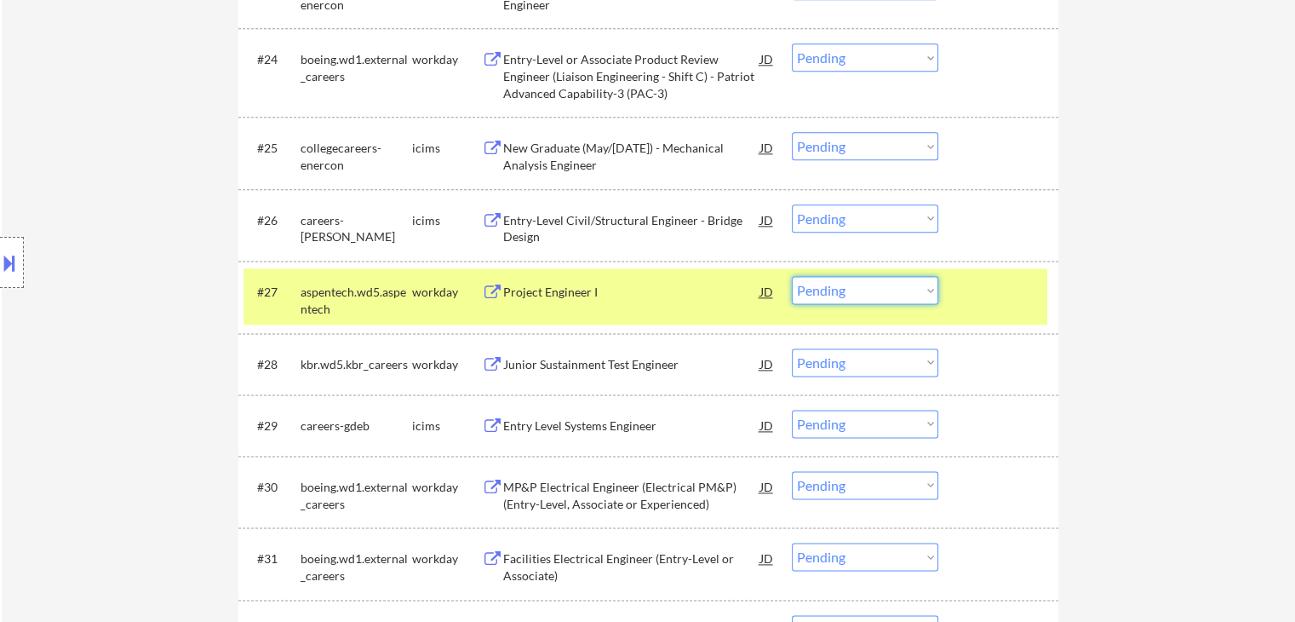
click at [885, 292] on select "Choose an option... Pending Applied Excluded (Questions) Excluded (Expired) Exc…" at bounding box center [865, 290] width 146 height 28
click at [792, 276] on select "Choose an option... Pending Applied Excluded (Questions) Excluded (Expired) Exc…" at bounding box center [865, 290] width 146 height 28
click at [493, 366] on button at bounding box center [492, 365] width 21 height 16
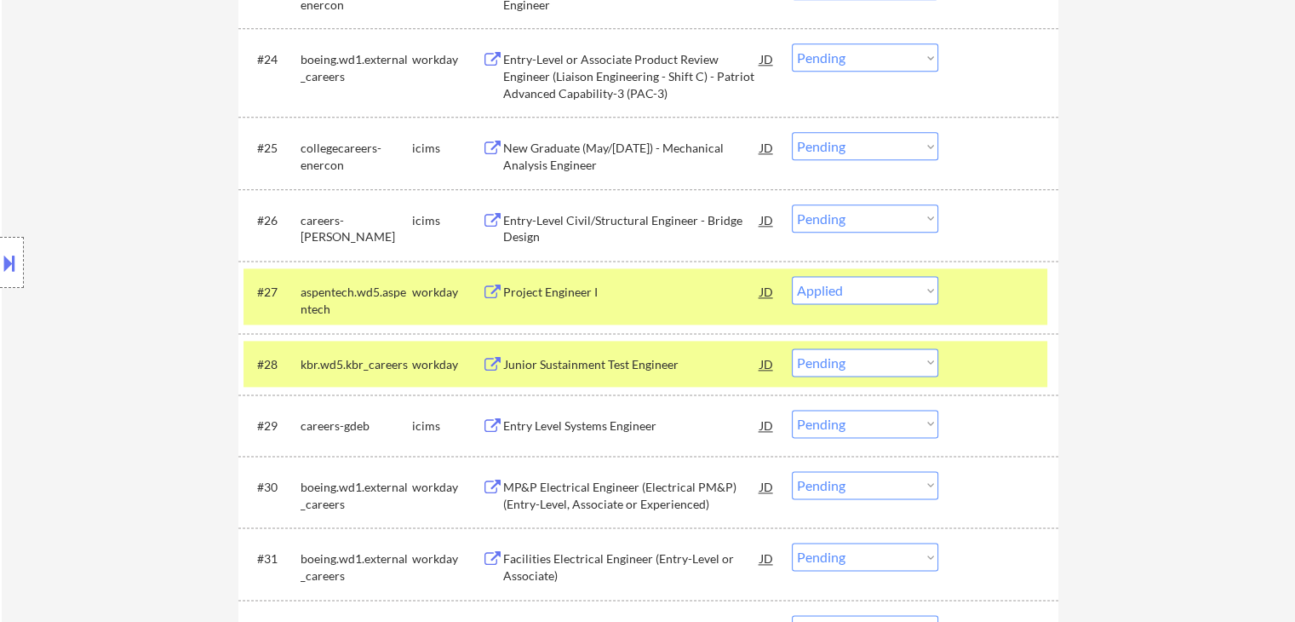
select select ""pending""
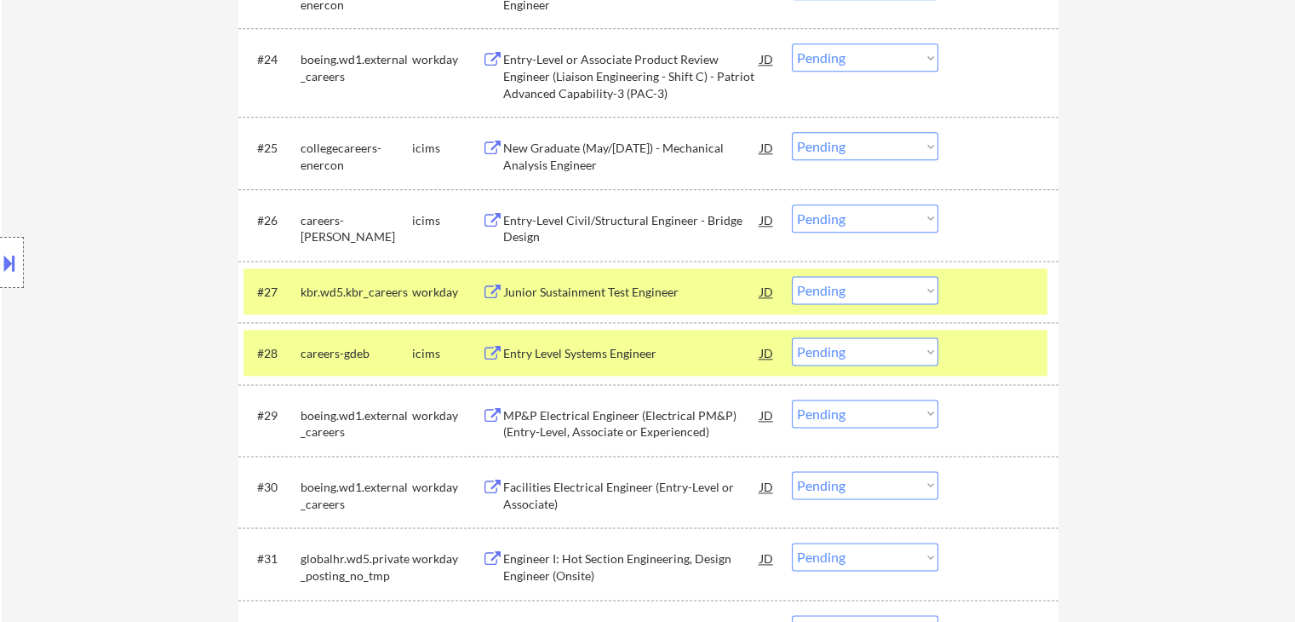
click at [859, 294] on select "Choose an option... Pending Applied Excluded (Questions) Excluded (Expired) Exc…" at bounding box center [865, 290] width 146 height 28
click at [792, 276] on select "Choose an option... Pending Applied Excluded (Questions) Excluded (Expired) Exc…" at bounding box center [865, 290] width 146 height 28
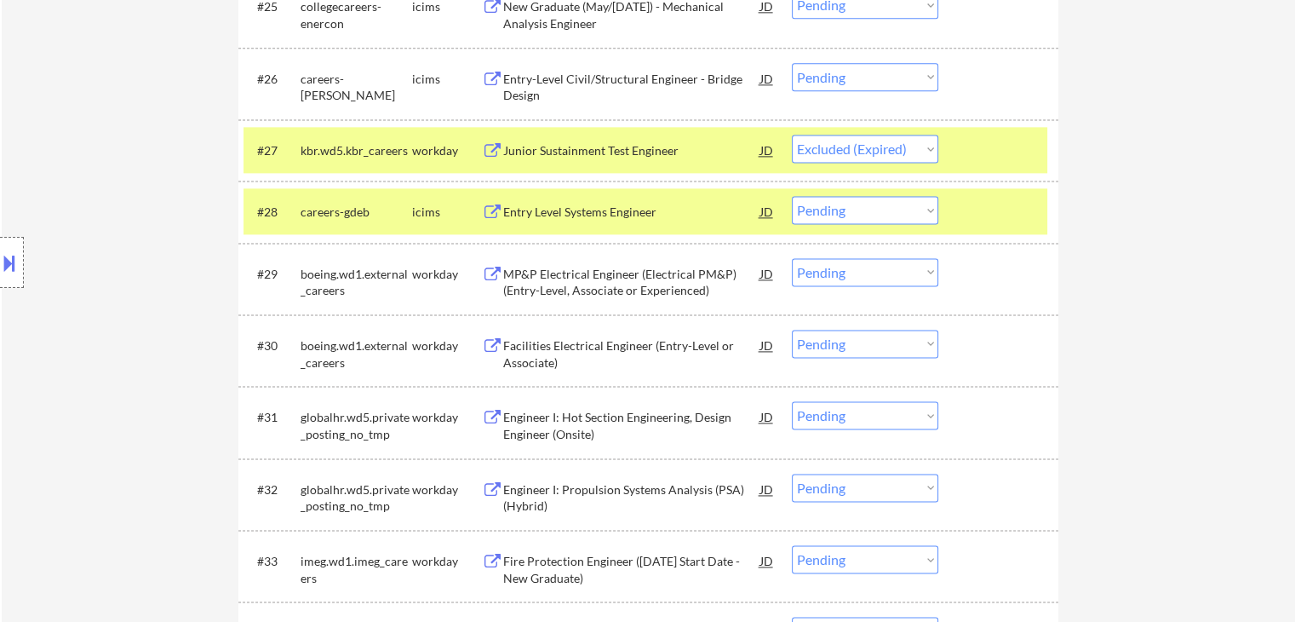
scroll to position [2342, 0]
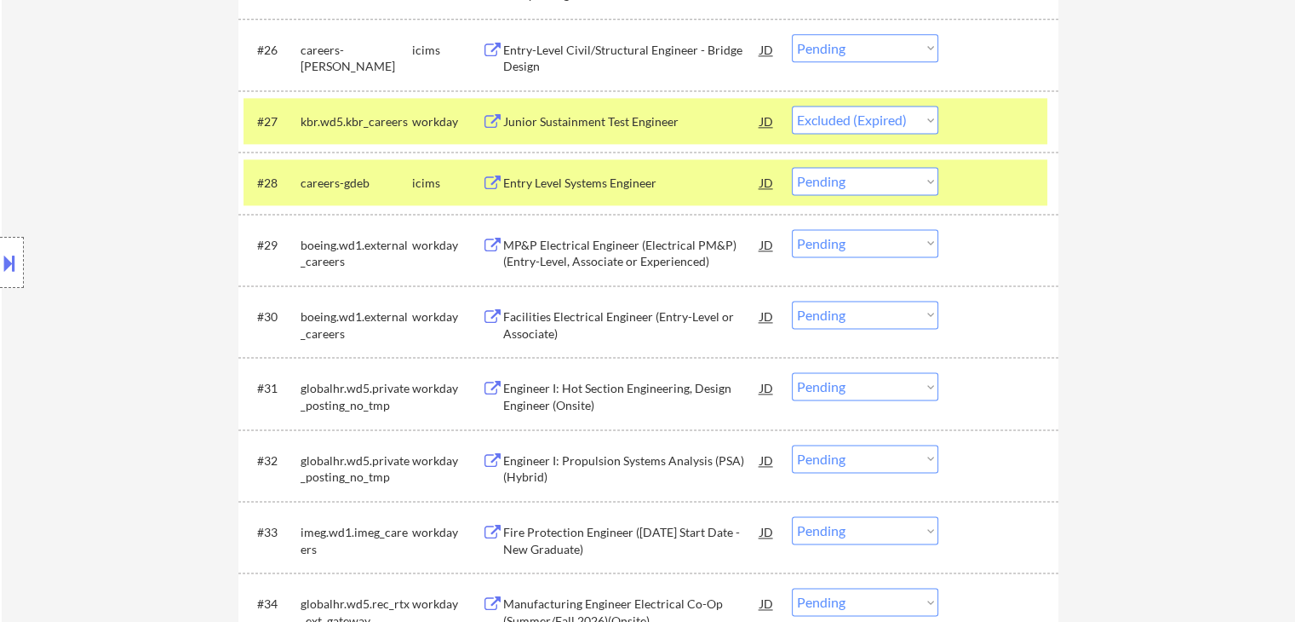
click at [496, 389] on button at bounding box center [492, 389] width 21 height 16
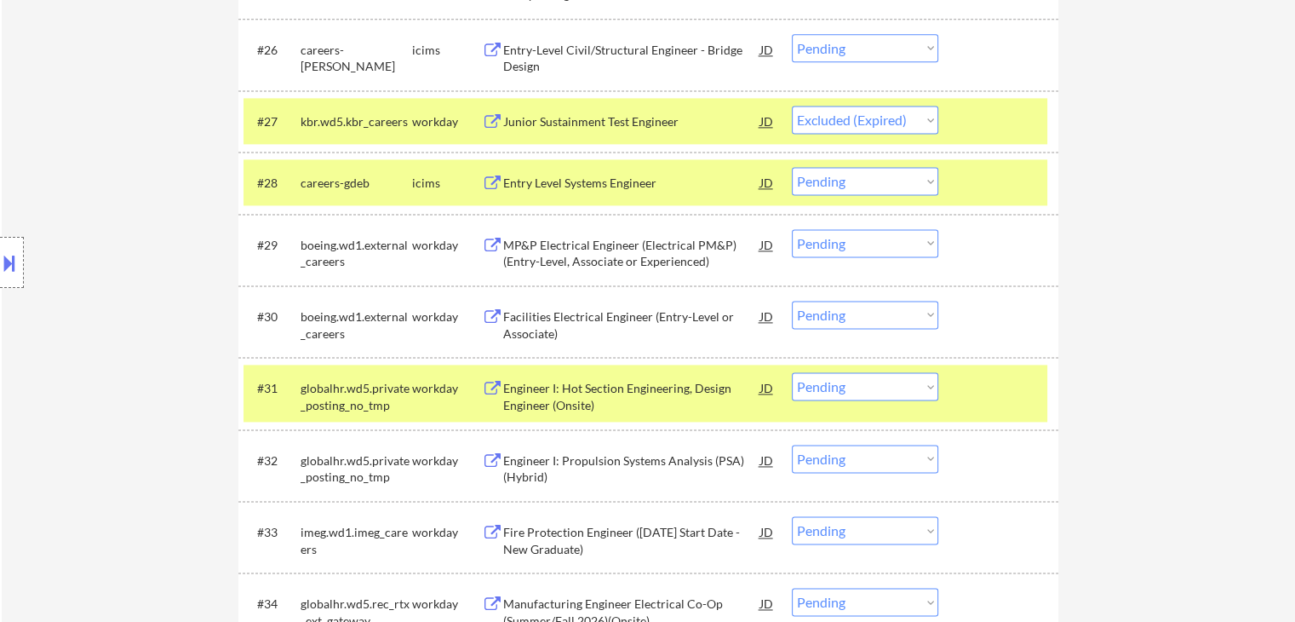
select select ""pending""
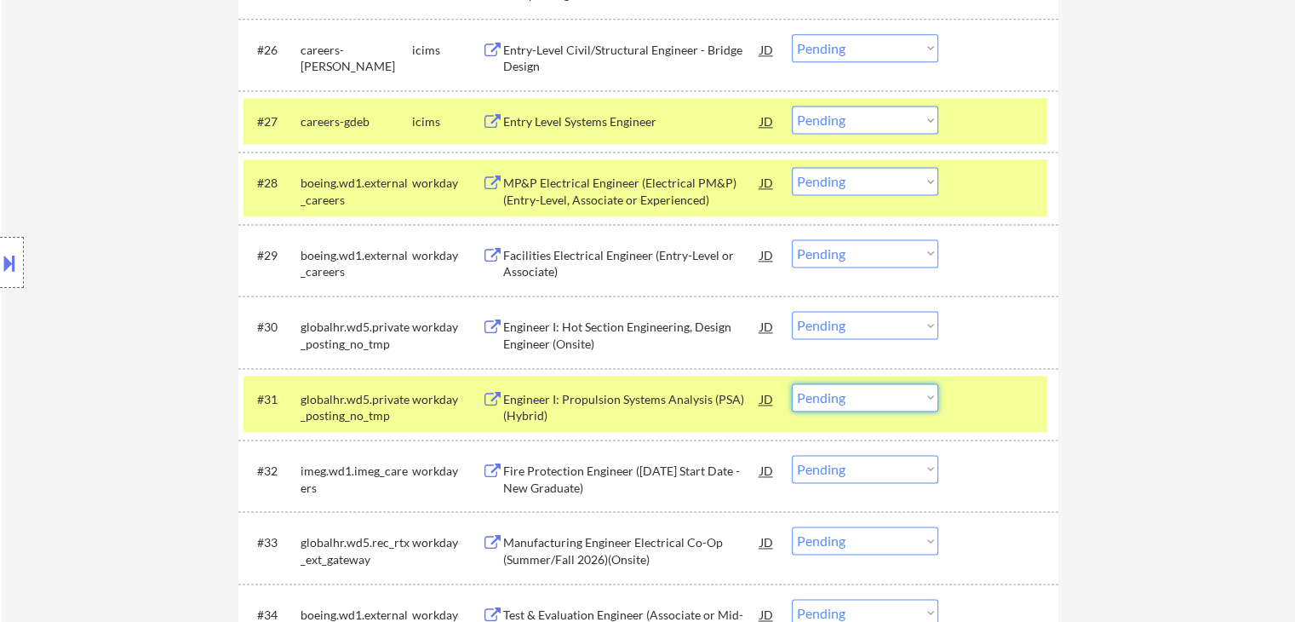
click at [865, 400] on select "Choose an option... Pending Applied Excluded (Questions) Excluded (Expired) Exc…" at bounding box center [865, 397] width 146 height 28
click at [792, 383] on select "Choose an option... Pending Applied Excluded (Questions) Excluded (Expired) Exc…" at bounding box center [865, 397] width 146 height 28
click at [492, 328] on button at bounding box center [492, 327] width 21 height 16
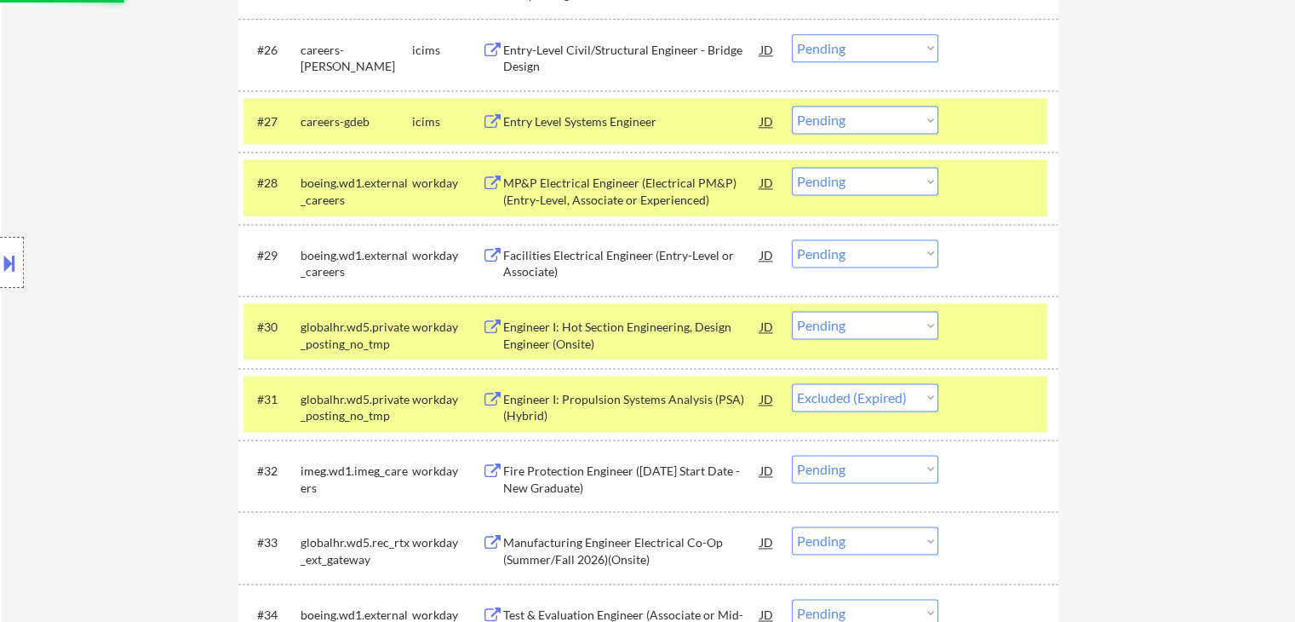
select select ""pending""
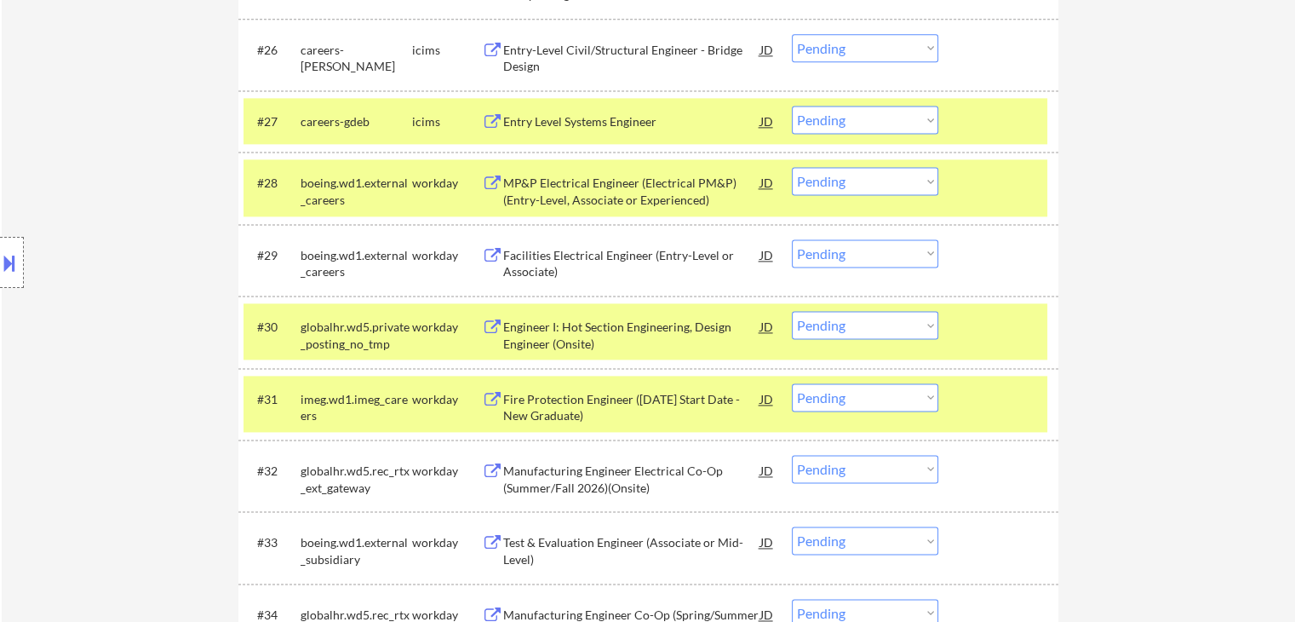
click at [869, 324] on select "Choose an option... Pending Applied Excluded (Questions) Excluded (Expired) Exc…" at bounding box center [865, 325] width 146 height 28
click at [792, 311] on select "Choose an option... Pending Applied Excluded (Questions) Excluded (Expired) Exc…" at bounding box center [865, 325] width 146 height 28
click at [493, 473] on button at bounding box center [492, 471] width 21 height 16
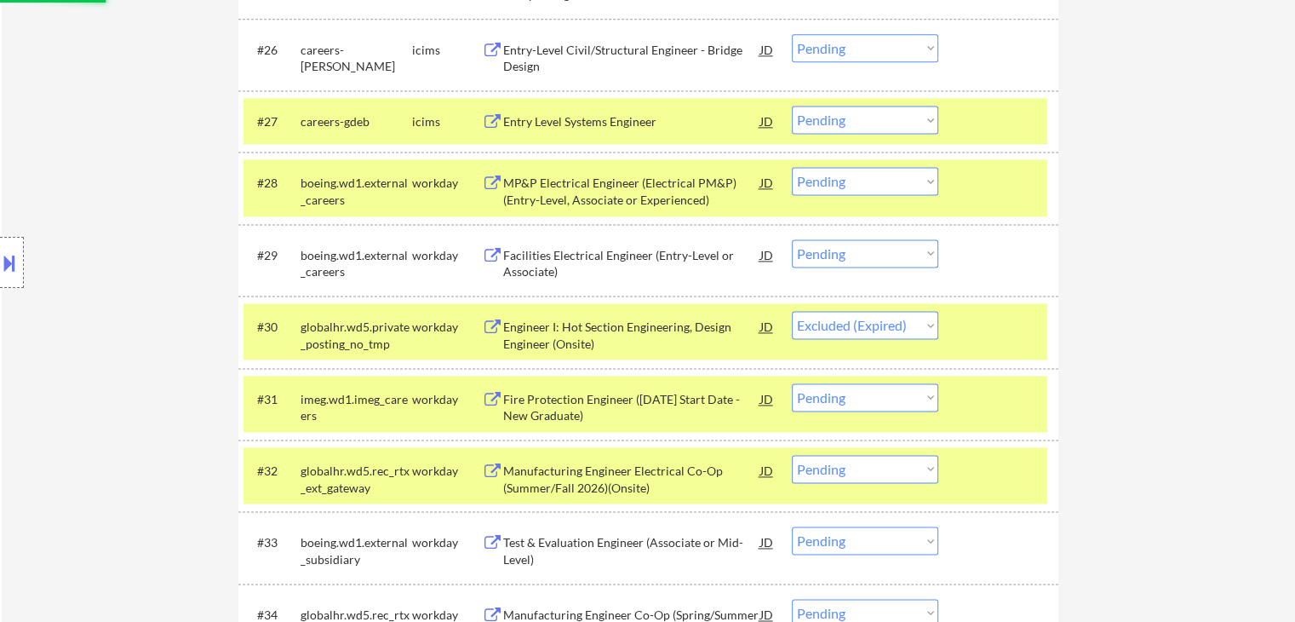
select select ""pending""
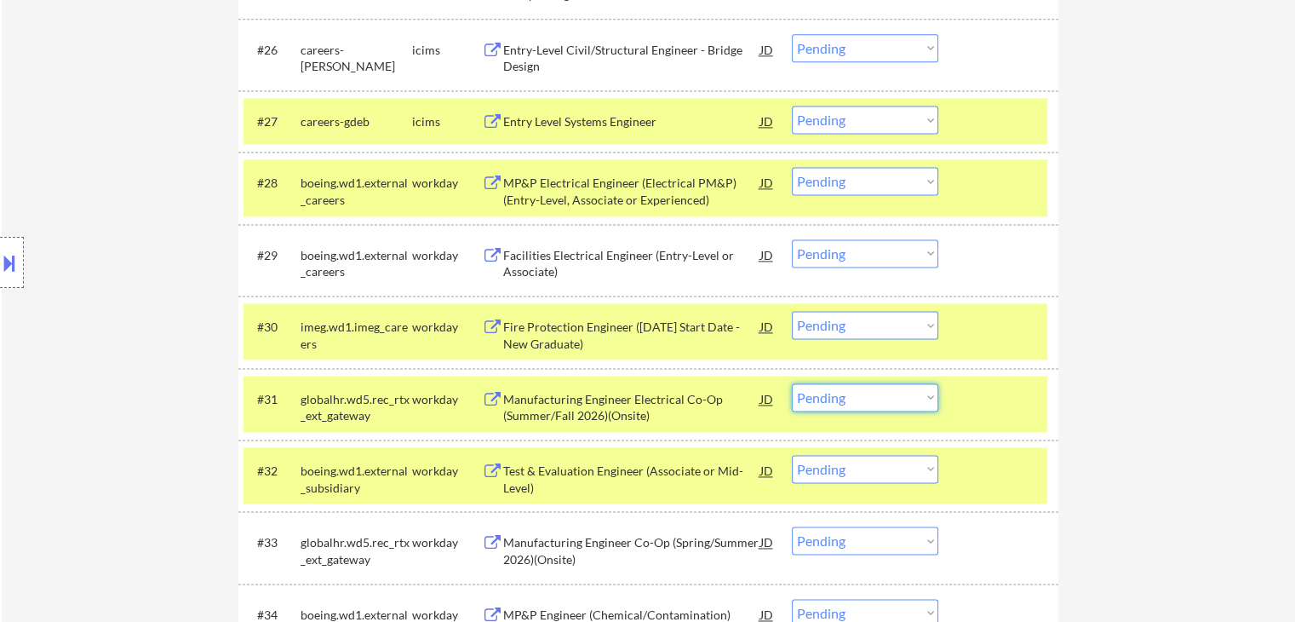
click at [831, 397] on select "Choose an option... Pending Applied Excluded (Questions) Excluded (Expired) Exc…" at bounding box center [865, 397] width 146 height 28
click at [792, 383] on select "Choose an option... Pending Applied Excluded (Questions) Excluded (Expired) Exc…" at bounding box center [865, 397] width 146 height 28
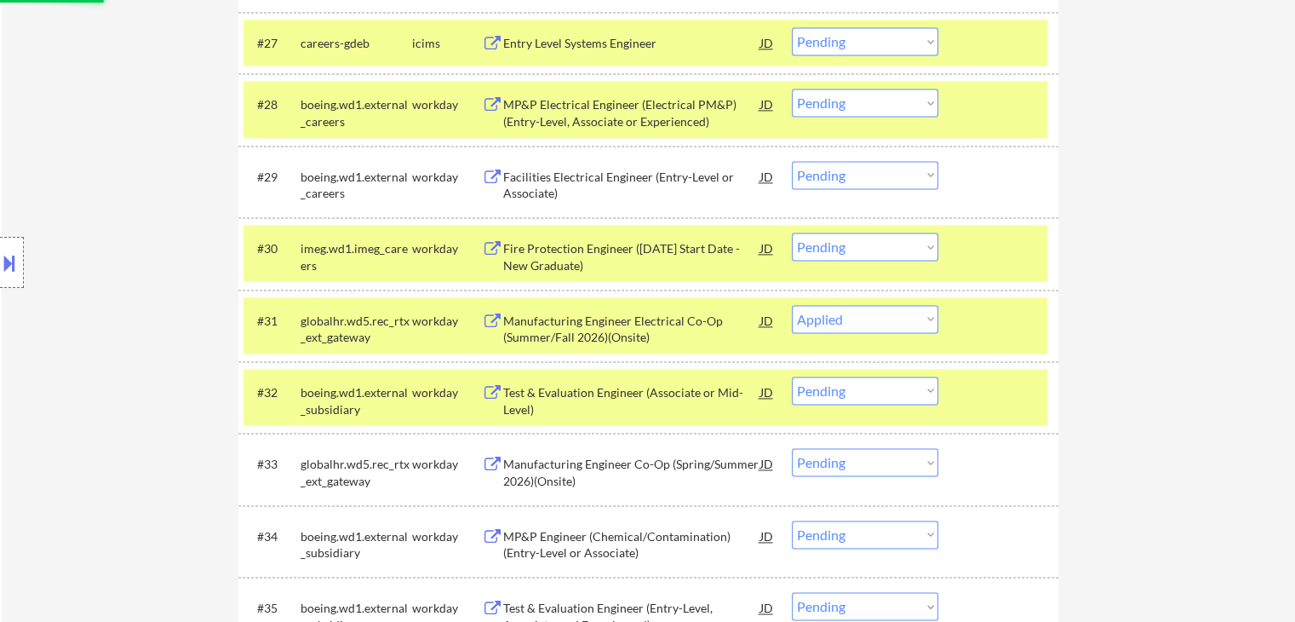
scroll to position [2512, 0]
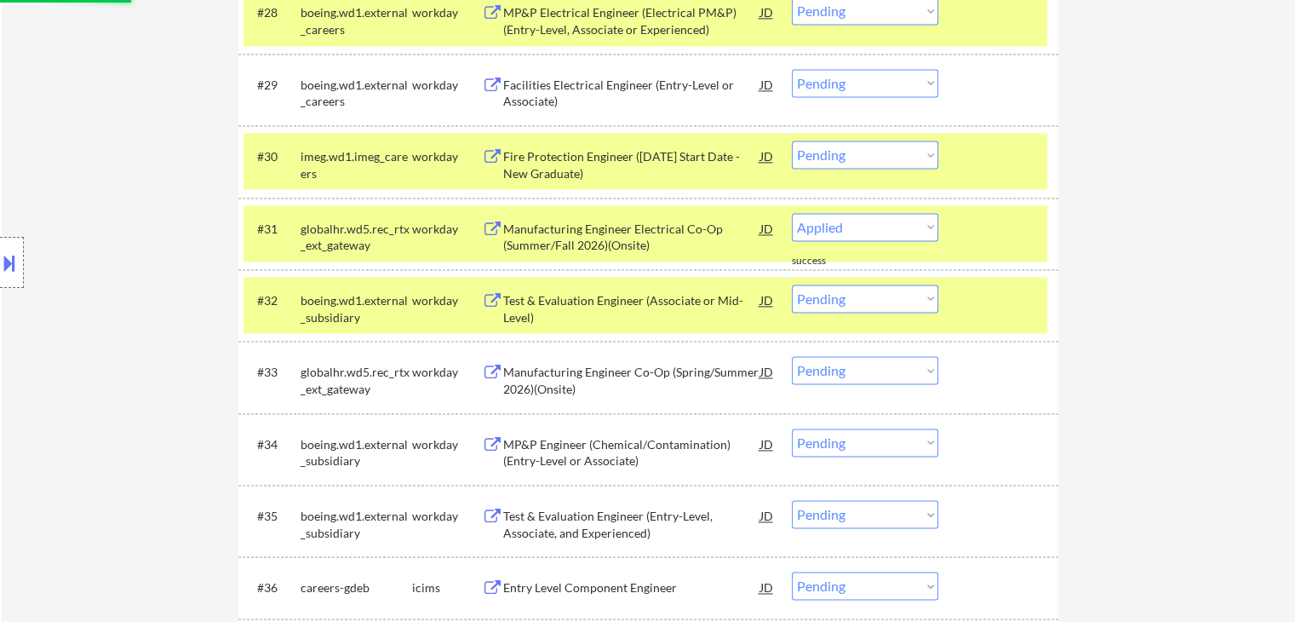
click at [143, 472] on div "← Return to /applysquad Mailslurp Inbox Job Search Builder Andrew Merritt User …" at bounding box center [649, 274] width 1294 height 5437
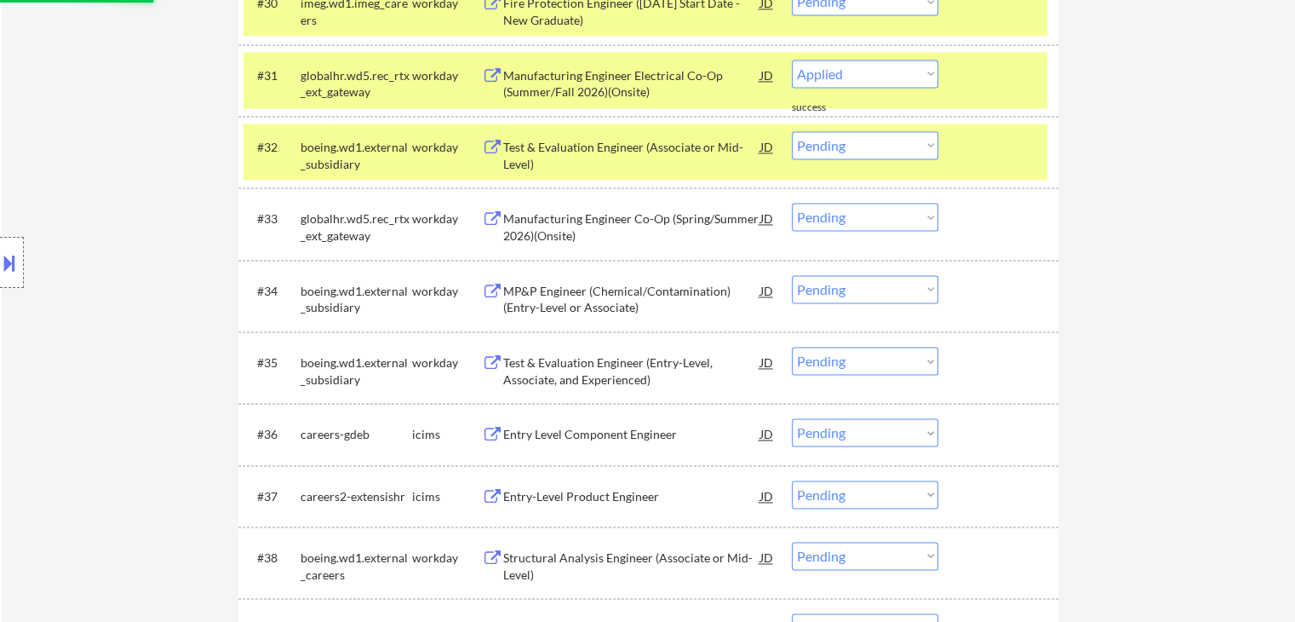
scroll to position [2768, 0]
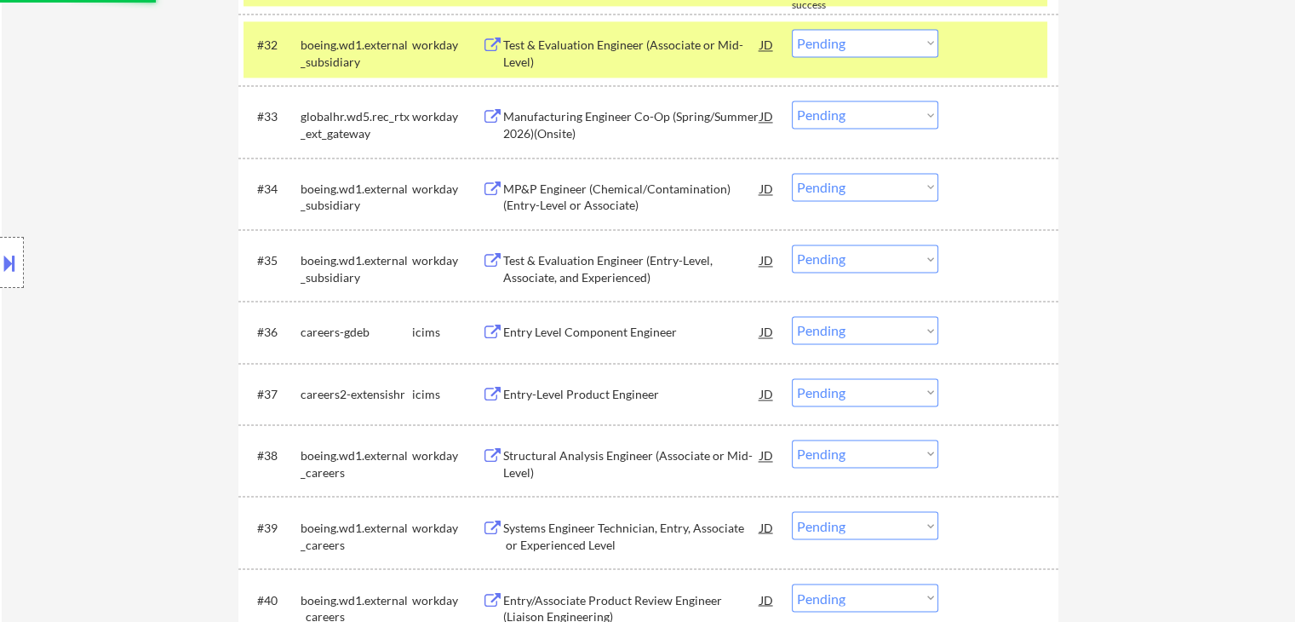
select select ""pending""
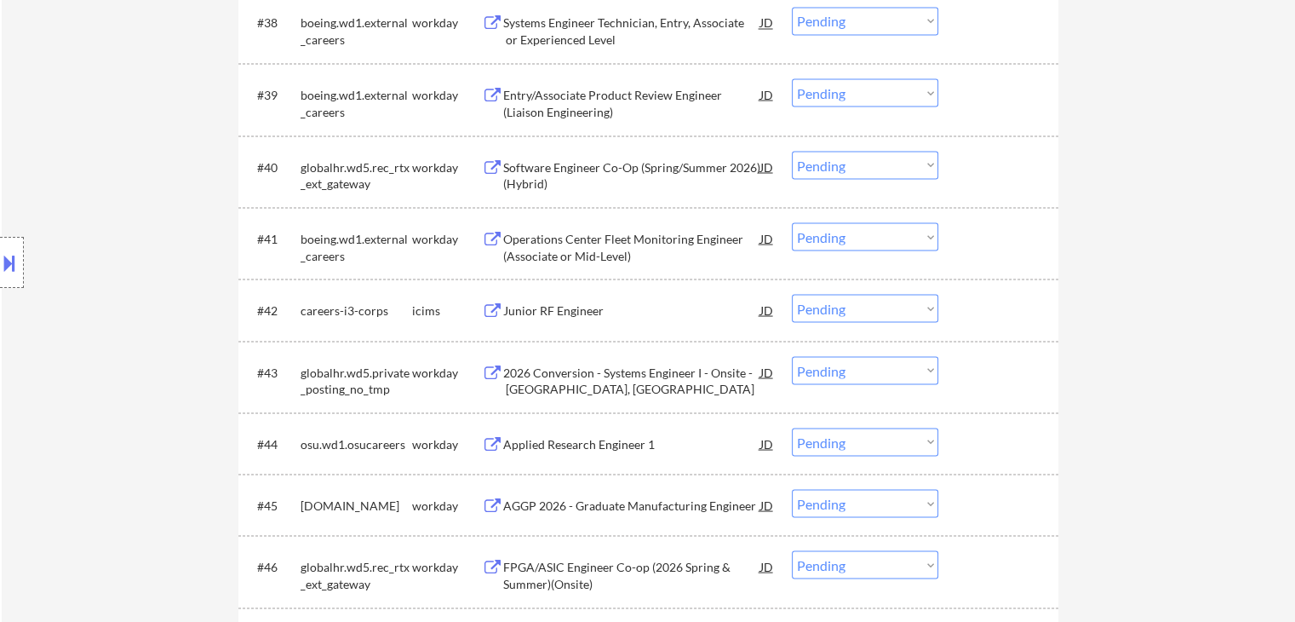
scroll to position [3229, 0]
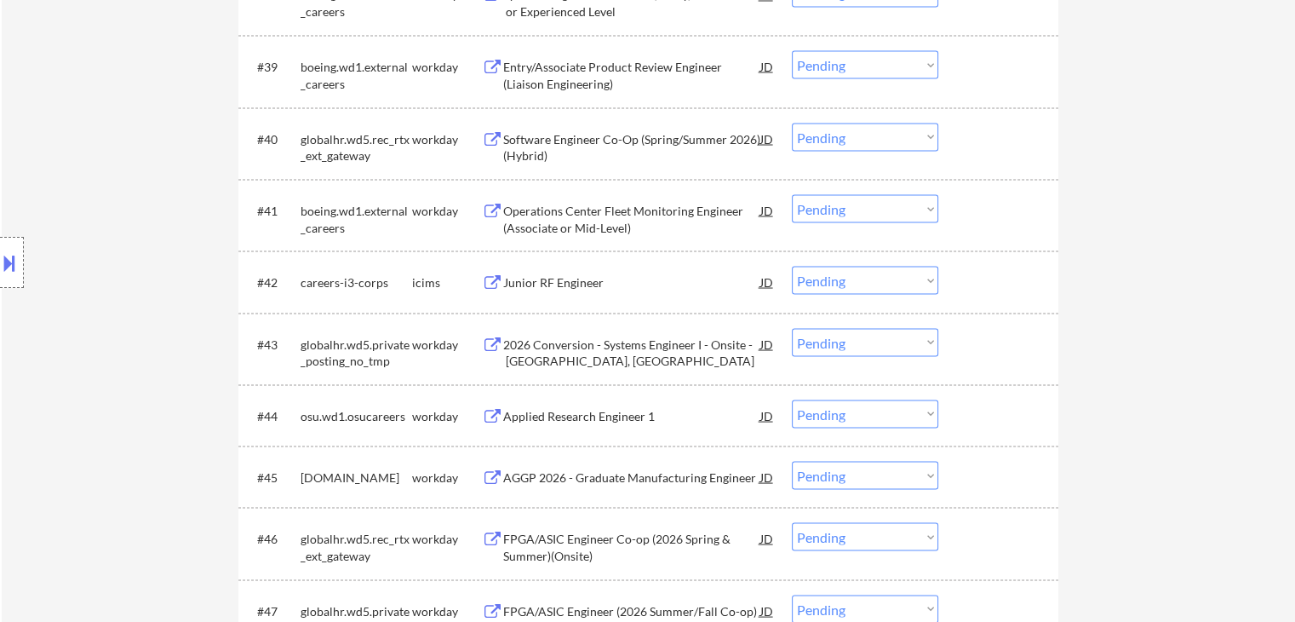
click at [497, 413] on button at bounding box center [492, 416] width 21 height 16
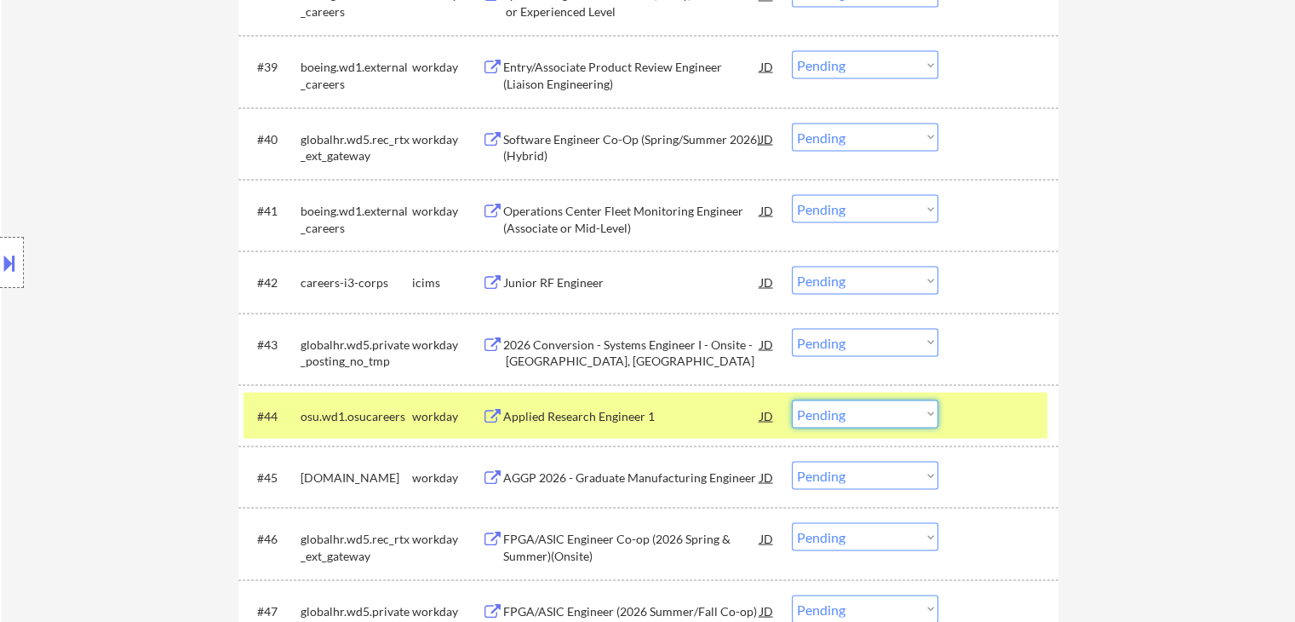
click at [853, 410] on select "Choose an option... Pending Applied Excluded (Questions) Excluded (Expired) Exc…" at bounding box center [865, 413] width 146 height 28
click at [792, 399] on select "Choose an option... Pending Applied Excluded (Questions) Excluded (Expired) Exc…" at bounding box center [865, 413] width 146 height 28
click at [485, 477] on button at bounding box center [492, 477] width 21 height 16
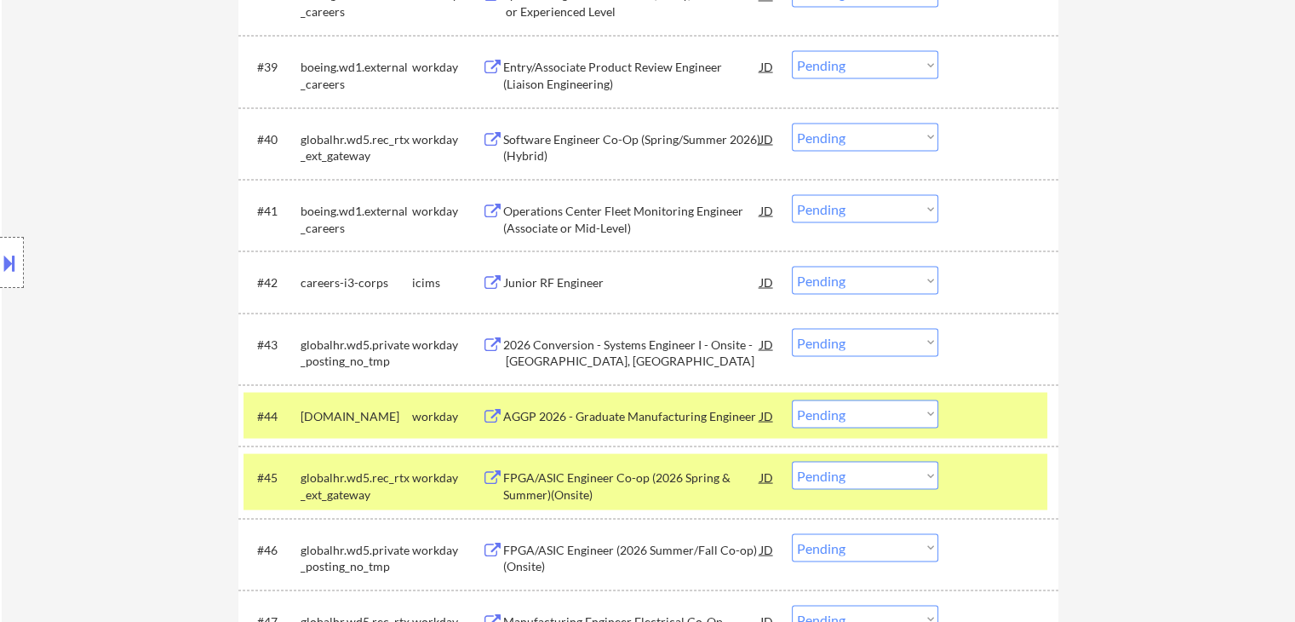
click at [858, 416] on select "Choose an option... Pending Applied Excluded (Questions) Excluded (Expired) Exc…" at bounding box center [865, 413] width 146 height 28
click at [792, 399] on select "Choose an option... Pending Applied Excluded (Questions) Excluded (Expired) Exc…" at bounding box center [865, 413] width 146 height 28
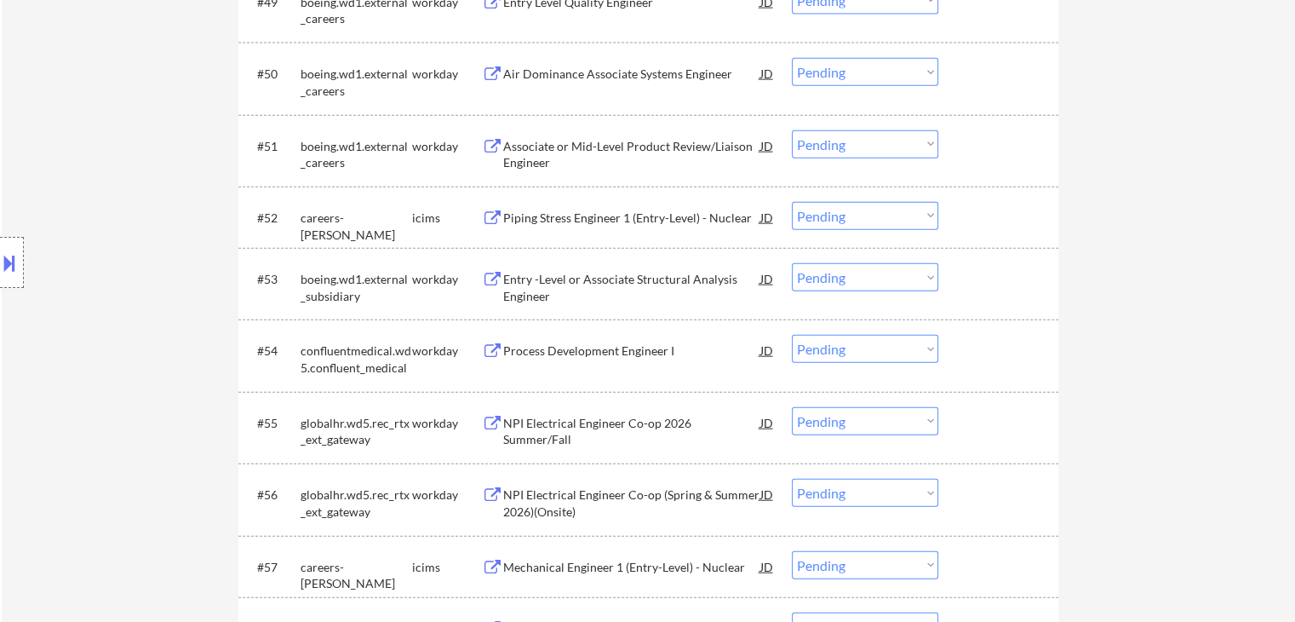
scroll to position [4080, 0]
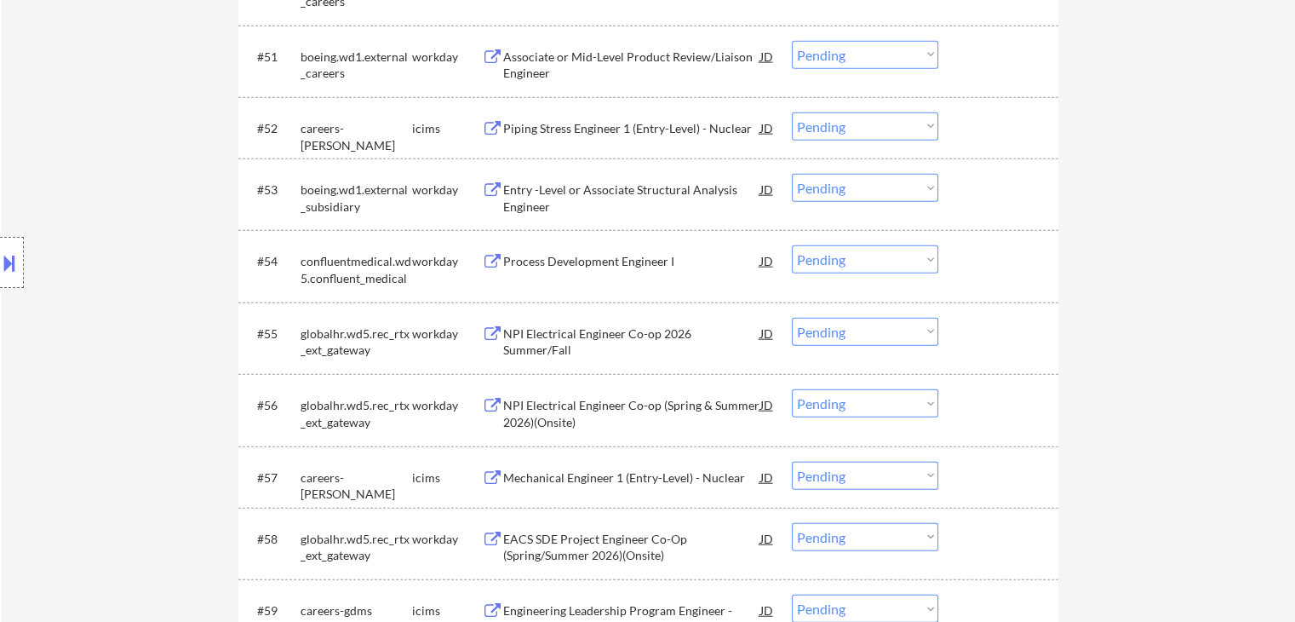
click at [491, 261] on button at bounding box center [492, 262] width 21 height 16
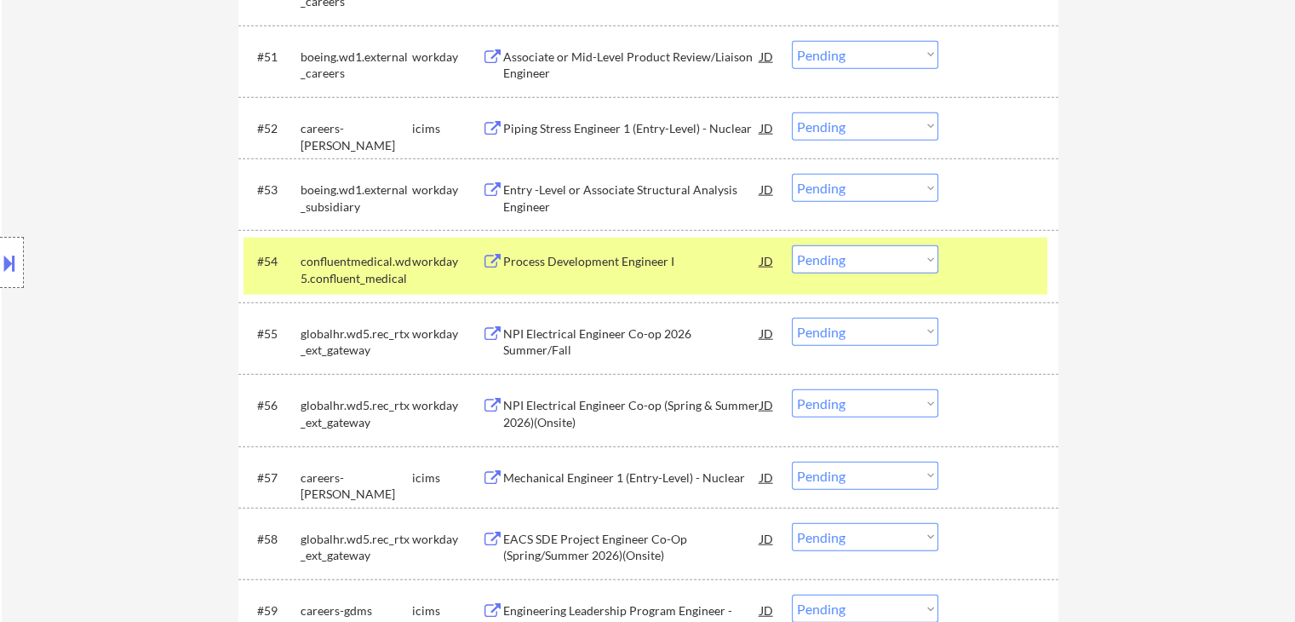
select select ""pending""
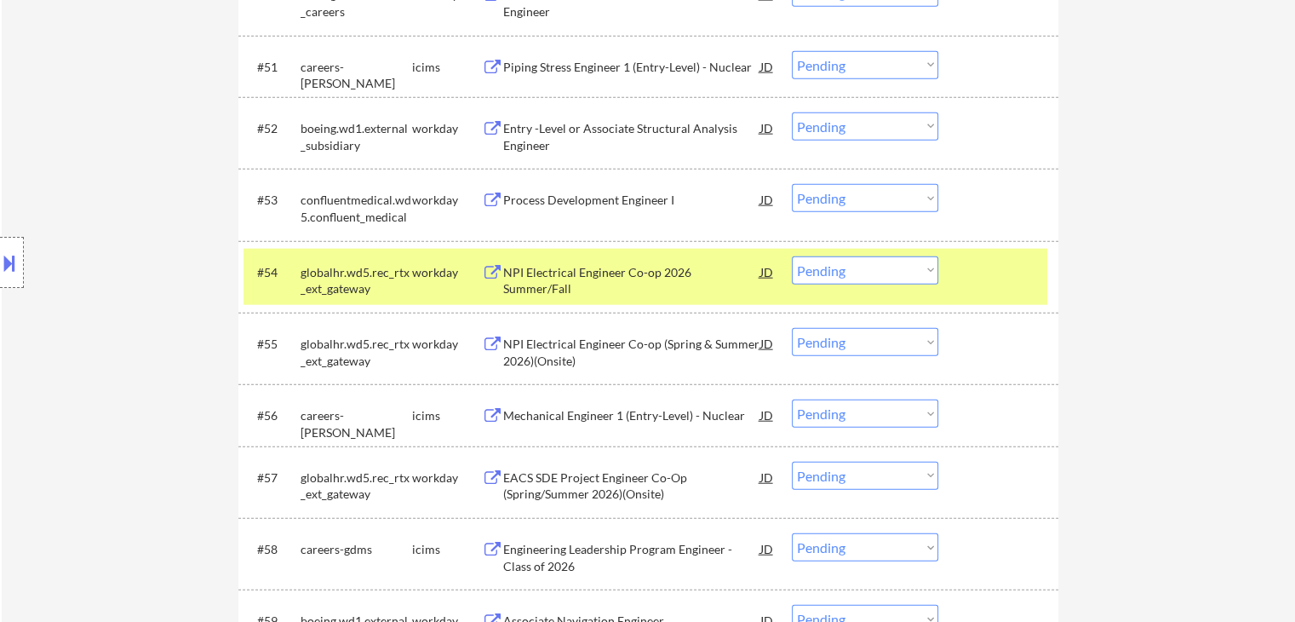
click at [858, 201] on select "Choose an option... Pending Applied Excluded (Questions) Excluded (Expired) Exc…" at bounding box center [865, 198] width 146 height 28
click at [792, 184] on select "Choose an option... Pending Applied Excluded (Questions) Excluded (Expired) Exc…" at bounding box center [865, 198] width 146 height 28
select select ""pending""
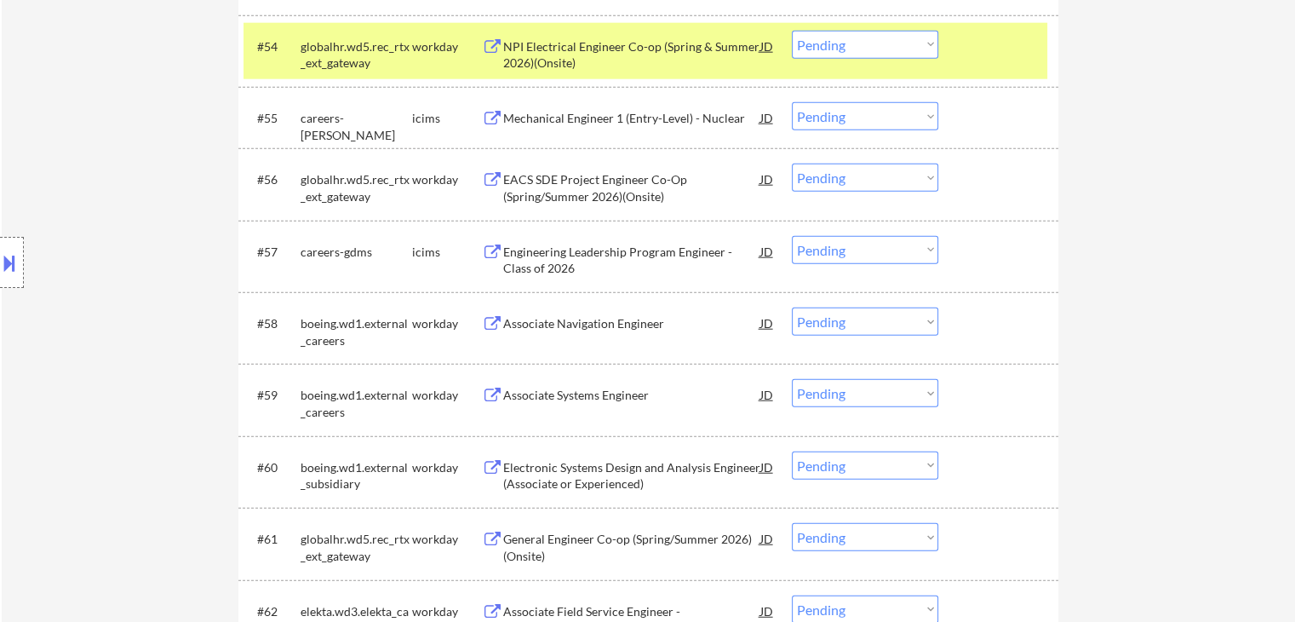
scroll to position [4336, 0]
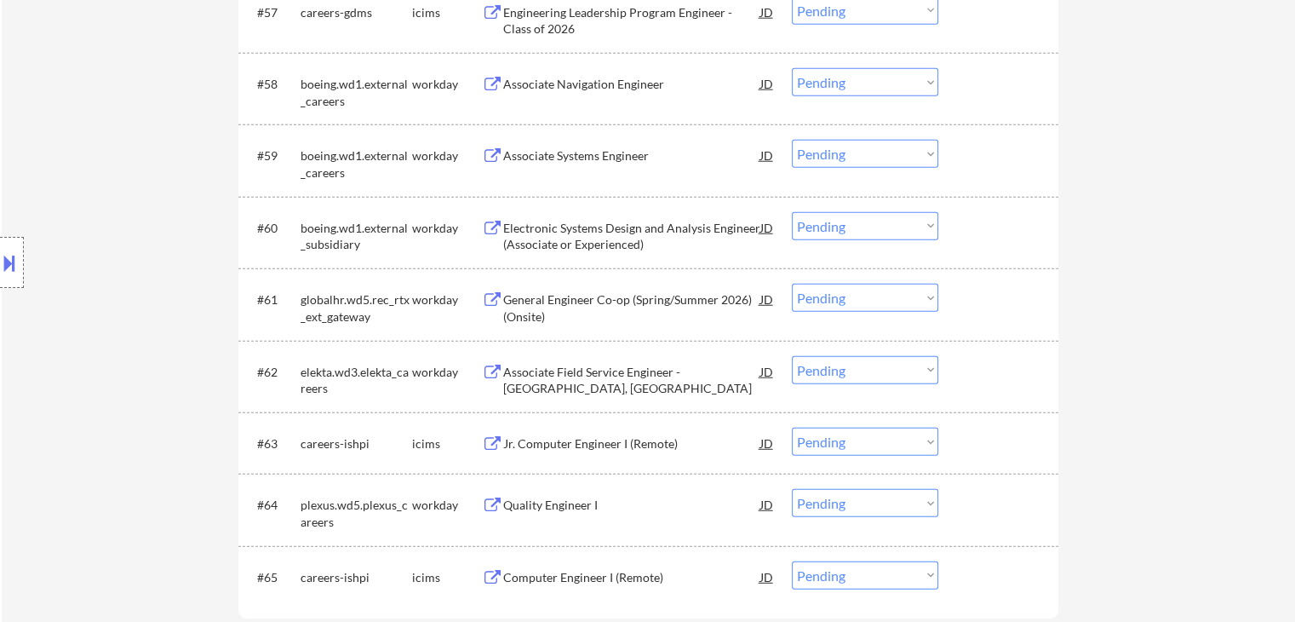
scroll to position [4591, 0]
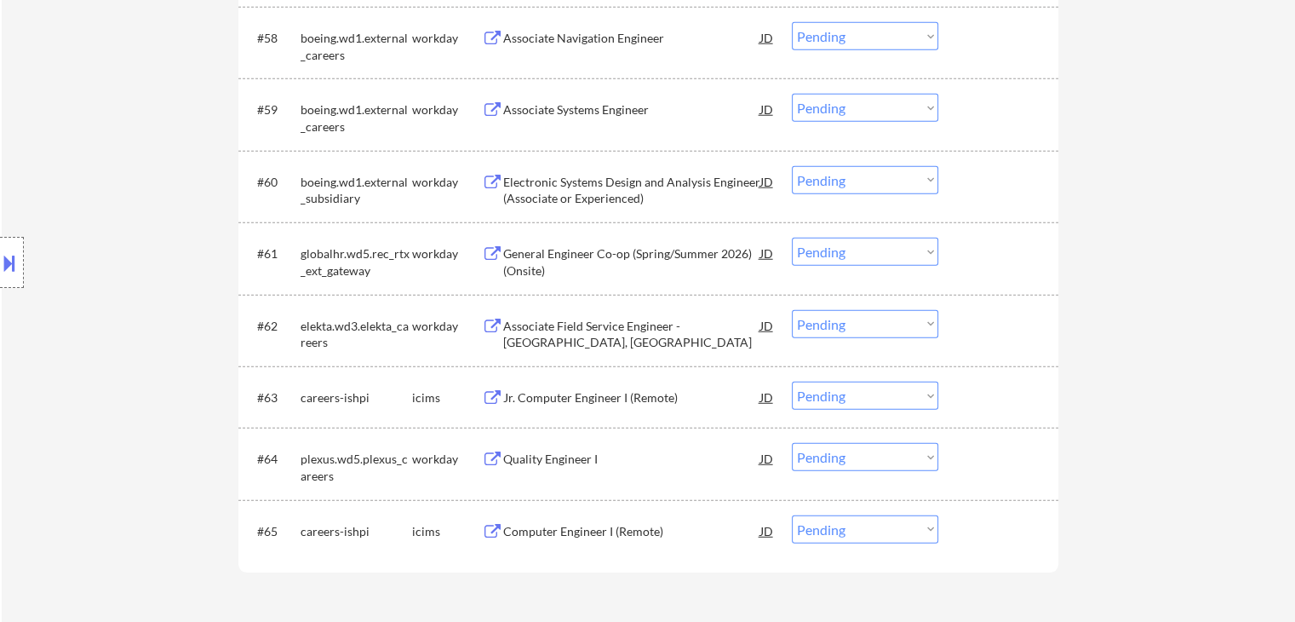
click at [492, 328] on button at bounding box center [492, 327] width 21 height 16
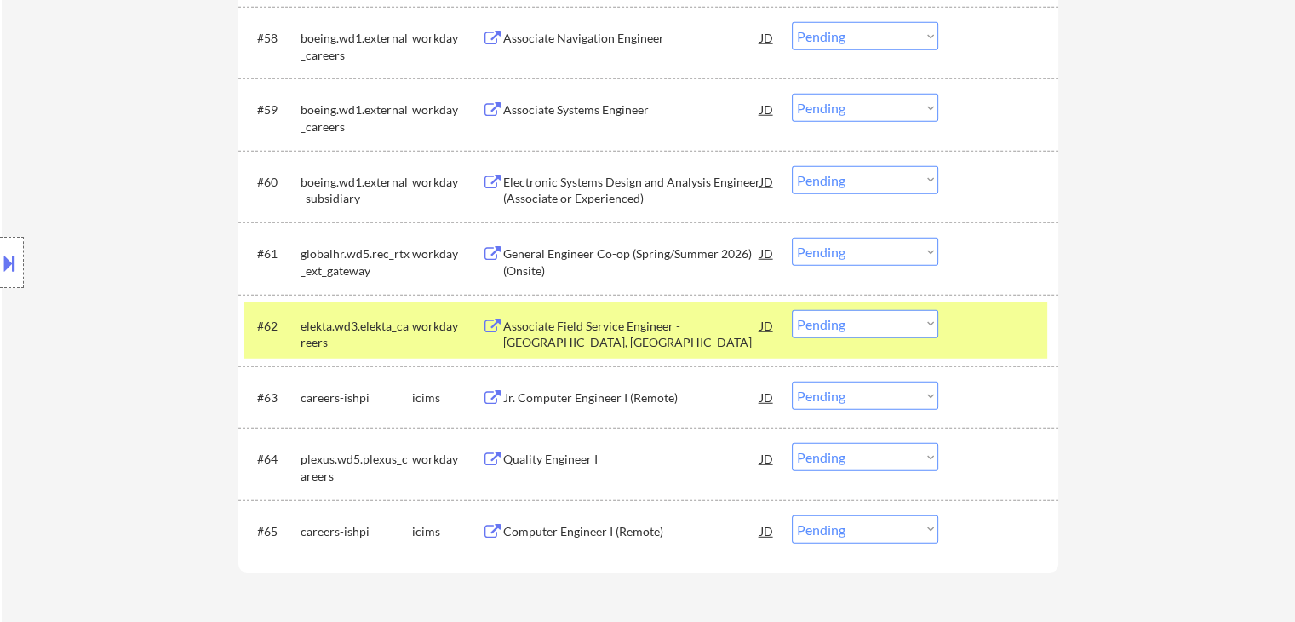
click at [0, 327] on div "Location Inclusions: country:US" at bounding box center [152, 263] width 305 height 316
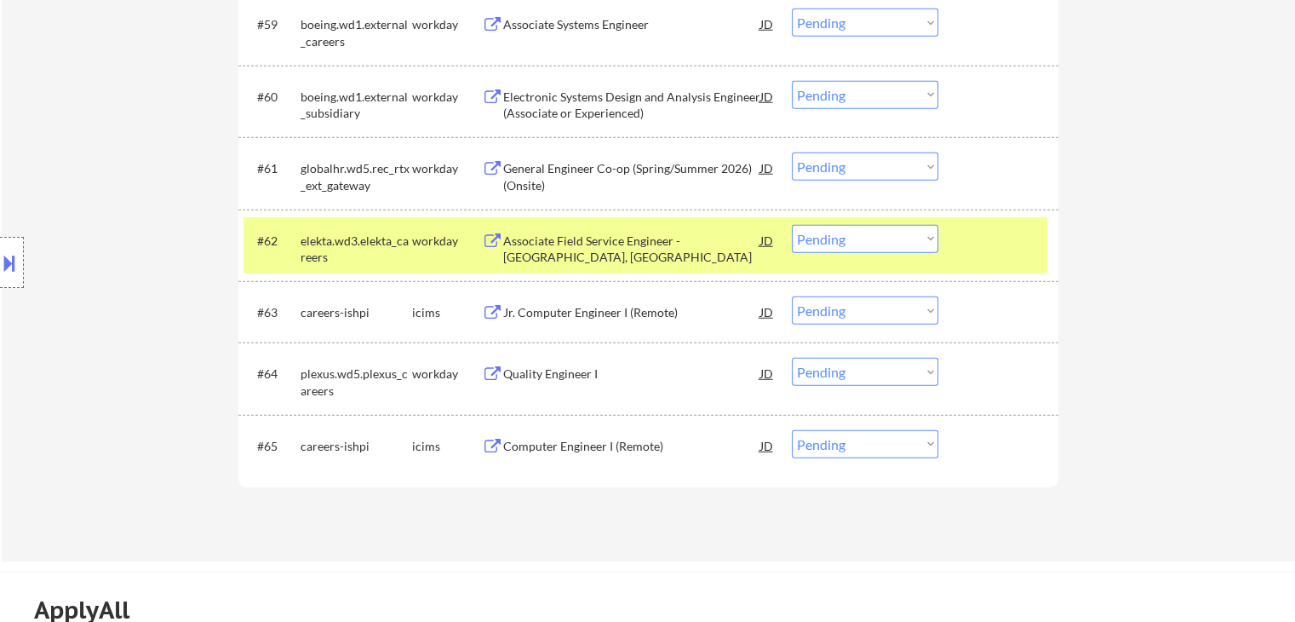
click at [491, 371] on button at bounding box center [492, 374] width 21 height 16
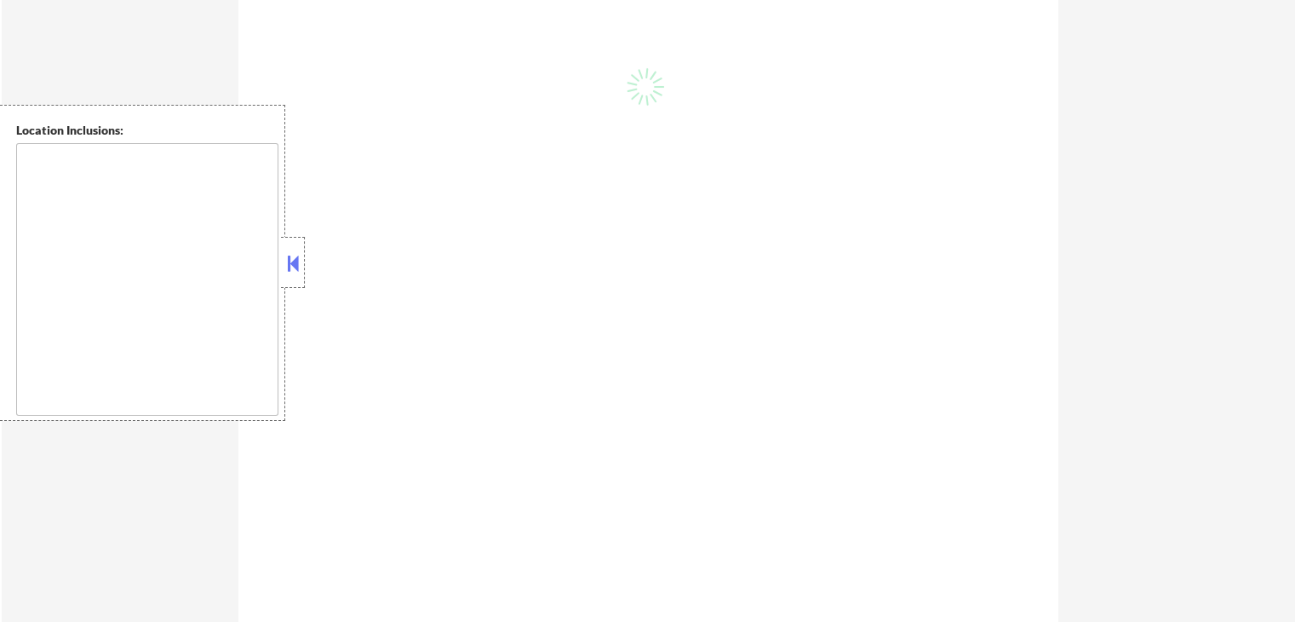
type textarea "country:[GEOGRAPHIC_DATA]"
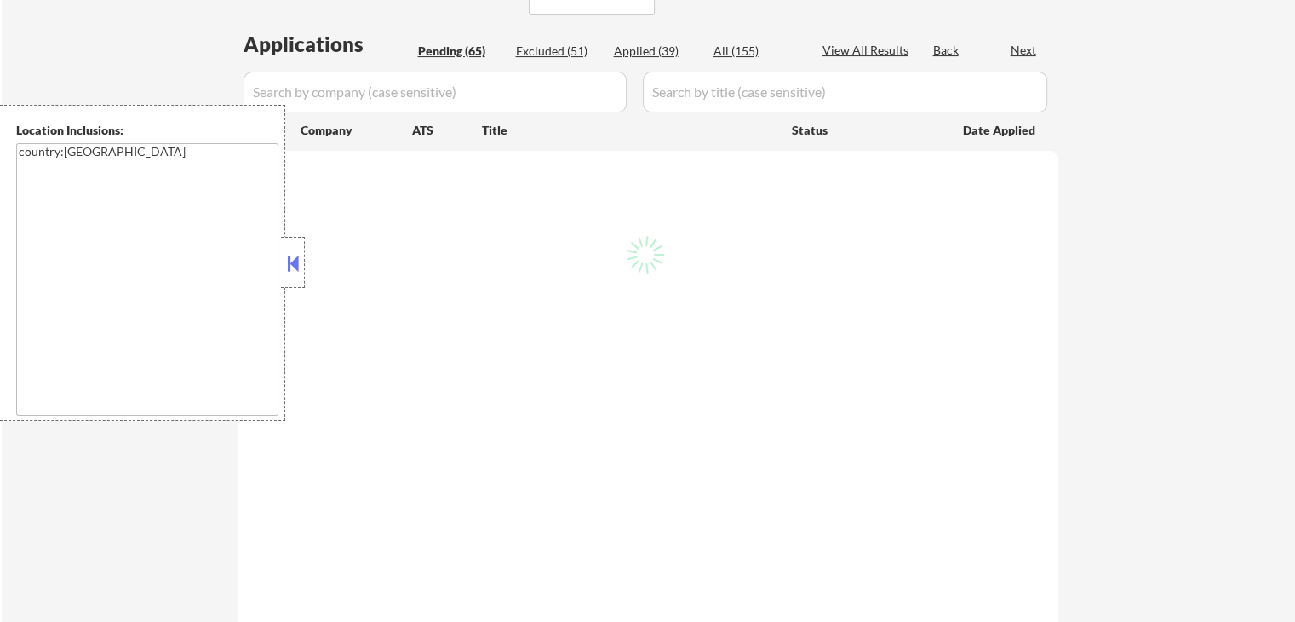
scroll to position [426, 0]
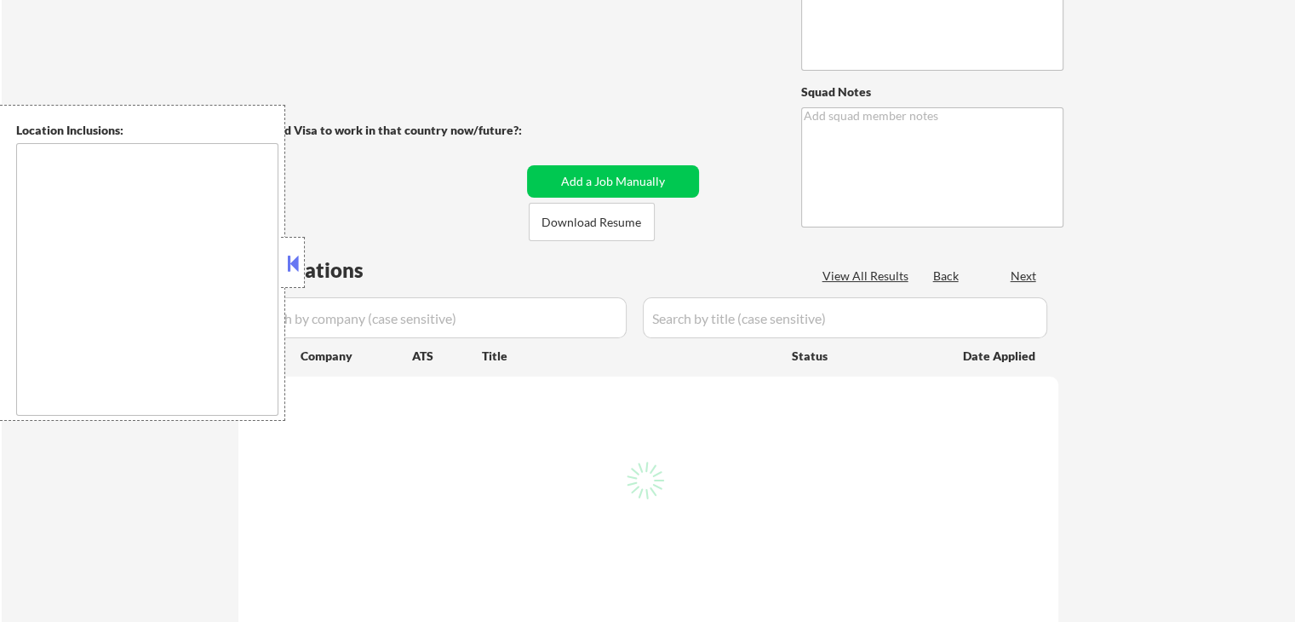
type textarea "• It is OK to apply him *anywhere* in [GEOGRAPHIC_DATA] • It is ok to apply him…"
type textarea "[PERSON_NAME]"
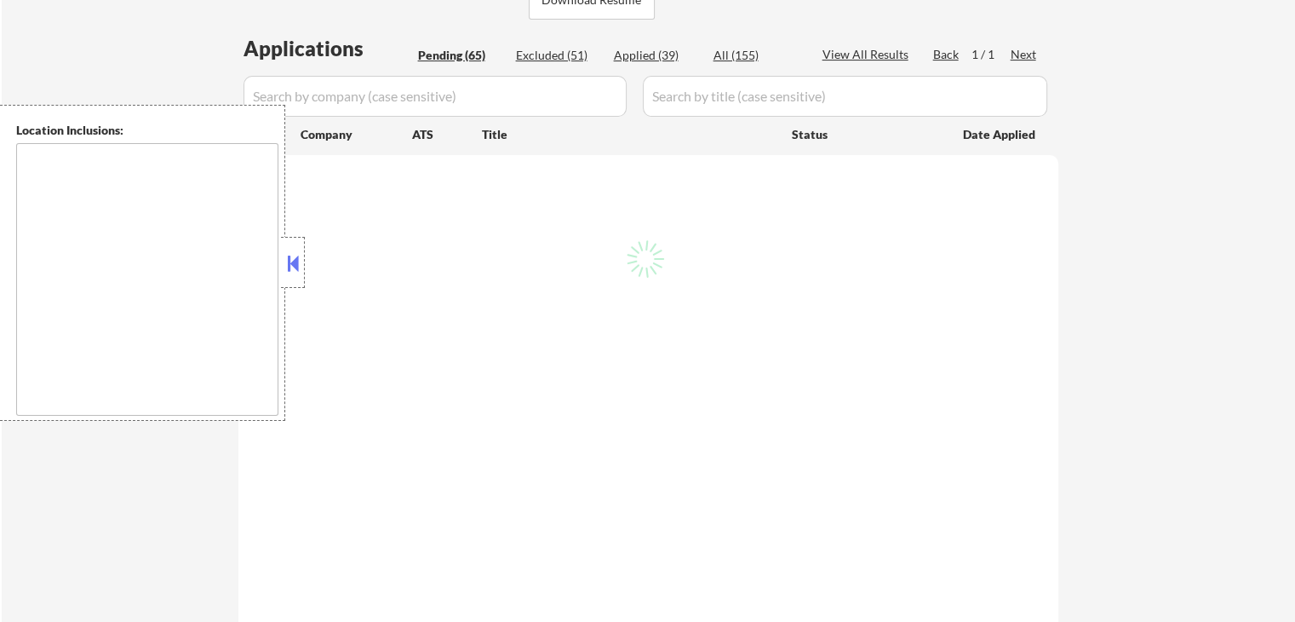
scroll to position [426, 0]
type textarea "country:[GEOGRAPHIC_DATA]"
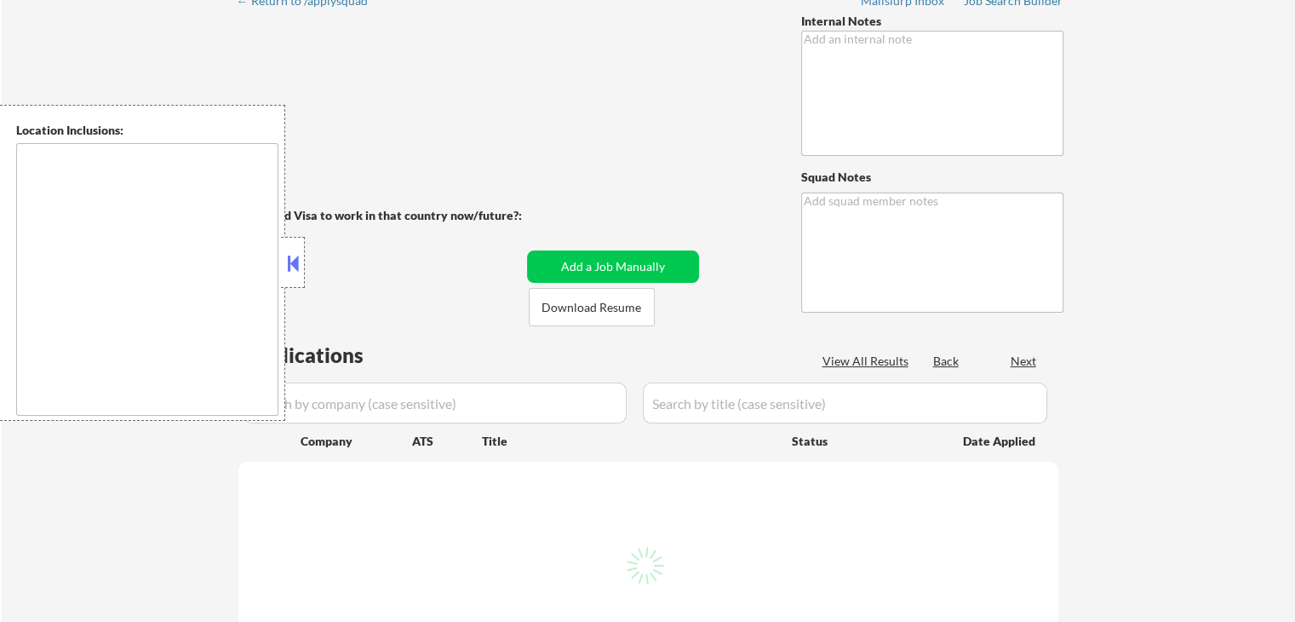
scroll to position [170, 0]
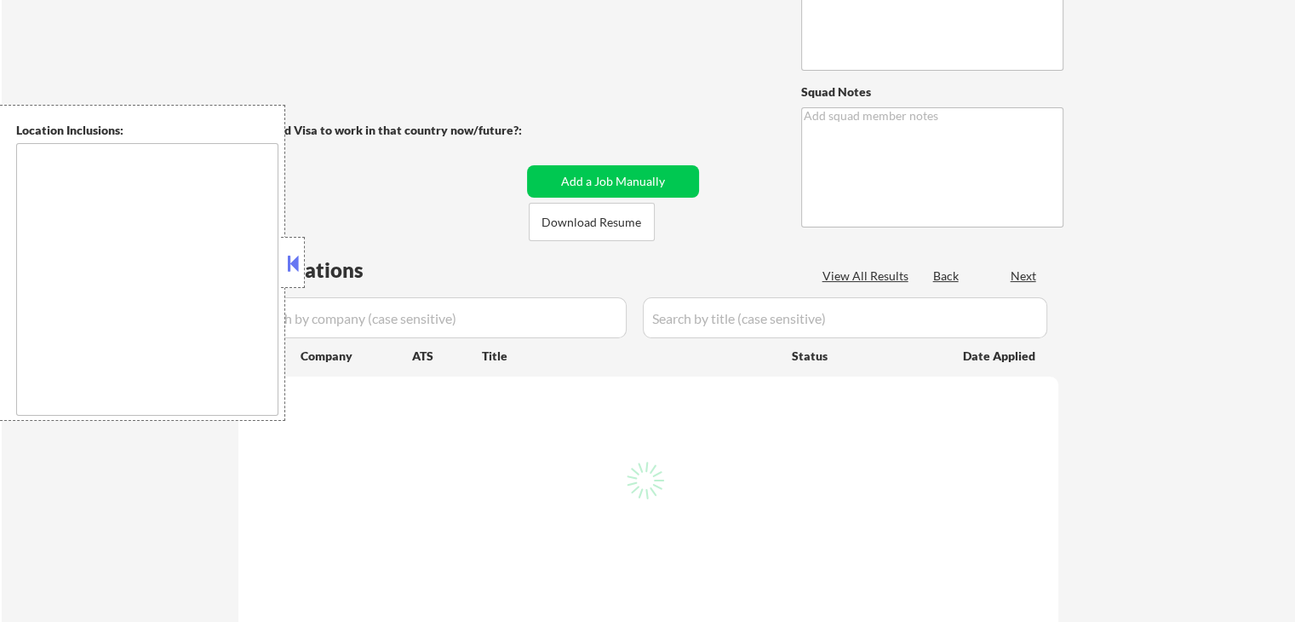
type textarea "• It is OK to apply him *anywhere* in [GEOGRAPHIC_DATA] • It is ok to apply him…"
type textarea "[PERSON_NAME]"
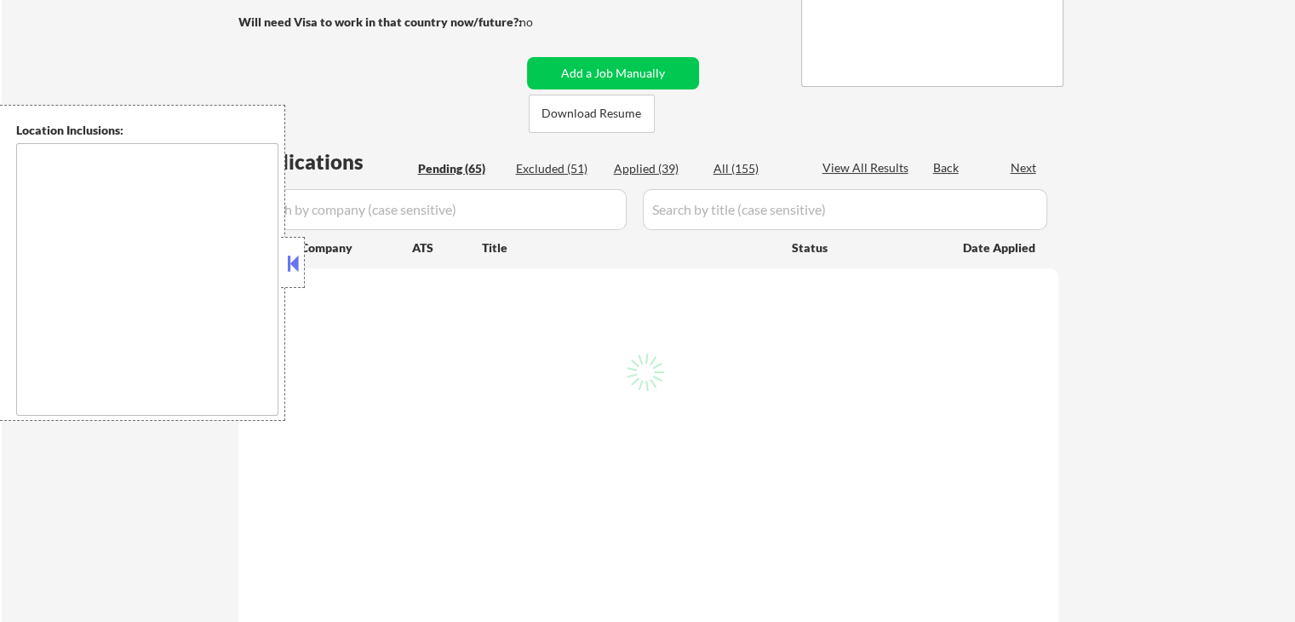
scroll to position [341, 0]
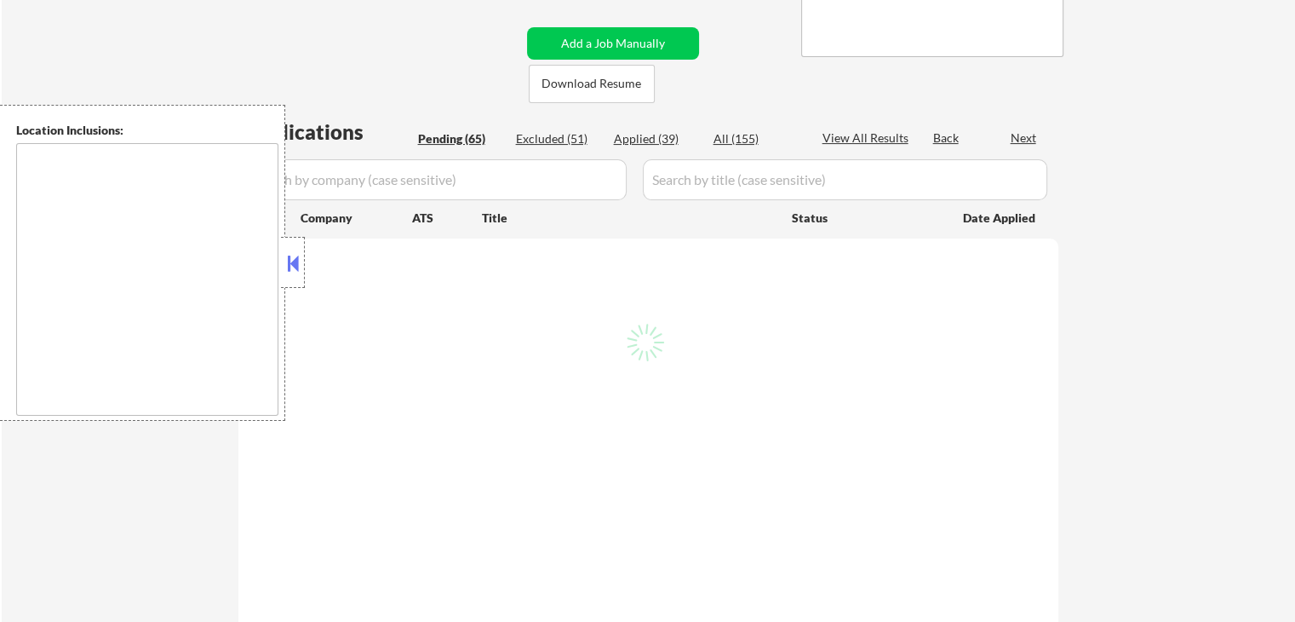
type textarea "country:[GEOGRAPHIC_DATA]"
select select ""pending""
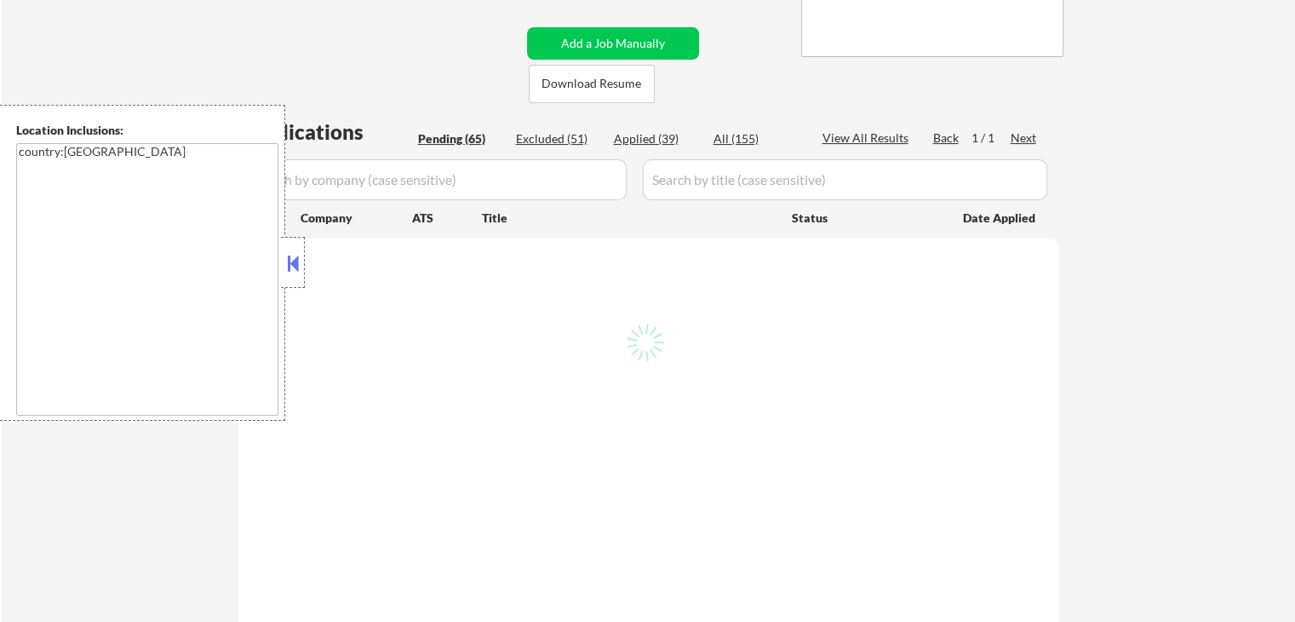
select select ""pending""
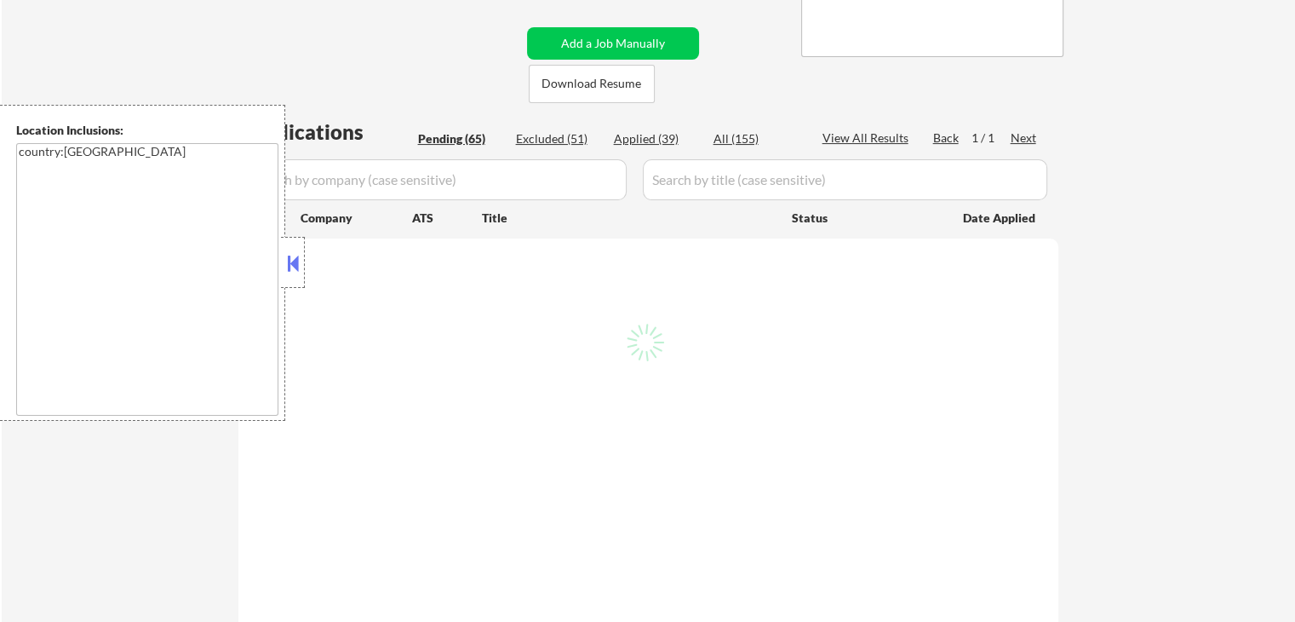
select select ""pending""
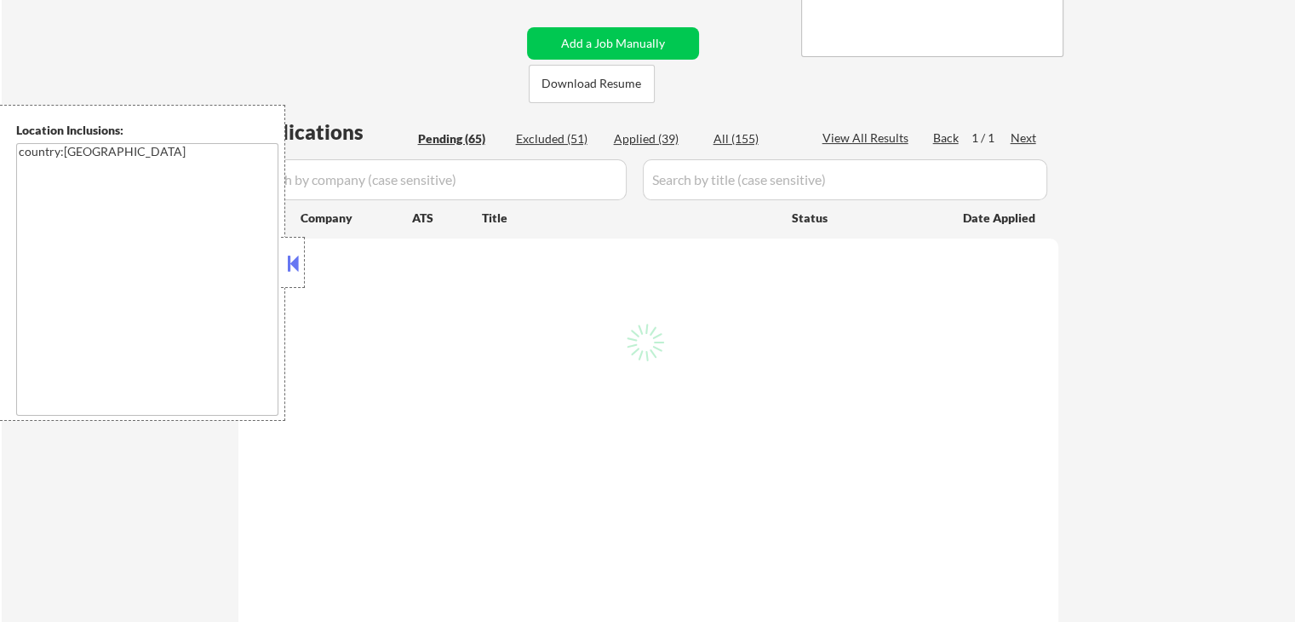
select select ""pending""
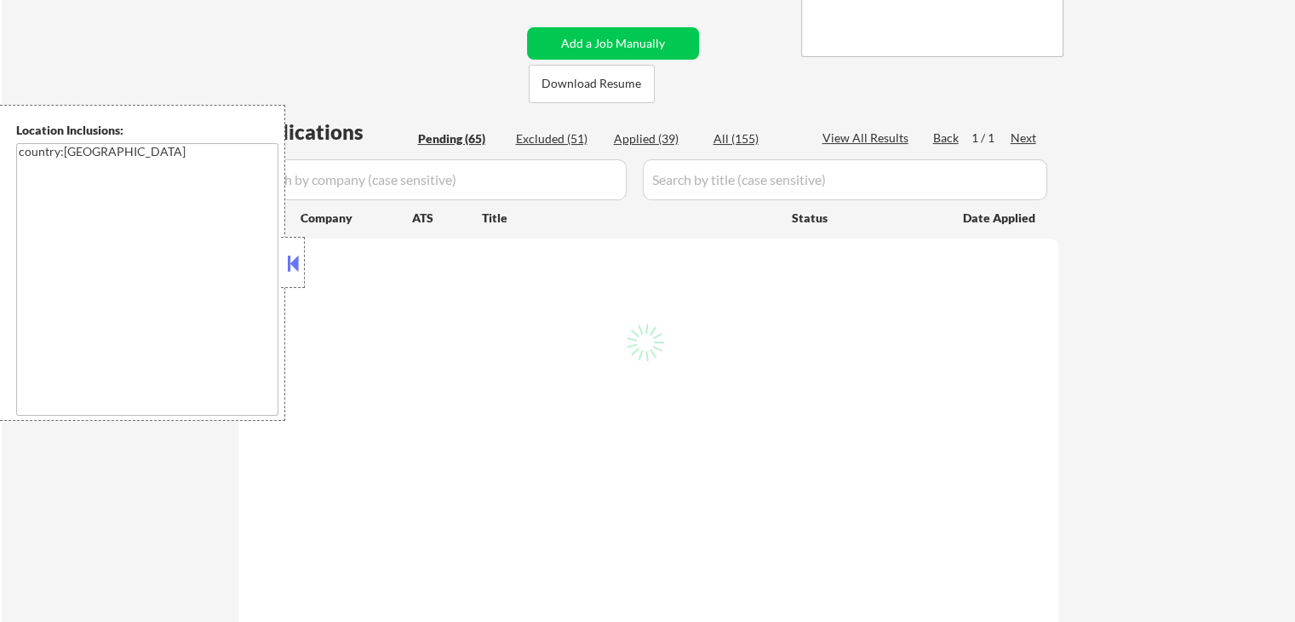
select select ""pending""
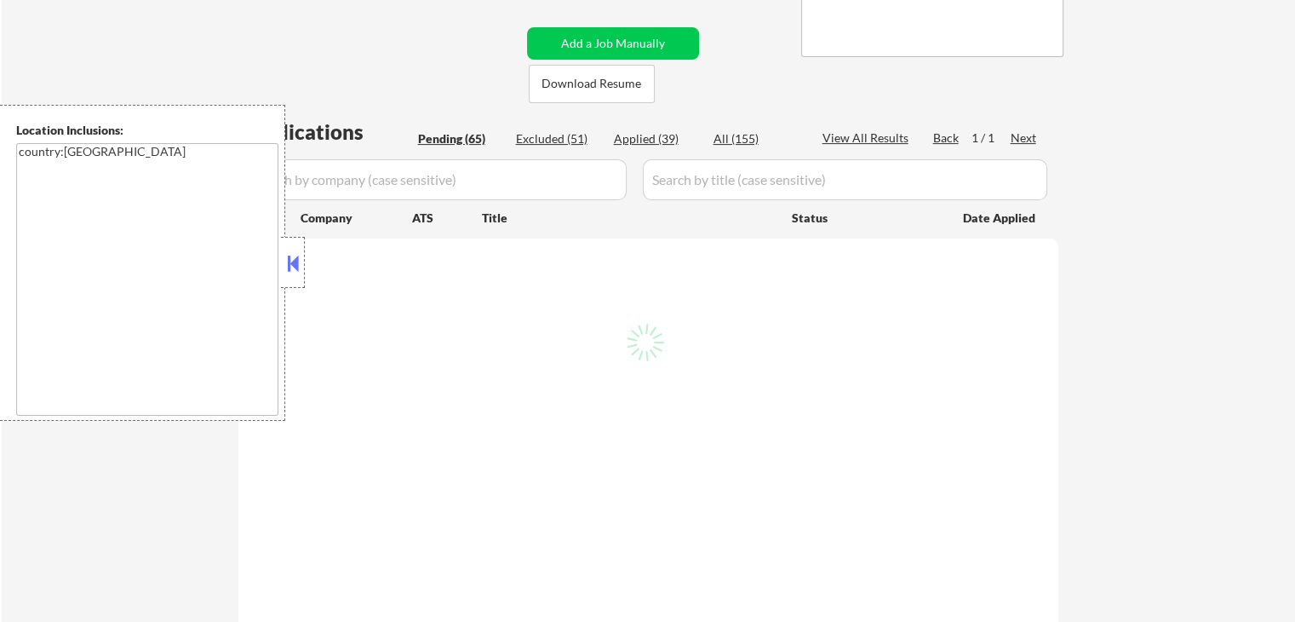
select select ""pending""
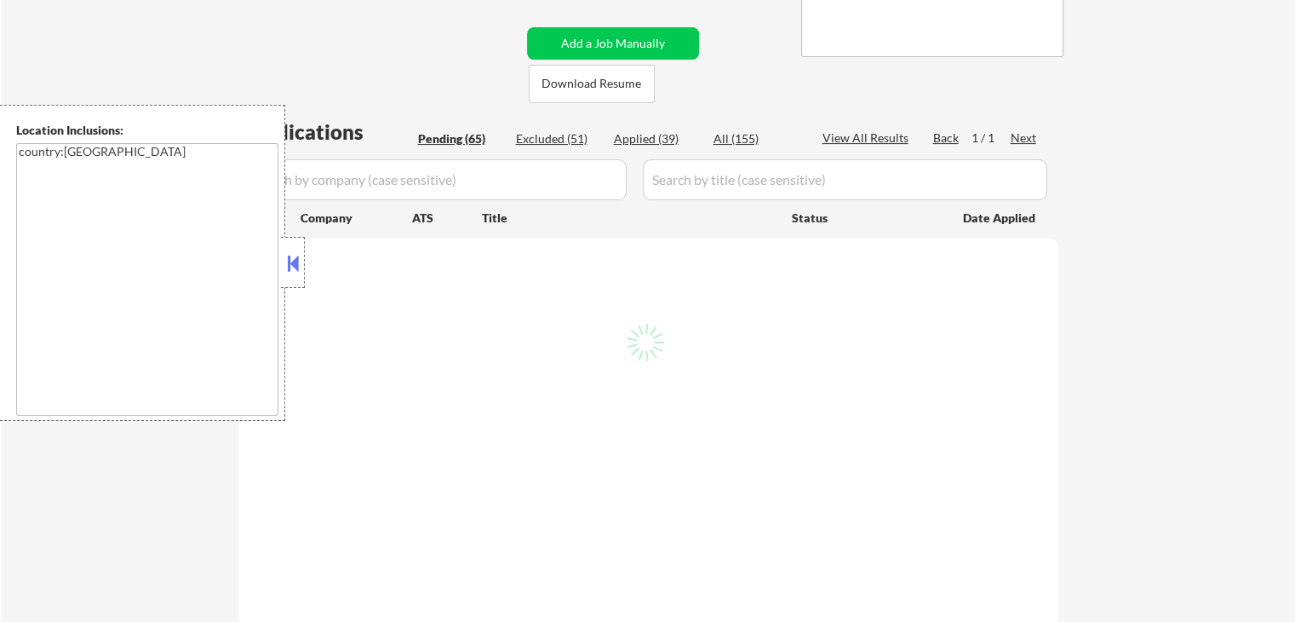
select select ""pending""
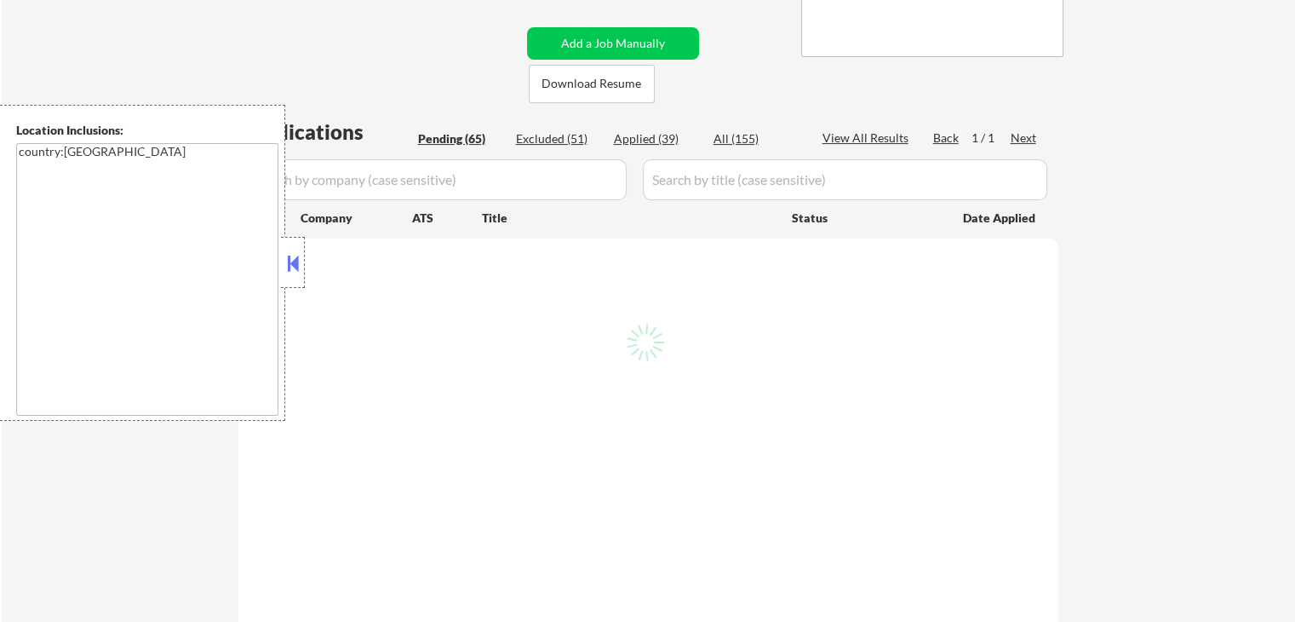
select select ""pending""
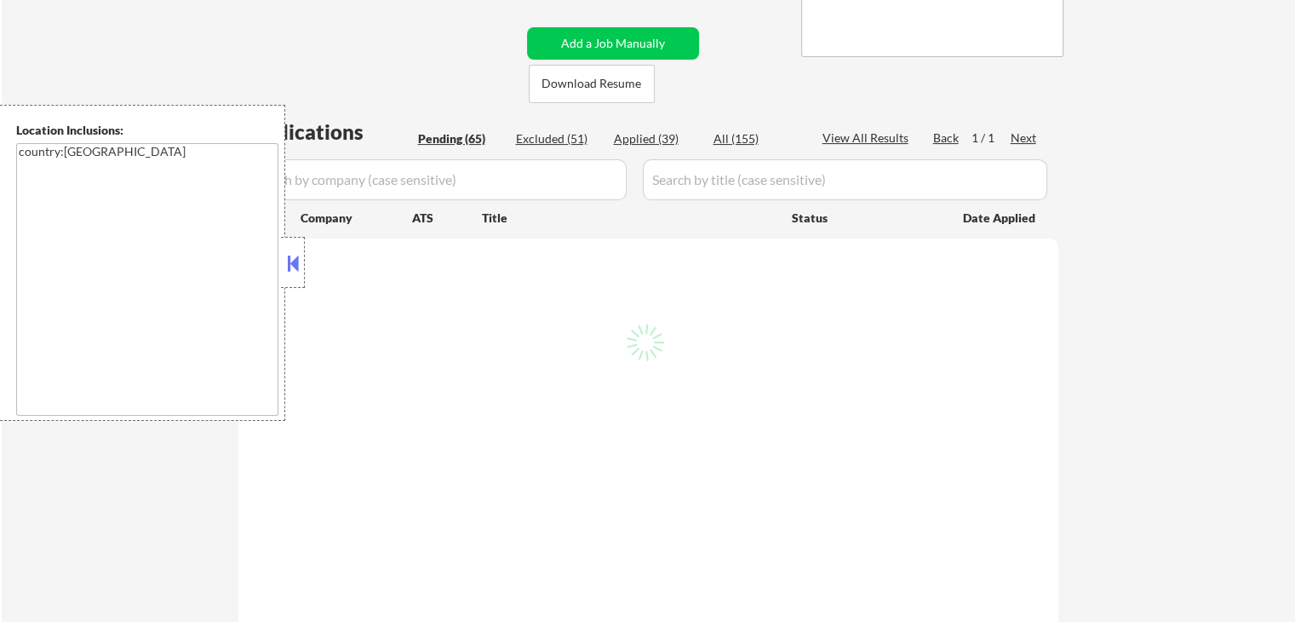
select select ""pending""
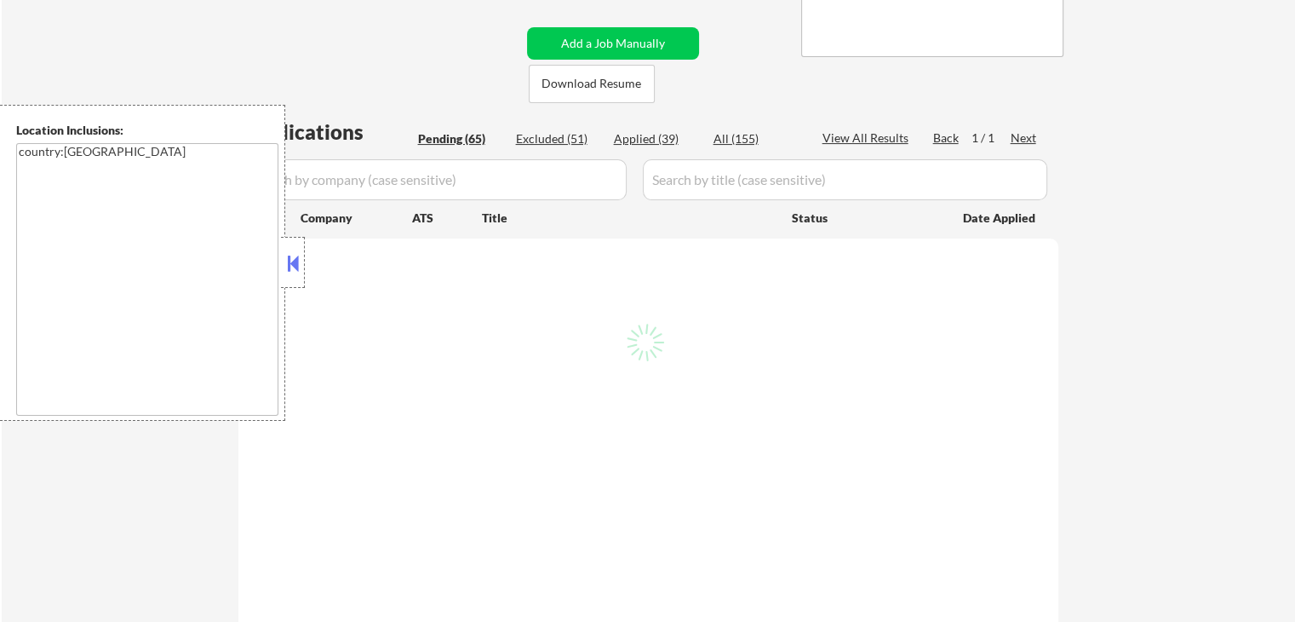
select select ""pending""
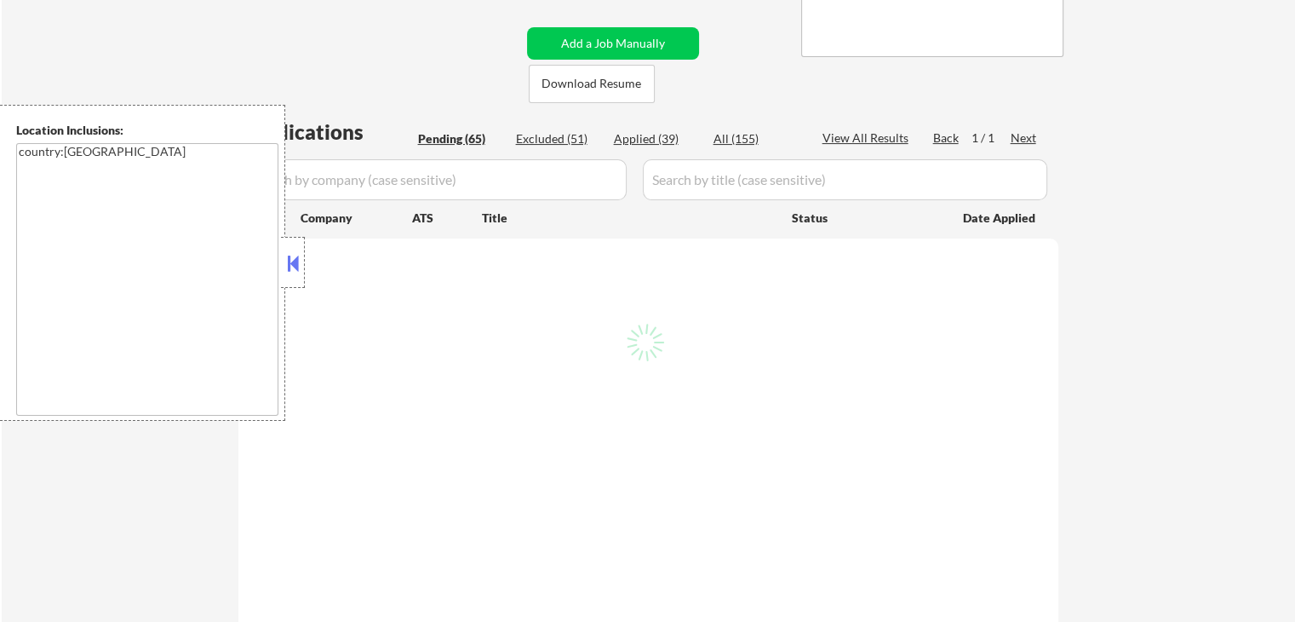
select select ""pending""
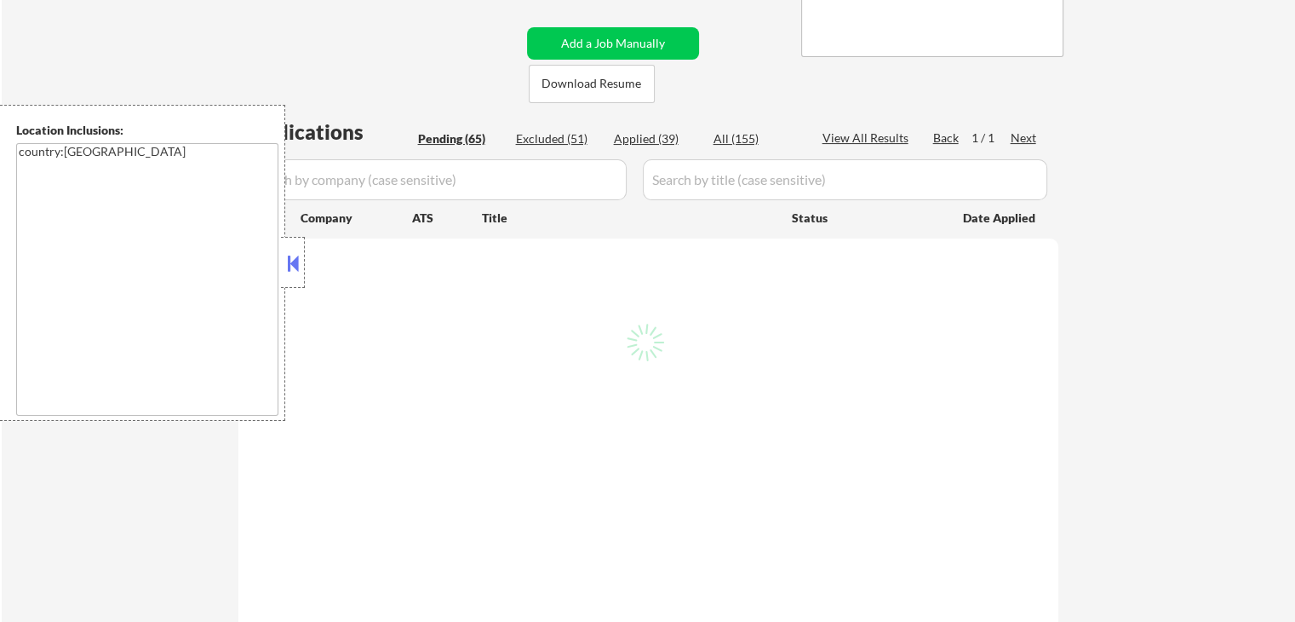
select select ""pending""
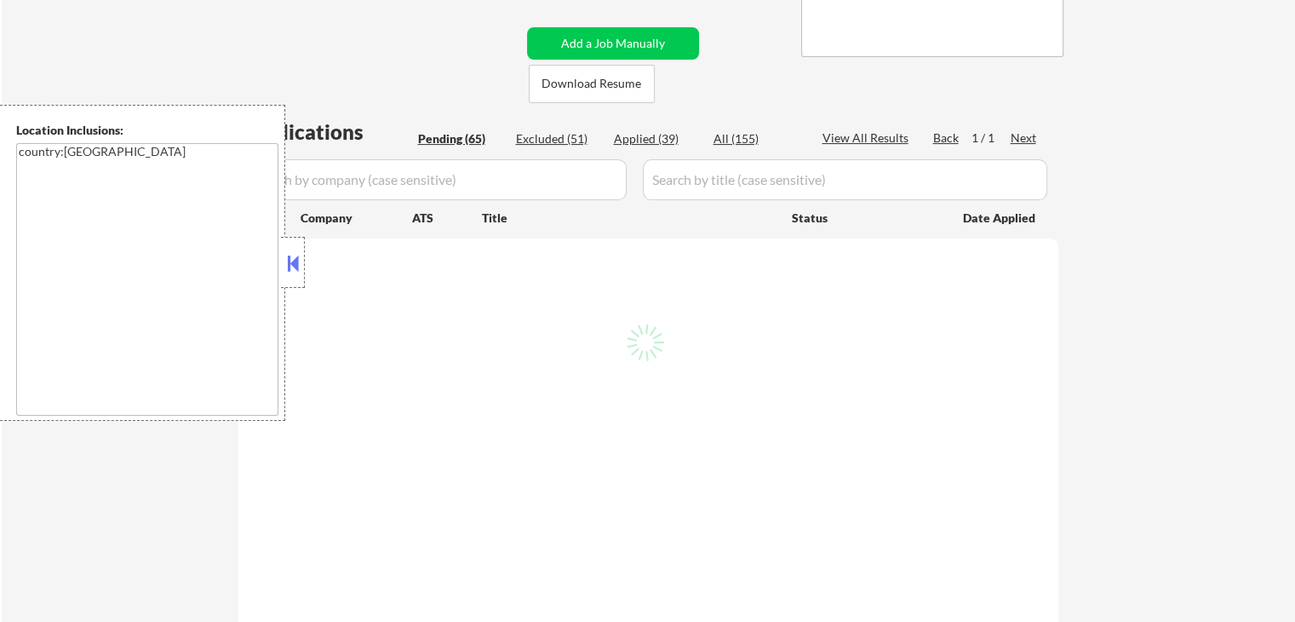
select select ""pending""
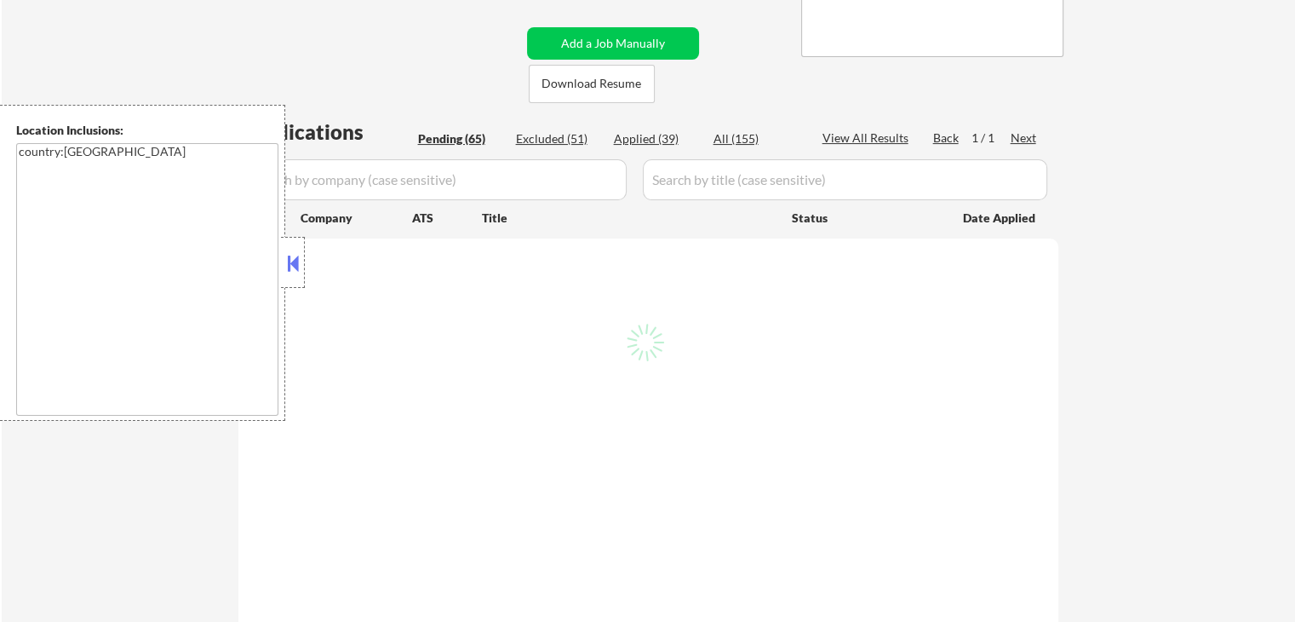
select select ""pending""
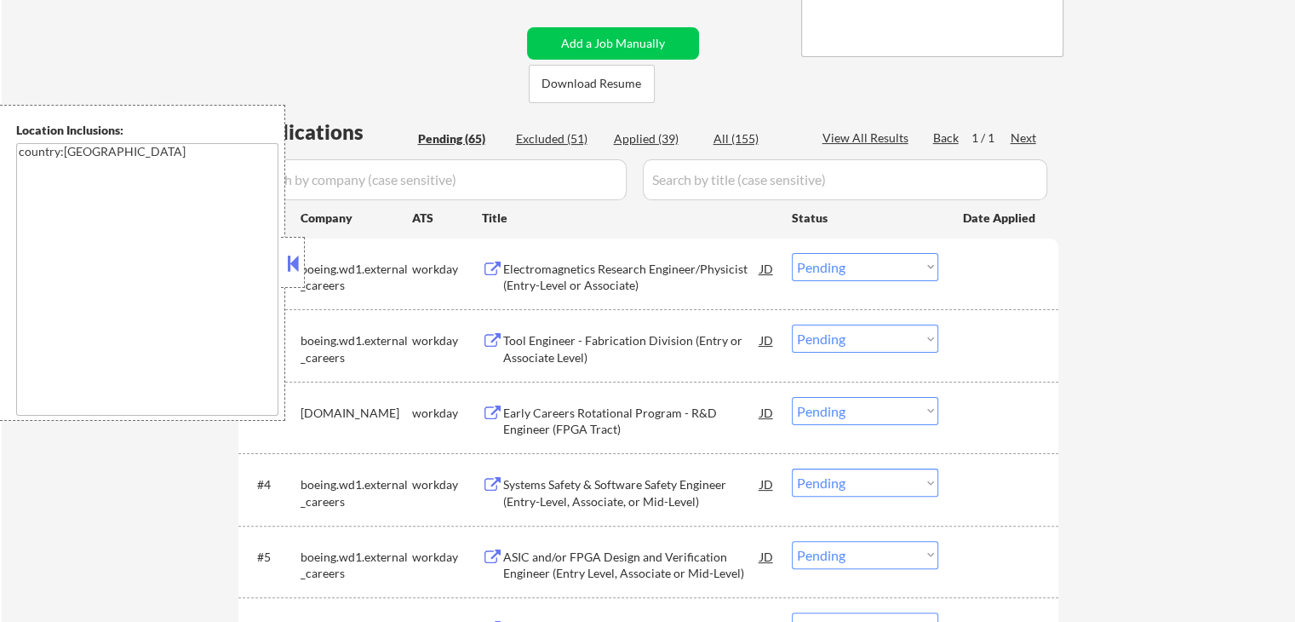
scroll to position [4739, 0]
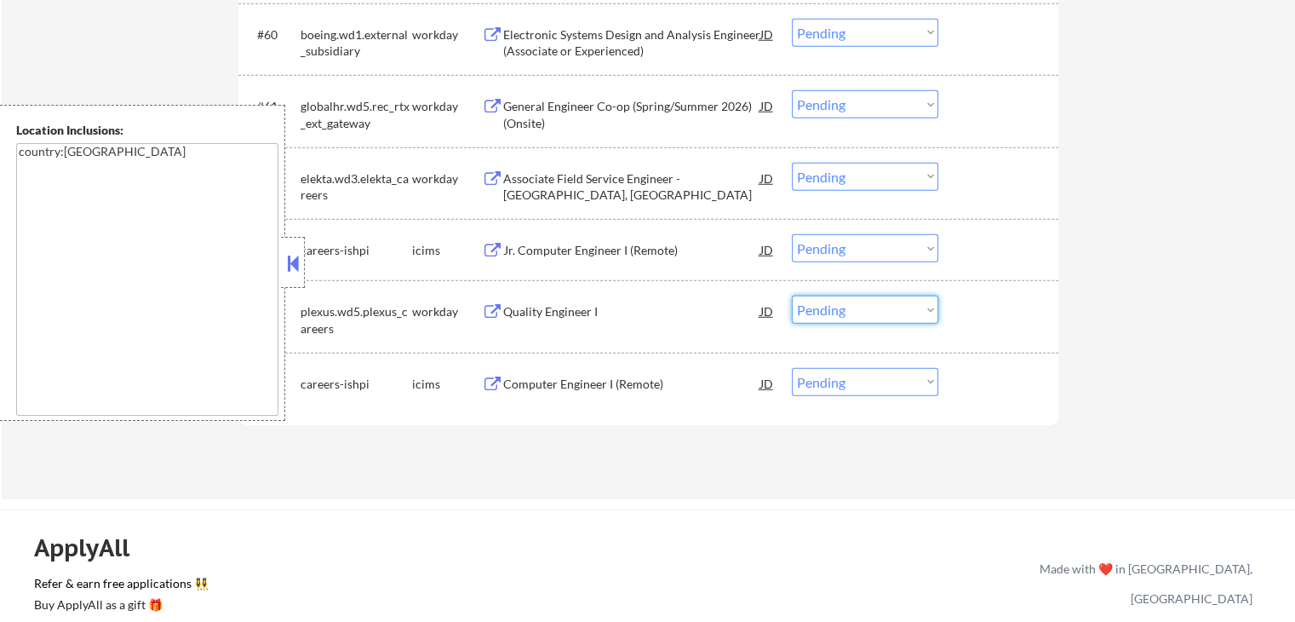
click at [890, 310] on select "Choose an option... Pending Applied Excluded (Questions) Excluded (Expired) Exc…" at bounding box center [865, 310] width 146 height 28
click at [792, 296] on select "Choose an option... Pending Applied Excluded (Questions) Excluded (Expired) Exc…" at bounding box center [865, 310] width 146 height 28
select select ""pending""
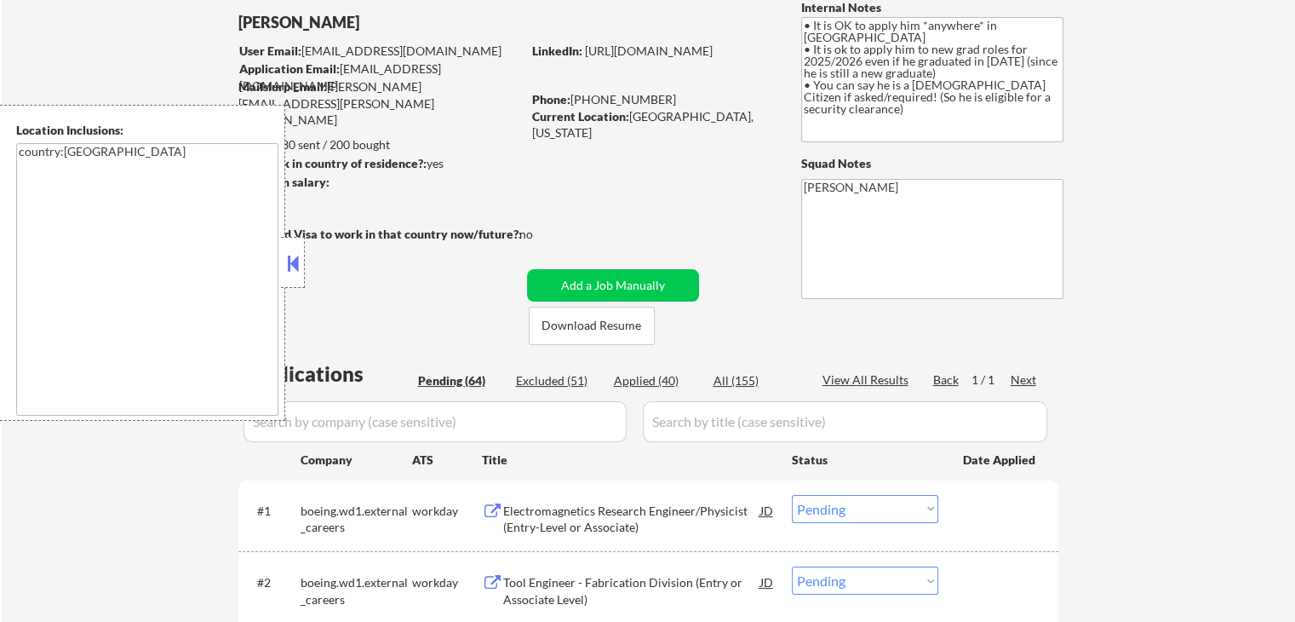
scroll to position [0, 0]
